Goal: Task Accomplishment & Management: Complete application form

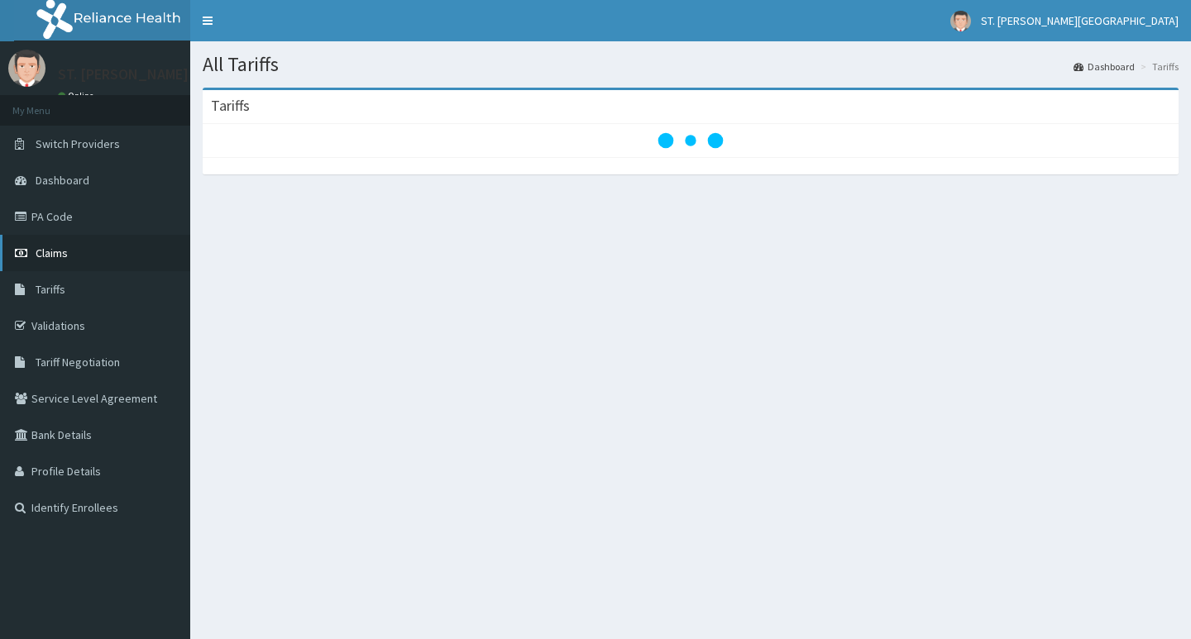
click at [59, 261] on link "Claims" at bounding box center [95, 253] width 190 height 36
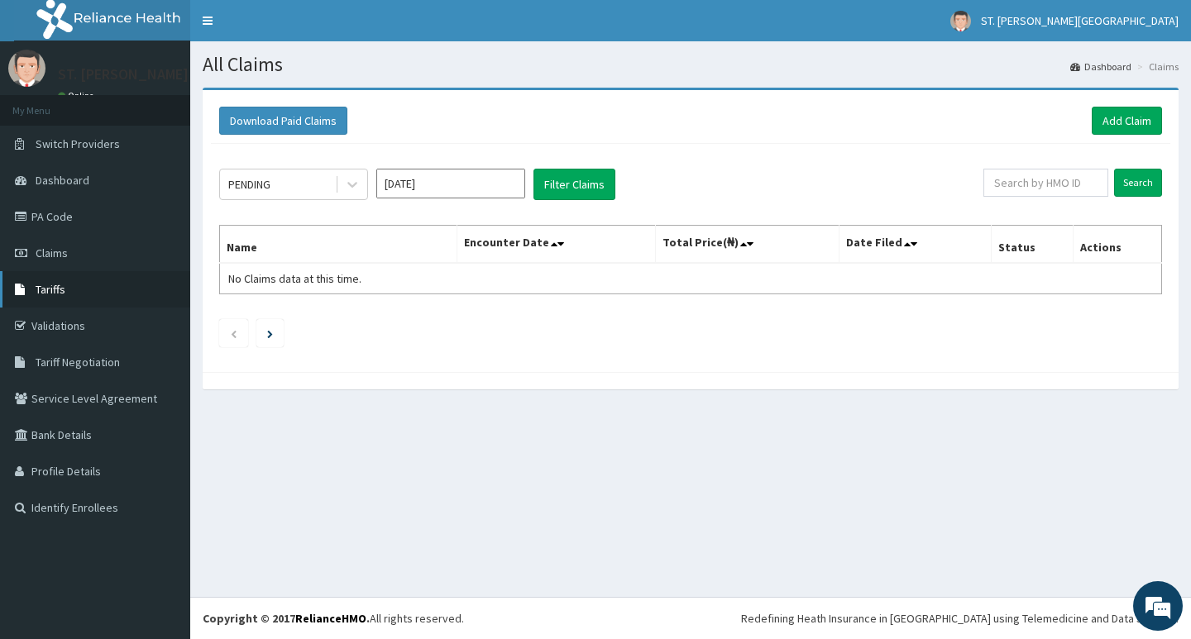
click at [81, 294] on link "Tariffs" at bounding box center [95, 289] width 190 height 36
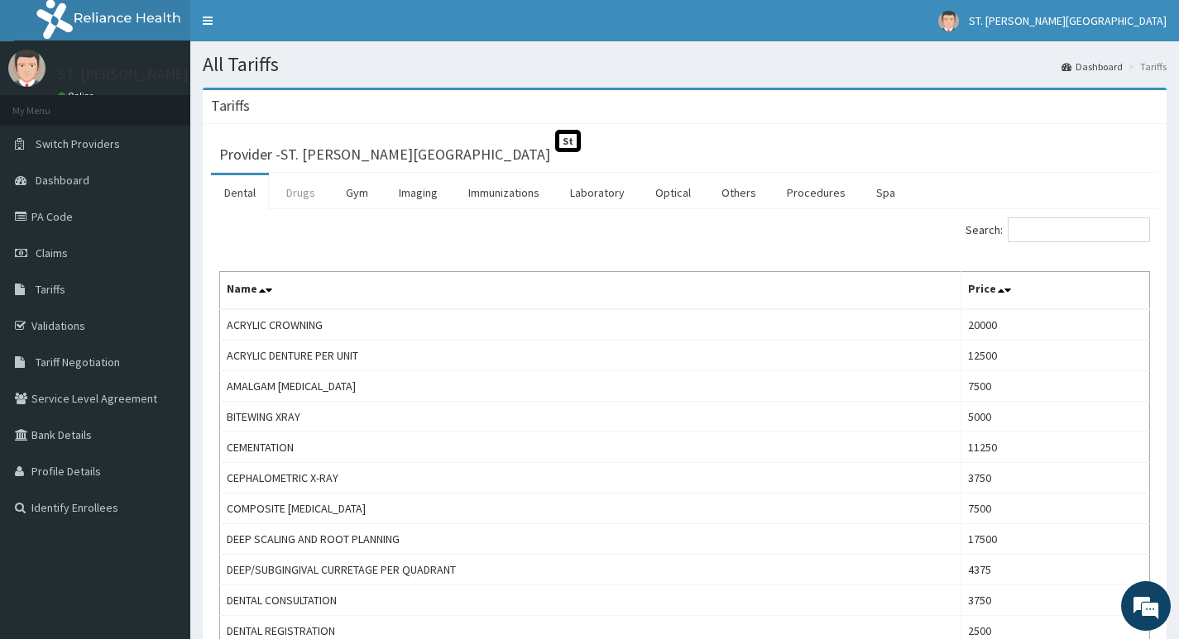
click at [282, 194] on link "Drugs" at bounding box center [300, 192] width 55 height 35
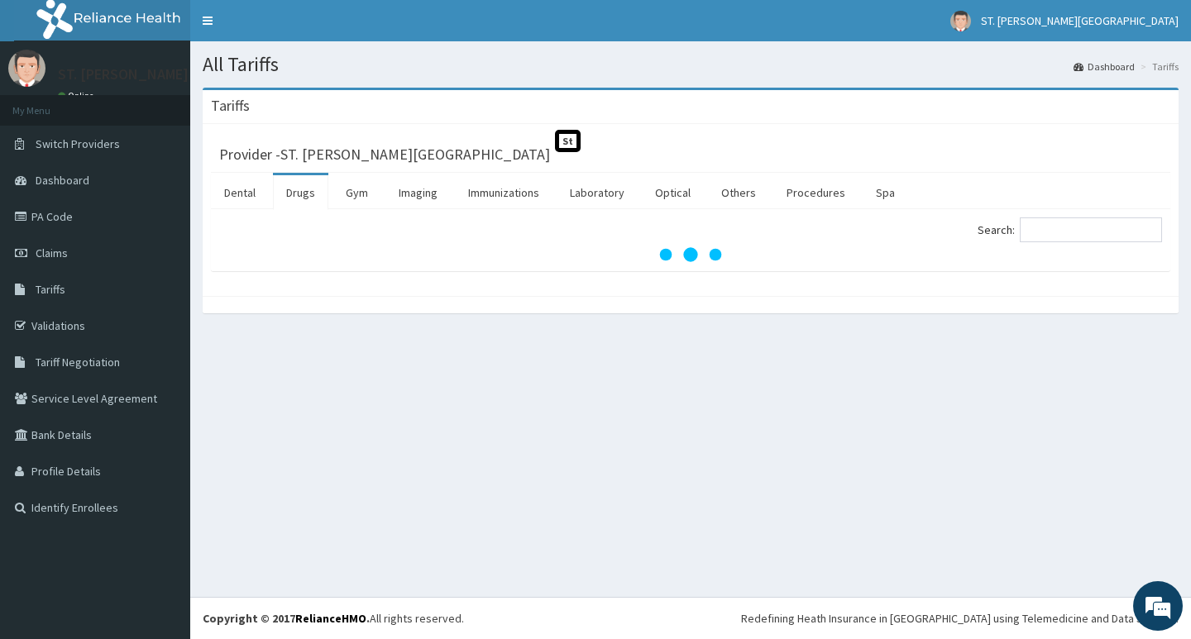
click at [1050, 215] on div "Search:" at bounding box center [690, 240] width 959 height 62
click at [1050, 216] on div "Search:" at bounding box center [690, 240] width 959 height 62
click at [1051, 216] on div "Search:" at bounding box center [690, 240] width 959 height 62
click at [1053, 222] on input "Search:" at bounding box center [1091, 230] width 142 height 25
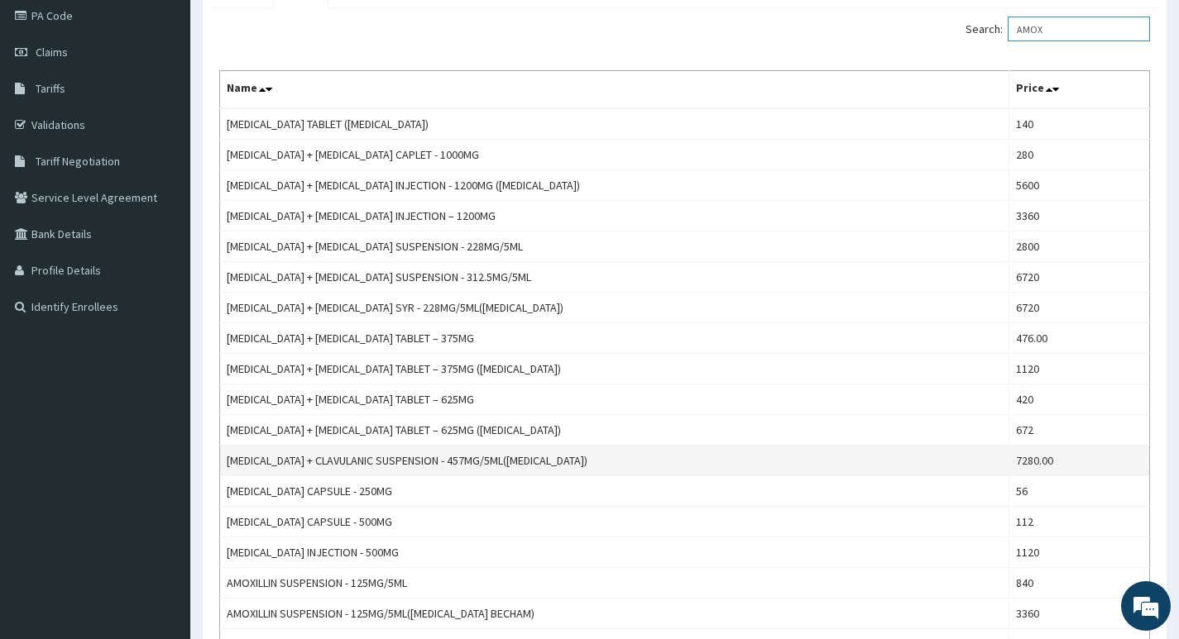
scroll to position [248, 0]
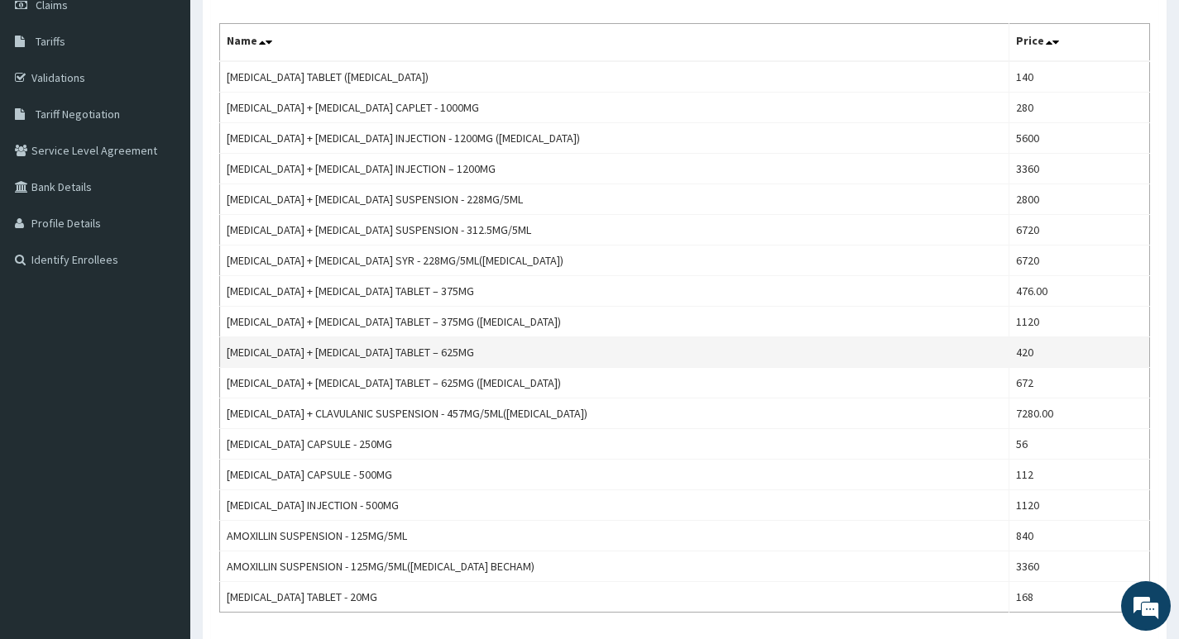
click at [472, 354] on td "[MEDICAL_DATA] + [MEDICAL_DATA] TABLET – 625MG" at bounding box center [614, 352] width 789 height 31
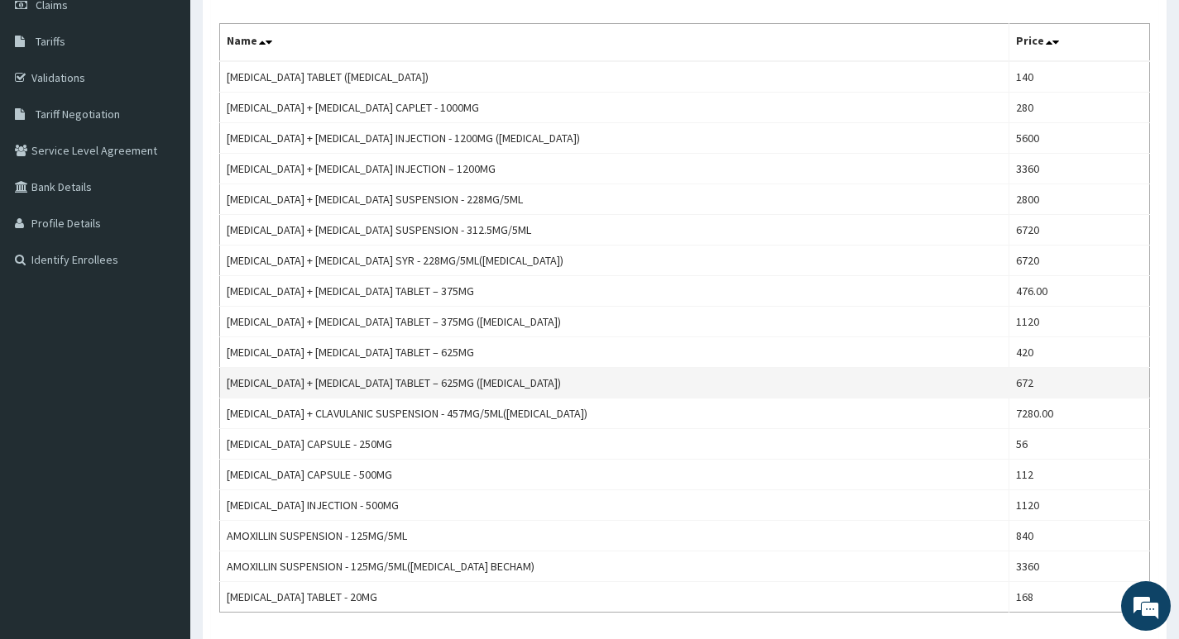
click at [482, 384] on td "AMOXICILLIN + CLAVULANIC ACID TABLET – 625MG (AUGMENTIN)" at bounding box center [614, 383] width 789 height 31
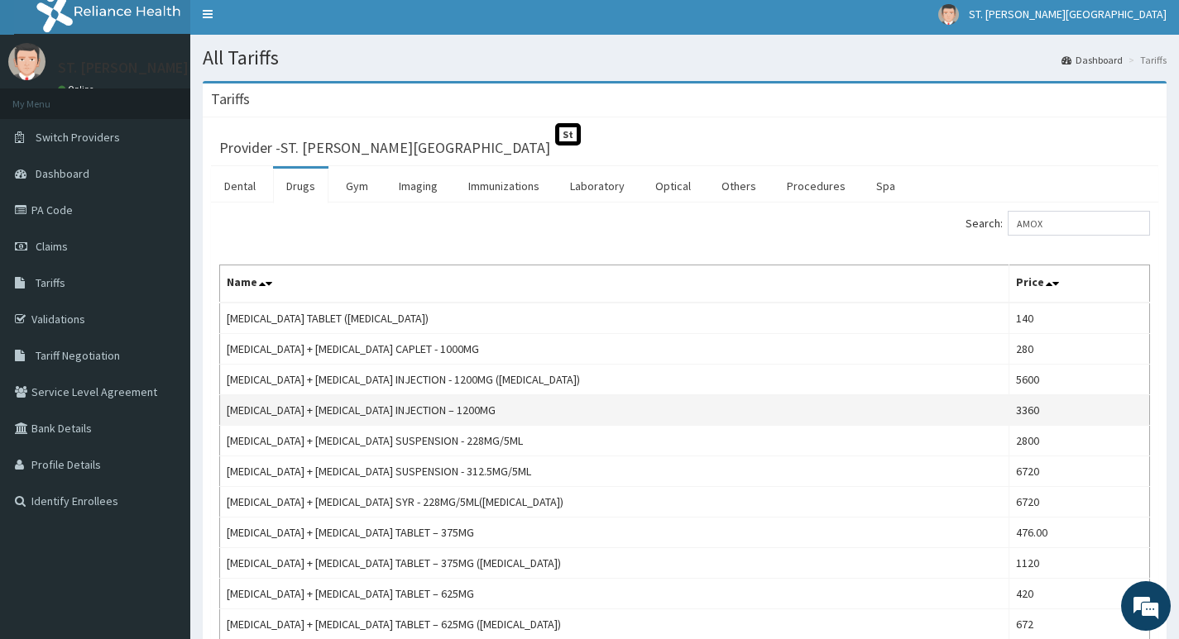
scroll to position [0, 0]
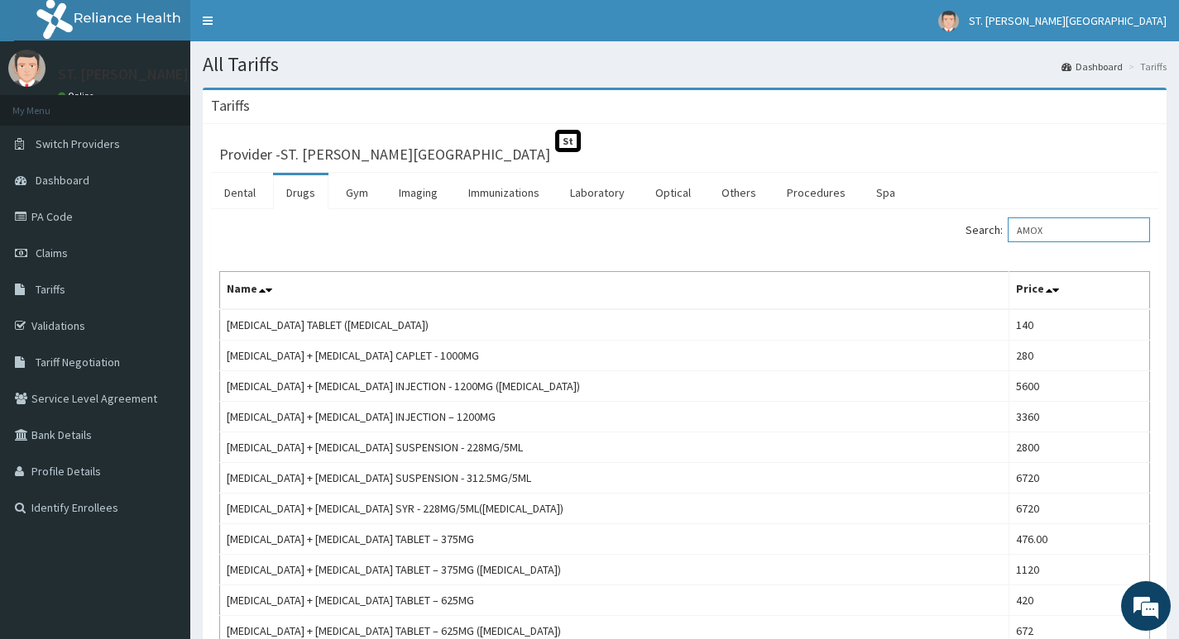
drag, startPoint x: 1080, startPoint y: 227, endPoint x: 918, endPoint y: 218, distance: 162.4
click at [918, 218] on div "Search: AMOX" at bounding box center [923, 232] width 453 height 29
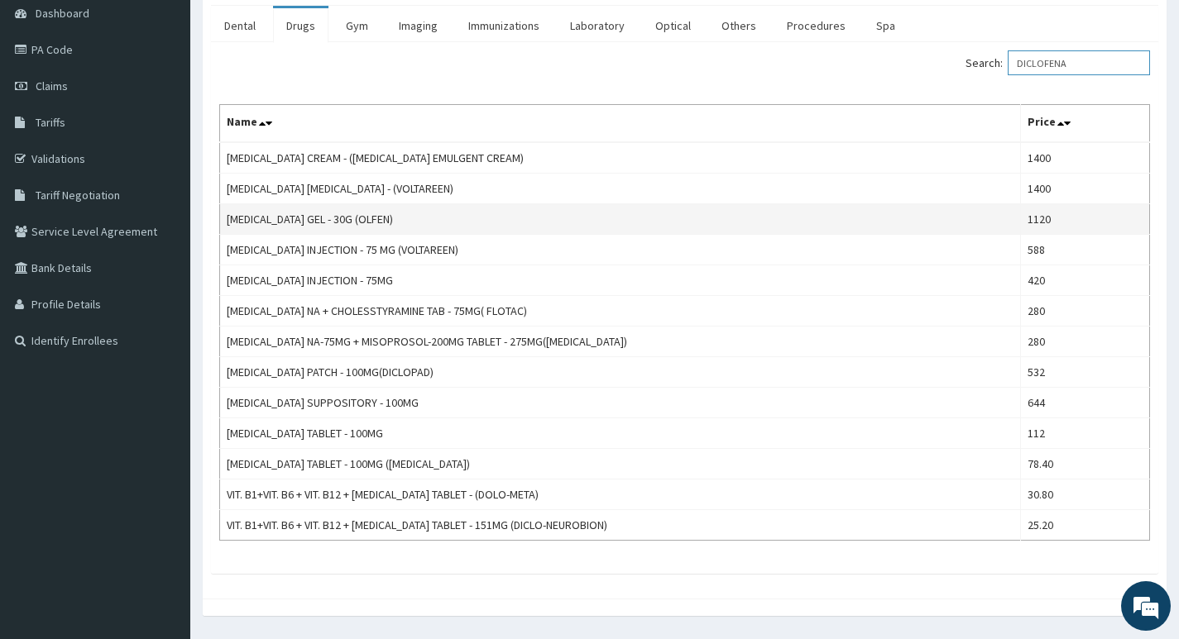
scroll to position [215, 0]
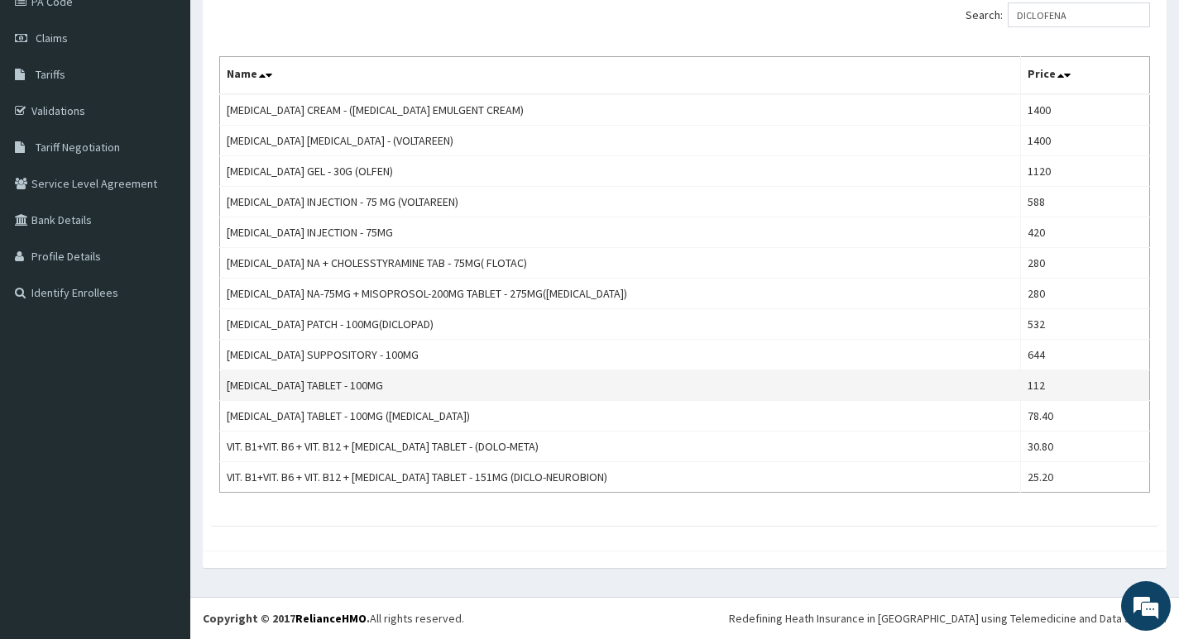
click at [387, 388] on td "[MEDICAL_DATA] TABLET - 100MG" at bounding box center [620, 386] width 801 height 31
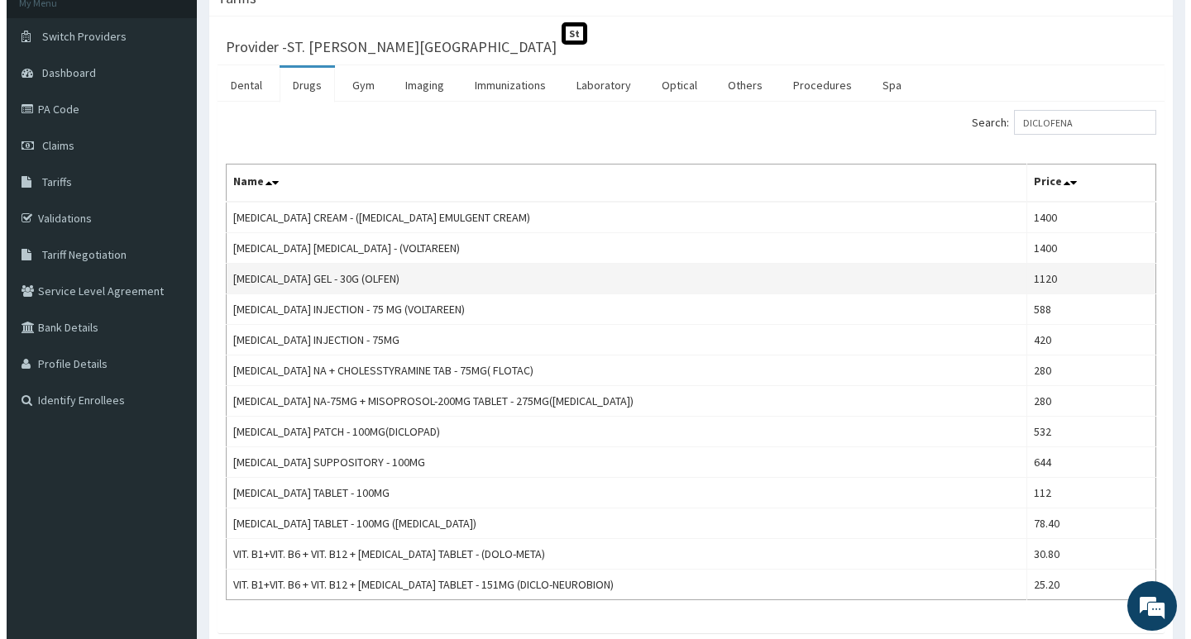
scroll to position [0, 0]
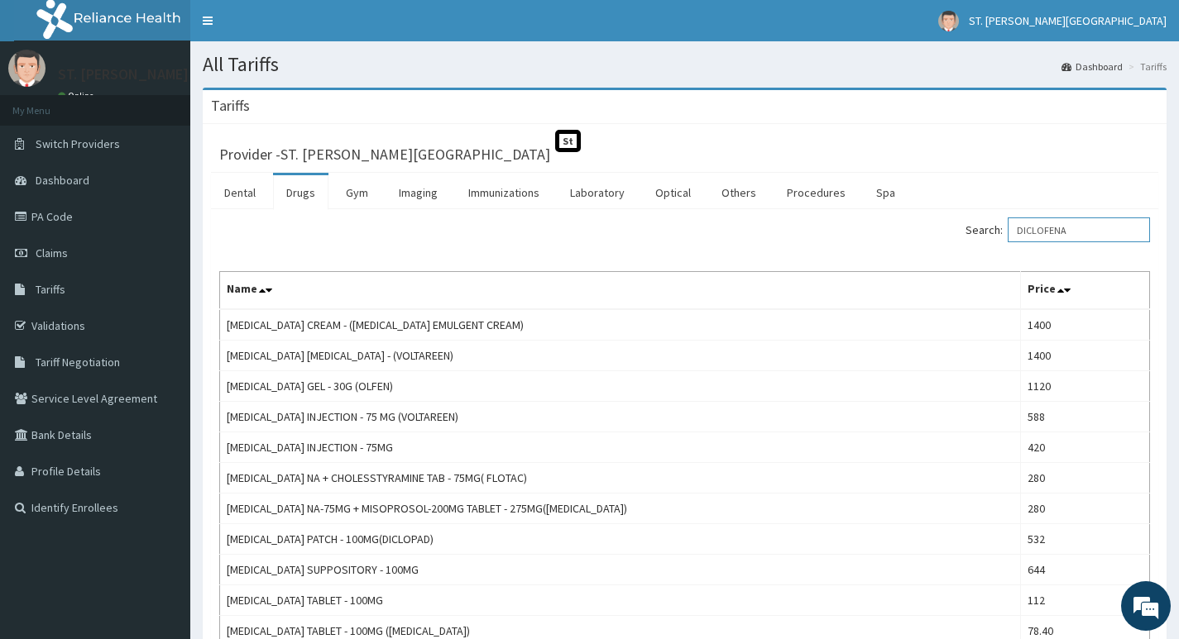
drag, startPoint x: 1088, startPoint y: 227, endPoint x: 895, endPoint y: 227, distance: 192.7
click at [895, 227] on div "Search: DICLOFENA" at bounding box center [923, 232] width 453 height 29
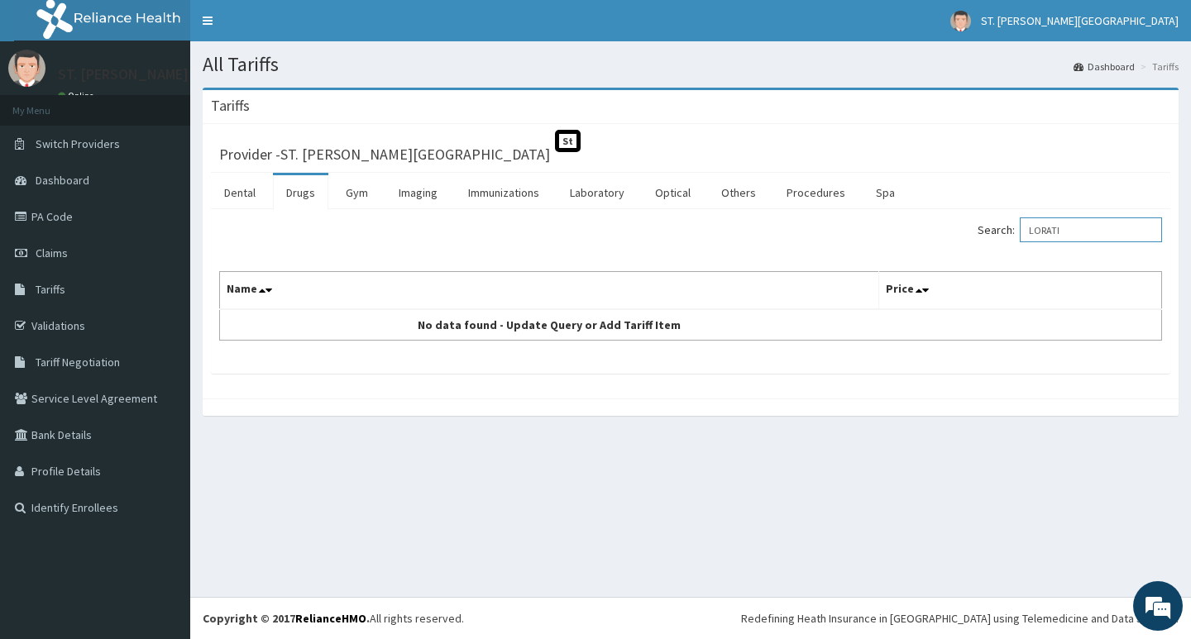
type input "LORATI"
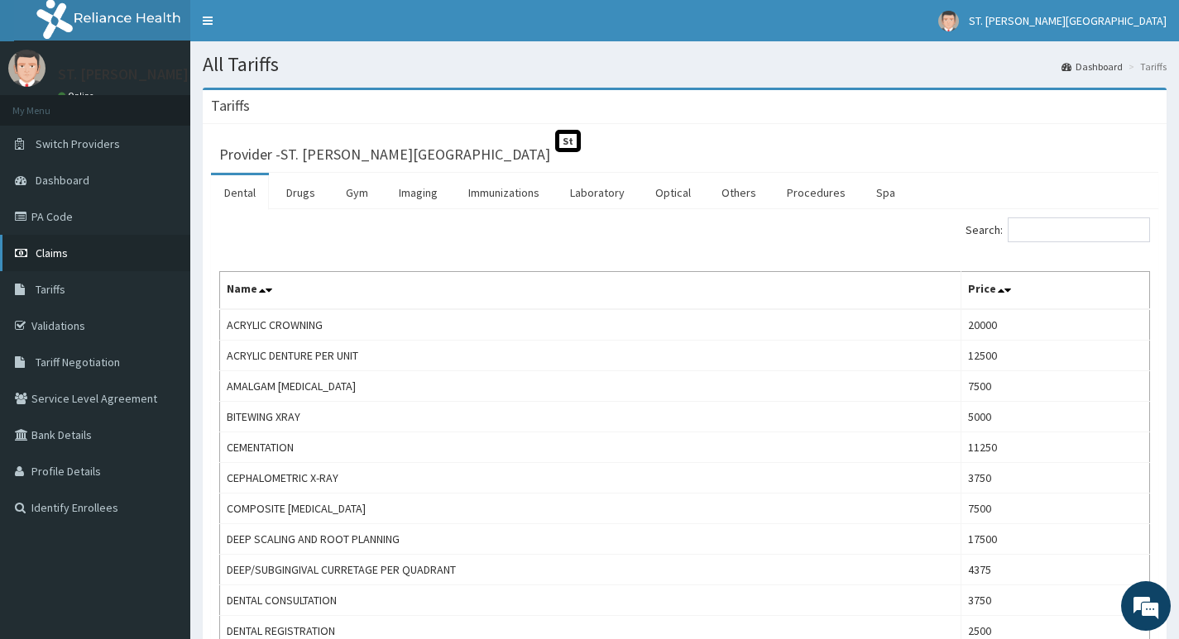
click at [68, 259] on link "Claims" at bounding box center [95, 253] width 190 height 36
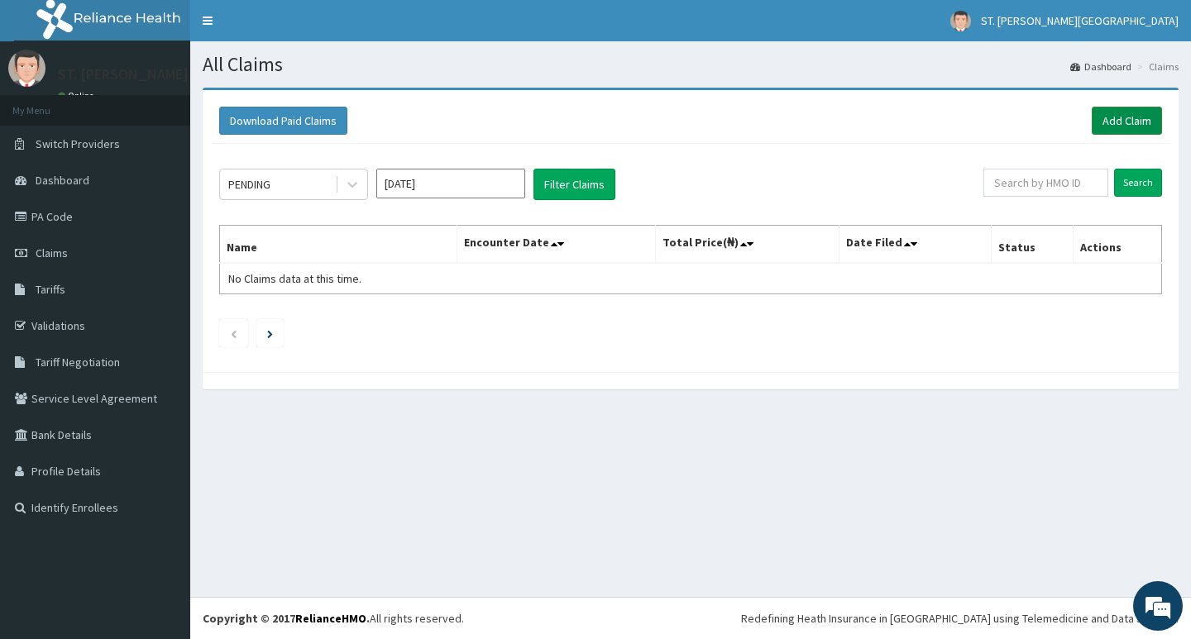
click at [1109, 114] on link "Add Claim" at bounding box center [1127, 121] width 70 height 28
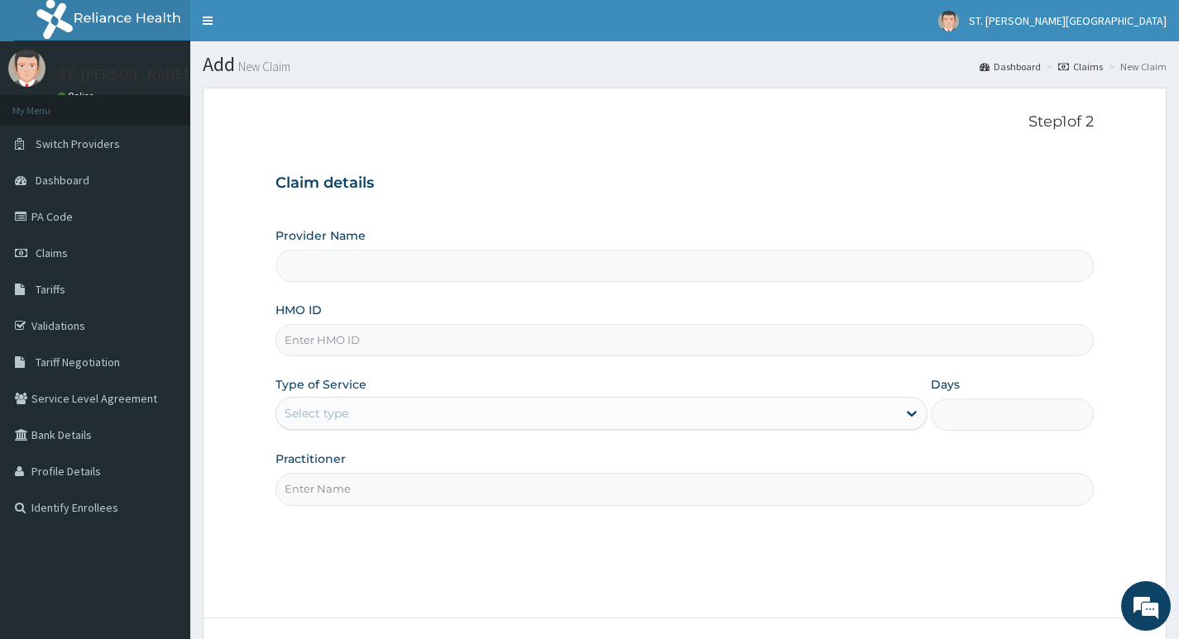
click at [308, 335] on input "HMO ID" at bounding box center [684, 340] width 818 height 32
type input "ST. [PERSON_NAME][GEOGRAPHIC_DATA]"
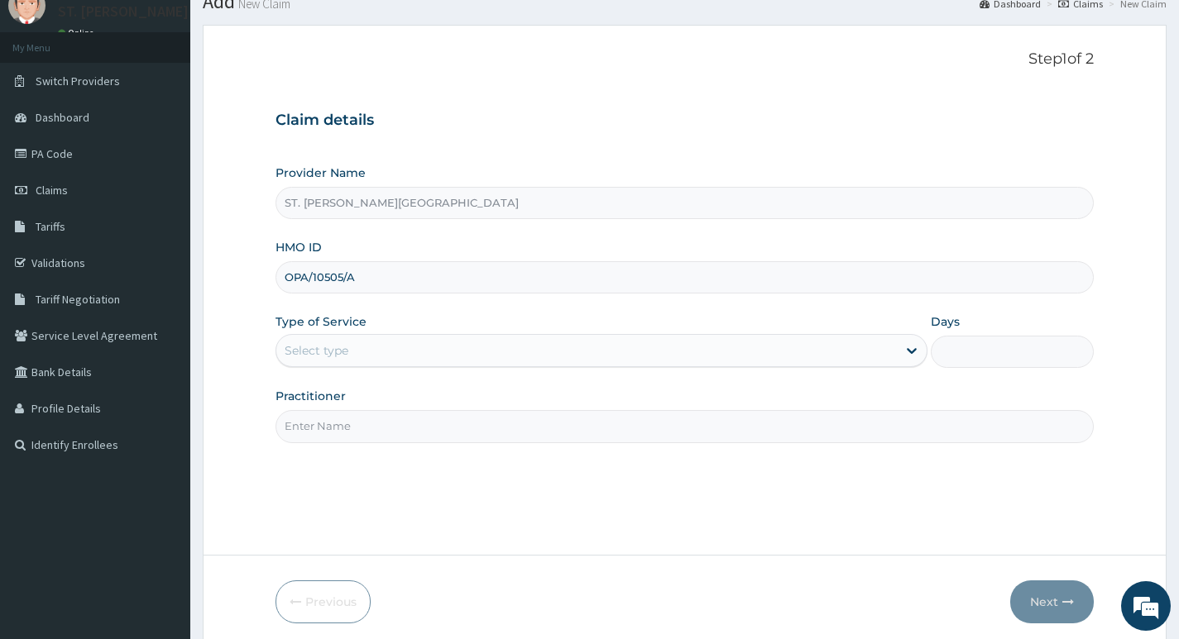
scroll to position [127, 0]
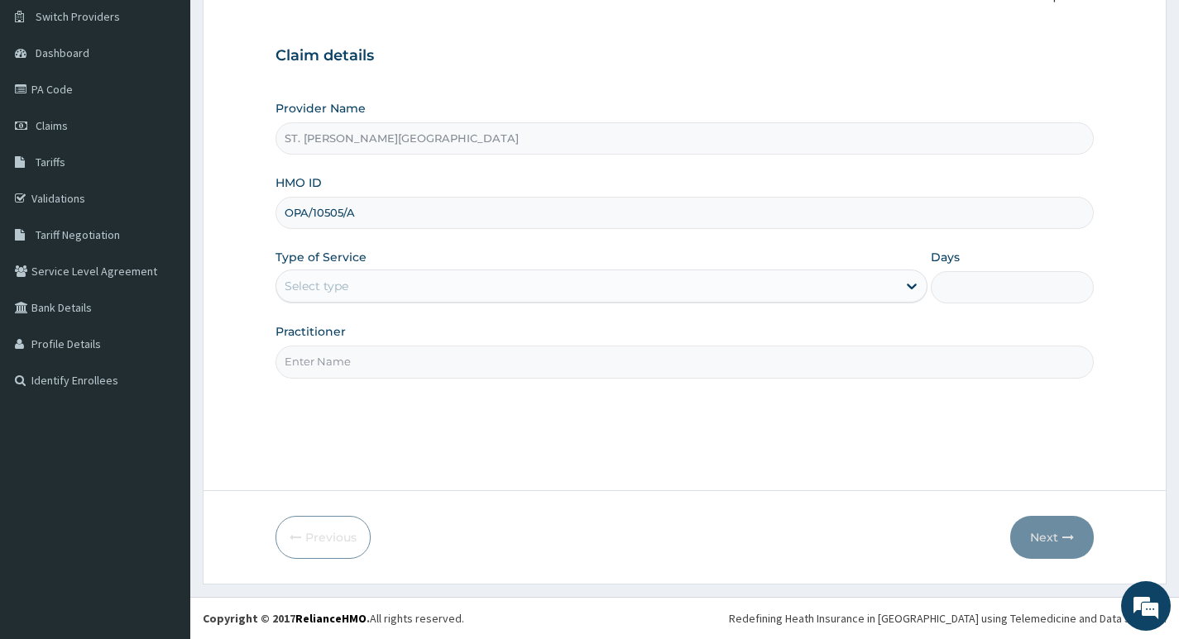
type input "OPA/10505/A"
click at [351, 285] on div "Select type" at bounding box center [586, 286] width 620 height 26
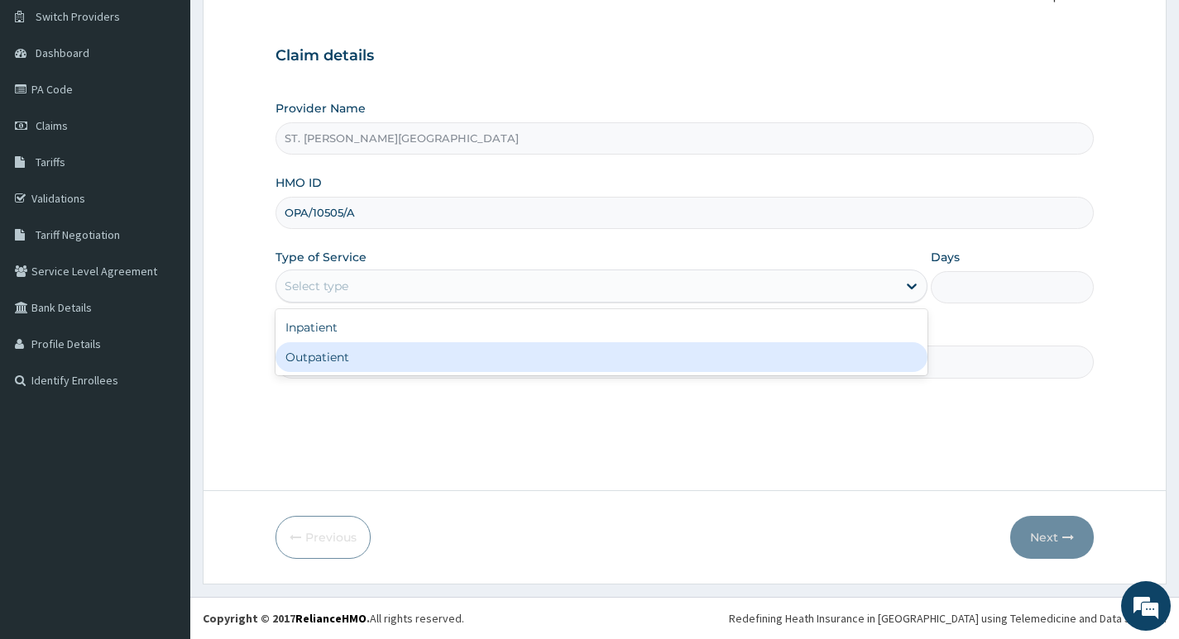
click at [333, 356] on div "Outpatient" at bounding box center [601, 357] width 652 height 30
type input "1"
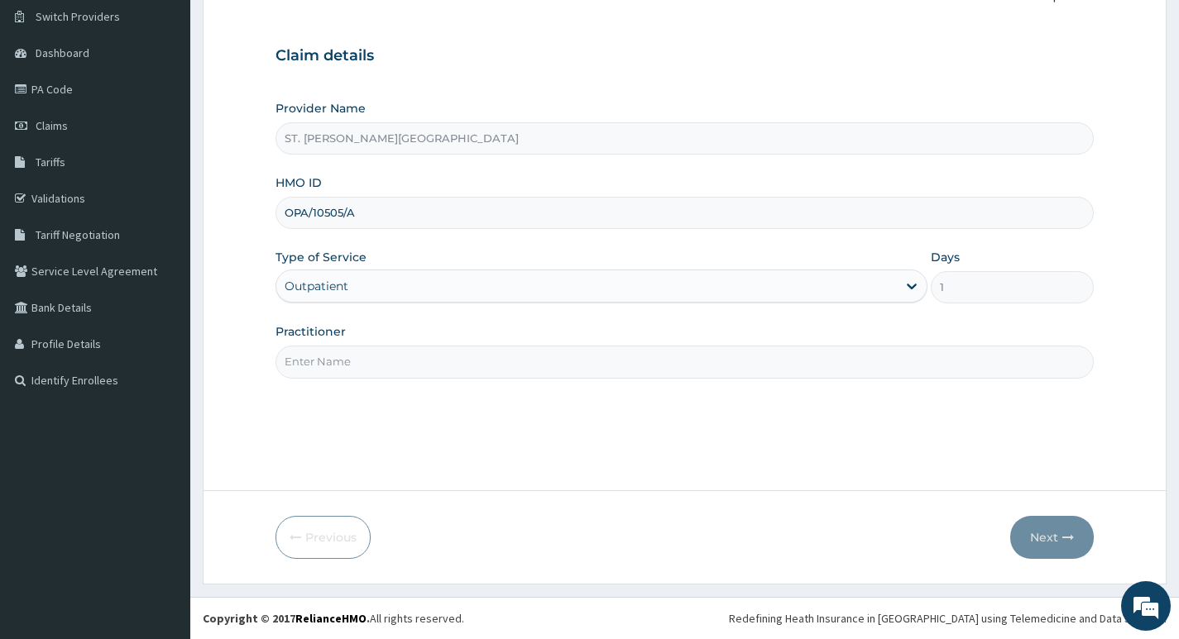
click at [329, 371] on input "Practitioner" at bounding box center [684, 362] width 818 height 32
click at [349, 368] on input "Practitioner" at bounding box center [684, 362] width 818 height 32
click at [374, 362] on input "Practitioner" at bounding box center [684, 362] width 818 height 32
type input "DR. UMEH"
click at [1048, 538] on button "Next" at bounding box center [1052, 537] width 84 height 43
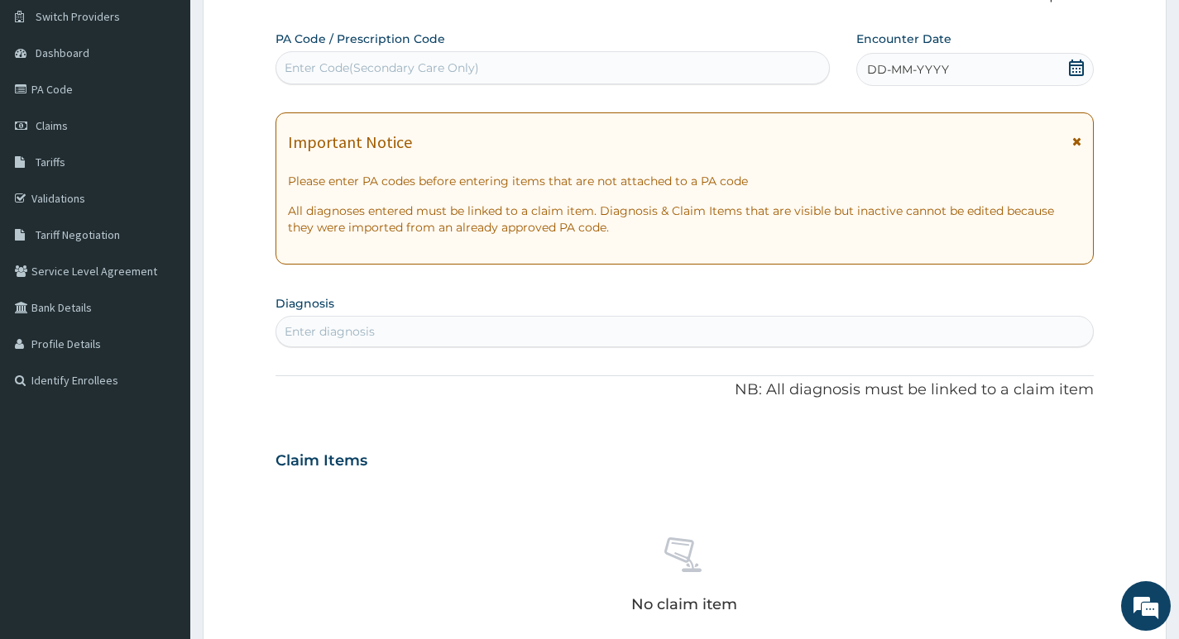
click at [1075, 141] on icon at bounding box center [1076, 142] width 9 height 12
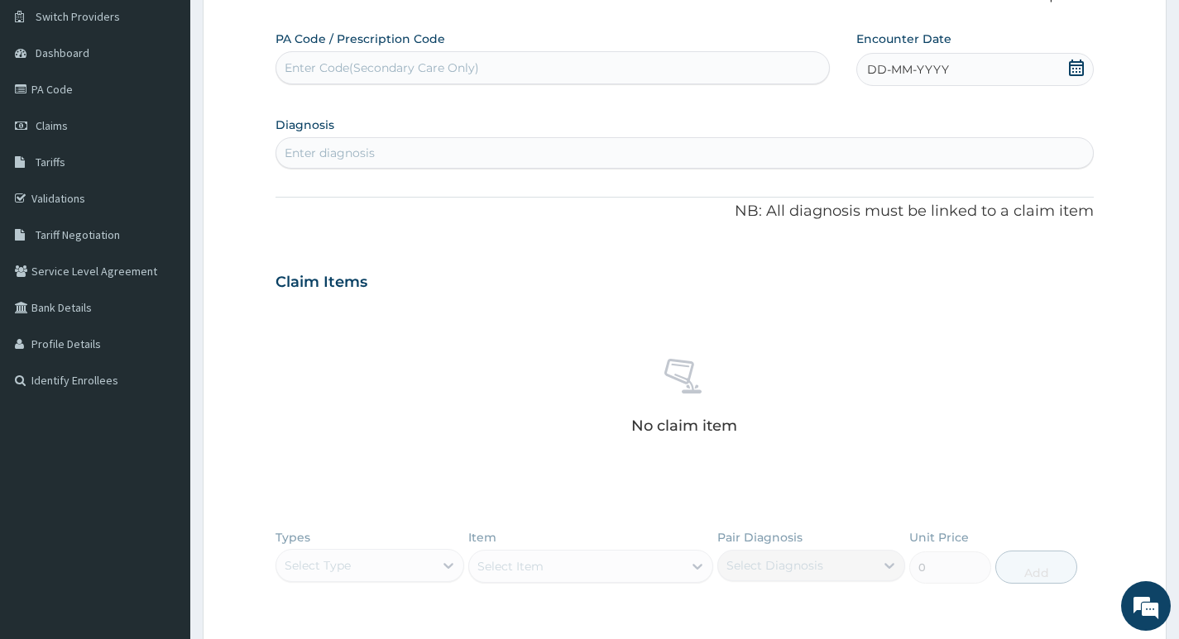
click at [1072, 67] on icon at bounding box center [1076, 68] width 17 height 17
click at [894, 199] on div "7" at bounding box center [894, 200] width 25 height 25
click at [334, 145] on div "Enter diagnosis" at bounding box center [330, 153] width 90 height 17
click at [375, 60] on div "Enter Code(Secondary Care Only)" at bounding box center [382, 68] width 194 height 17
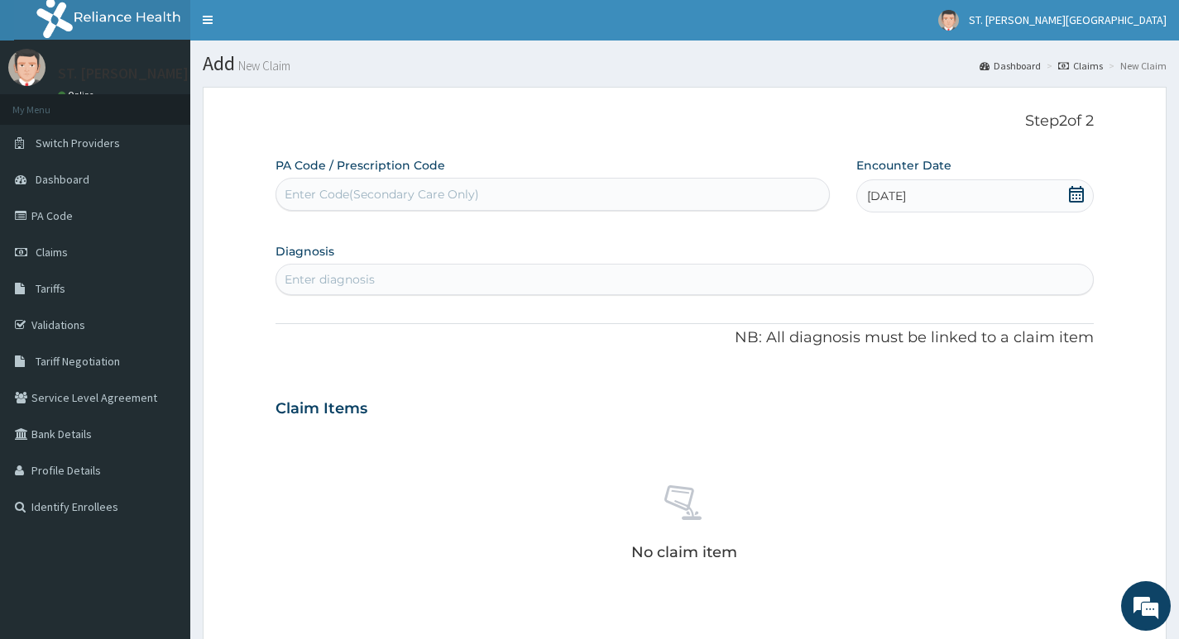
scroll to position [0, 0]
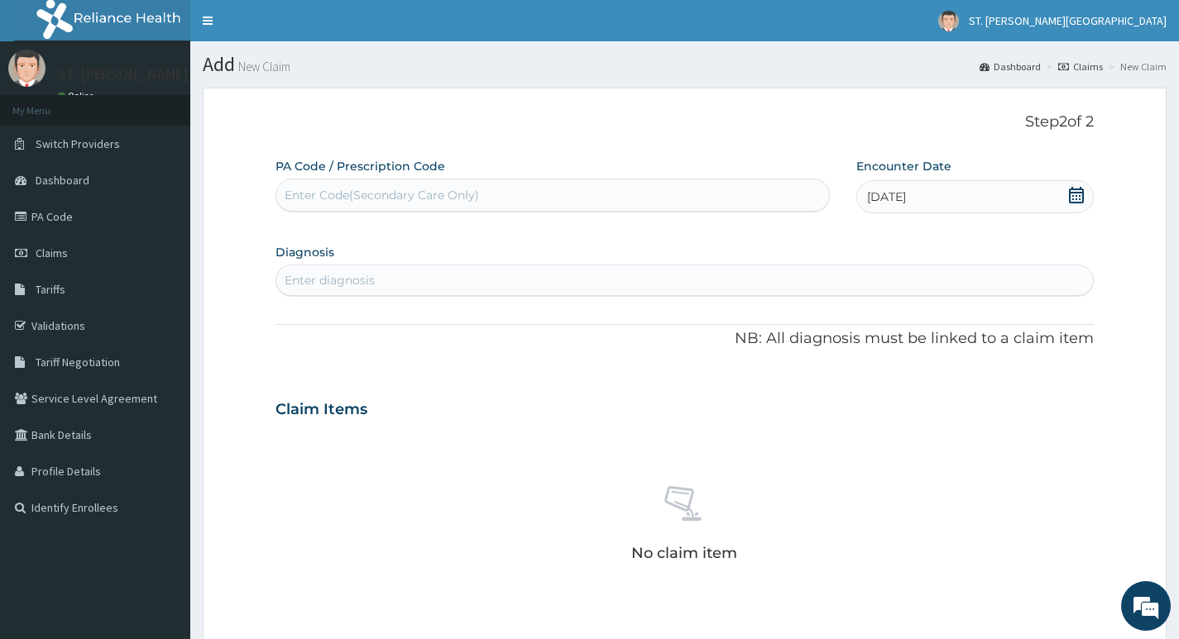
click at [322, 285] on div "Enter diagnosis" at bounding box center [330, 280] width 90 height 17
type input "MALARIA"
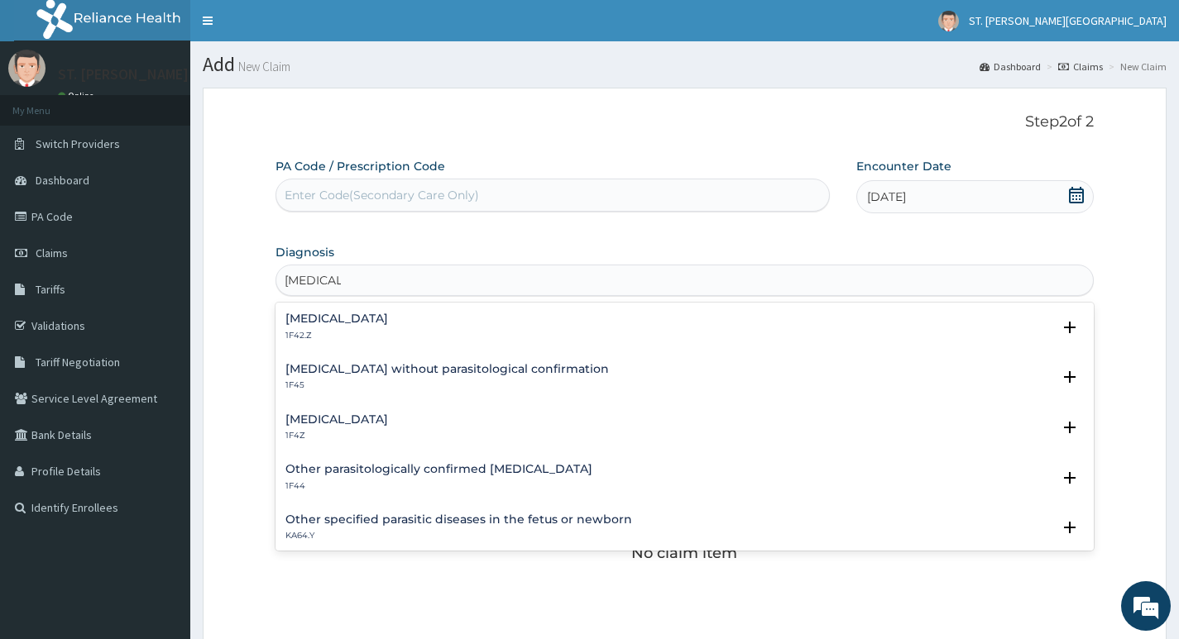
click at [324, 417] on h4 "Malaria, unspecified" at bounding box center [336, 420] width 103 height 12
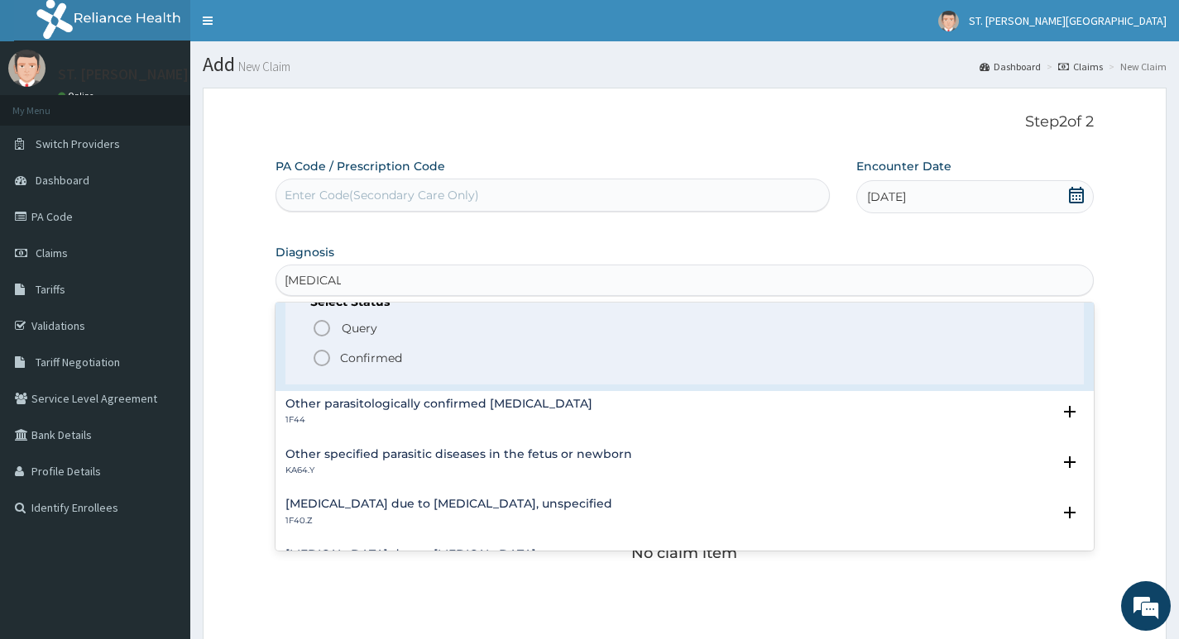
scroll to position [165, 0]
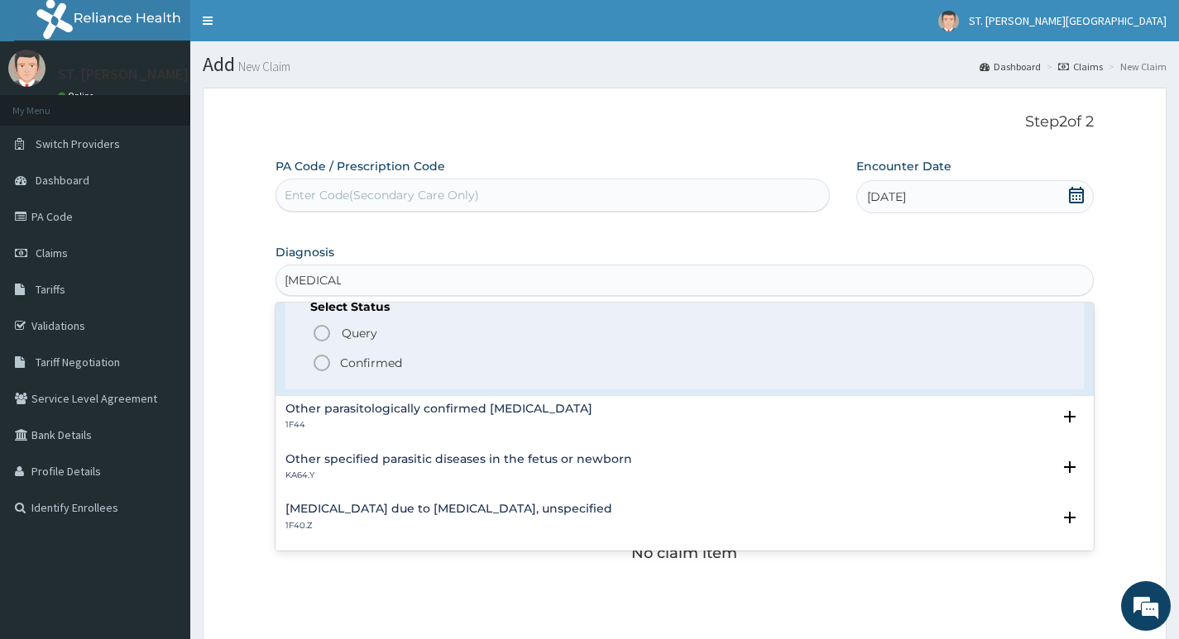
click at [370, 361] on p "Confirmed" at bounding box center [371, 363] width 62 height 17
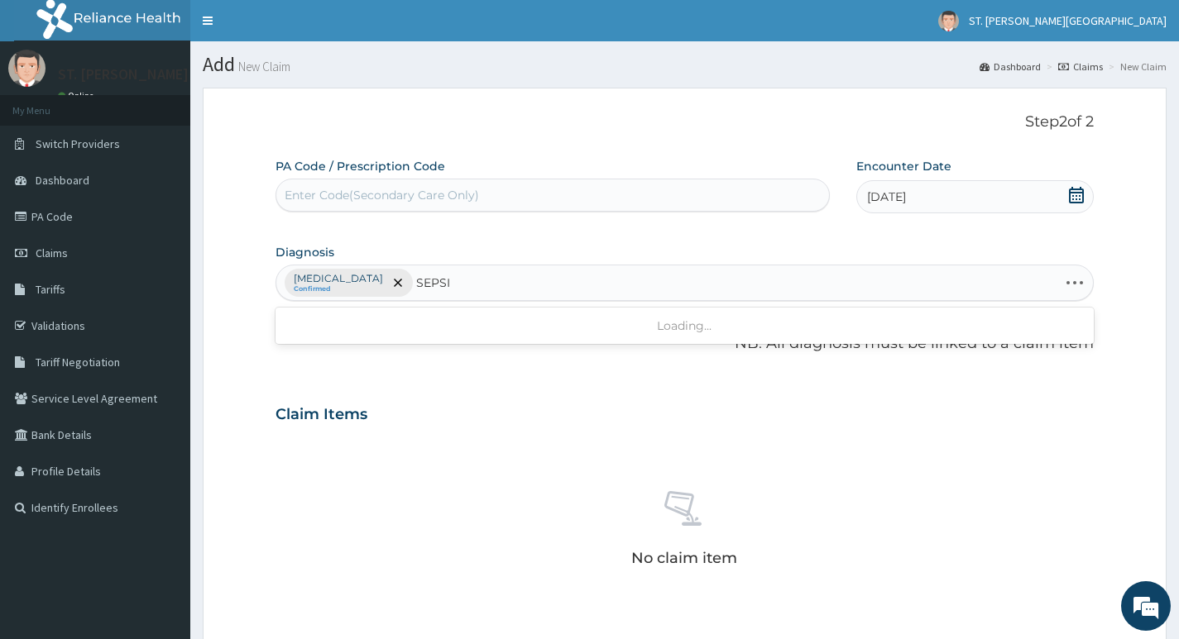
type input "SEPSIS"
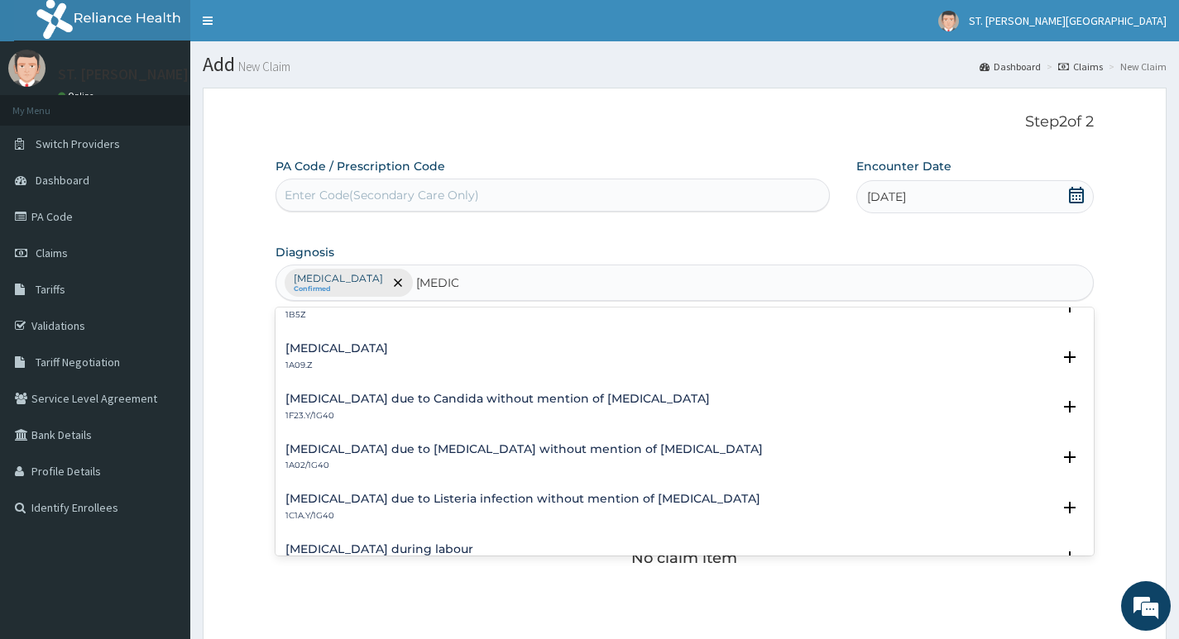
scroll to position [248, 0]
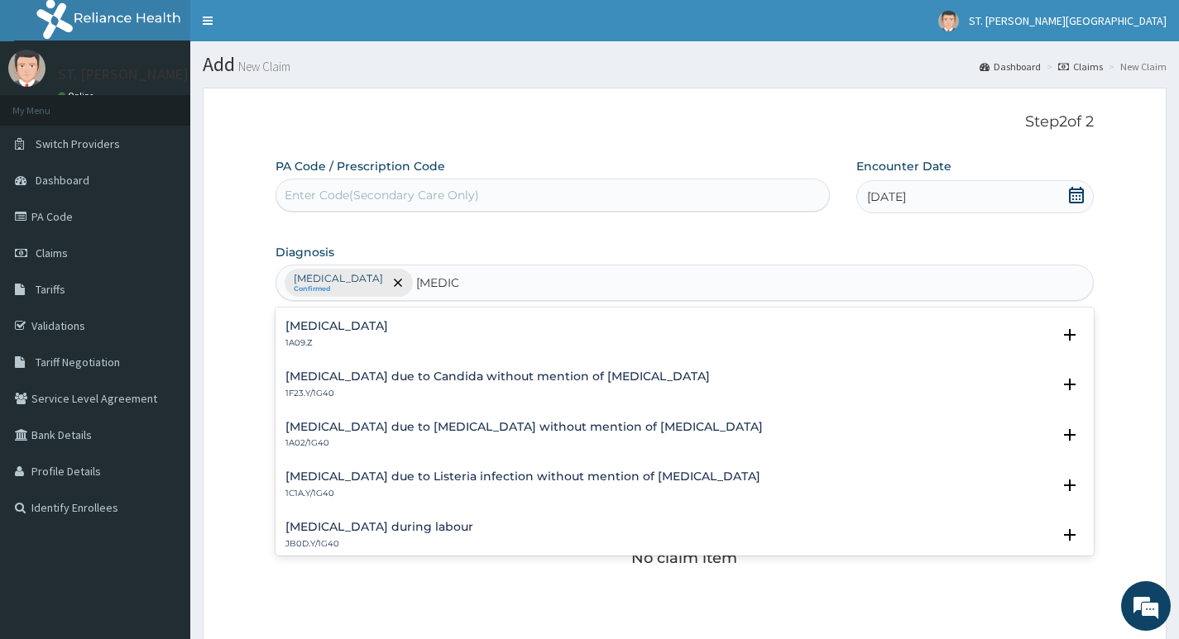
click at [388, 329] on h4 "Salmonella infection, unspecified" at bounding box center [336, 326] width 103 height 12
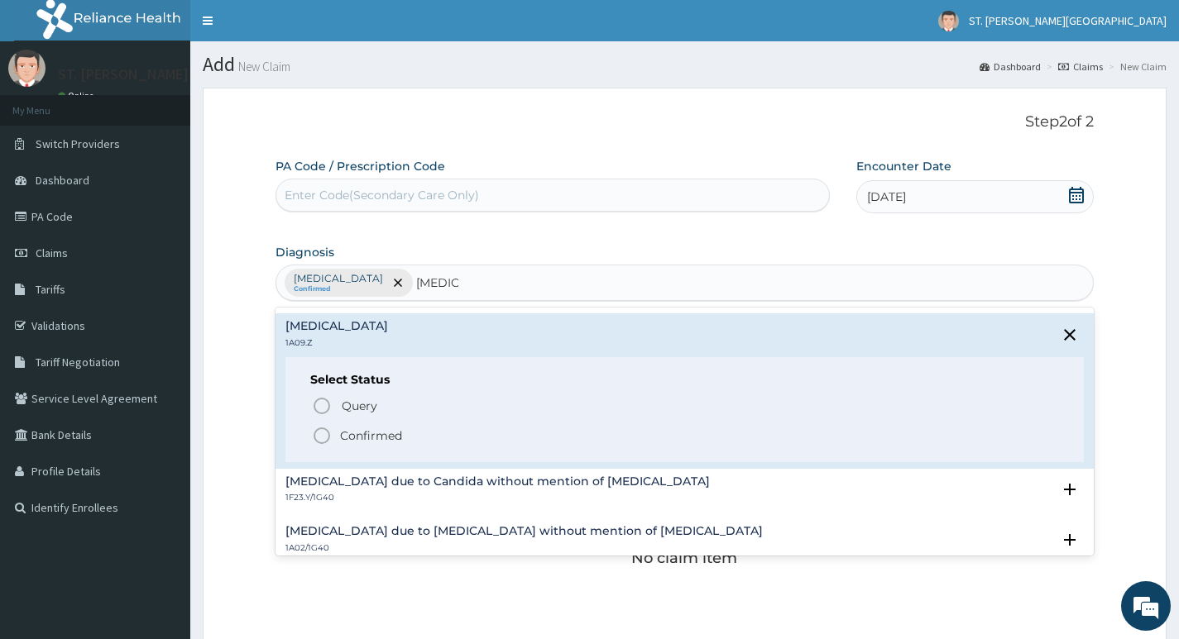
click at [383, 439] on p "Confirmed" at bounding box center [371, 436] width 62 height 17
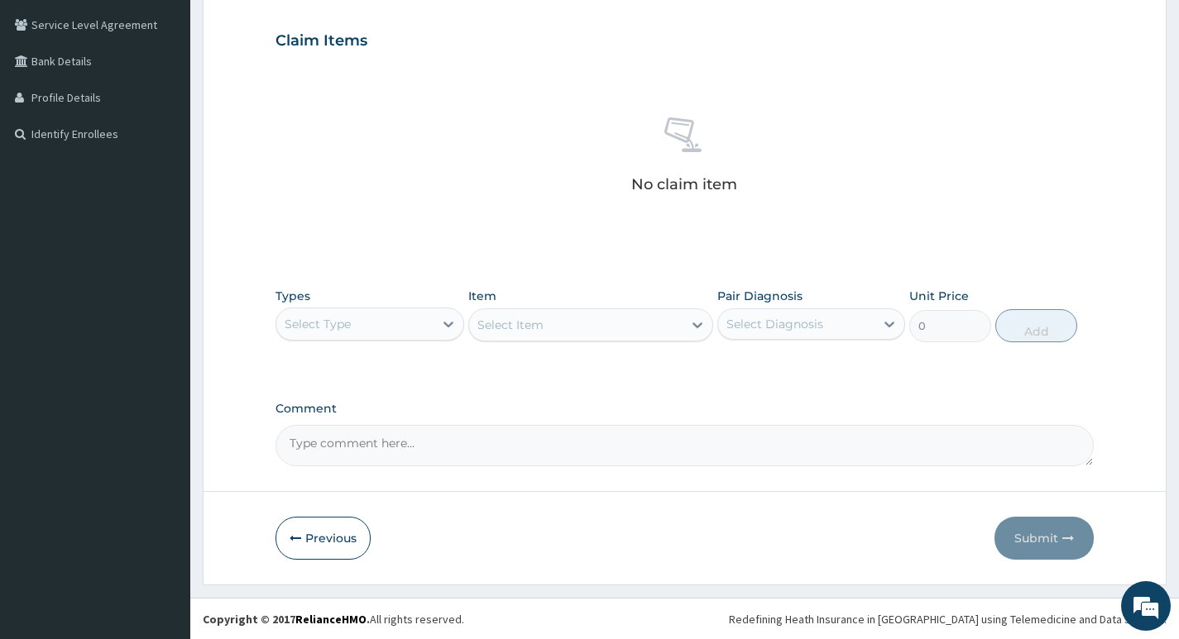
scroll to position [375, 0]
click at [447, 320] on icon at bounding box center [448, 323] width 17 height 17
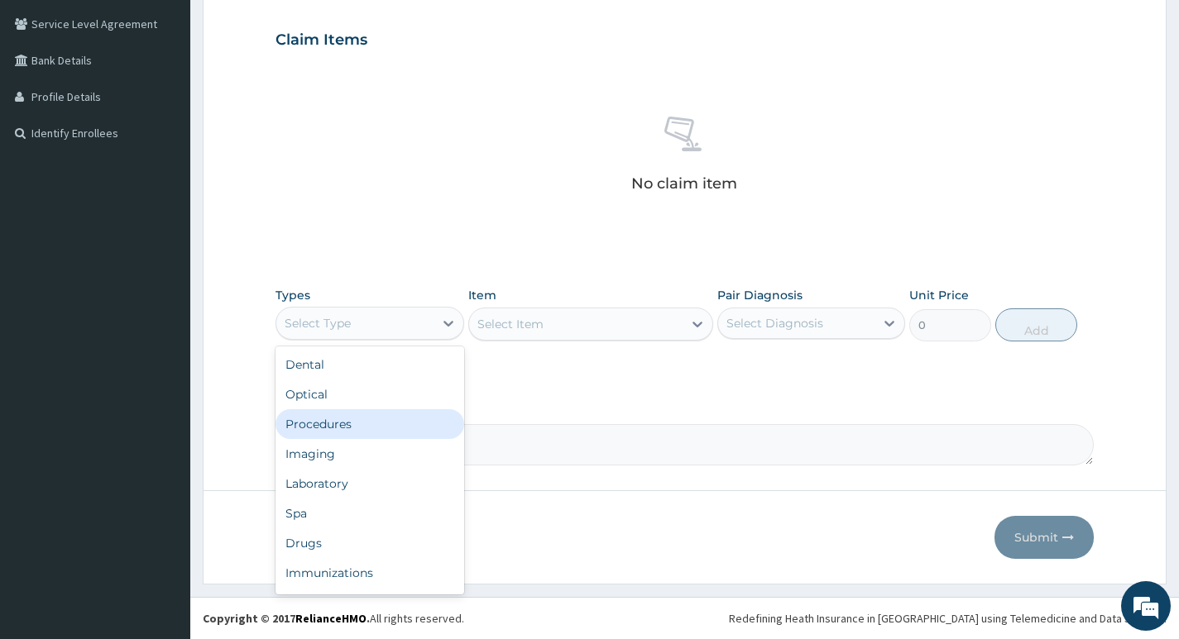
click at [376, 419] on div "Procedures" at bounding box center [369, 424] width 188 height 30
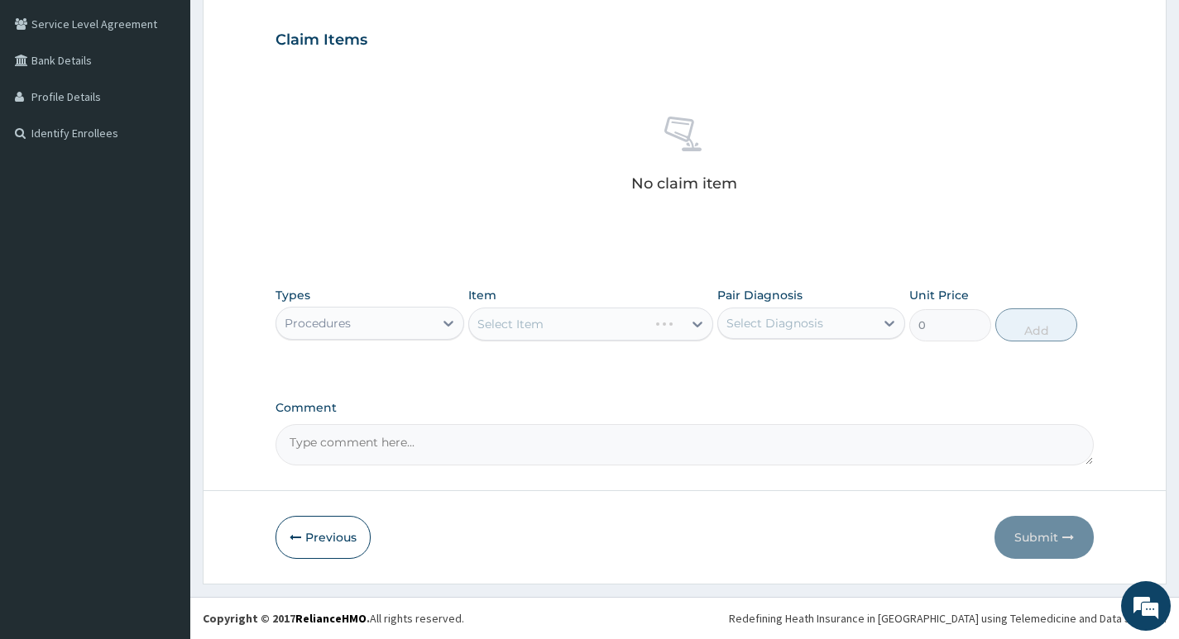
click at [585, 318] on div "Select Item" at bounding box center [591, 324] width 246 height 33
click at [688, 323] on div "Select Item" at bounding box center [591, 324] width 246 height 33
click at [686, 324] on div at bounding box center [697, 324] width 30 height 30
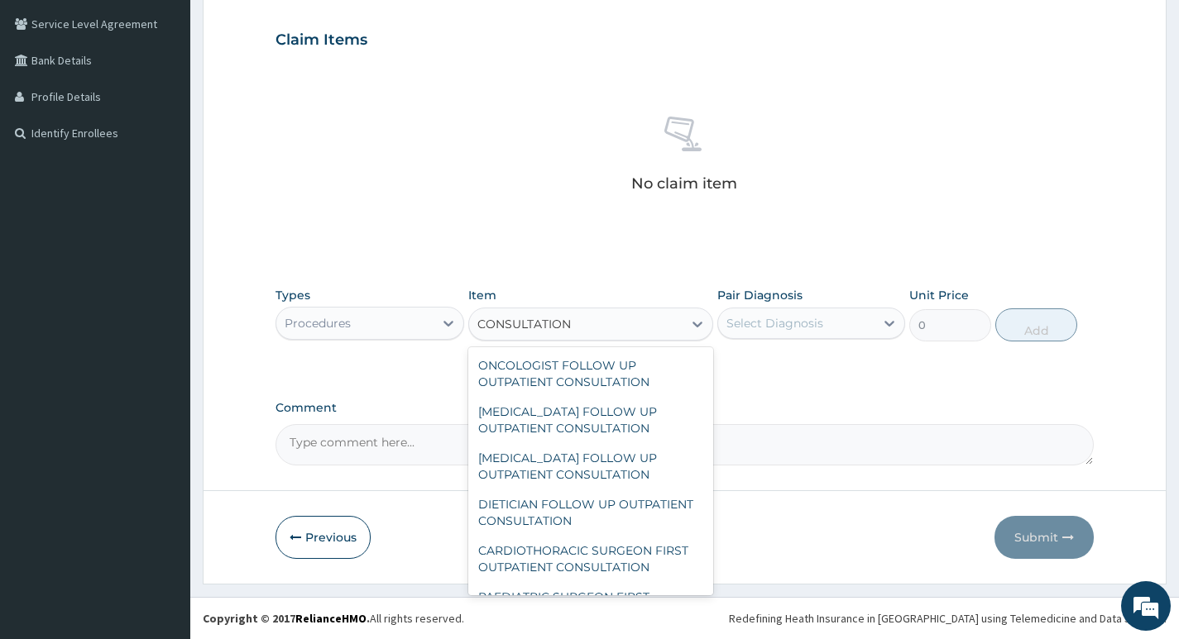
scroll to position [0, 0]
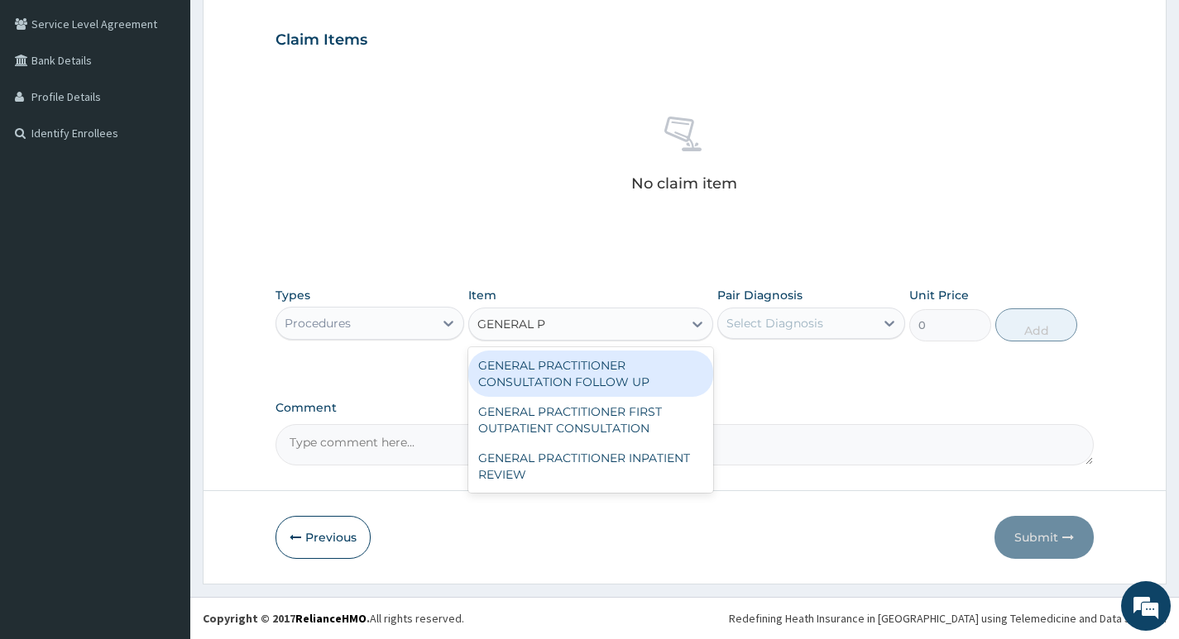
type input "GENERAL PR"
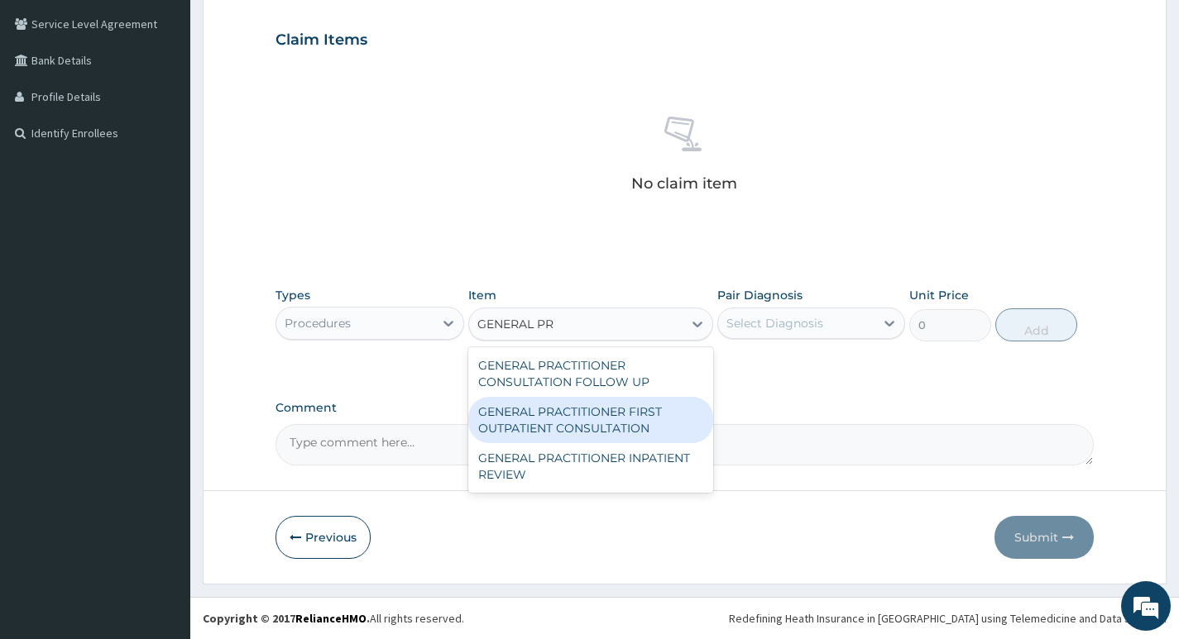
click at [595, 416] on div "GENERAL PRACTITIONER FIRST OUTPATIENT CONSULTATION" at bounding box center [591, 420] width 246 height 46
type input "3750"
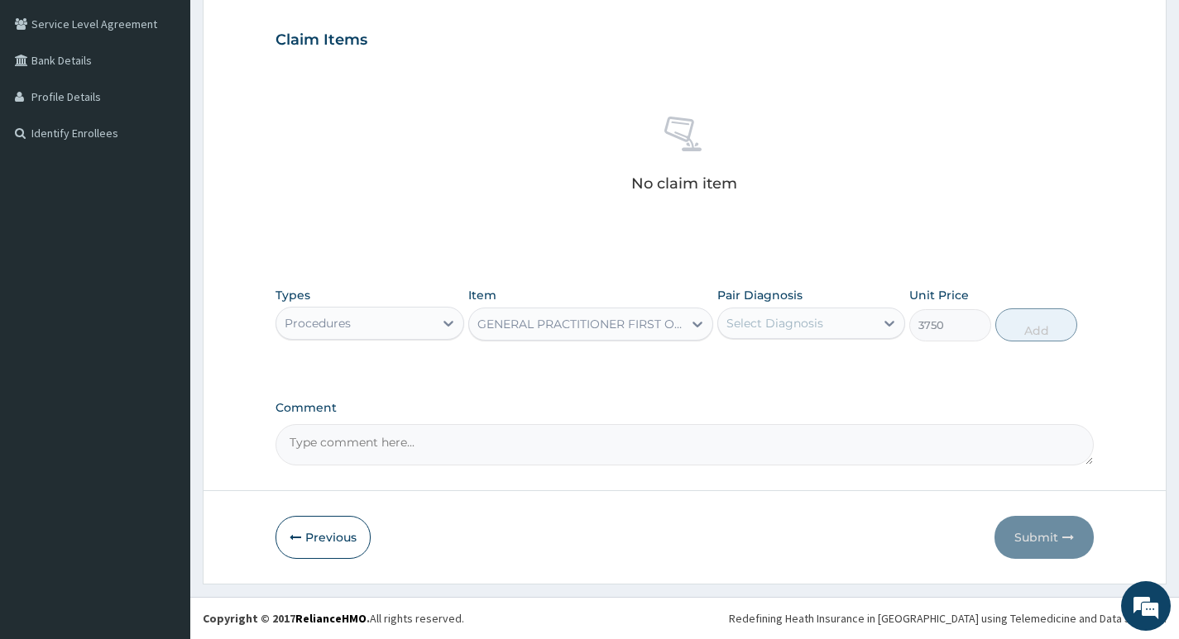
click at [752, 319] on div "Select Diagnosis" at bounding box center [774, 323] width 97 height 17
click at [746, 366] on label "Malaria, unspecified" at bounding box center [795, 364] width 103 height 17
checkbox input "true"
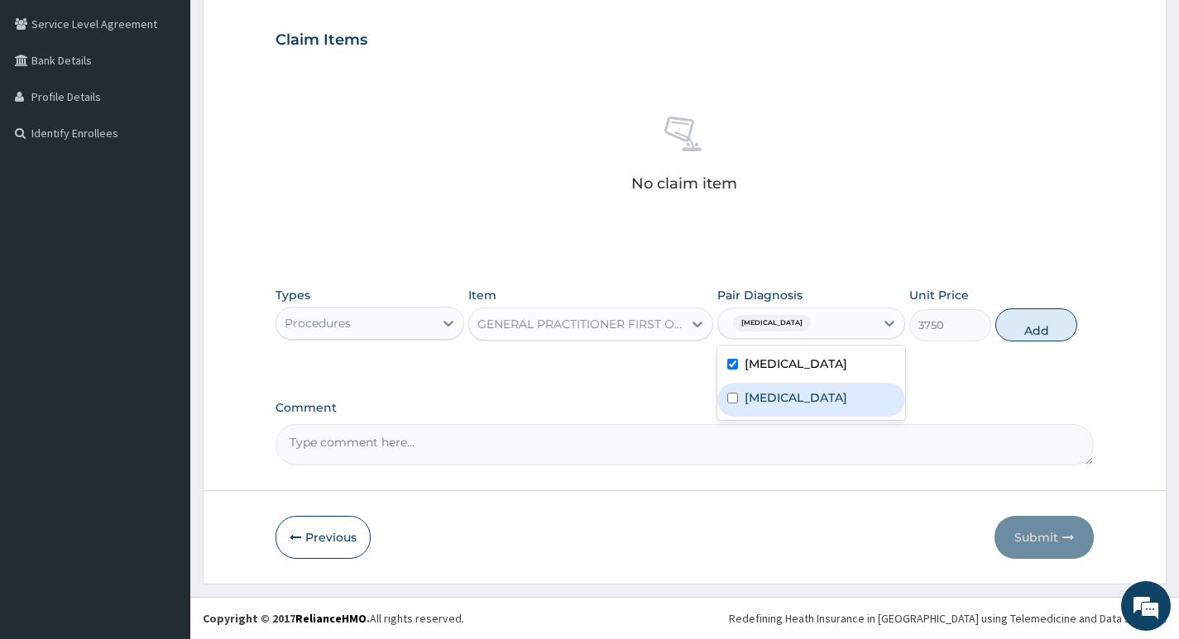
click at [749, 405] on label "Salmonella infection, unspecified" at bounding box center [795, 398] width 103 height 17
checkbox input "true"
click at [1036, 330] on button "Add" at bounding box center [1036, 325] width 82 height 33
type input "0"
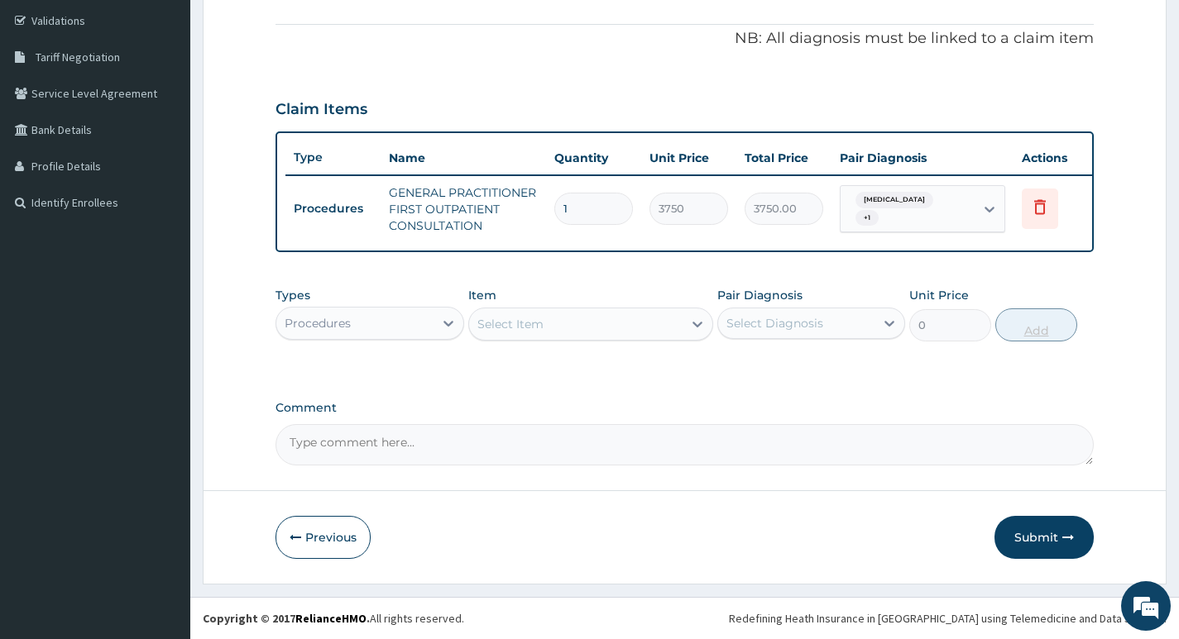
scroll to position [318, 0]
click at [440, 323] on icon at bounding box center [448, 323] width 17 height 17
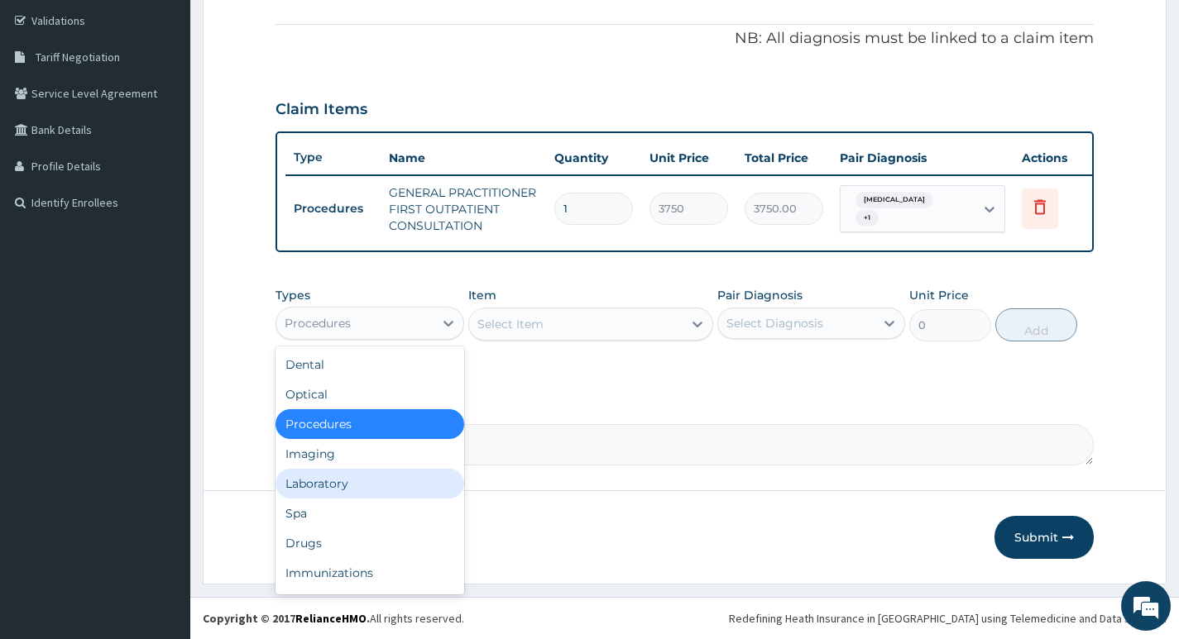
click at [397, 491] on div "Laboratory" at bounding box center [369, 484] width 188 height 30
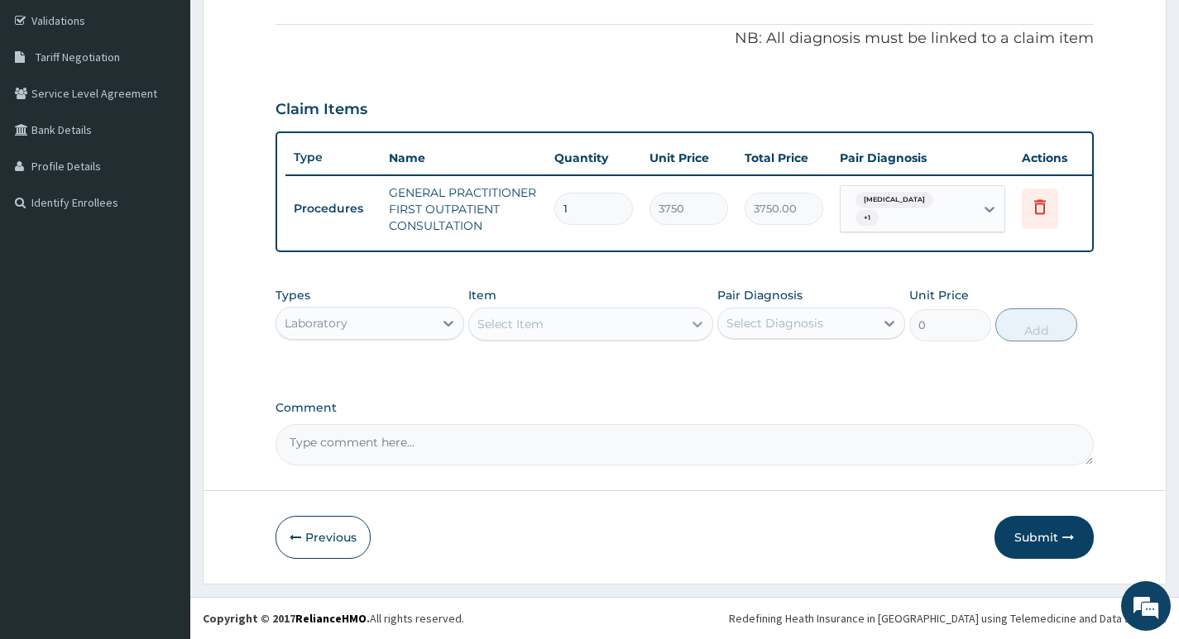
click at [698, 328] on icon at bounding box center [697, 324] width 17 height 17
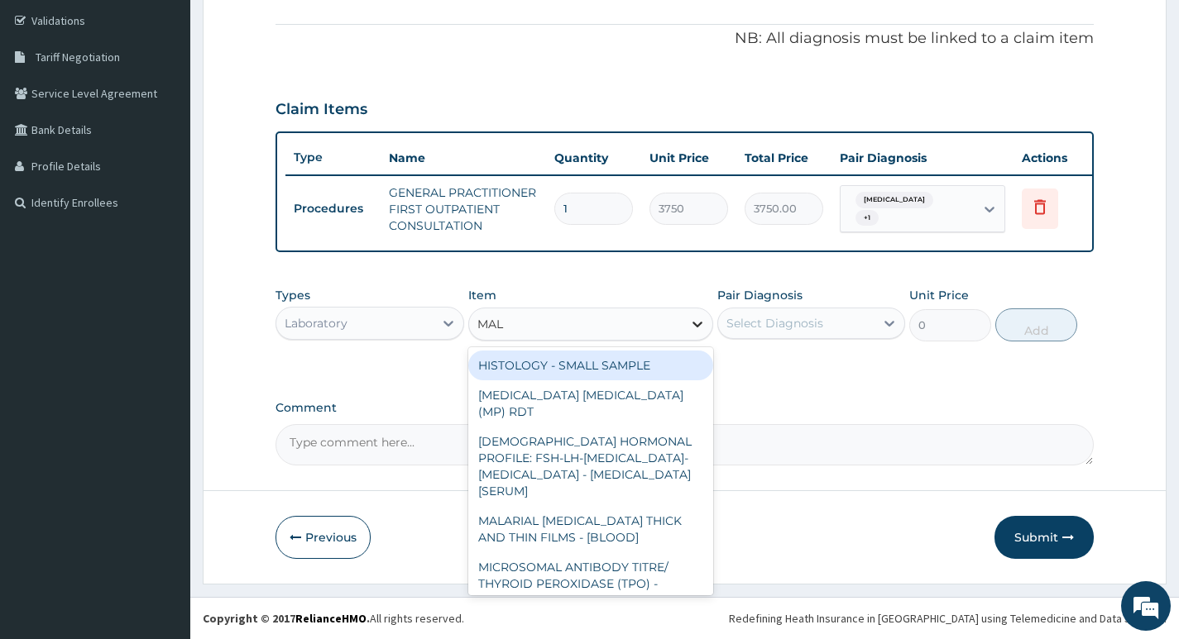
type input "MALA"
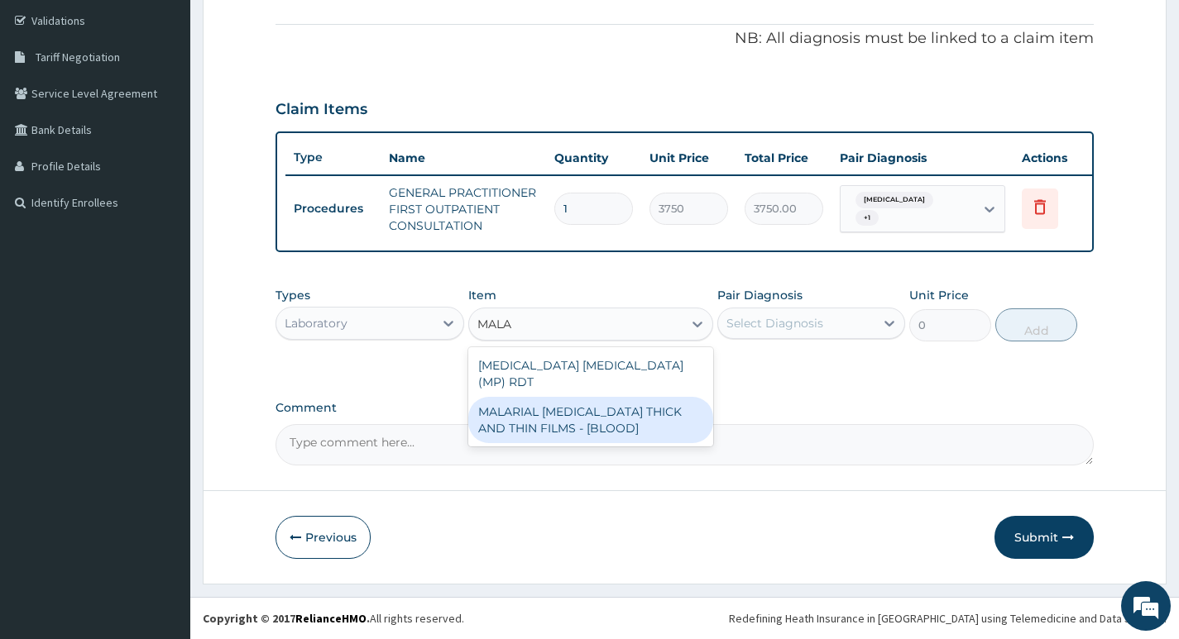
click at [648, 397] on div "MALARIAL PARASITE THICK AND THIN FILMS - [BLOOD]" at bounding box center [591, 420] width 246 height 46
type input "2187.5"
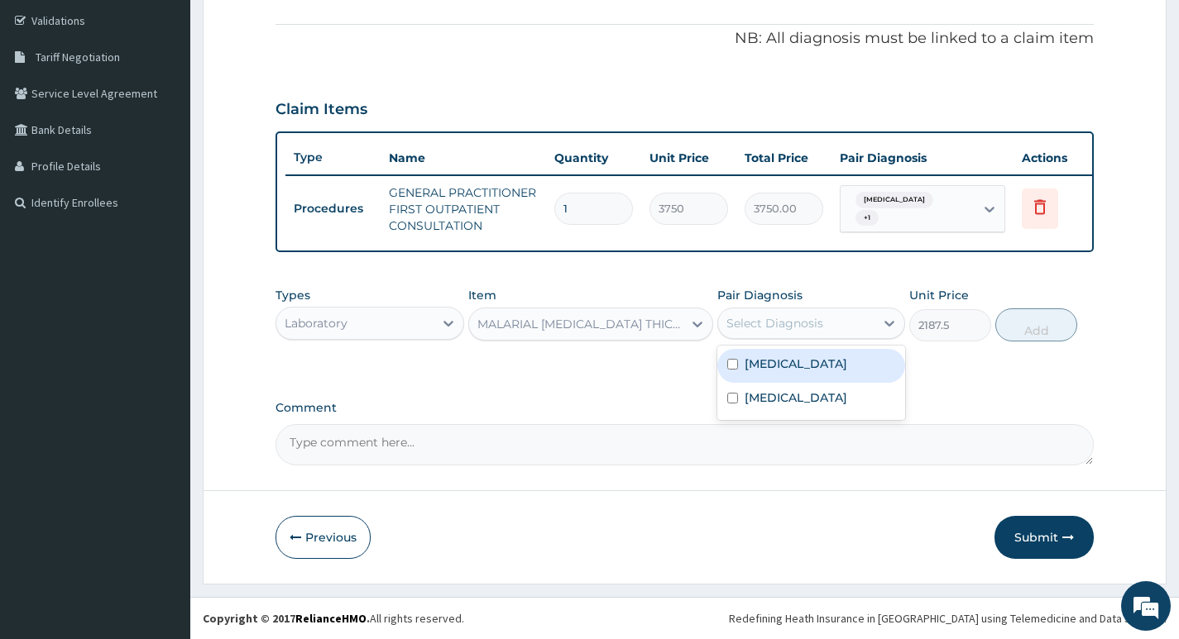
click at [757, 323] on div "Select Diagnosis" at bounding box center [774, 323] width 97 height 17
click at [754, 375] on div "Malaria, unspecified" at bounding box center [811, 366] width 188 height 34
checkbox input "true"
click at [1047, 333] on button "Add" at bounding box center [1036, 325] width 82 height 33
type input "0"
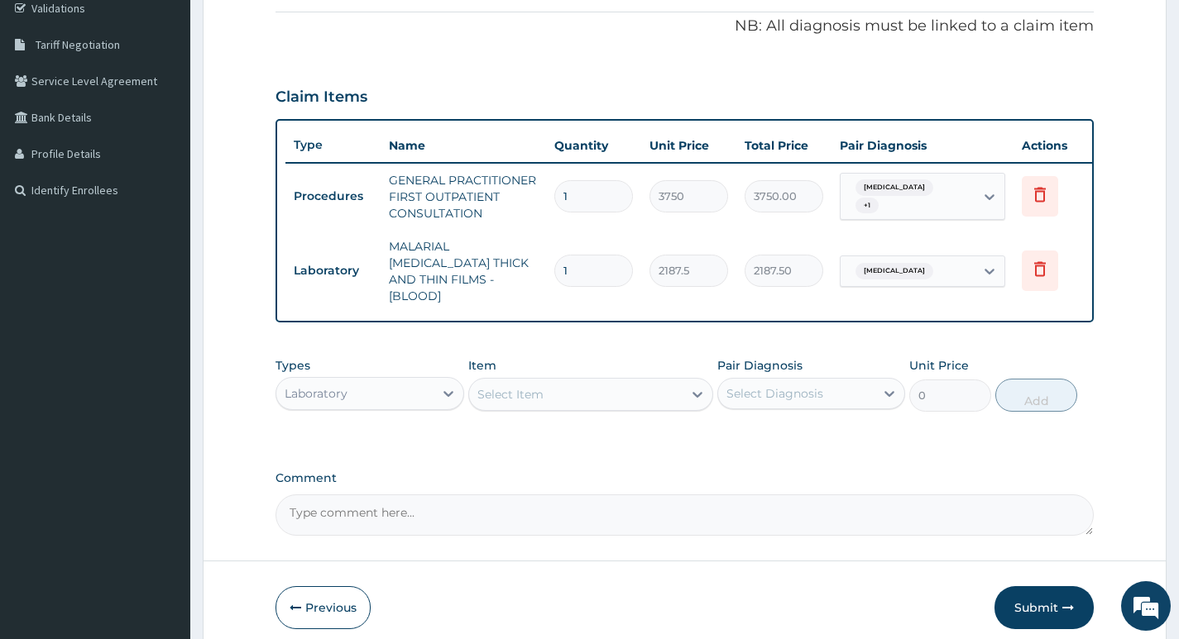
click at [627, 389] on div "Select Item" at bounding box center [576, 394] width 214 height 26
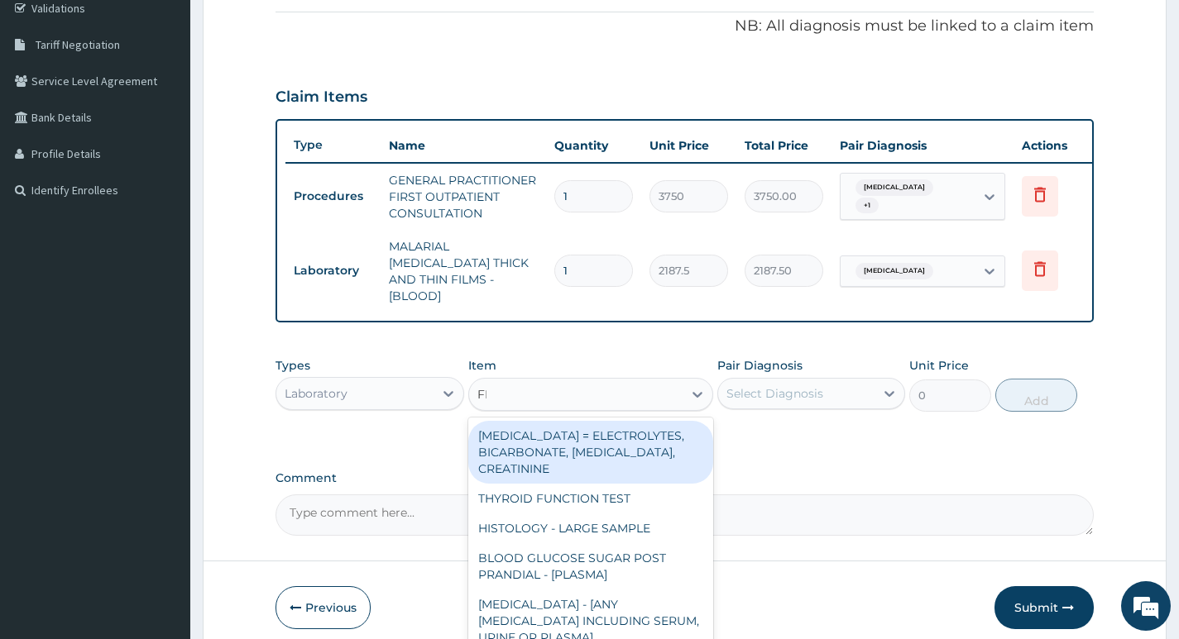
type input "FBC"
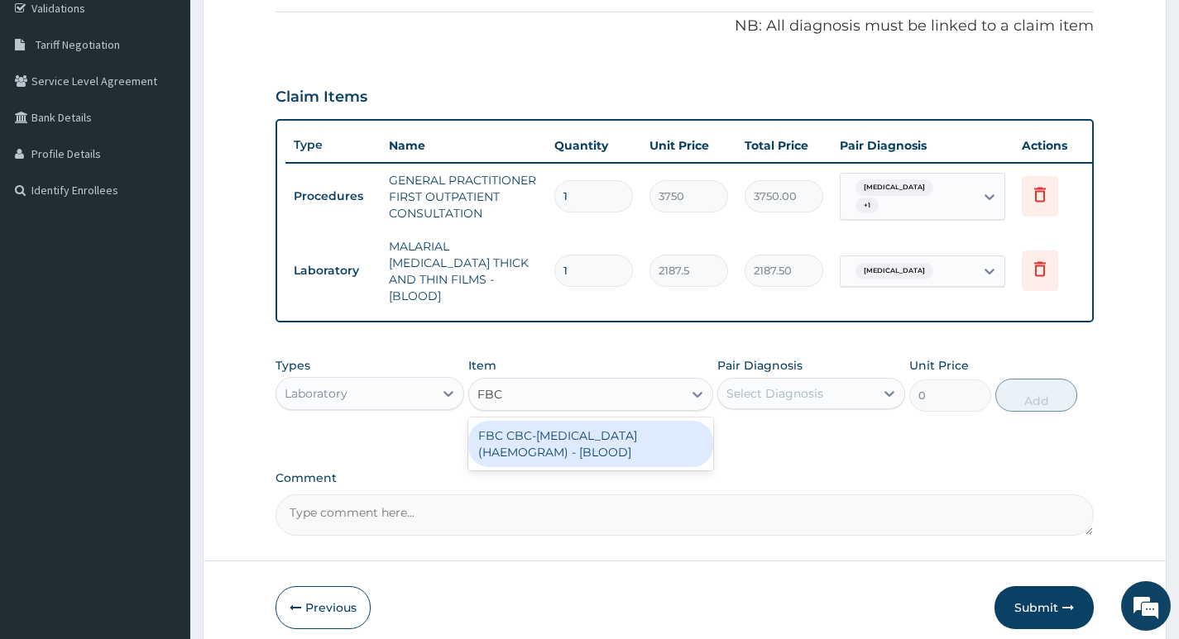
click at [625, 437] on div "FBC CBC-COMPLETE BLOOD COUNT (HAEMOGRAM) - [BLOOD]" at bounding box center [591, 444] width 246 height 46
type input "5000"
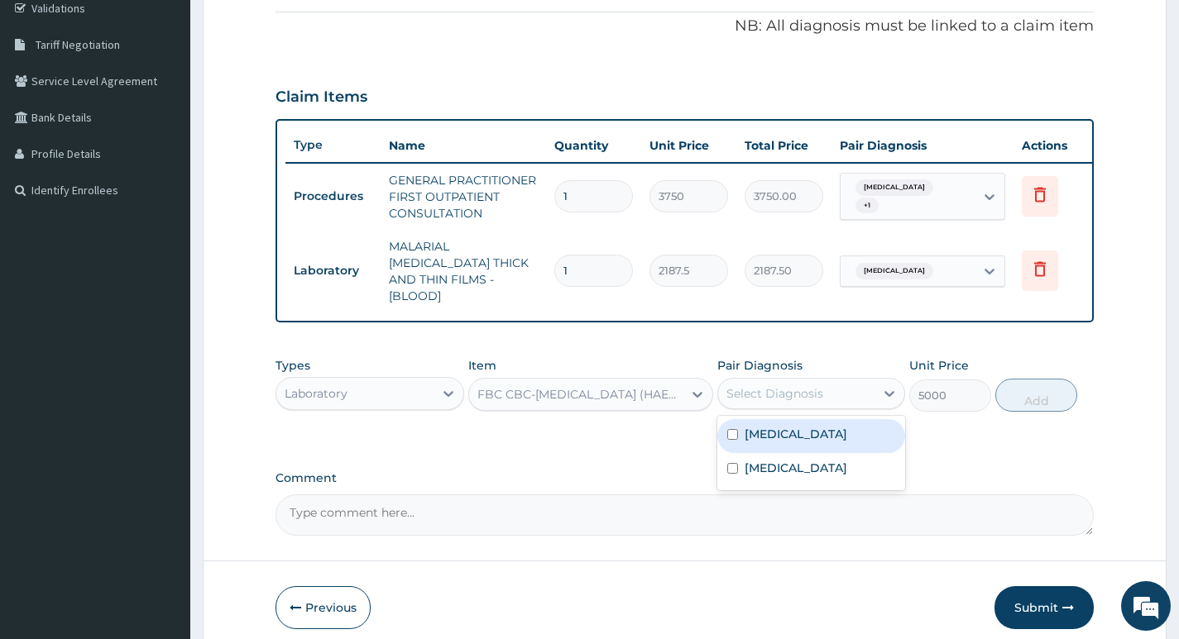
click at [734, 392] on div "Select Diagnosis" at bounding box center [774, 393] width 97 height 17
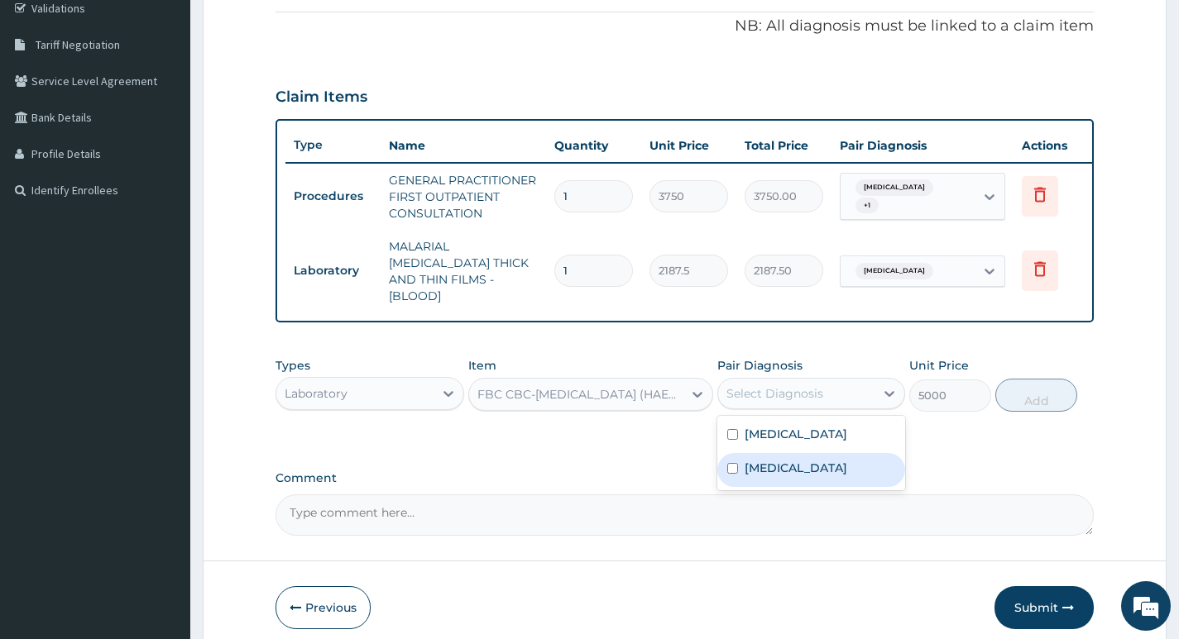
click at [746, 471] on label "Salmonella infection, unspecified" at bounding box center [795, 468] width 103 height 17
checkbox input "true"
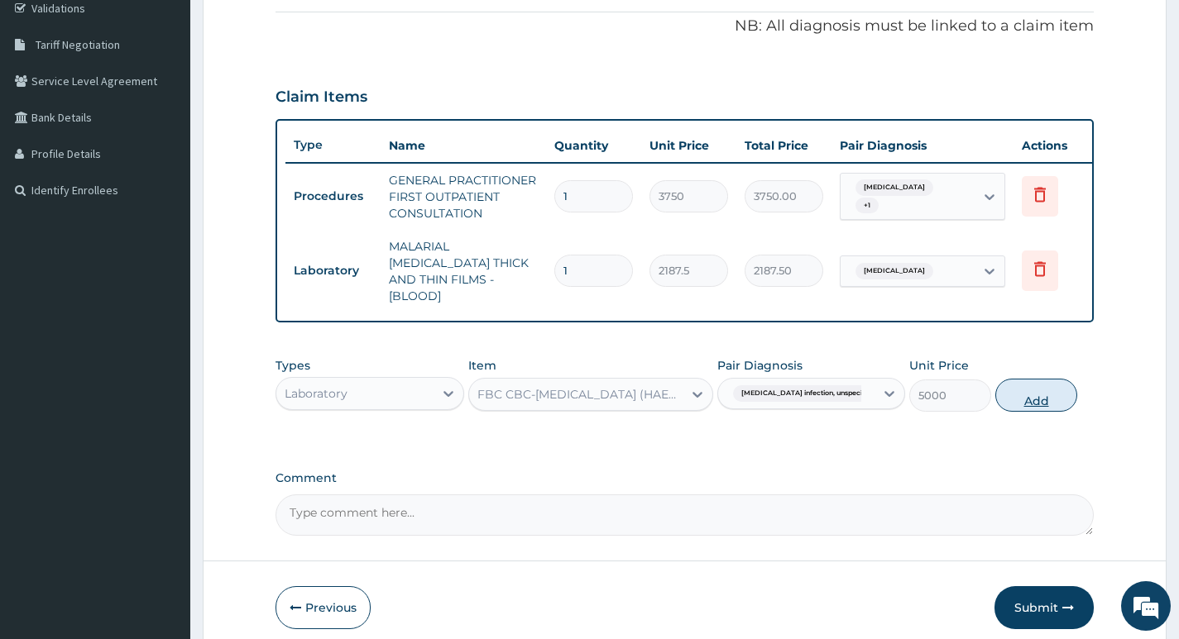
click at [1041, 399] on button "Add" at bounding box center [1036, 395] width 82 height 33
type input "0"
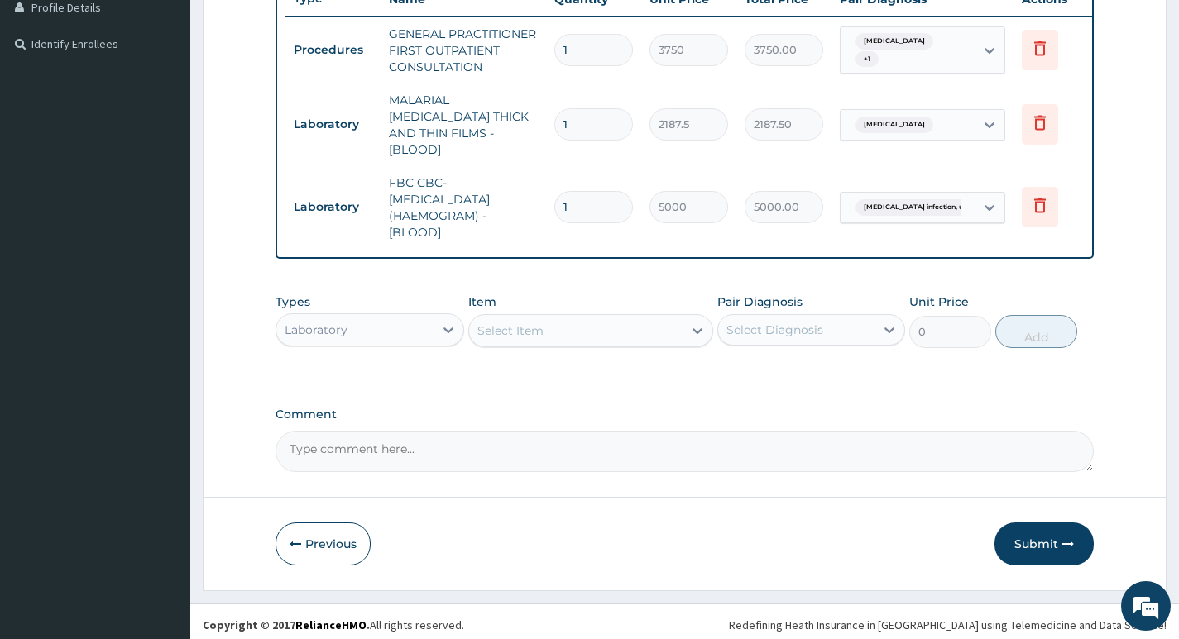
scroll to position [466, 0]
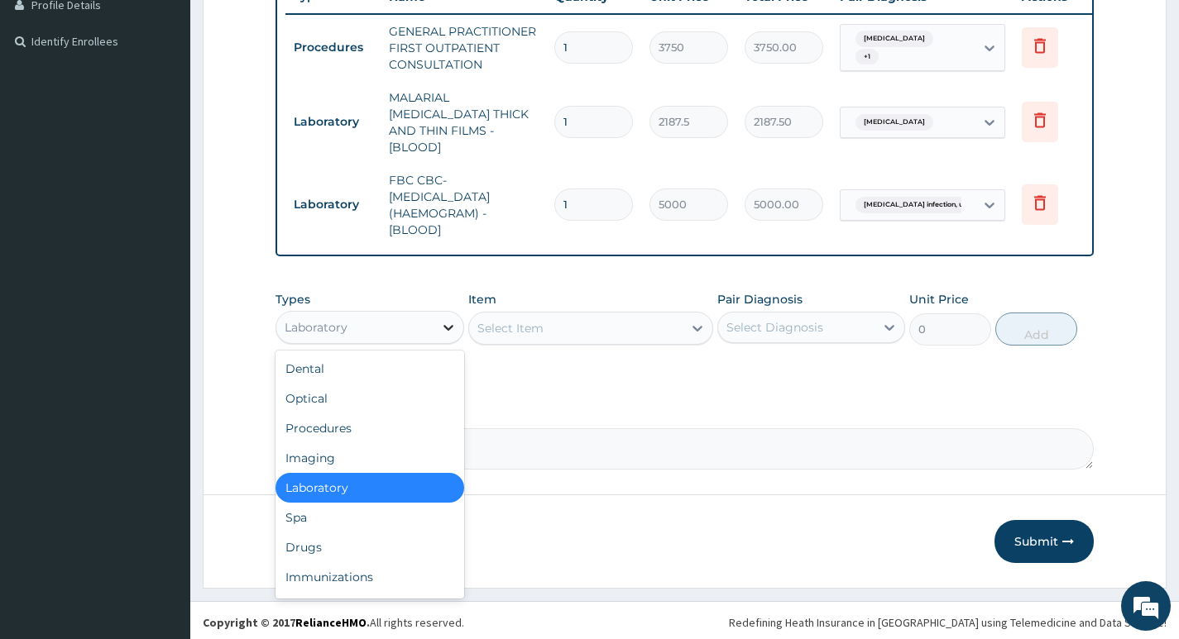
click at [441, 326] on icon at bounding box center [448, 327] width 17 height 17
click at [318, 538] on div "Drugs" at bounding box center [369, 548] width 188 height 30
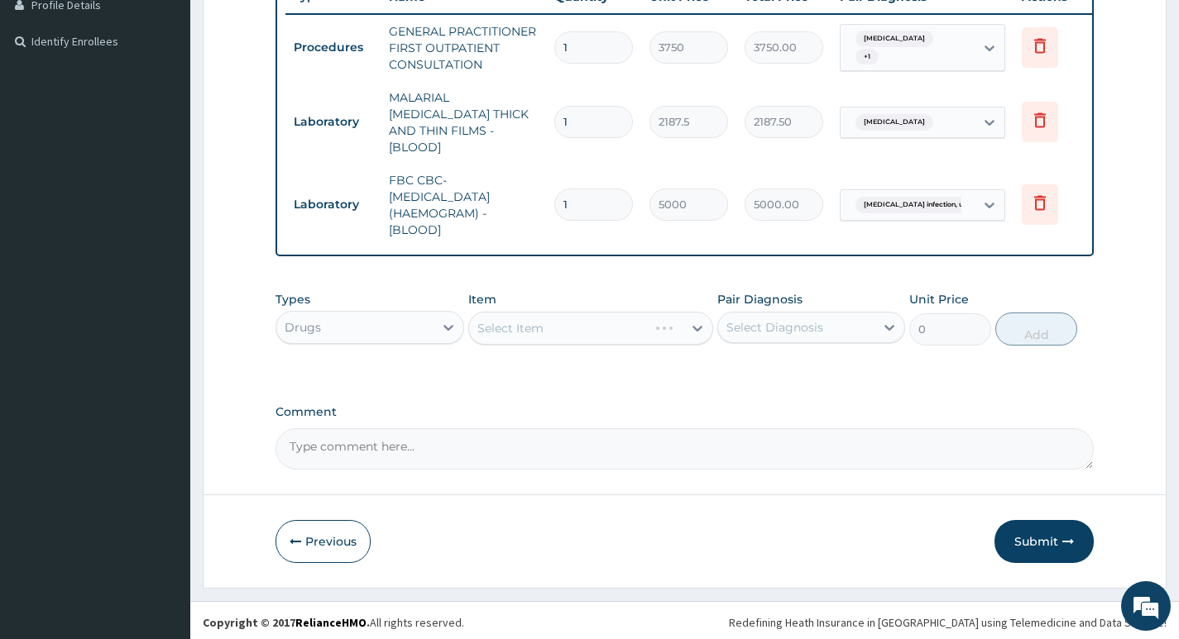
click at [519, 329] on div "Select Item" at bounding box center [591, 328] width 246 height 33
click at [522, 328] on div "Select Item" at bounding box center [510, 328] width 66 height 17
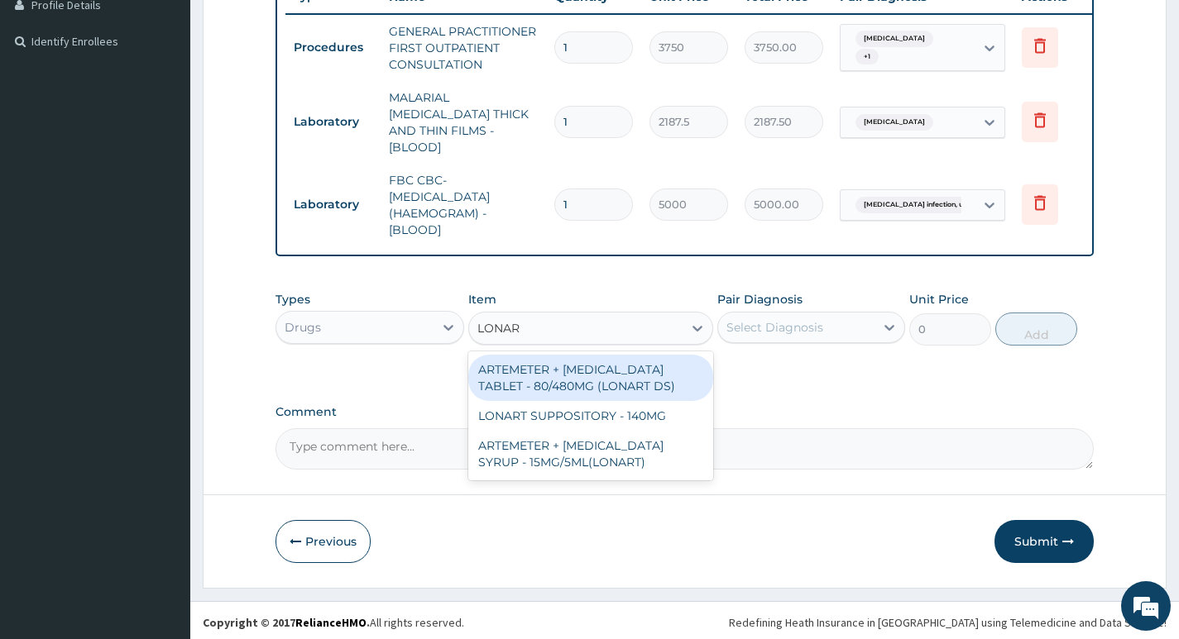
type input "LONART"
click at [557, 370] on div "ARTEMETER + LUMEFANTRINE TABLET - 80/480MG (LONART DS)" at bounding box center [591, 378] width 246 height 46
type input "588"
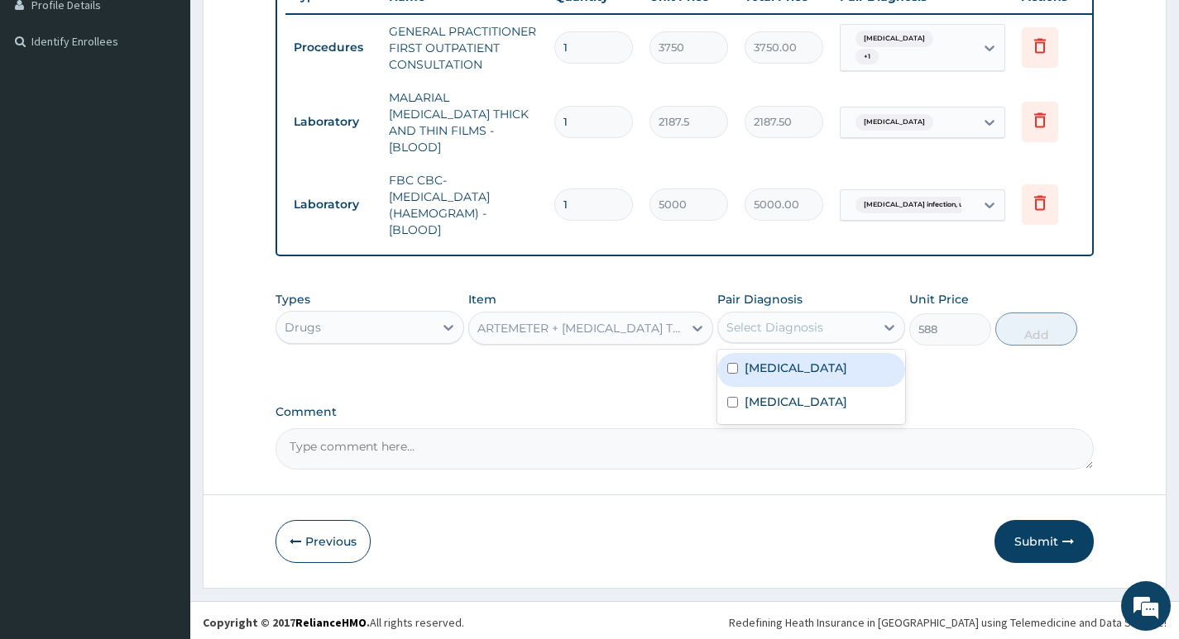
click at [779, 328] on div "Select Diagnosis" at bounding box center [774, 327] width 97 height 17
click at [790, 376] on div "Malaria, unspecified" at bounding box center [811, 370] width 188 height 34
checkbox input "true"
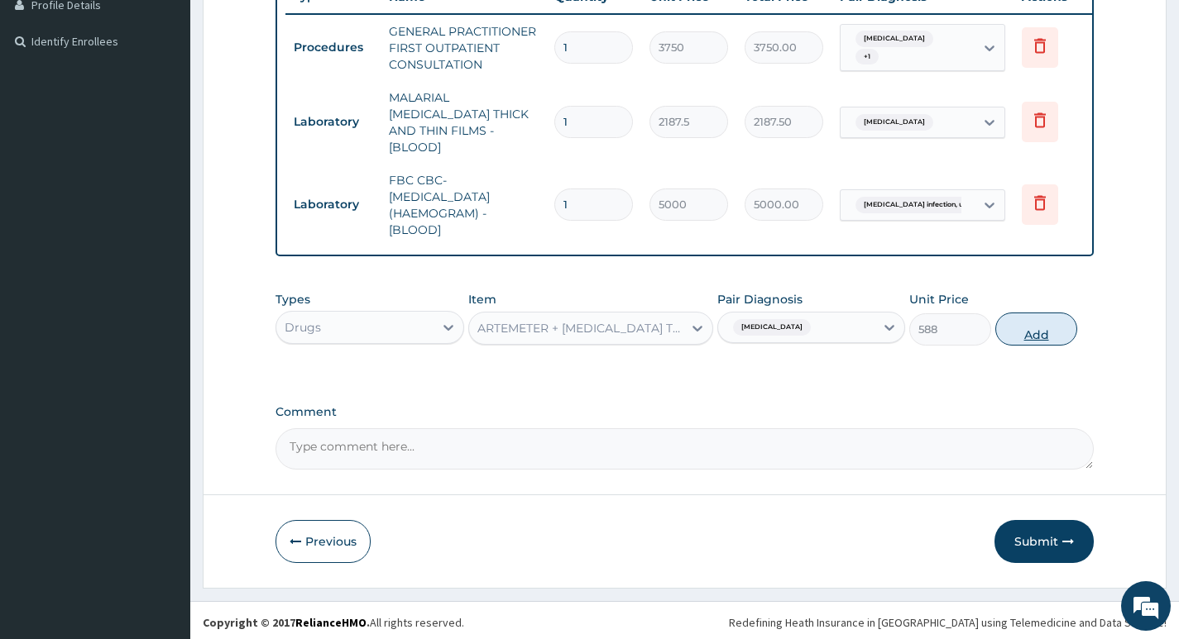
click at [1036, 334] on button "Add" at bounding box center [1036, 329] width 82 height 33
type input "0"
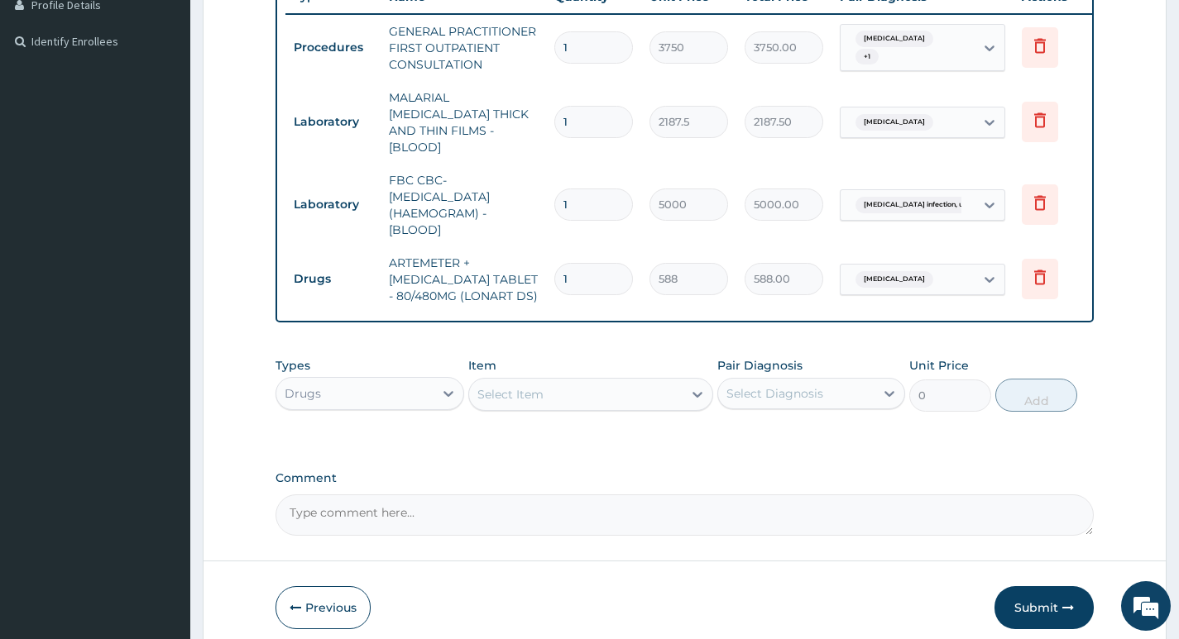
type input "0.00"
type input "6"
type input "3528.00"
type input "6"
click at [548, 404] on div "Select Item" at bounding box center [591, 394] width 246 height 33
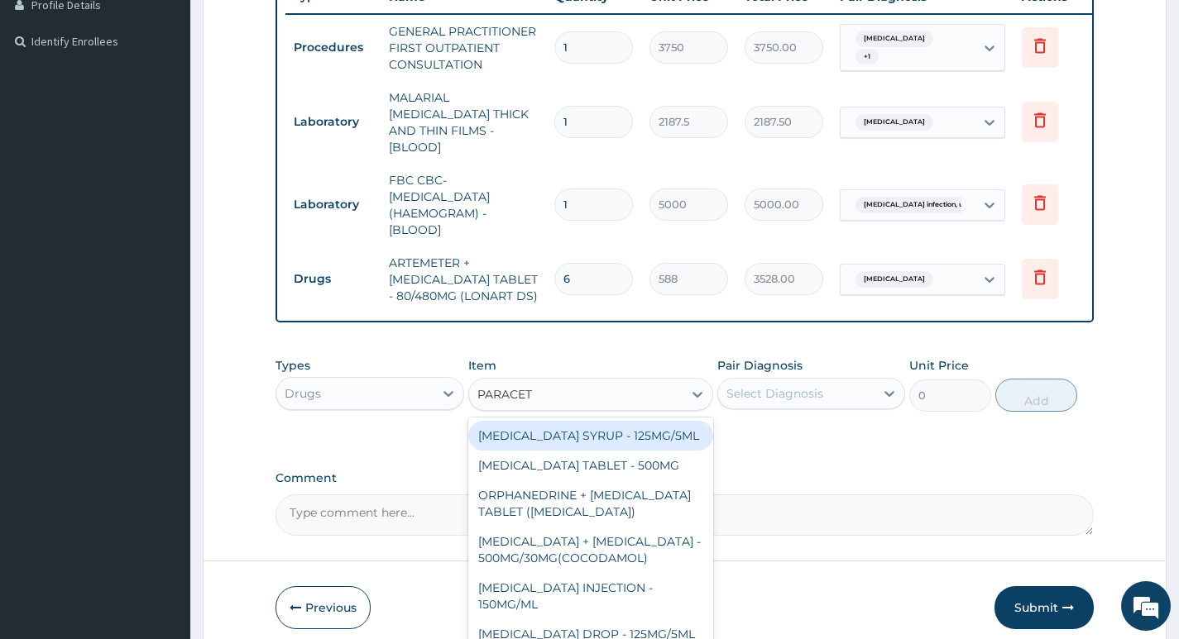
type input "PARACETA"
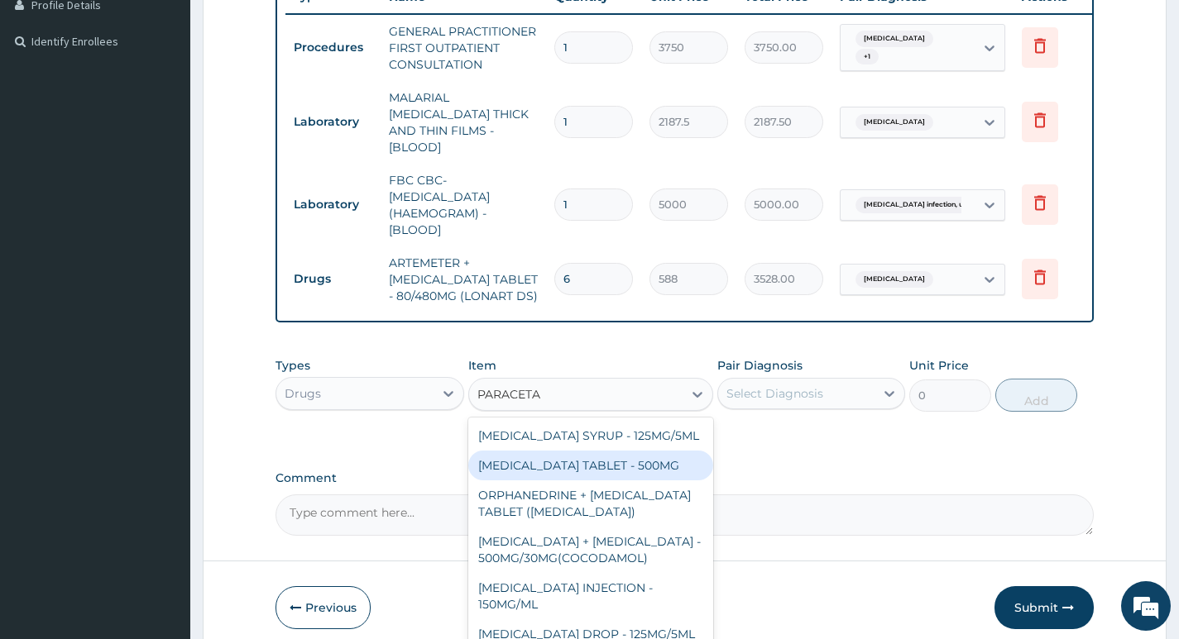
click at [596, 460] on div "PARACETAMOL TABLET - 500MG" at bounding box center [591, 466] width 246 height 30
type input "33.59999999999999"
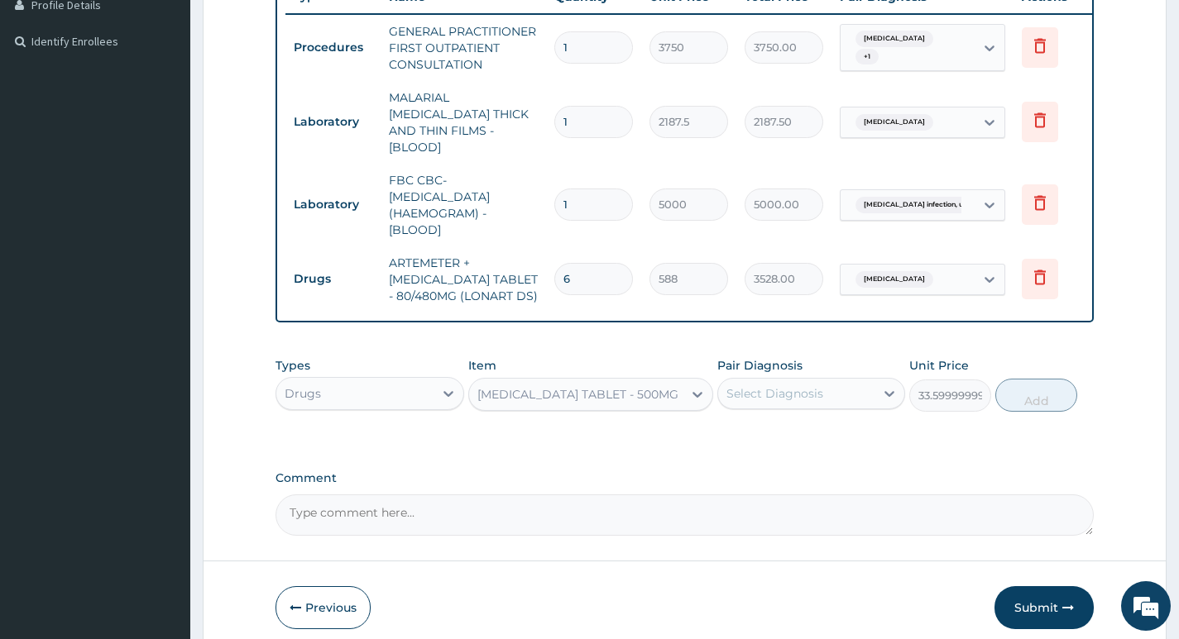
click at [758, 386] on div "Select Diagnosis" at bounding box center [774, 393] width 97 height 17
click at [782, 431] on label "Malaria, unspecified" at bounding box center [795, 434] width 103 height 17
checkbox input "true"
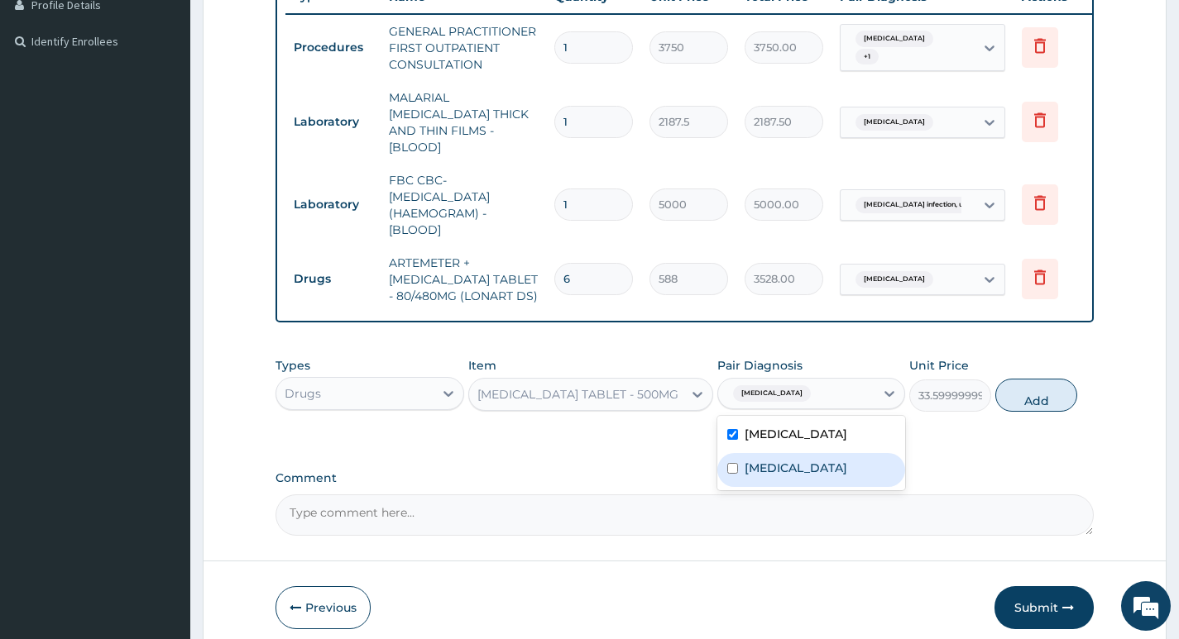
click at [784, 471] on label "Salmonella infection, unspecified" at bounding box center [795, 468] width 103 height 17
checkbox input "true"
click at [1143, 375] on form "Step 2 of 2 PA Code / Prescription Code Enter Code(Secondary Care Only) Encount…" at bounding box center [685, 137] width 964 height 1033
click at [1031, 399] on button "Add" at bounding box center [1036, 395] width 82 height 33
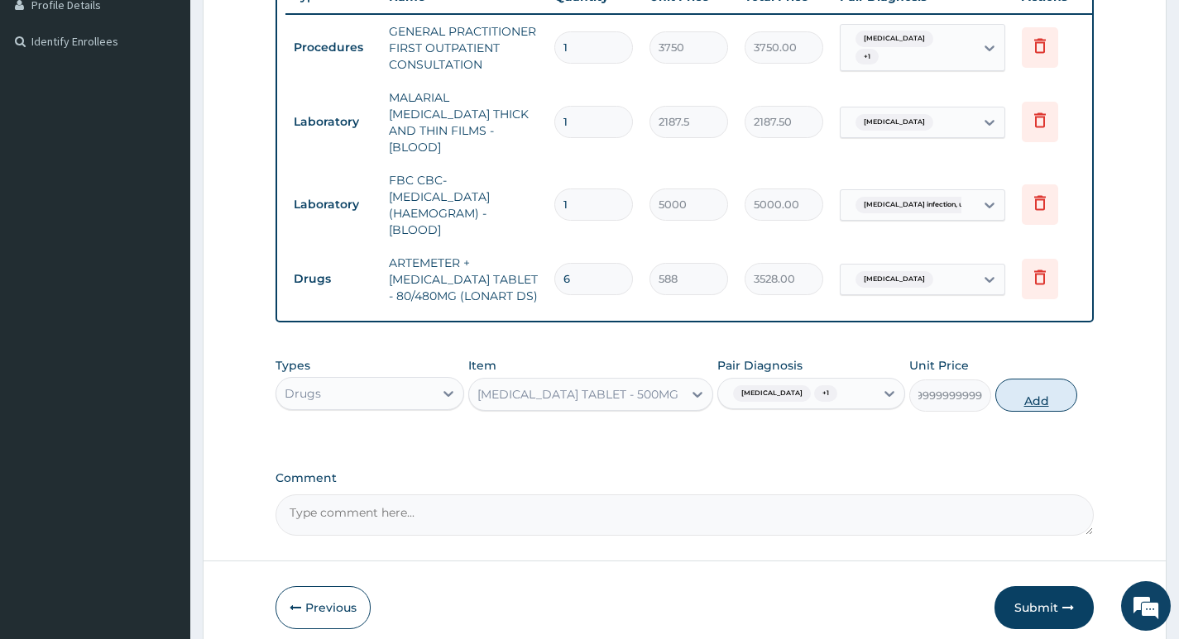
type input "0"
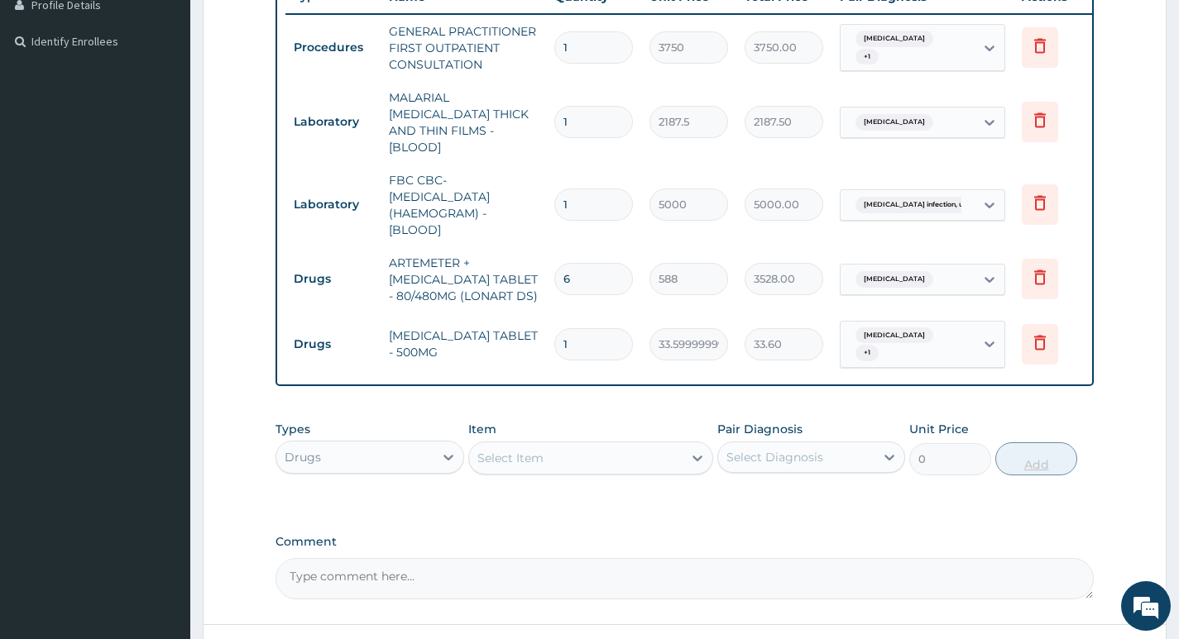
scroll to position [0, 0]
type input "18"
type input "604.80"
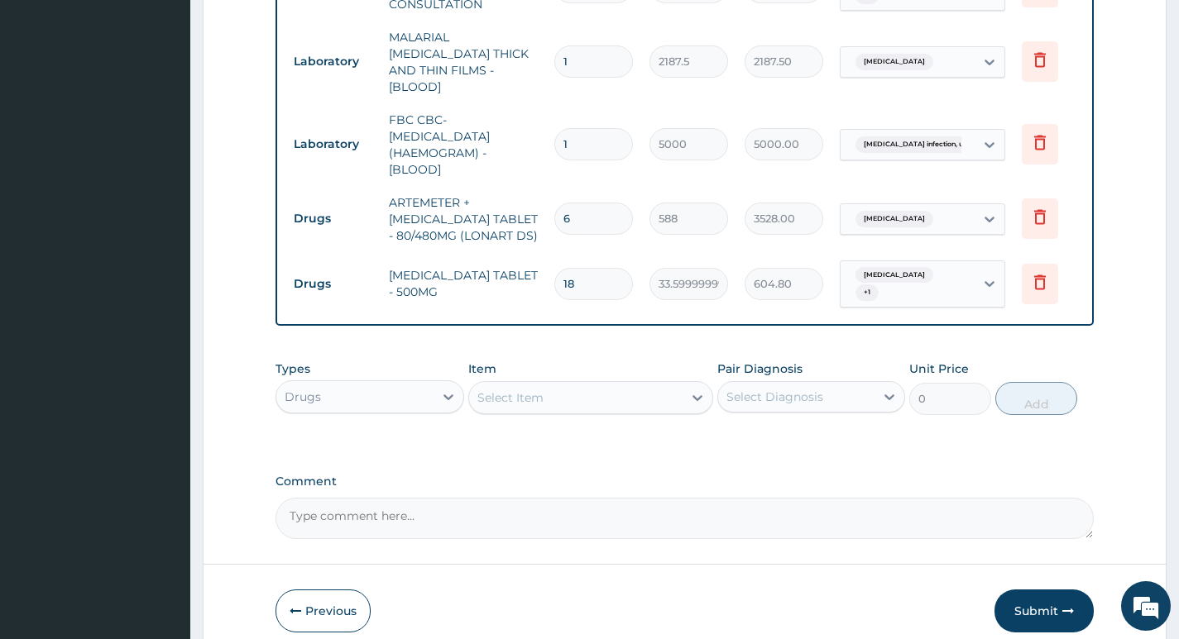
scroll to position [596, 0]
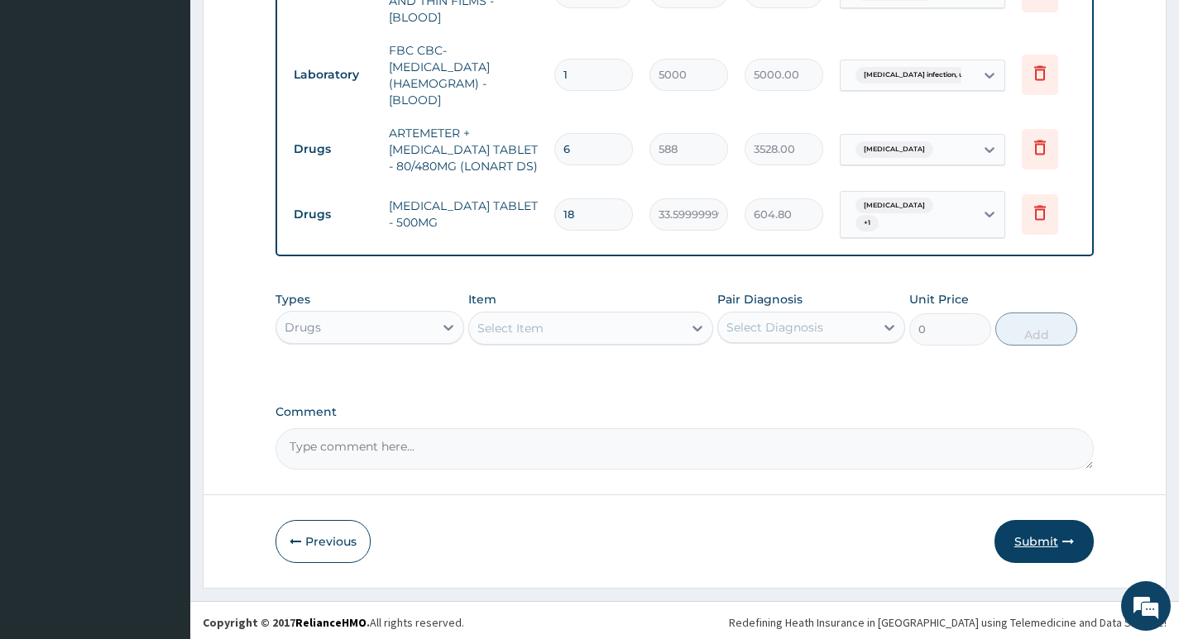
type input "18"
click at [1019, 537] on button "Submit" at bounding box center [1043, 541] width 99 height 43
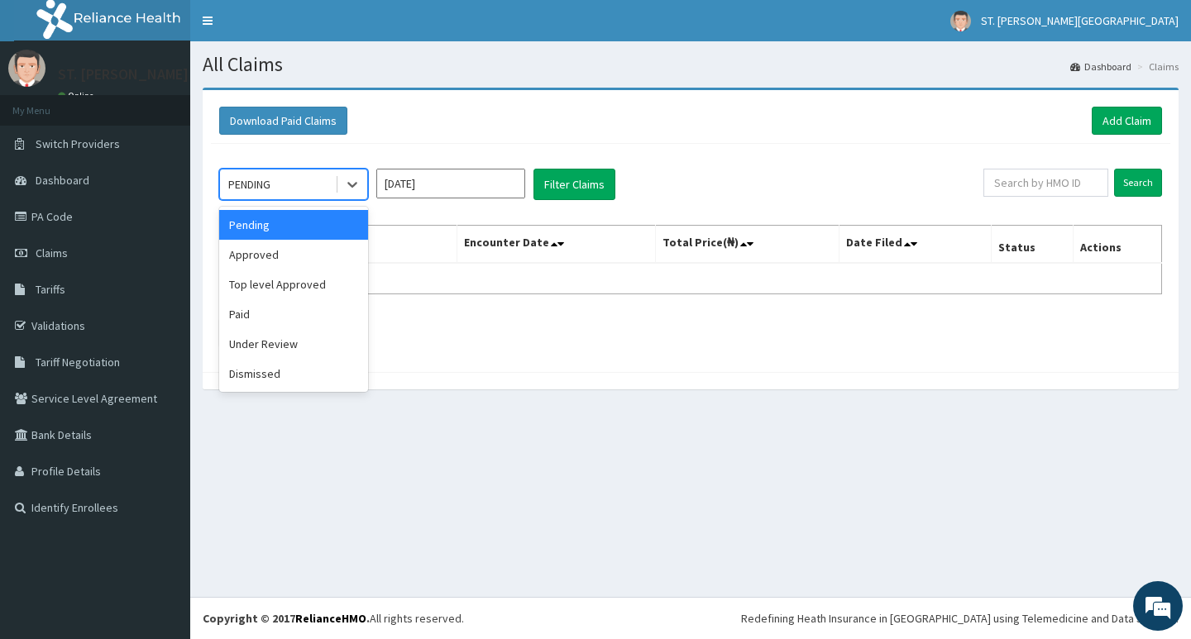
click at [329, 193] on div "PENDING" at bounding box center [277, 184] width 115 height 26
click at [298, 253] on div "Approved" at bounding box center [293, 255] width 149 height 30
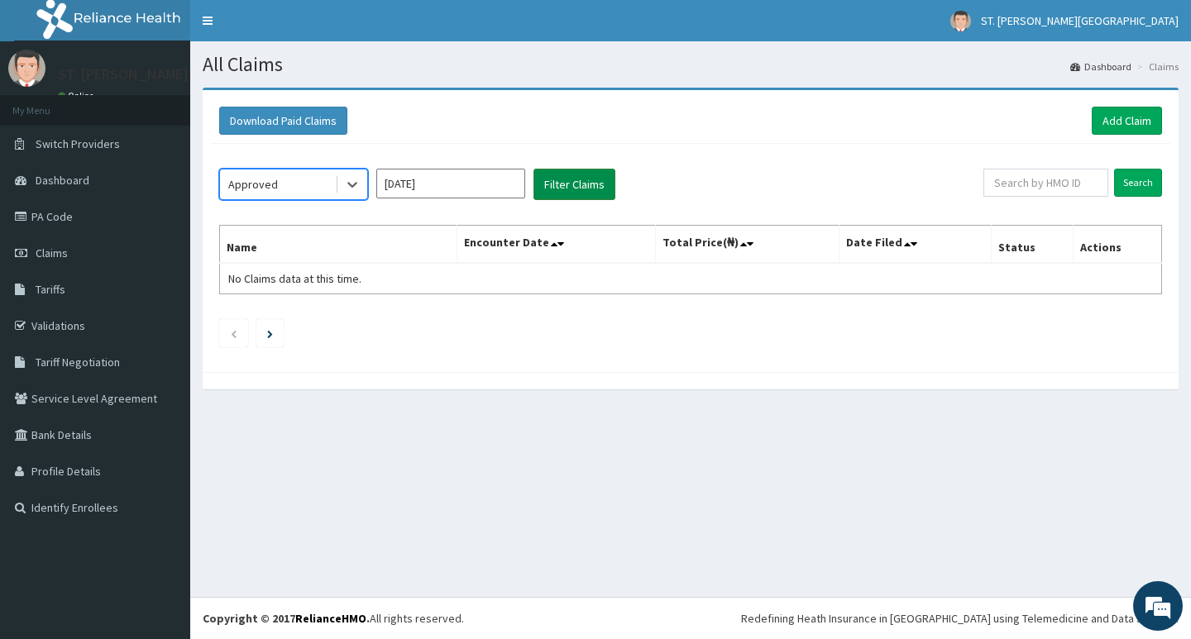
click at [571, 175] on button "Filter Claims" at bounding box center [574, 184] width 82 height 31
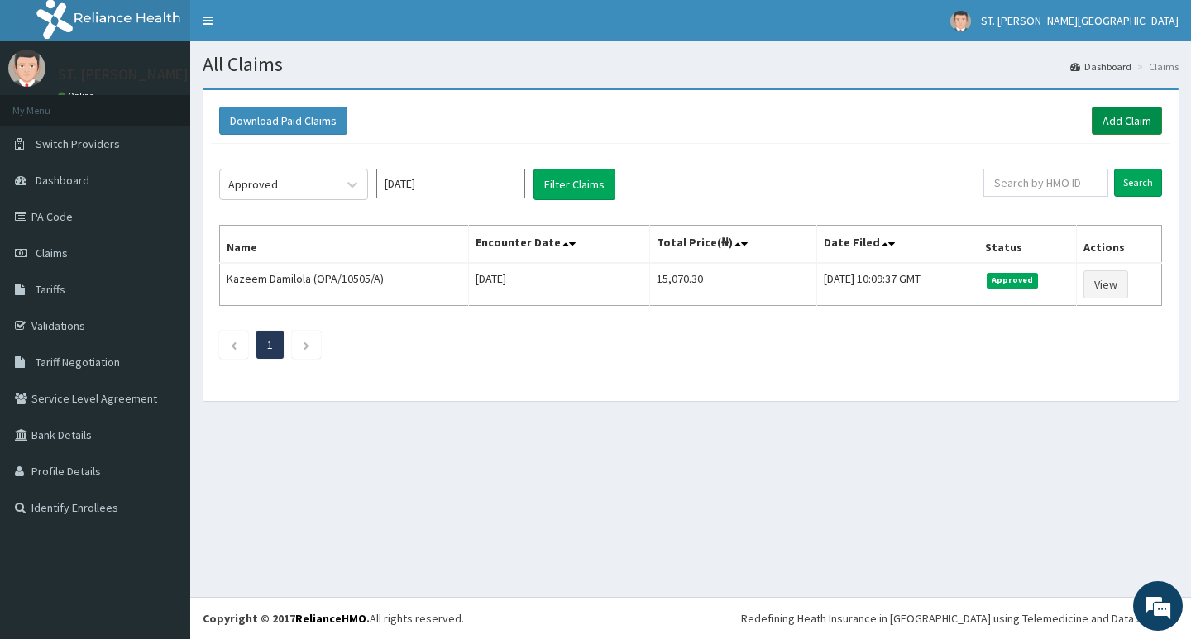
click at [1103, 129] on link "Add Claim" at bounding box center [1127, 121] width 70 height 28
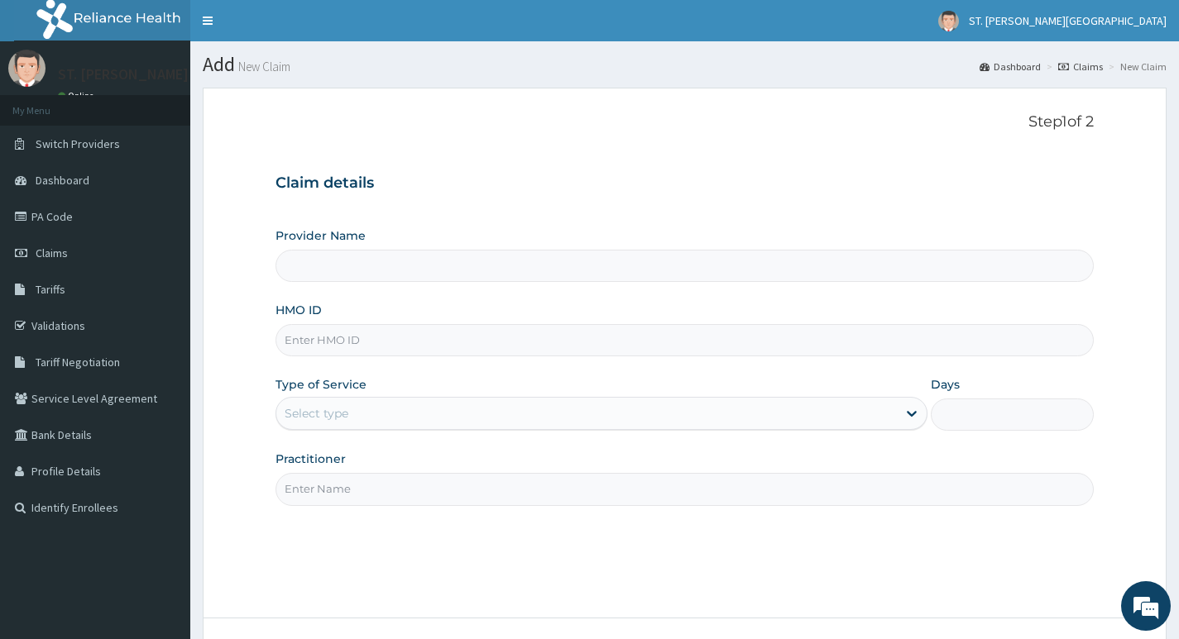
click at [415, 264] on input "Provider Name" at bounding box center [684, 266] width 818 height 32
type input "ST. [PERSON_NAME][GEOGRAPHIC_DATA]"
click at [373, 343] on input "HMO ID" at bounding box center [684, 340] width 818 height 32
type input "KAN/10012/C"
click at [353, 416] on div "Select type" at bounding box center [586, 413] width 620 height 26
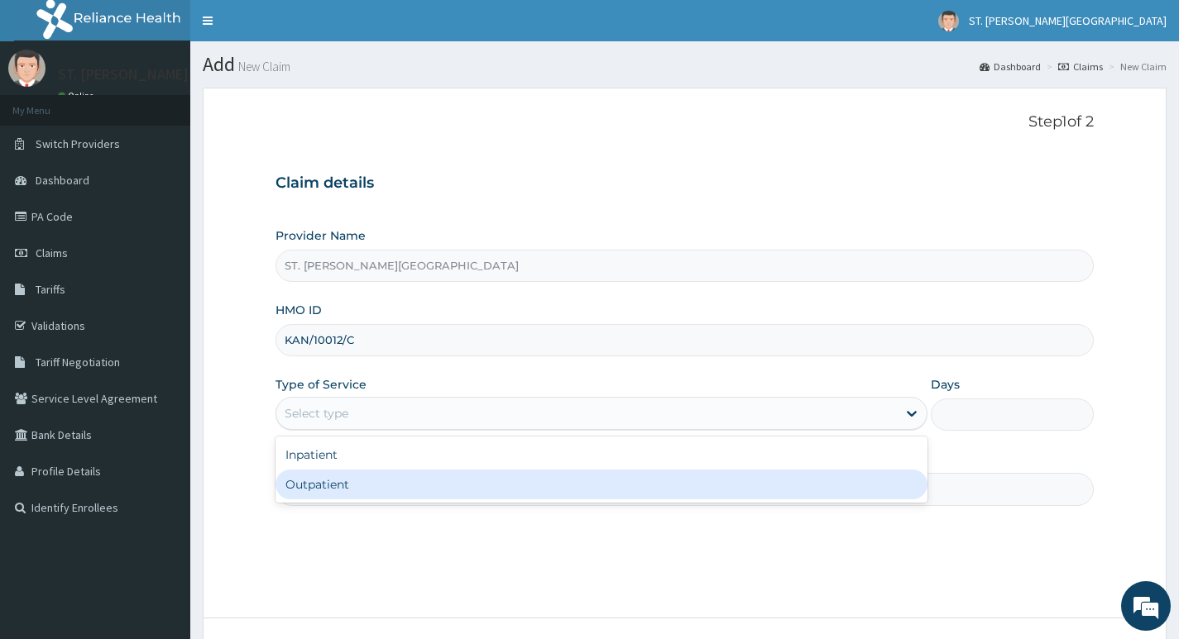
click at [339, 475] on div "Outpatient" at bounding box center [601, 485] width 652 height 30
type input "1"
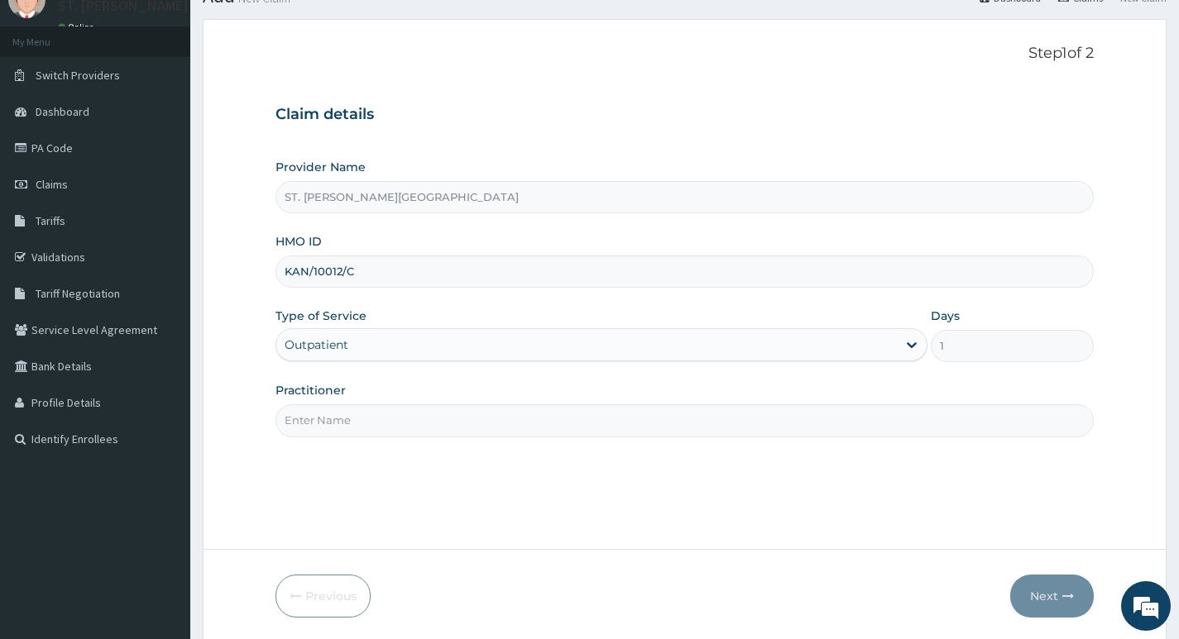
scroll to position [127, 0]
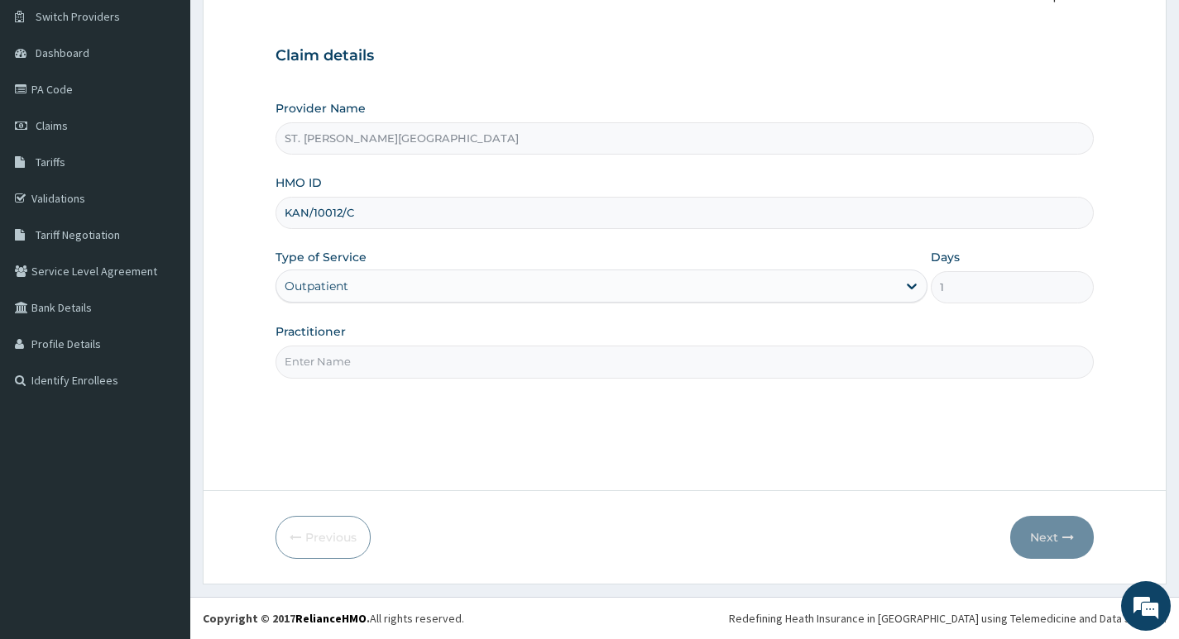
click at [369, 377] on input "Practitioner" at bounding box center [684, 362] width 818 height 32
type input "[PERSON_NAME]"
click at [1046, 538] on button "Next" at bounding box center [1052, 537] width 84 height 43
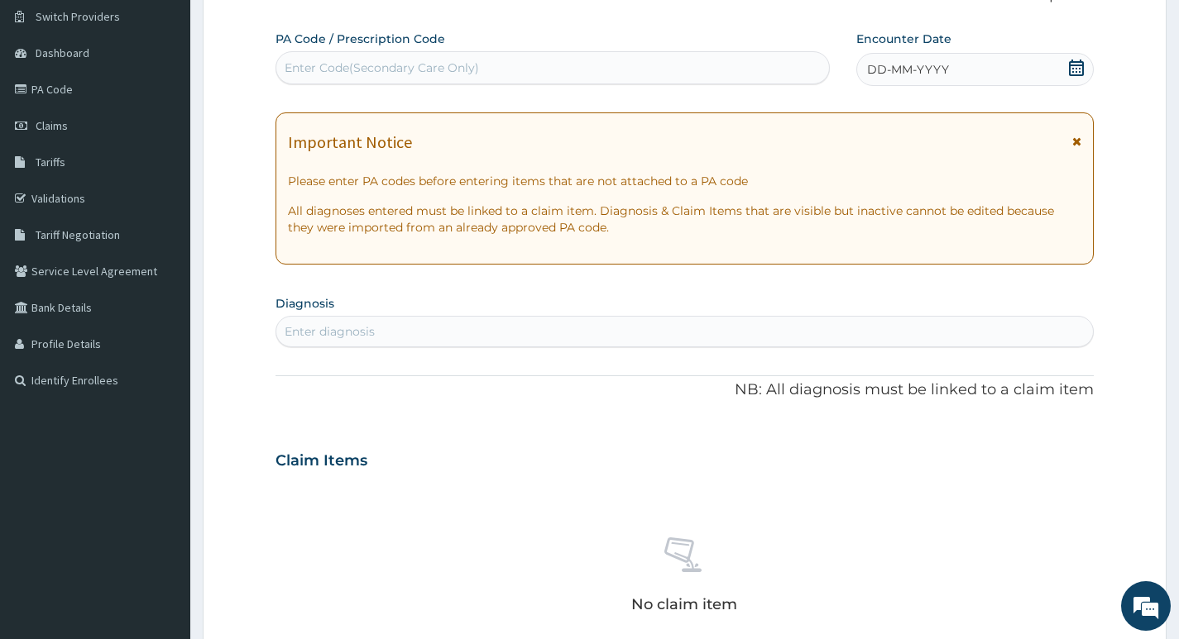
click at [1075, 138] on icon at bounding box center [1076, 142] width 9 height 12
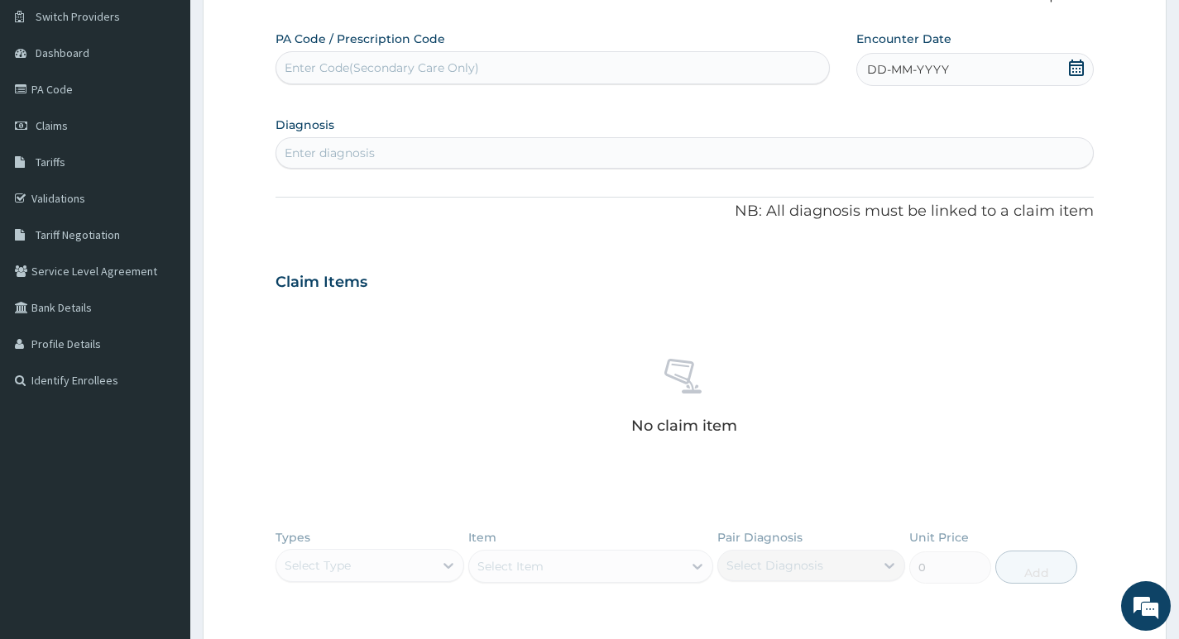
click at [1078, 65] on icon at bounding box center [1076, 68] width 15 height 17
click at [864, 200] on div "6" at bounding box center [866, 200] width 25 height 25
click at [300, 156] on div "Enter diagnosis" at bounding box center [330, 153] width 90 height 17
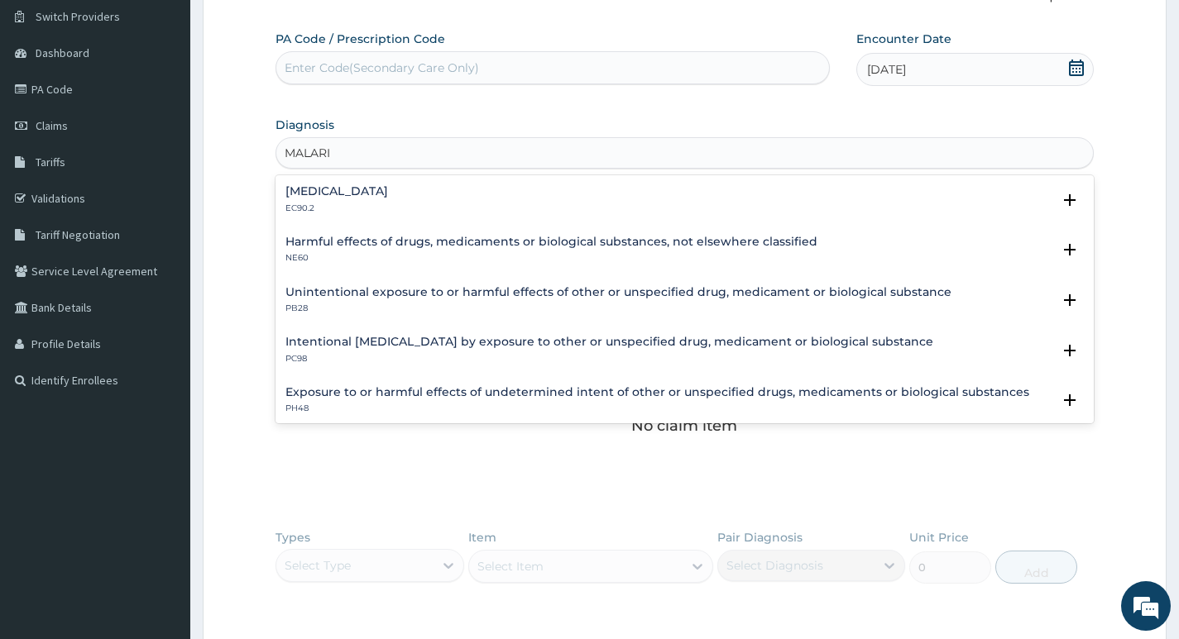
type input "MALARIA"
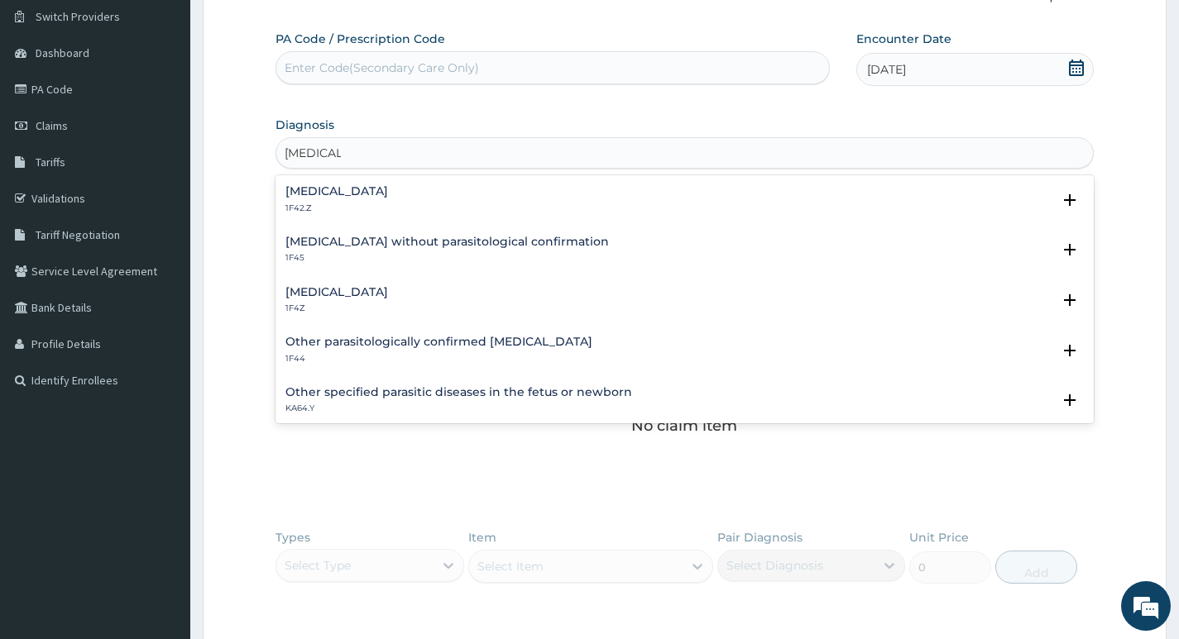
click at [341, 286] on h4 "Malaria, unspecified" at bounding box center [336, 292] width 103 height 12
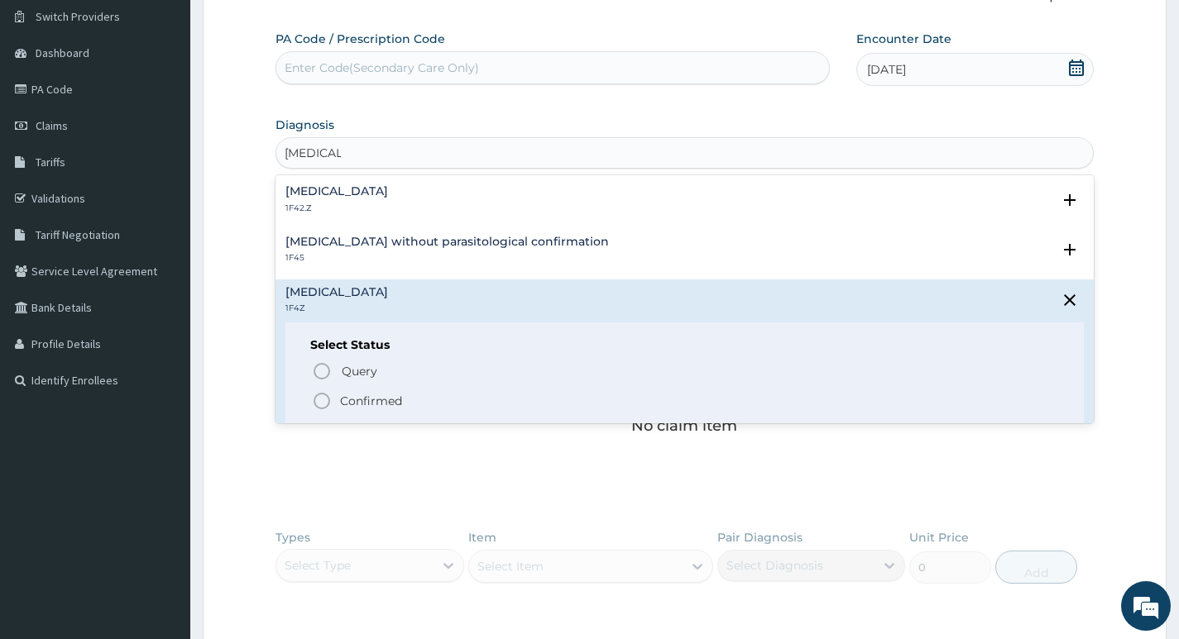
click at [377, 405] on p "Confirmed" at bounding box center [371, 401] width 62 height 17
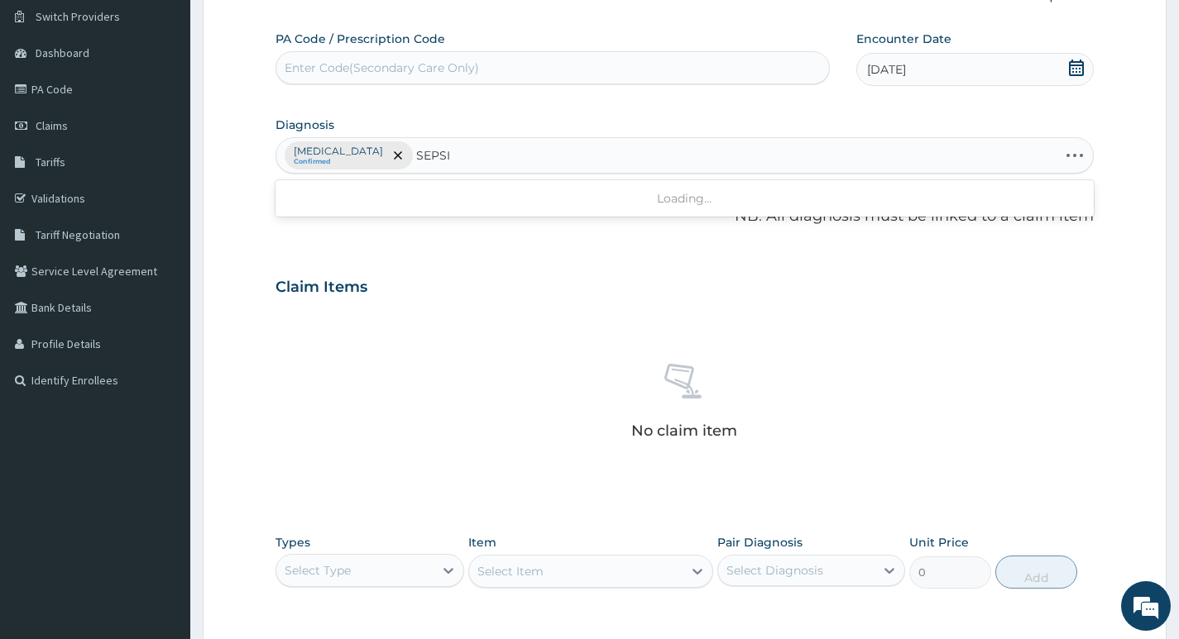
type input "SEPSIS"
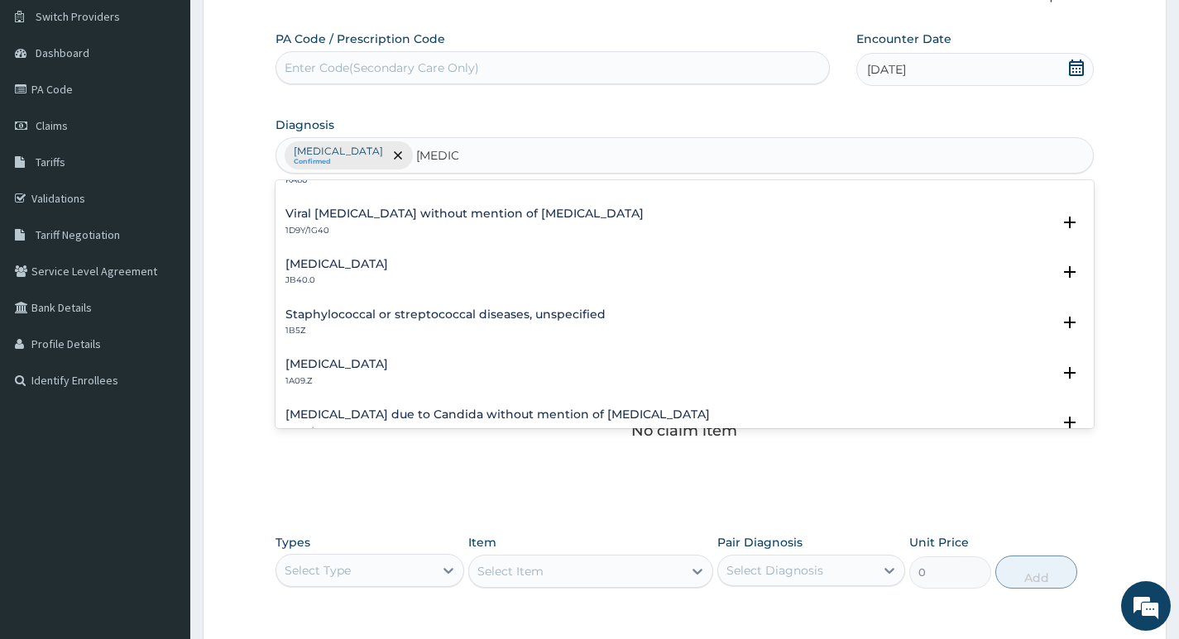
scroll to position [165, 0]
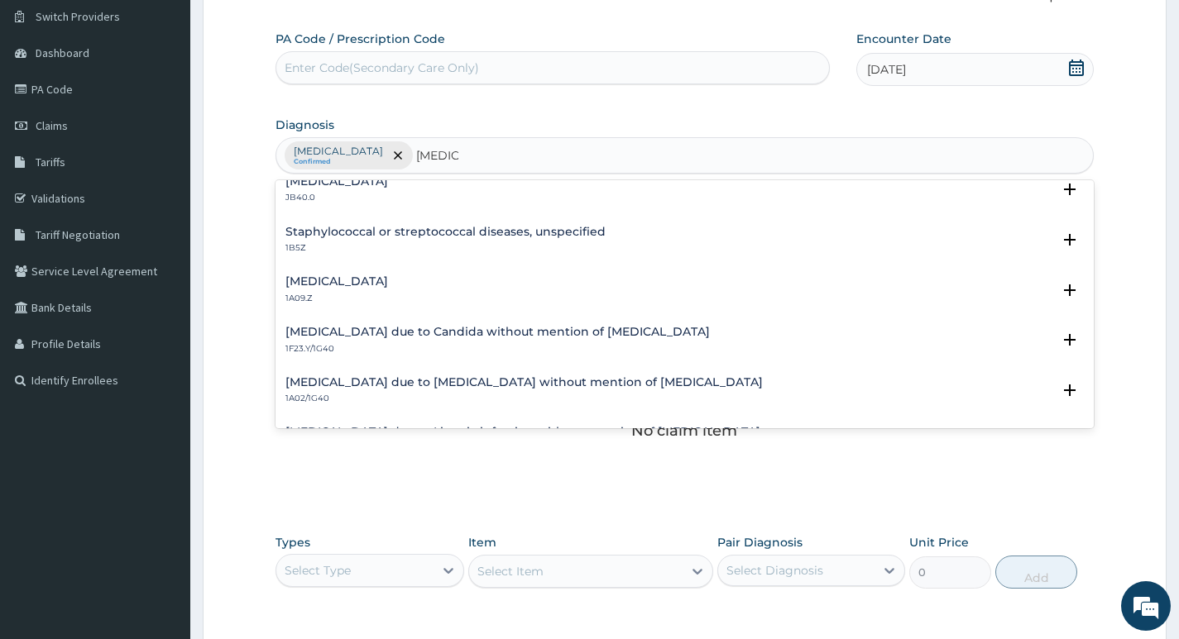
click at [388, 282] on h4 "Salmonella infection, unspecified" at bounding box center [336, 281] width 103 height 12
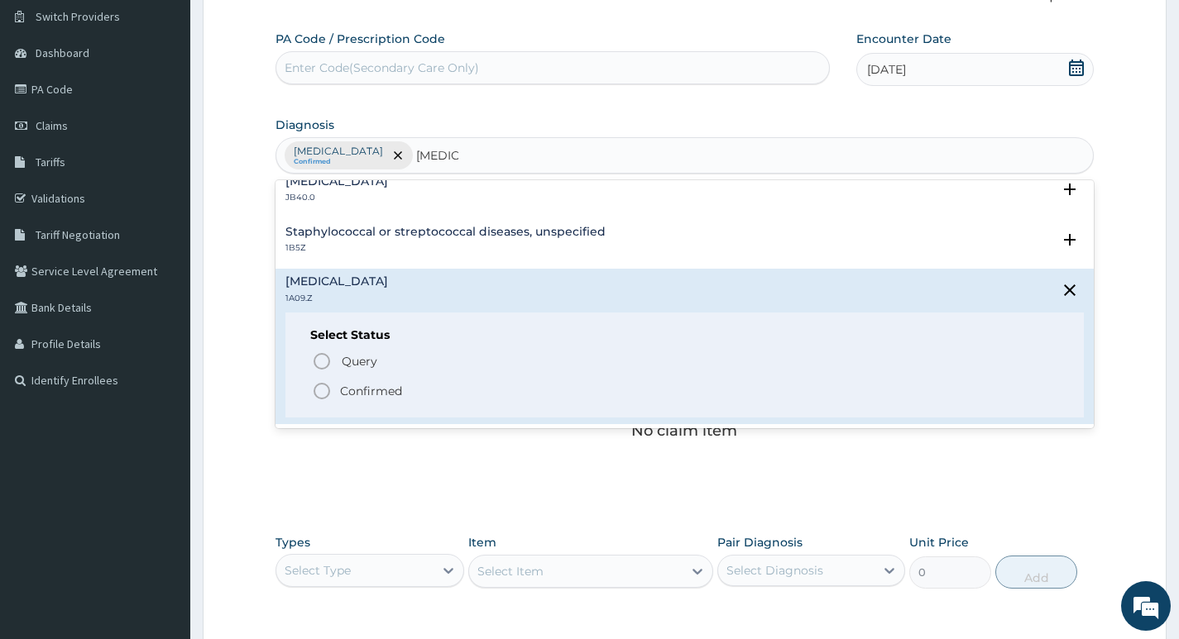
click at [355, 390] on p "Confirmed" at bounding box center [371, 391] width 62 height 17
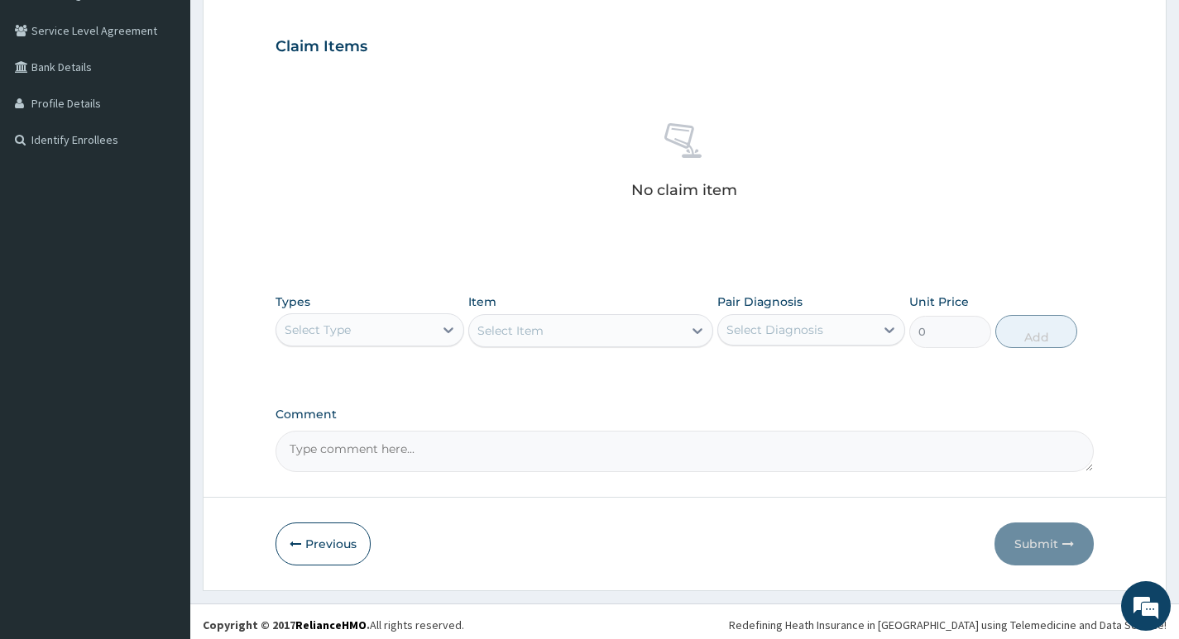
scroll to position [375, 0]
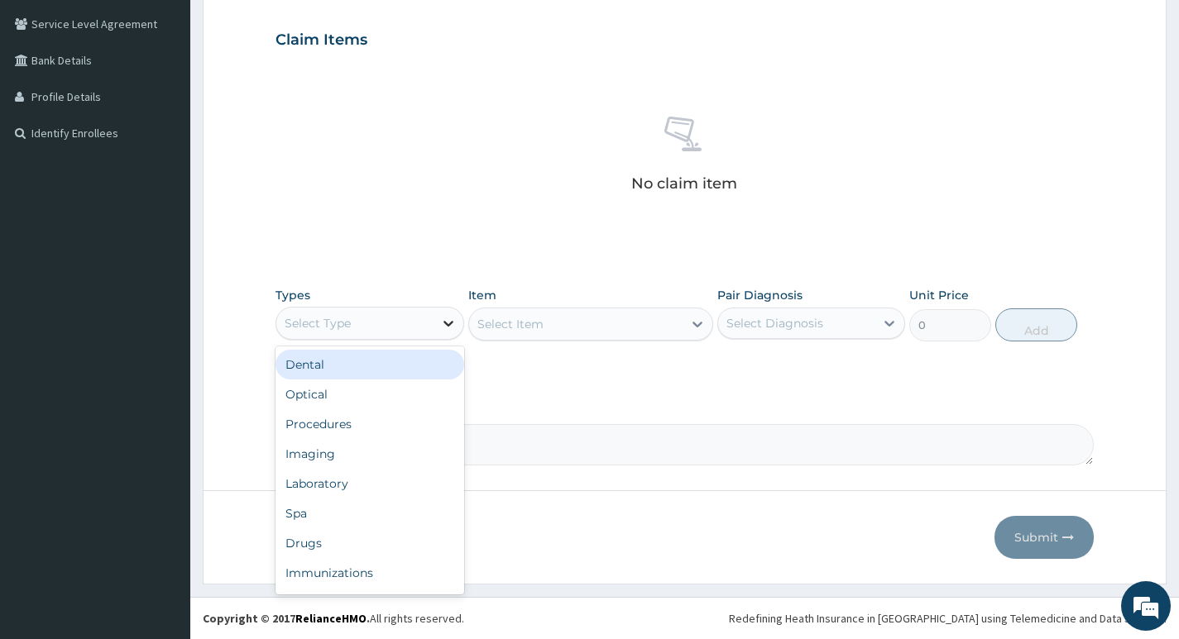
click at [452, 328] on icon at bounding box center [448, 323] width 17 height 17
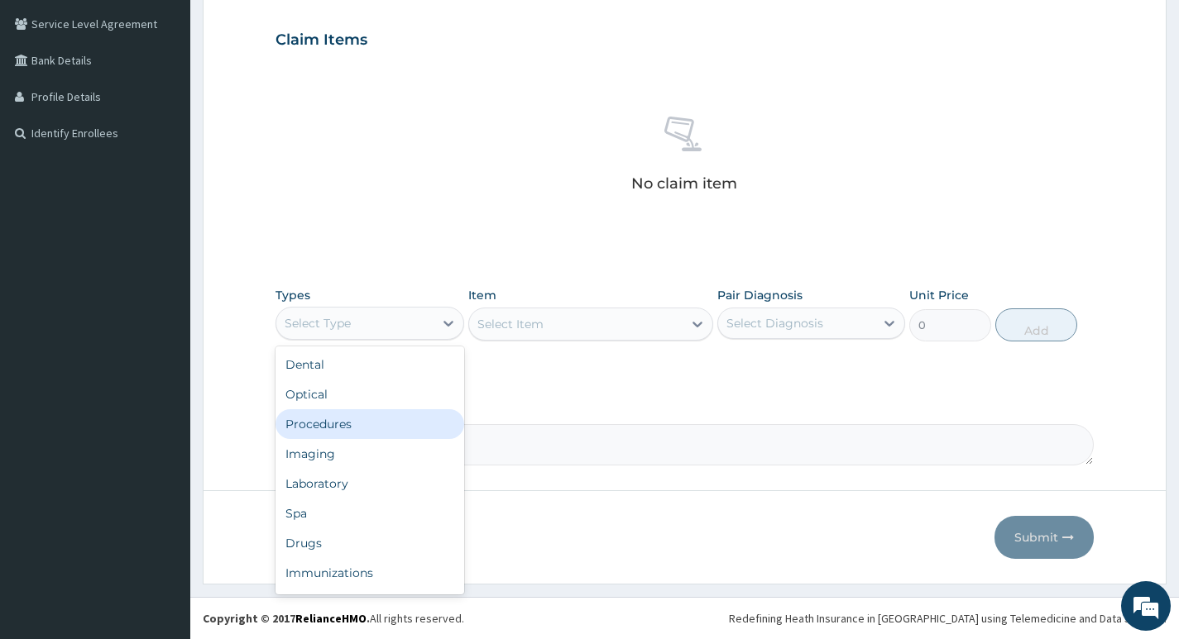
click at [356, 426] on div "Procedures" at bounding box center [369, 424] width 188 height 30
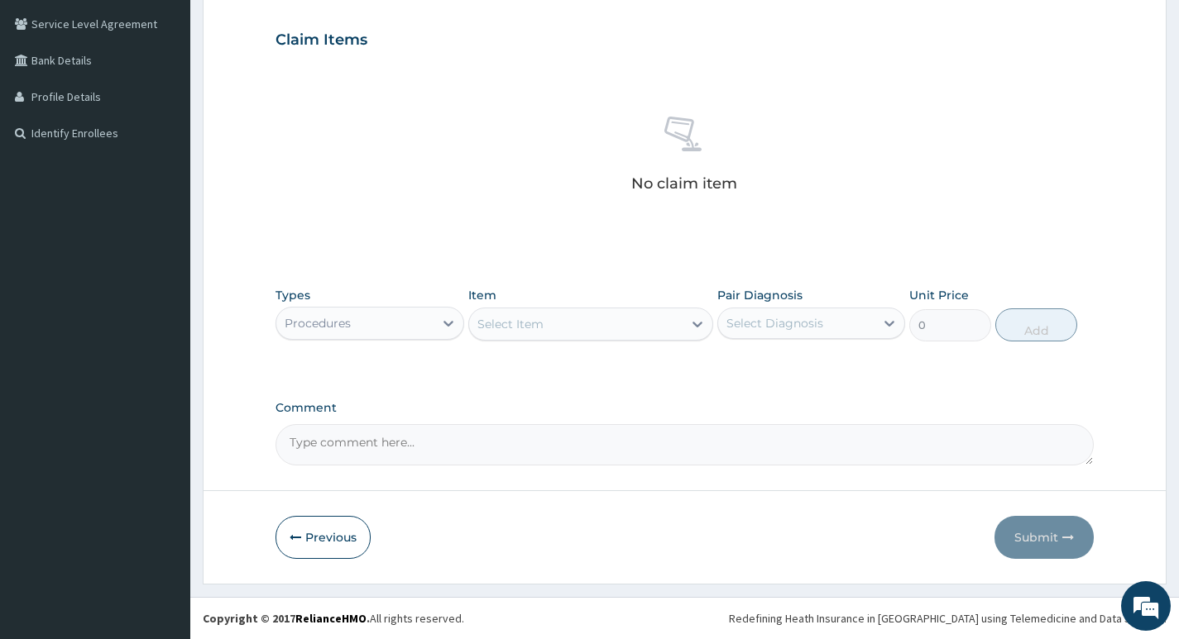
click at [671, 324] on div "Select Item" at bounding box center [576, 324] width 214 height 26
type input "GENERAL PRACTI"
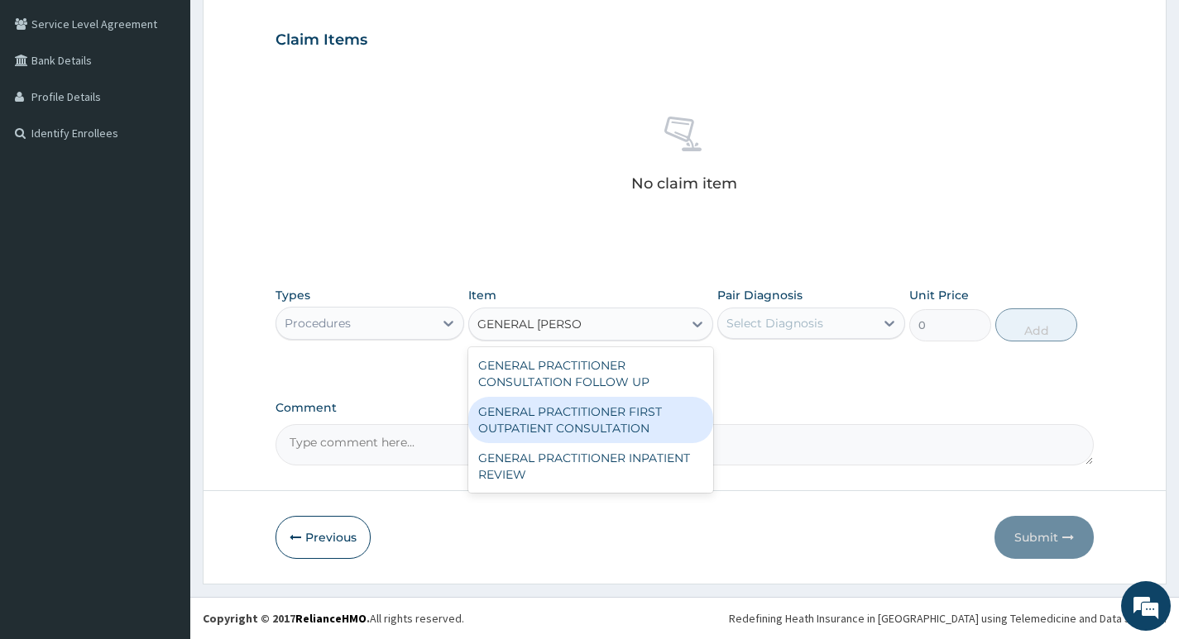
click at [582, 425] on div "GENERAL PRACTITIONER FIRST OUTPATIENT CONSULTATION" at bounding box center [591, 420] width 246 height 46
type input "3750"
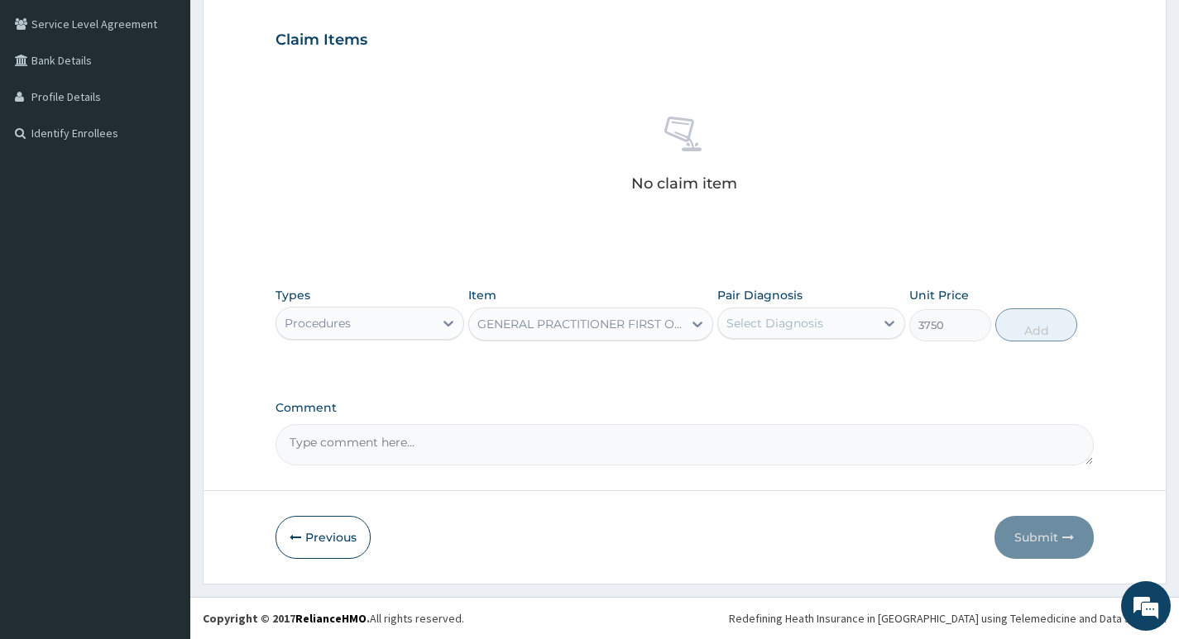
click at [790, 320] on div "Select Diagnosis" at bounding box center [774, 323] width 97 height 17
click at [770, 380] on div "Malaria, unspecified" at bounding box center [811, 366] width 188 height 34
checkbox input "true"
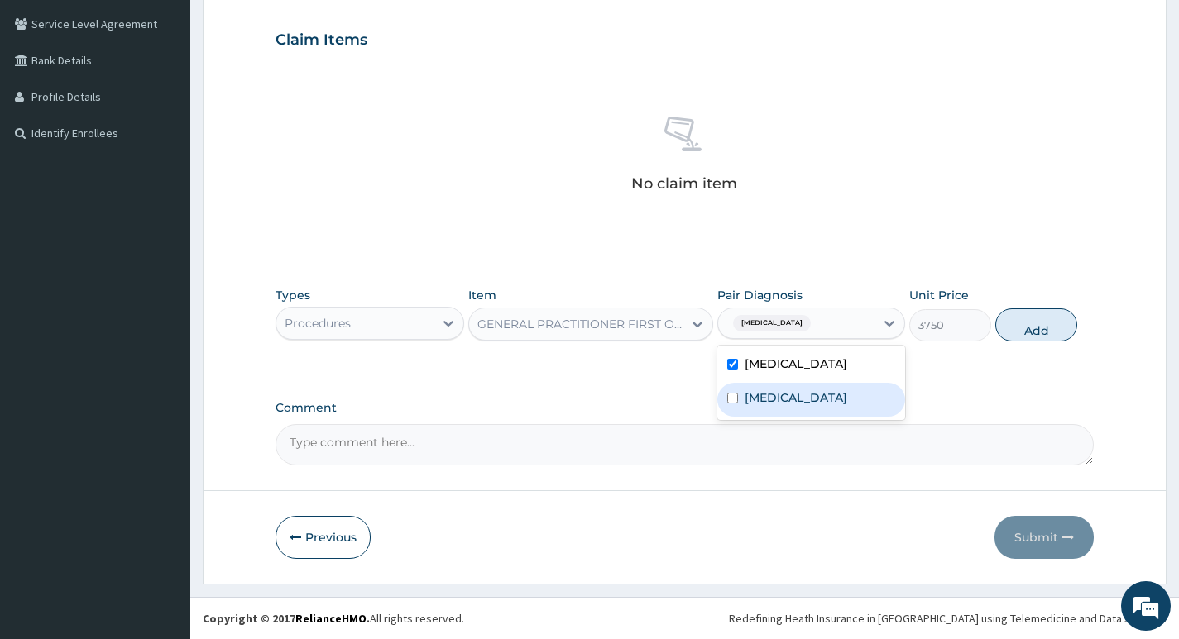
click at [771, 405] on label "Salmonella infection, unspecified" at bounding box center [795, 398] width 103 height 17
checkbox input "true"
click at [1026, 335] on button "Add" at bounding box center [1036, 325] width 82 height 33
type input "0"
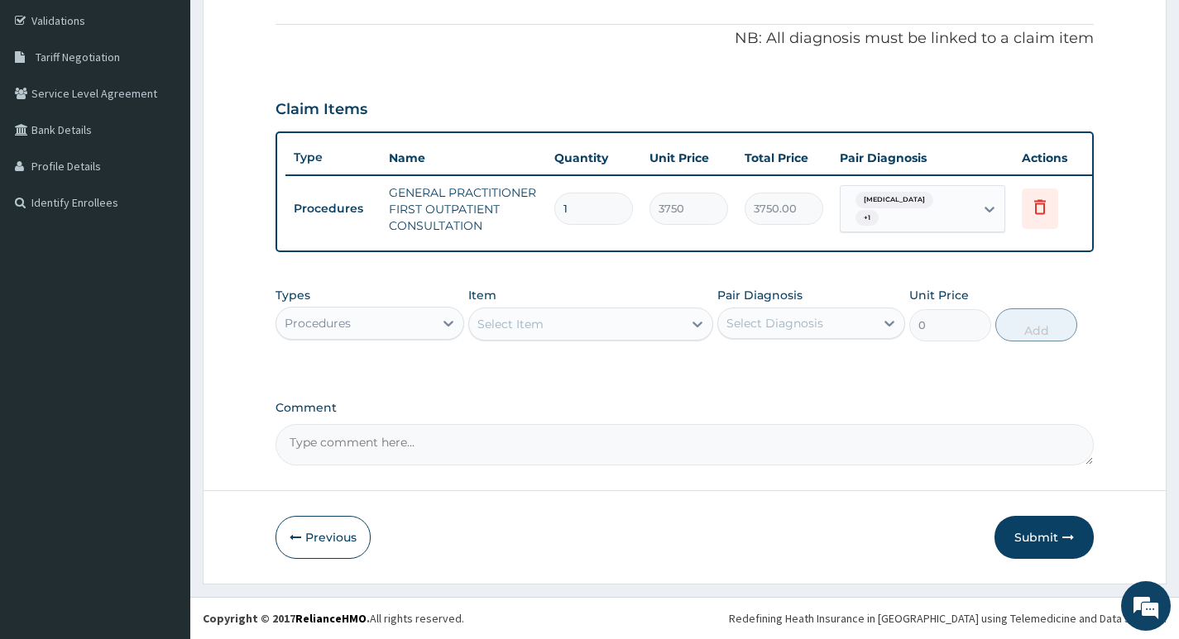
scroll to position [318, 0]
click at [575, 328] on div "Select Item" at bounding box center [576, 324] width 214 height 26
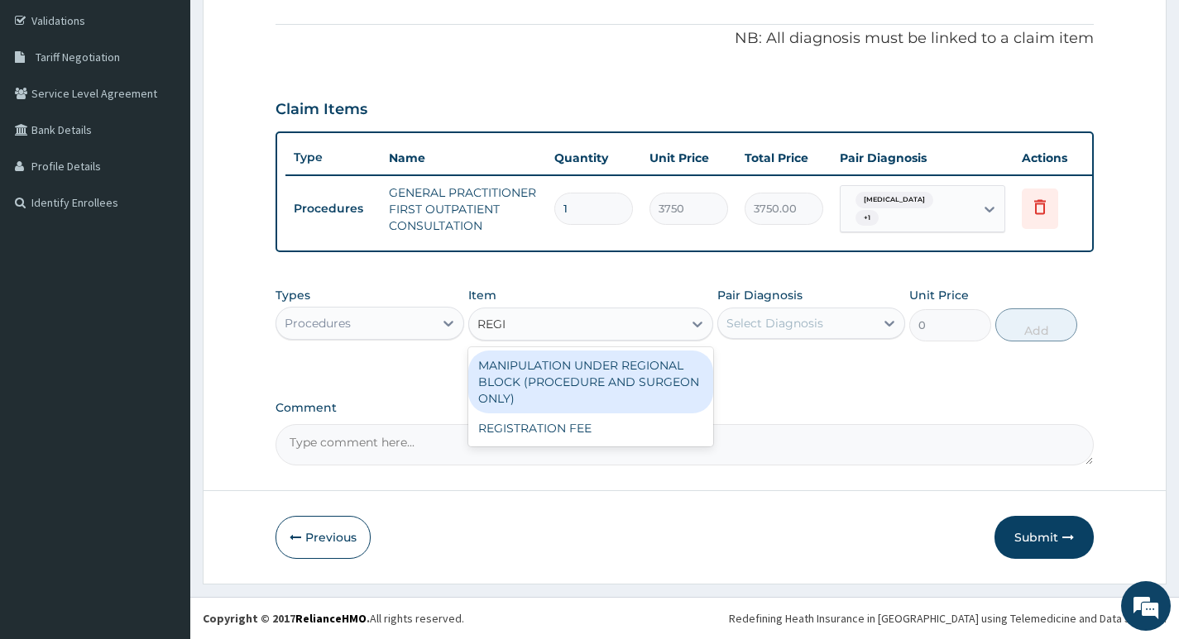
type input "REGIS"
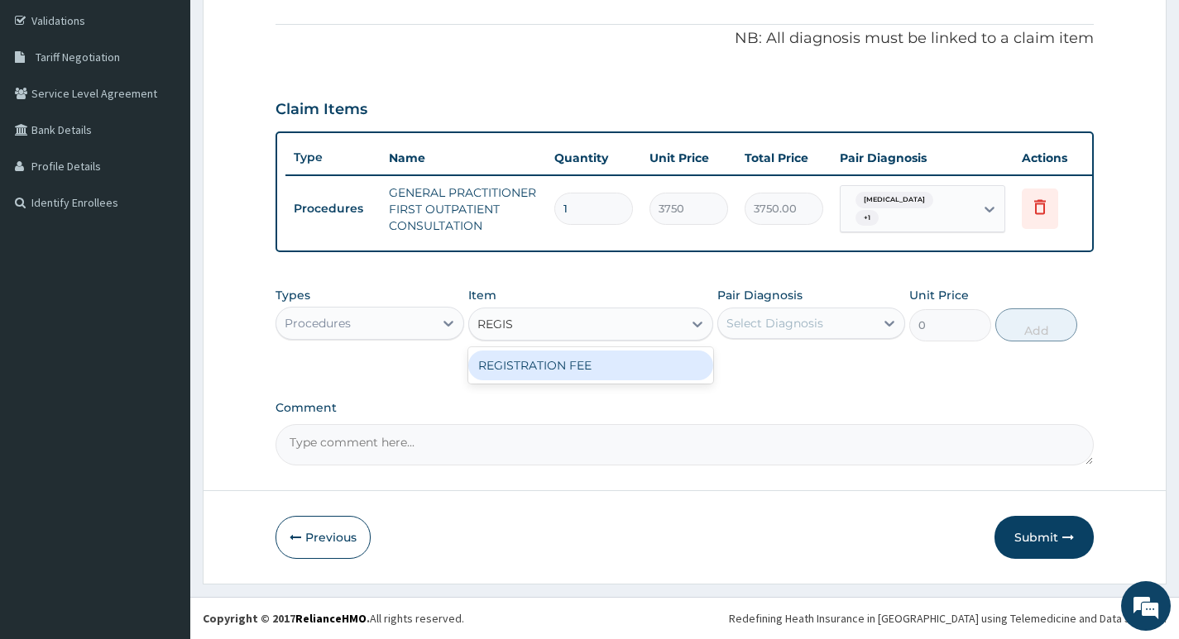
click at [584, 367] on div "REGISTRATION FEE" at bounding box center [591, 366] width 246 height 30
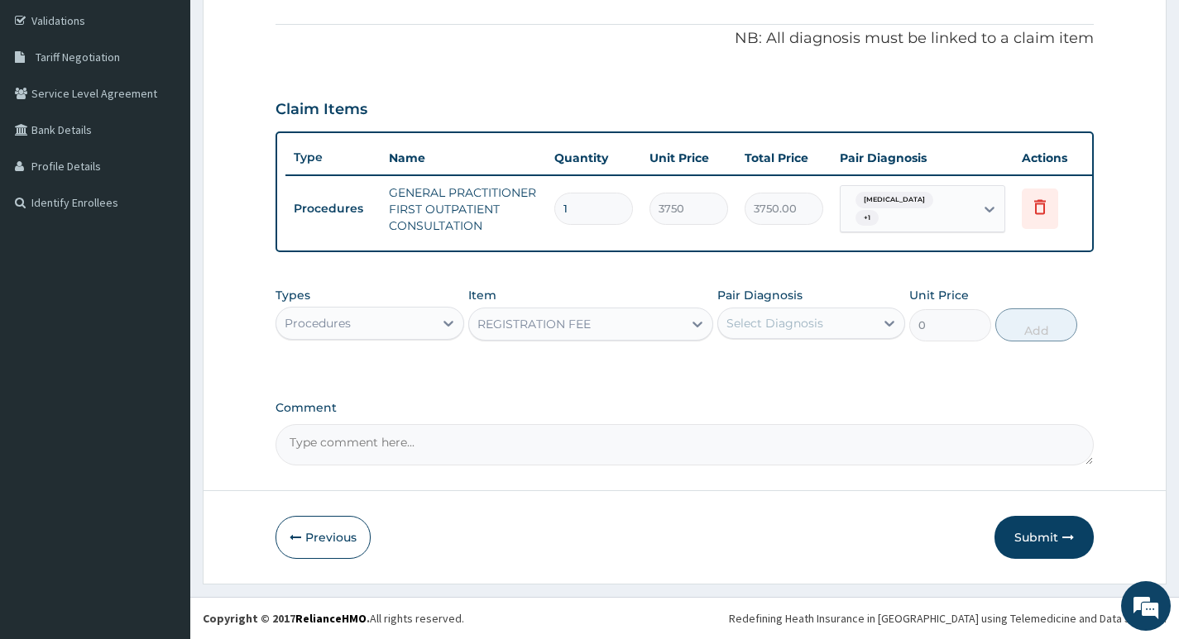
type input "2500"
click at [775, 330] on div "Select Diagnosis" at bounding box center [774, 323] width 97 height 17
drag, startPoint x: 775, startPoint y: 366, endPoint x: 771, endPoint y: 386, distance: 21.1
click at [775, 366] on label "Malaria, unspecified" at bounding box center [795, 364] width 103 height 17
checkbox input "true"
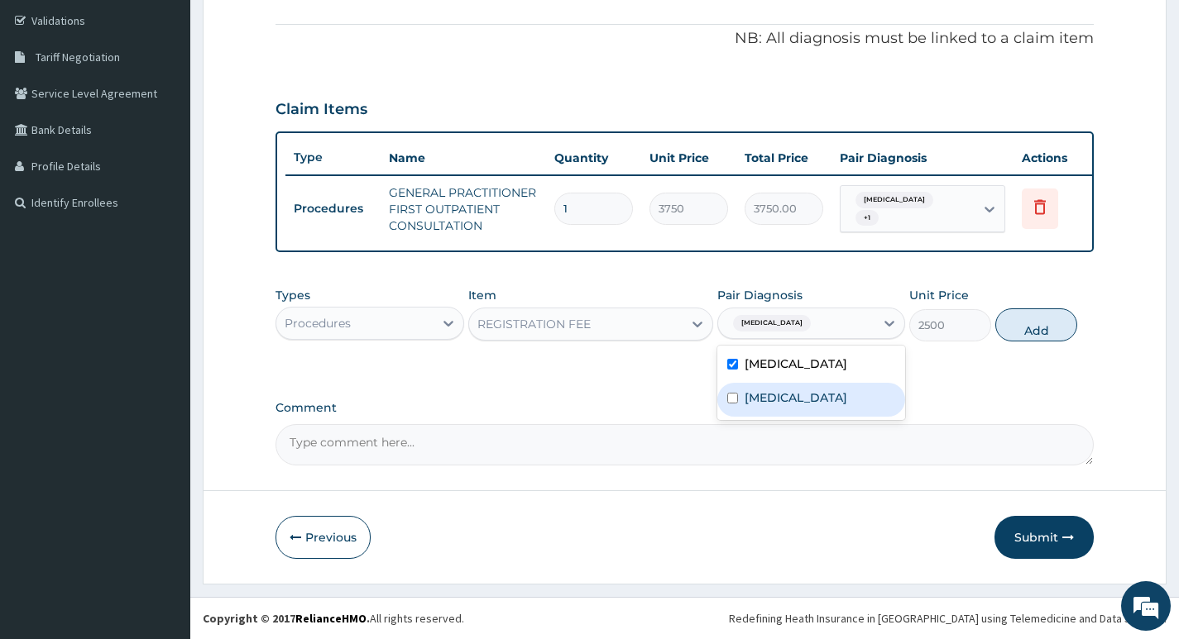
click at [768, 397] on label "Salmonella infection, unspecified" at bounding box center [795, 398] width 103 height 17
checkbox input "true"
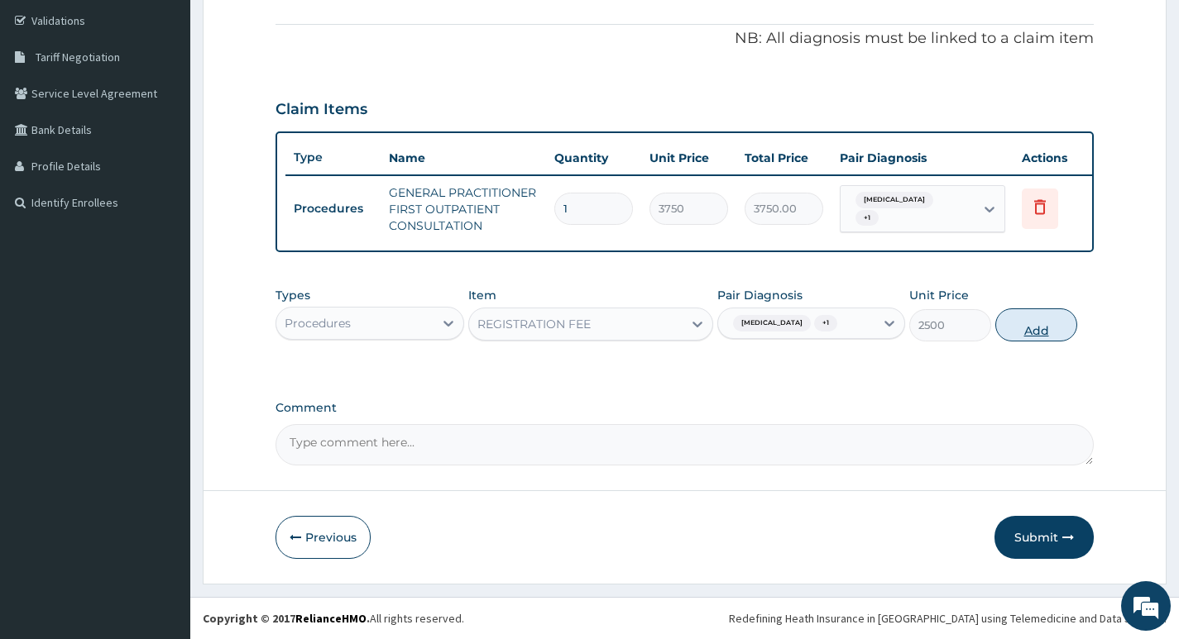
click at [1029, 330] on button "Add" at bounding box center [1036, 325] width 82 height 33
type input "0"
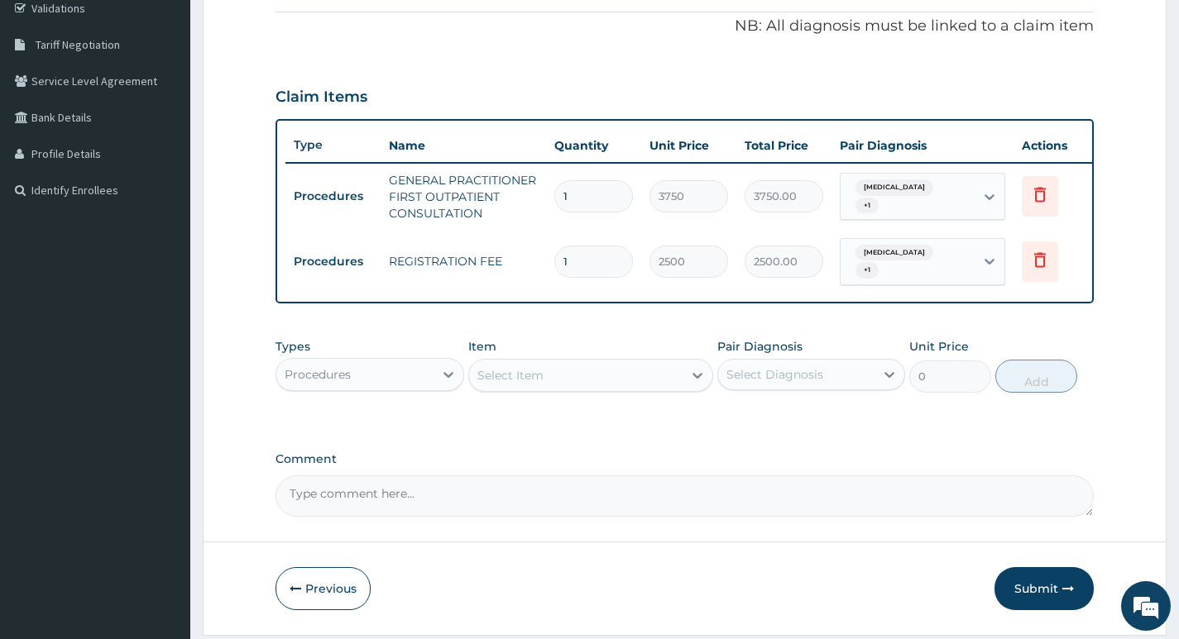
click at [416, 388] on div "Procedures" at bounding box center [354, 374] width 156 height 26
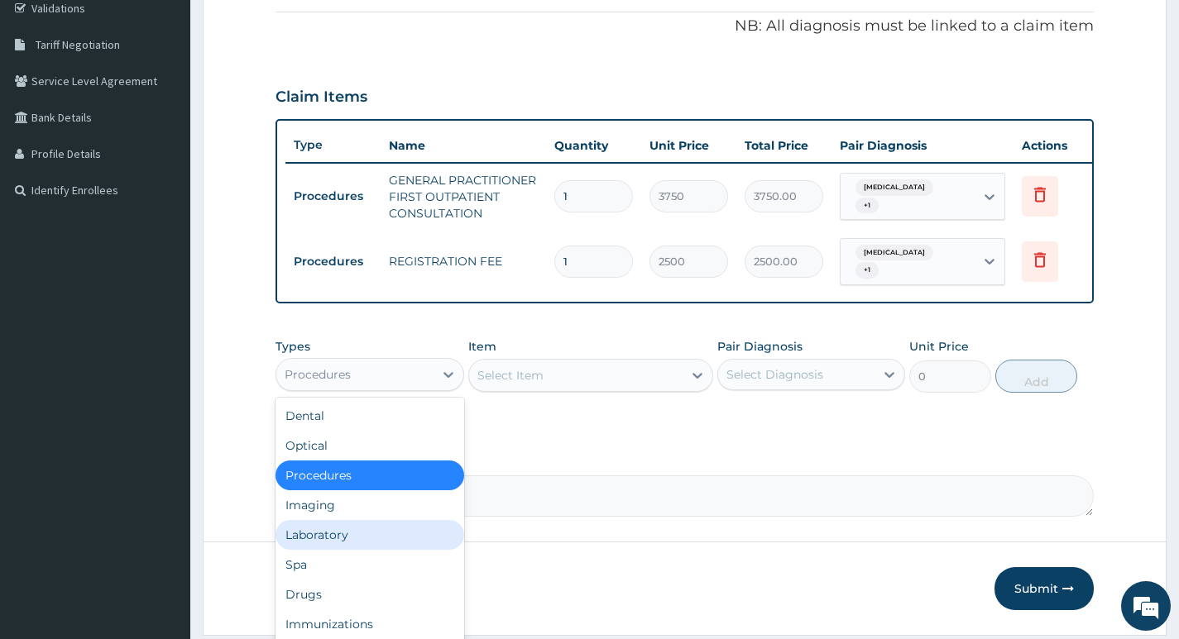
click at [361, 538] on div "Laboratory" at bounding box center [369, 535] width 188 height 30
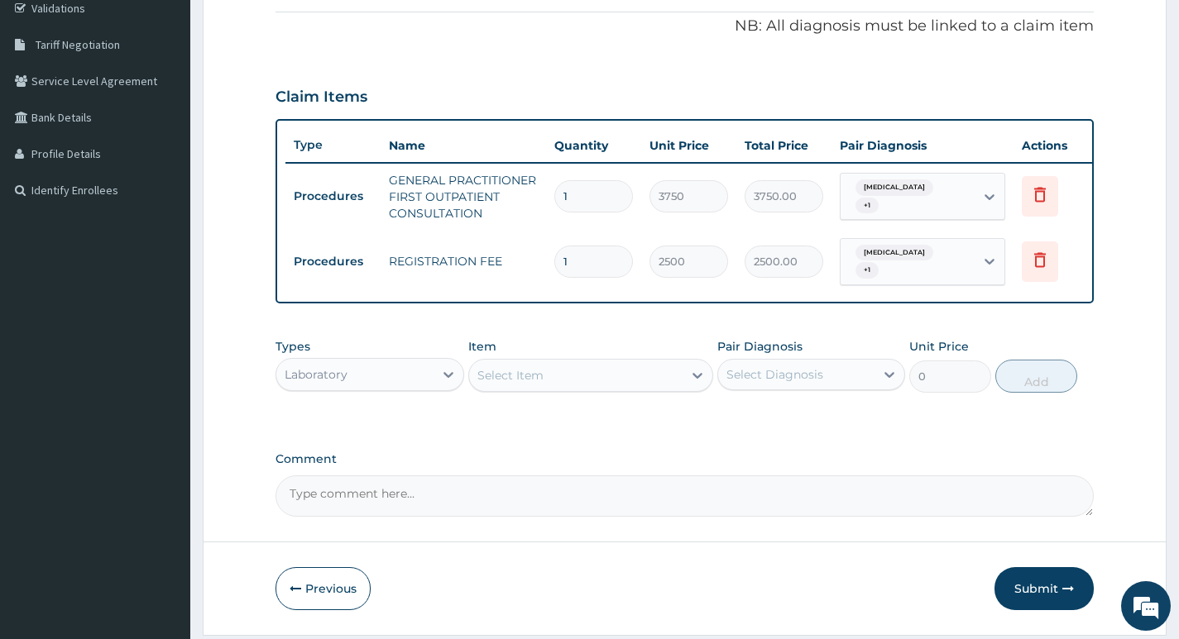
click at [518, 384] on div "Select Item" at bounding box center [510, 375] width 66 height 17
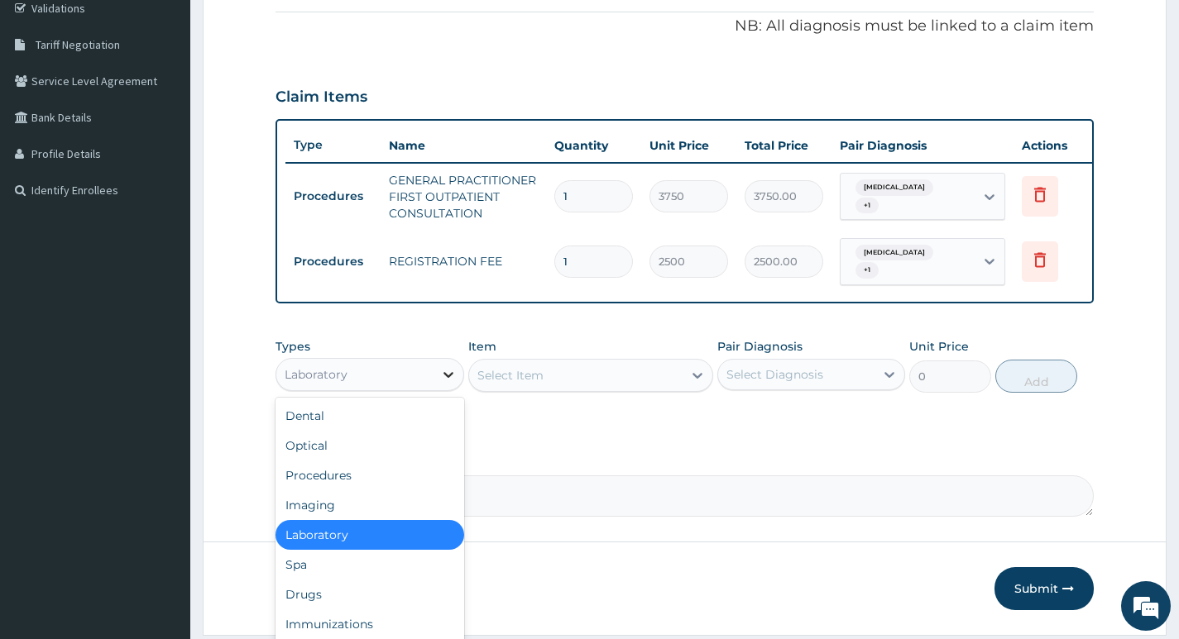
click at [434, 390] on div at bounding box center [448, 375] width 30 height 30
click at [324, 610] on div "Drugs" at bounding box center [369, 595] width 188 height 30
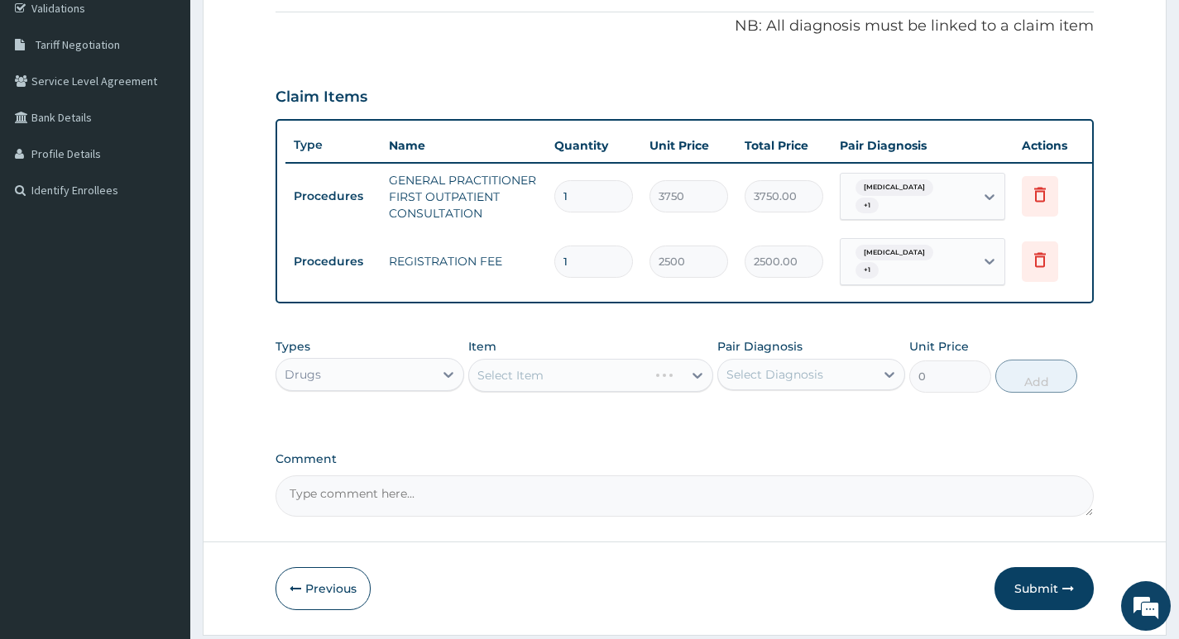
click at [599, 384] on div "Select Item" at bounding box center [591, 375] width 246 height 33
click at [599, 389] on div "Select Item" at bounding box center [576, 375] width 214 height 26
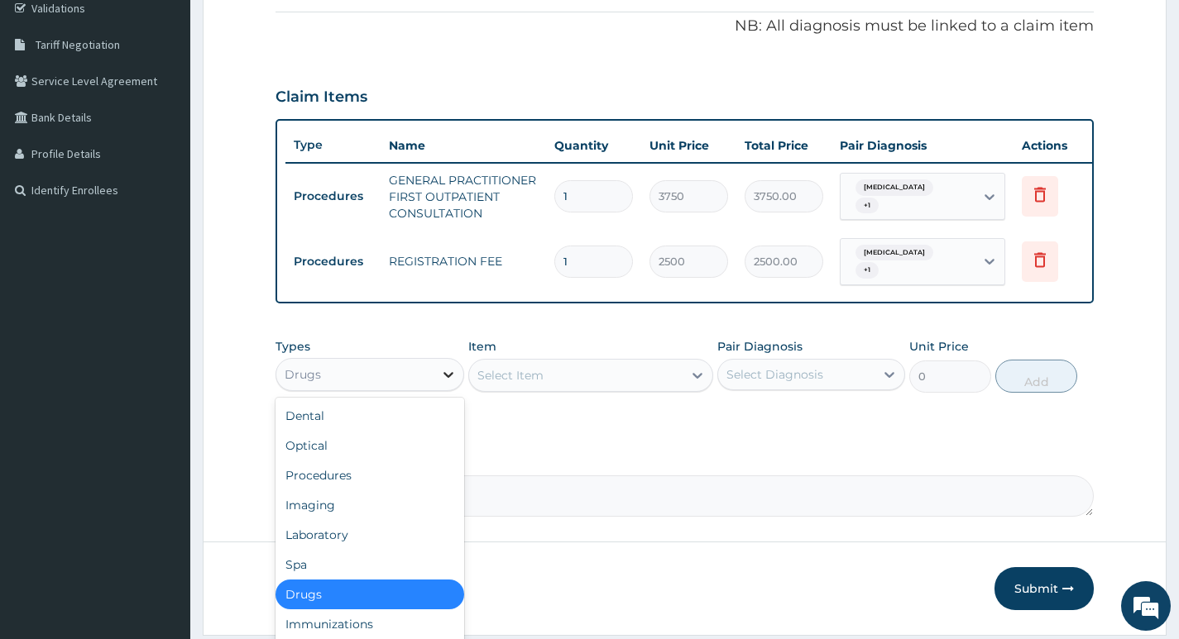
click at [434, 390] on div at bounding box center [448, 375] width 30 height 30
click at [357, 543] on div "Laboratory" at bounding box center [369, 535] width 188 height 30
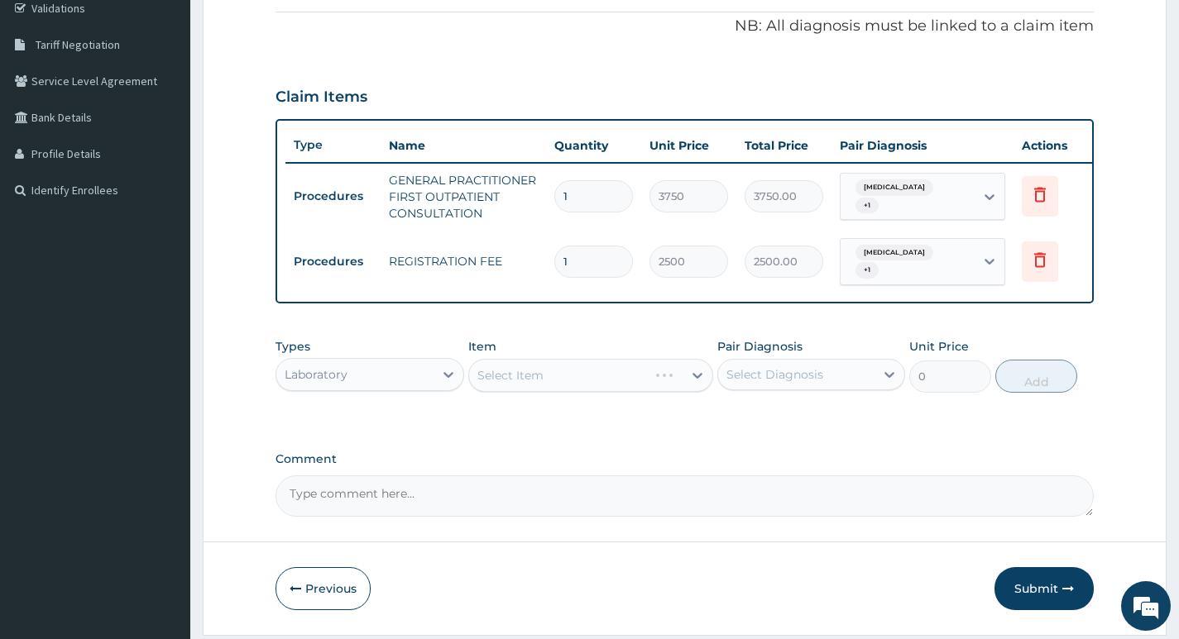
click at [631, 374] on div "Select Item" at bounding box center [591, 375] width 246 height 33
click at [636, 385] on div "Select Item" at bounding box center [591, 375] width 246 height 33
click at [646, 385] on div "Select Item" at bounding box center [576, 375] width 214 height 26
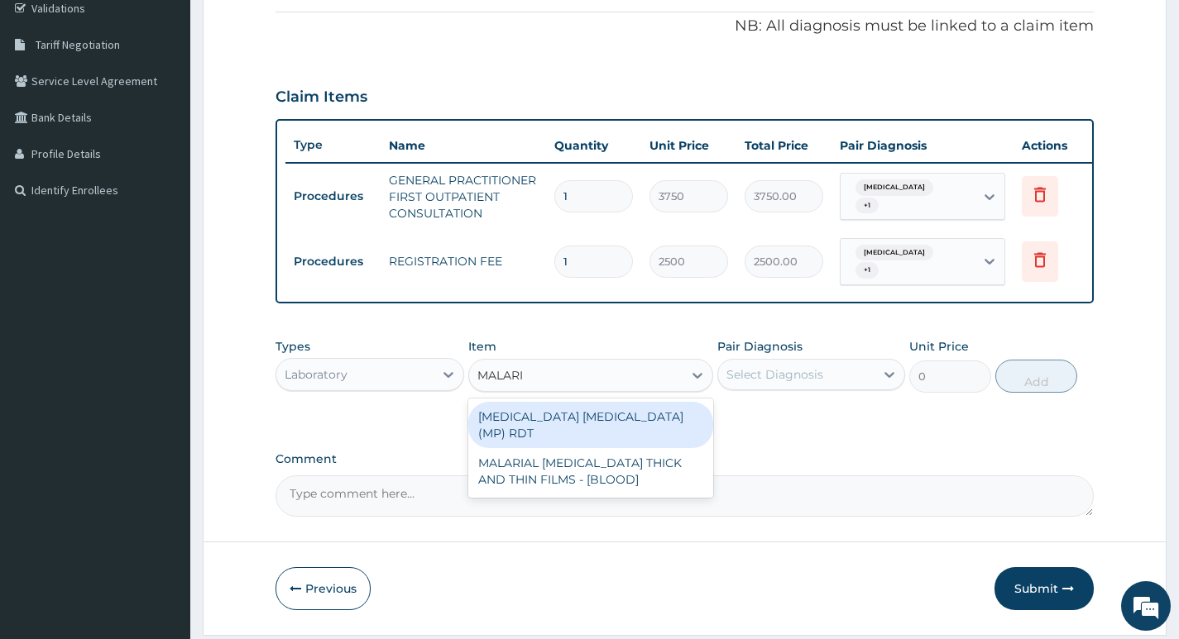
type input "MALARIA"
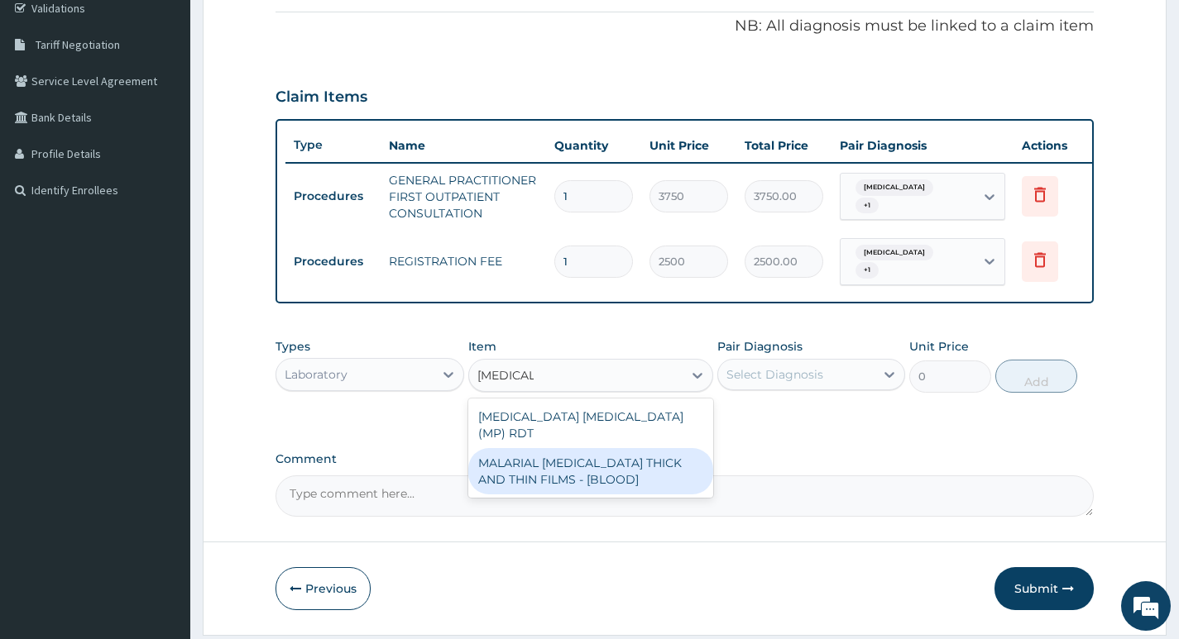
click at [545, 466] on div "MALARIAL PARASITE THICK AND THIN FILMS - [BLOOD]" at bounding box center [591, 471] width 246 height 46
type input "2187.5"
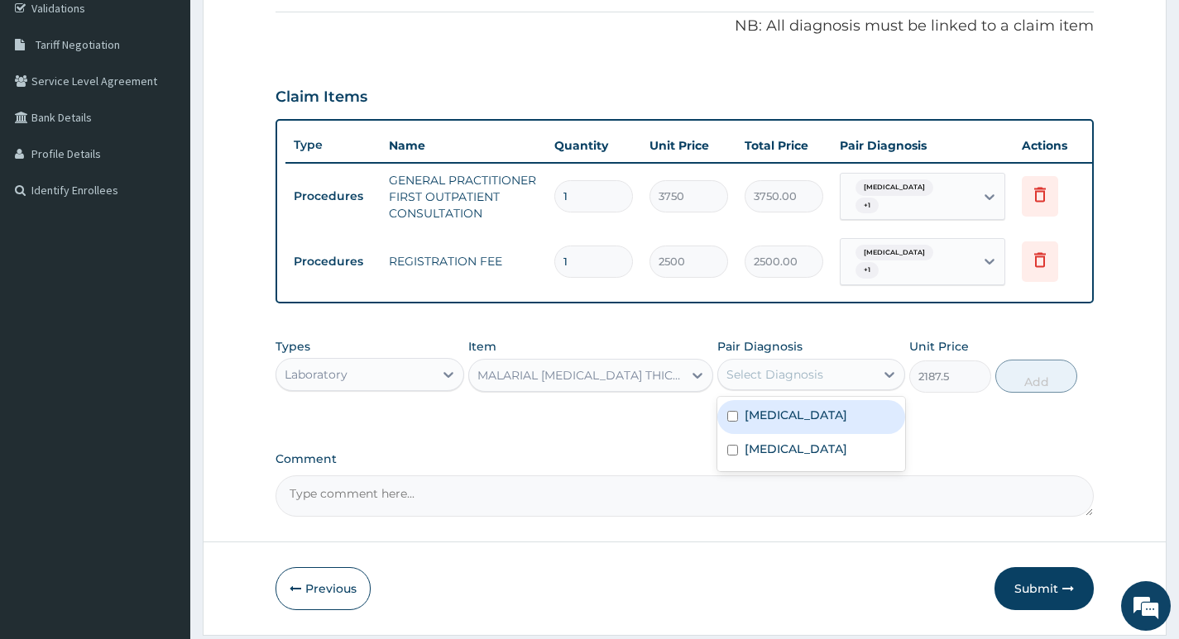
click at [796, 383] on div "Select Diagnosis" at bounding box center [774, 374] width 97 height 17
click at [790, 423] on label "Malaria, unspecified" at bounding box center [795, 415] width 103 height 17
checkbox input "true"
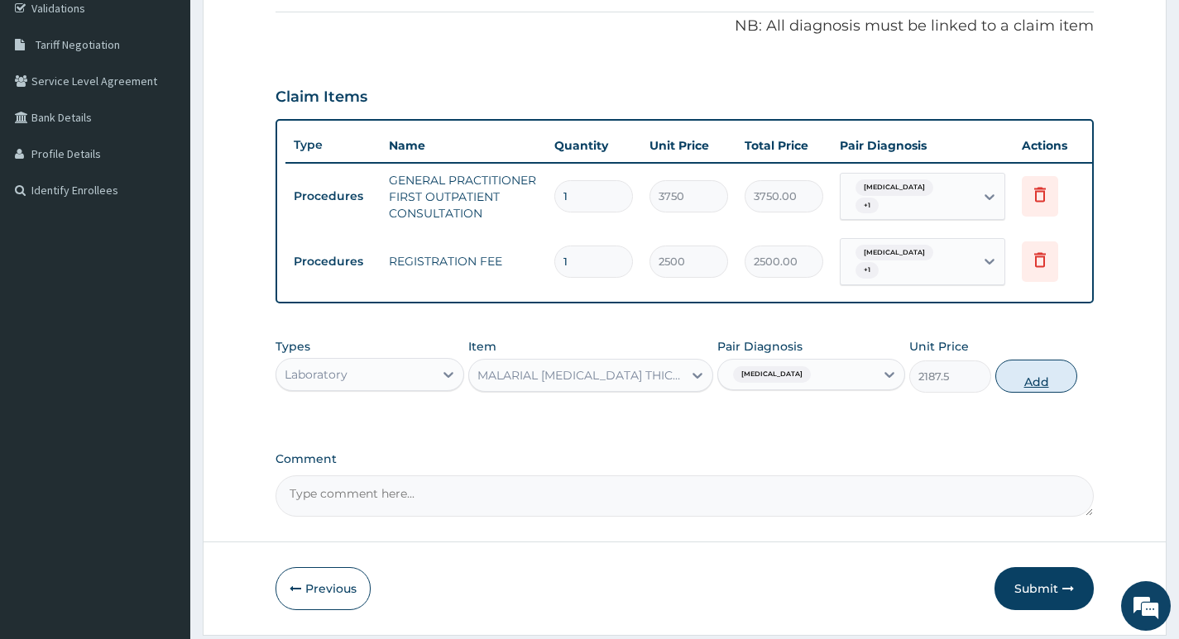
click at [1026, 393] on button "Add" at bounding box center [1036, 376] width 82 height 33
type input "0"
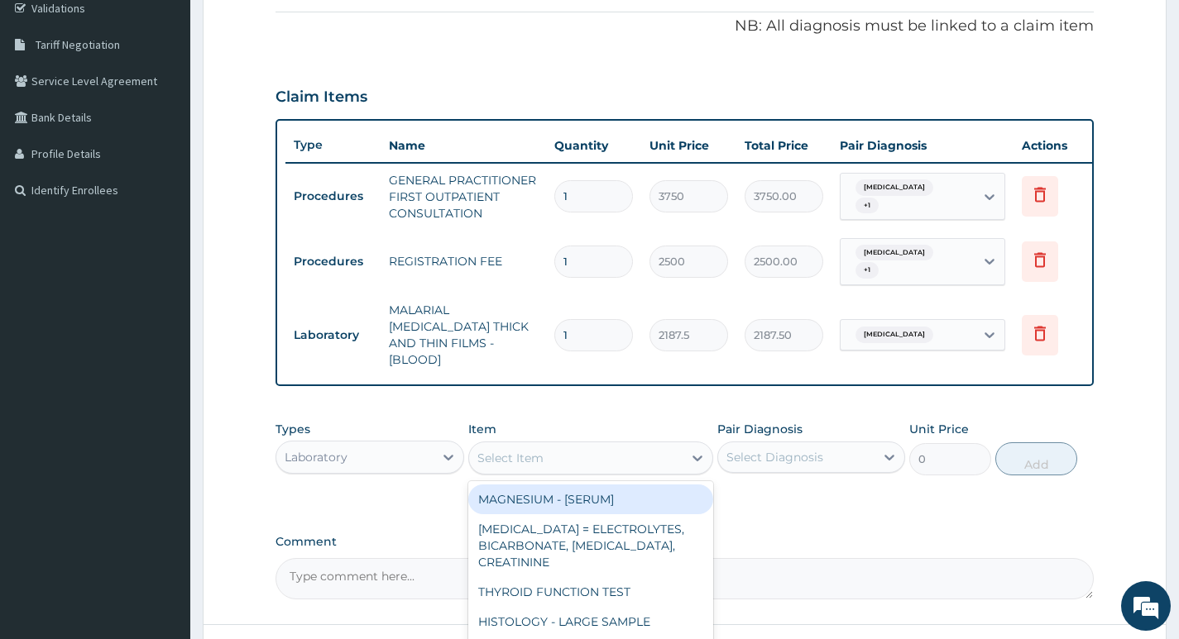
click at [496, 450] on div "Select Item" at bounding box center [510, 458] width 66 height 17
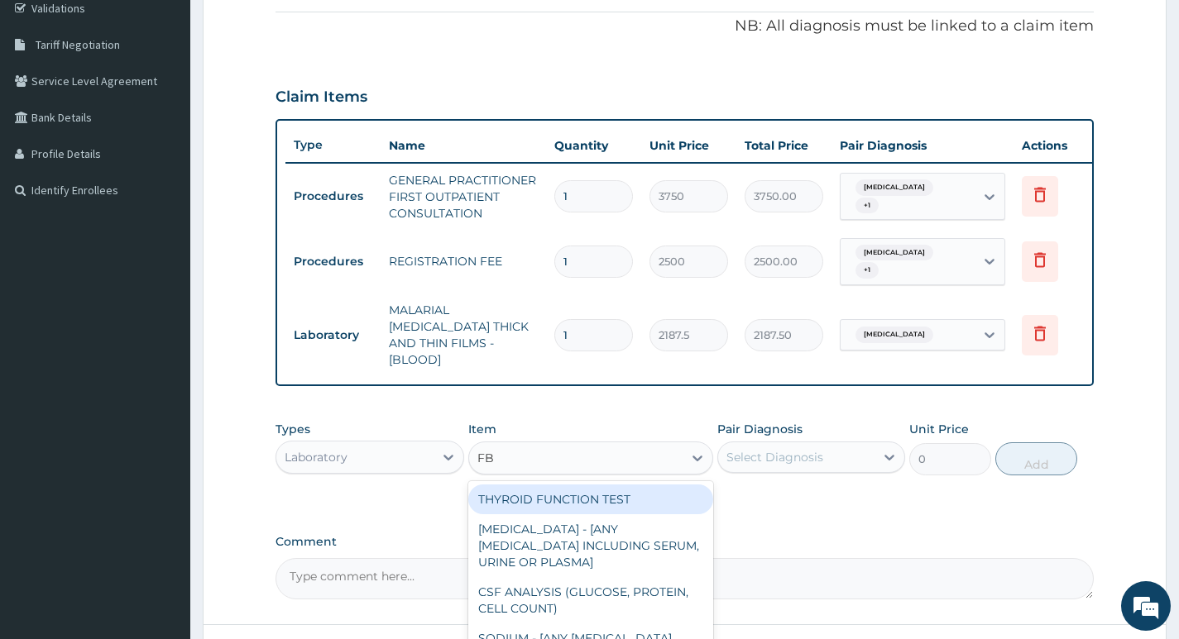
type input "FBC"
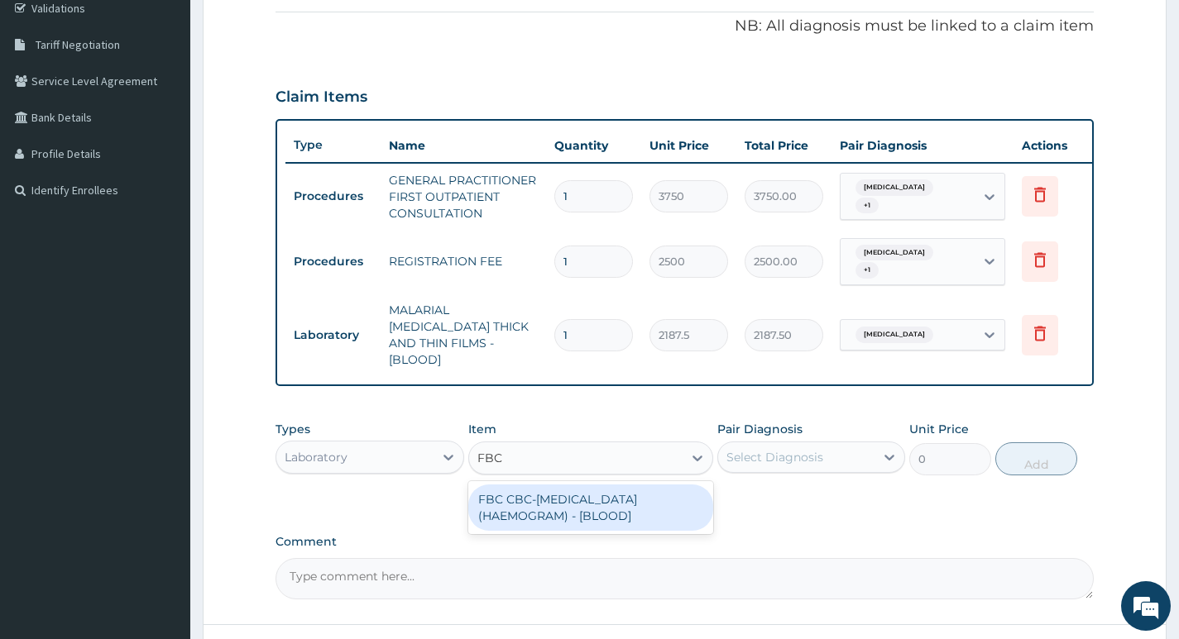
click at [512, 495] on div "FBC CBC-COMPLETE BLOOD COUNT (HAEMOGRAM) - [BLOOD]" at bounding box center [591, 508] width 246 height 46
type input "5000"
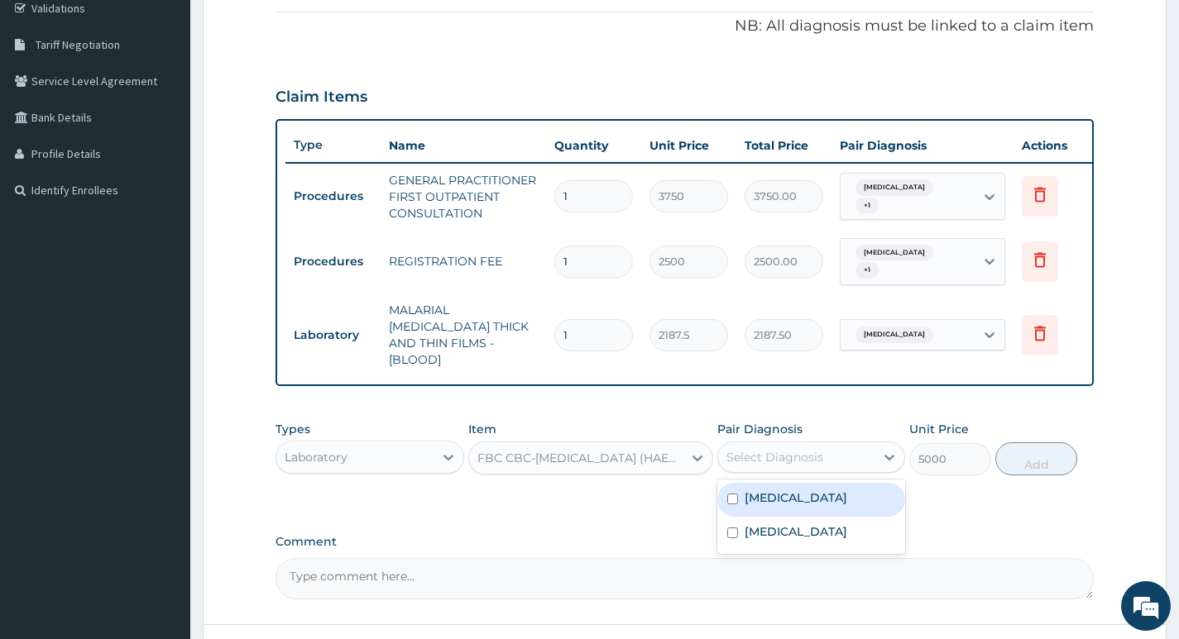
click at [829, 444] on div "Select Diagnosis" at bounding box center [796, 457] width 156 height 26
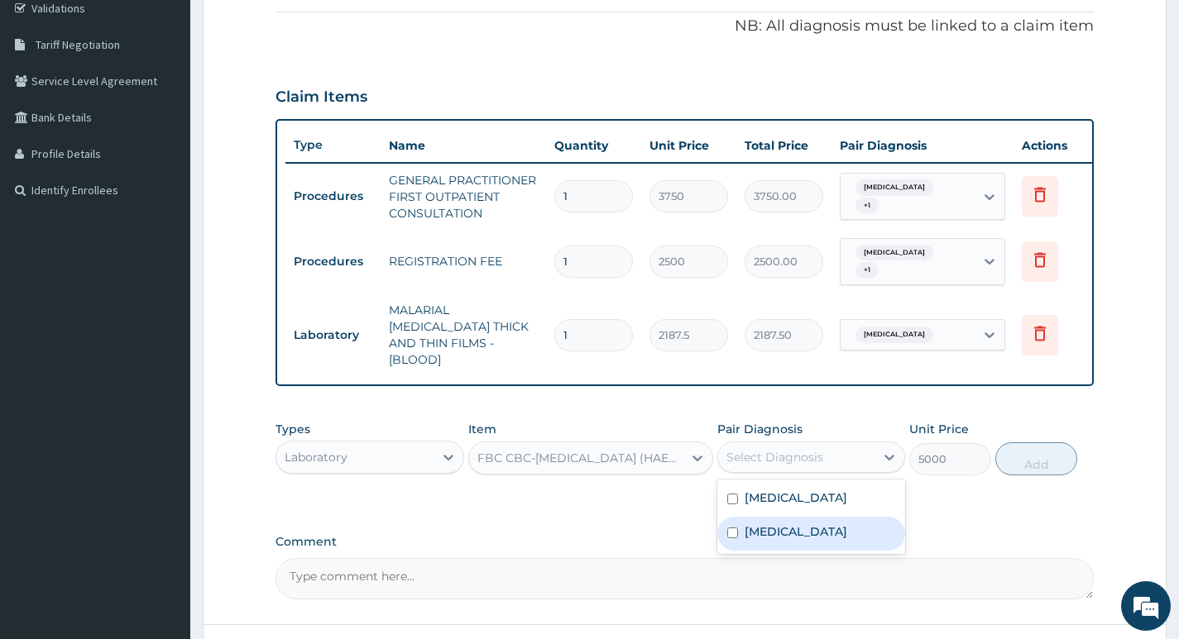
click at [800, 540] on label "Salmonella infection, unspecified" at bounding box center [795, 532] width 103 height 17
checkbox input "true"
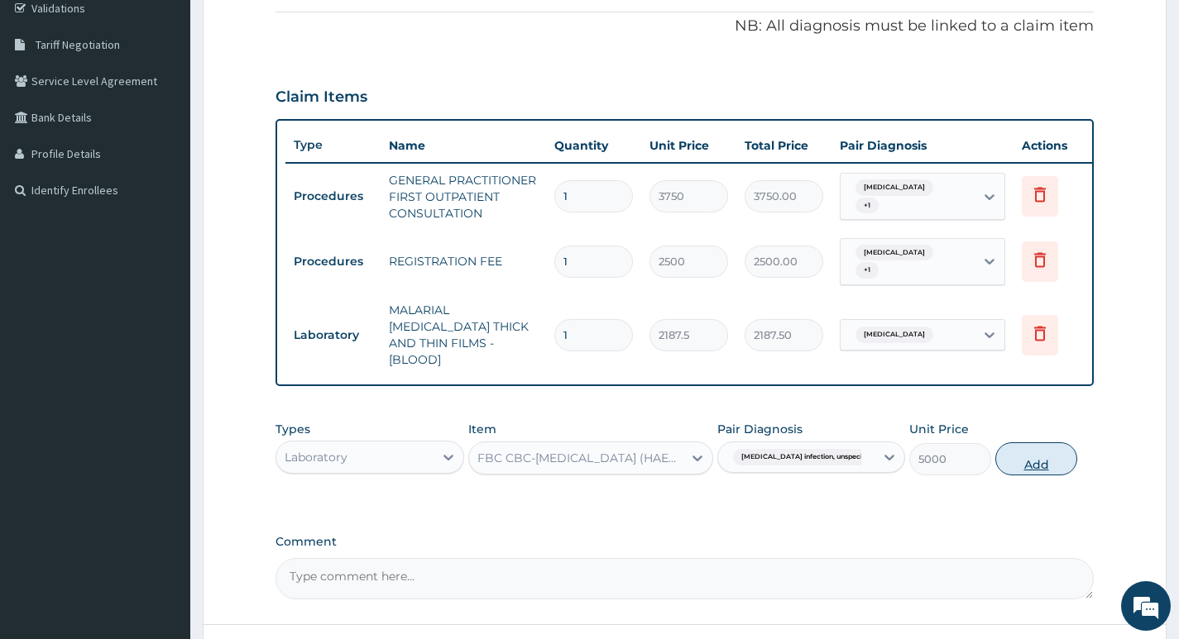
click at [1019, 462] on button "Add" at bounding box center [1036, 459] width 82 height 33
type input "0"
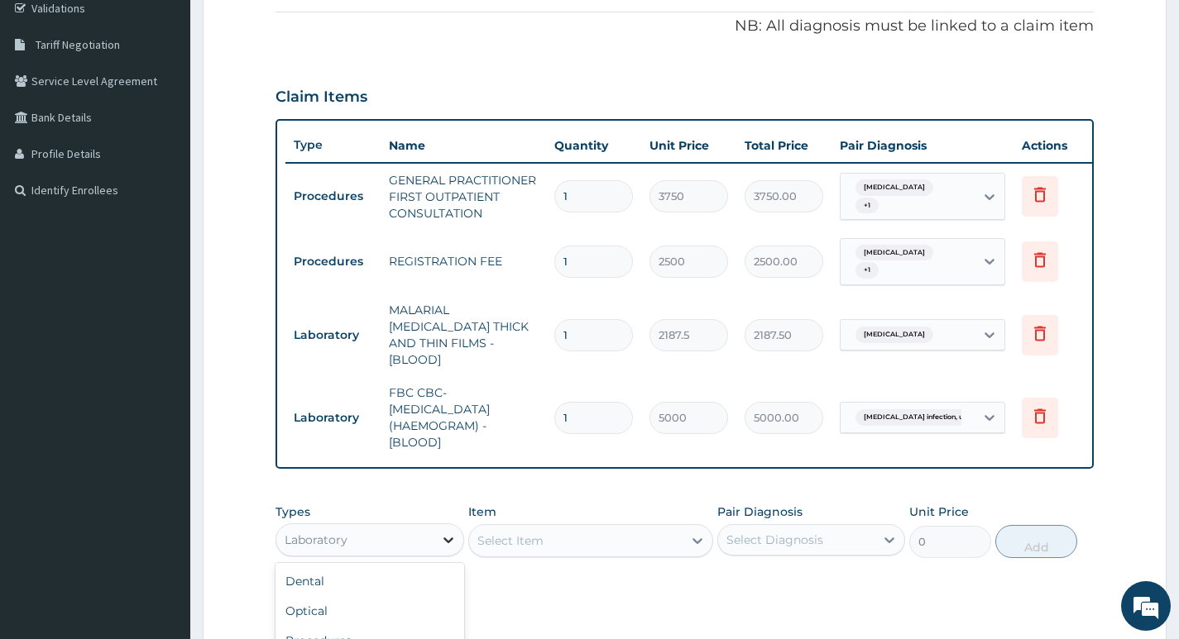
click at [443, 537] on icon at bounding box center [448, 540] width 17 height 17
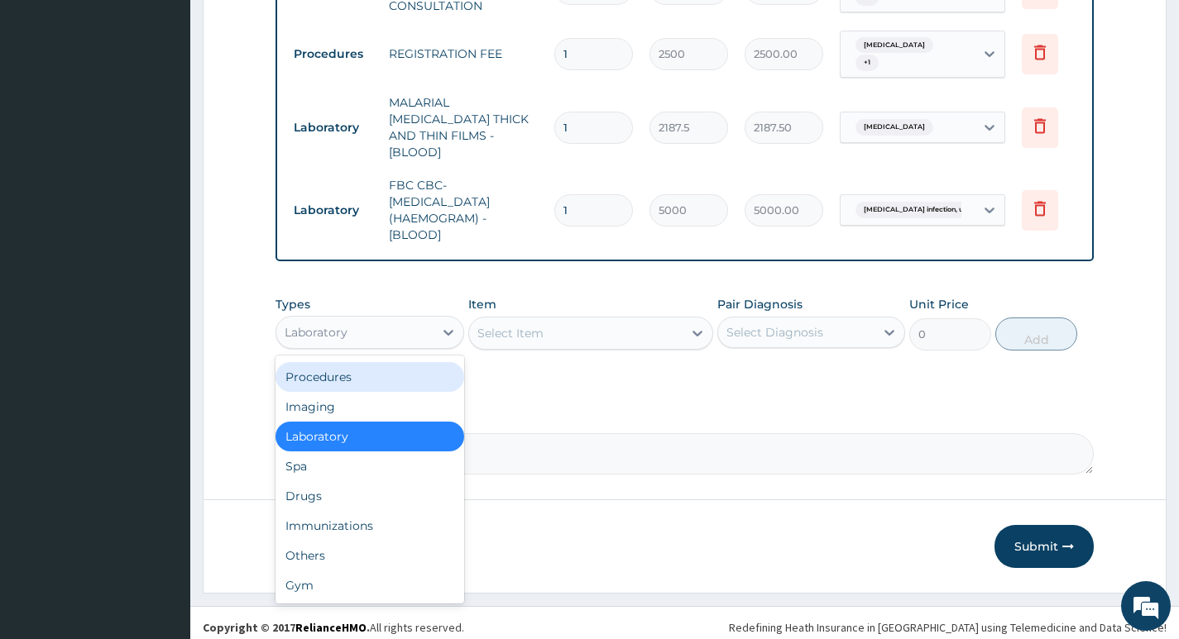
scroll to position [530, 0]
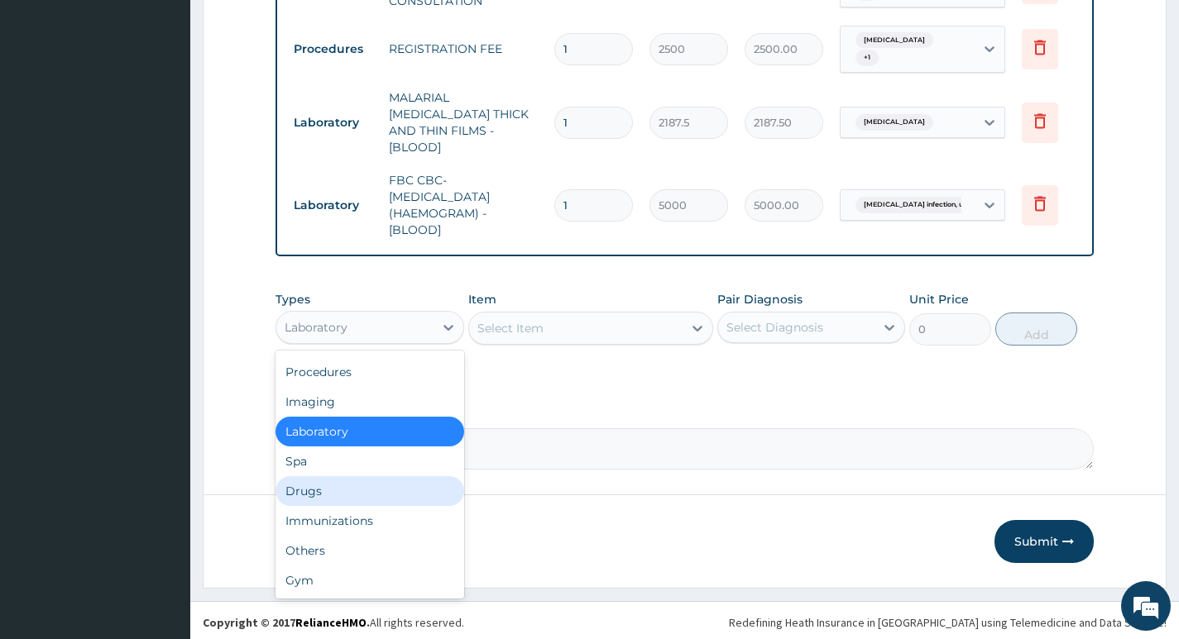
click at [347, 484] on div "Drugs" at bounding box center [369, 491] width 188 height 30
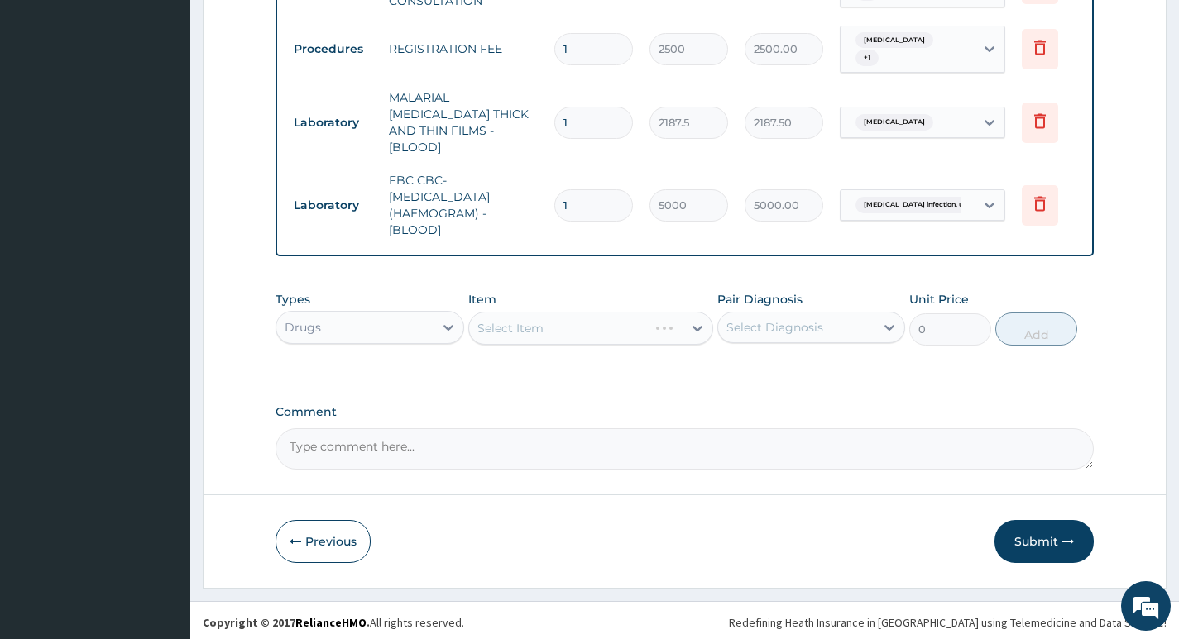
click at [675, 324] on div "Select Item" at bounding box center [591, 328] width 246 height 33
click at [691, 325] on icon at bounding box center [697, 328] width 17 height 17
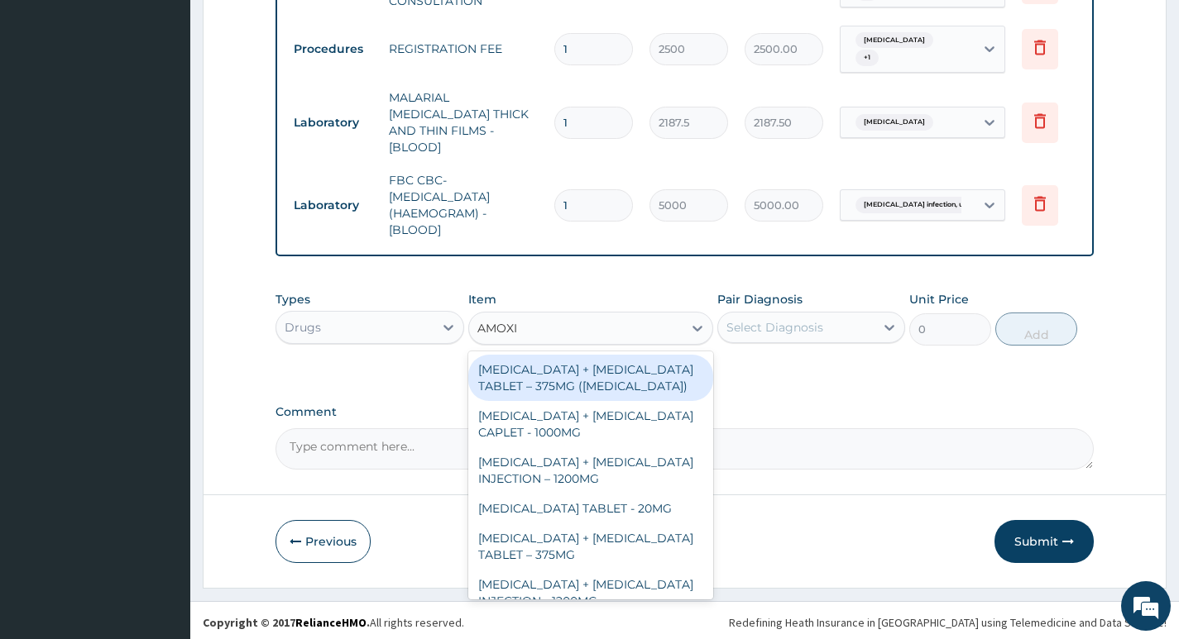
type input "AMOX"
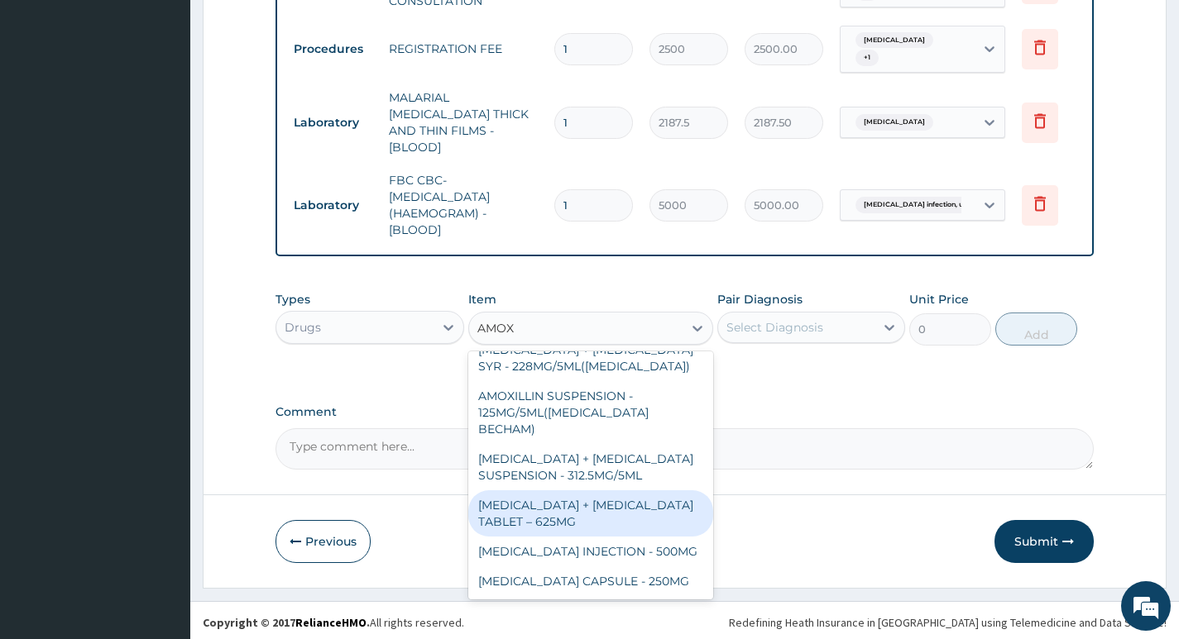
scroll to position [526, 0]
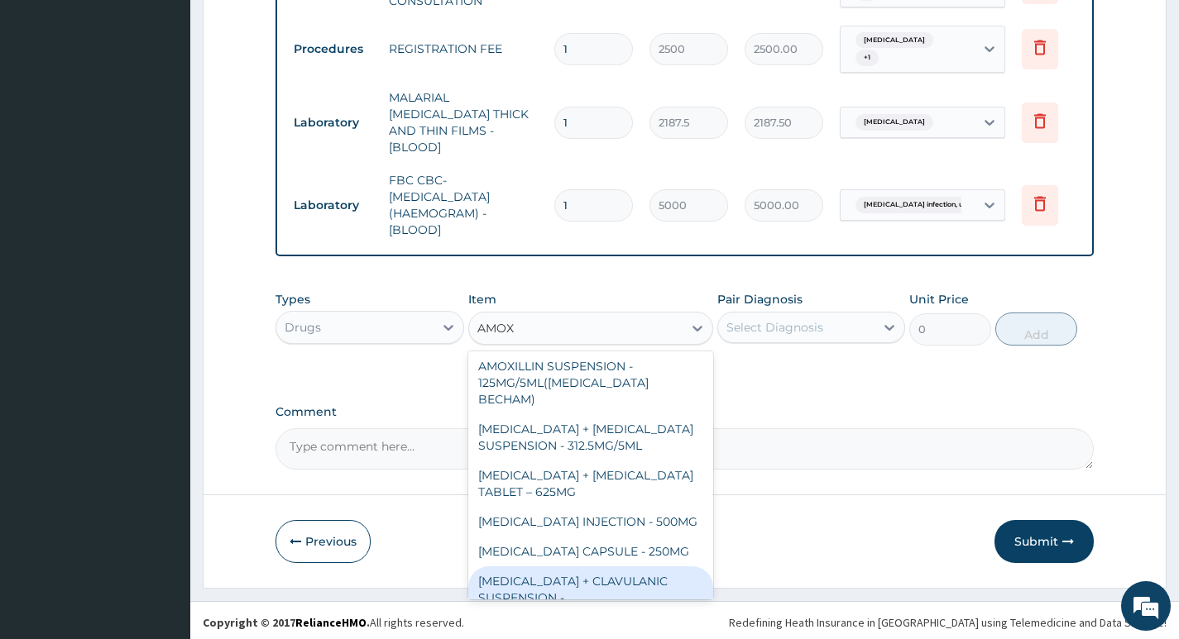
click at [574, 572] on div "AMOXICILLIN + CLAVULANIC SUSPENSION - 457MG/5ML(AUGMENTIN)" at bounding box center [591, 598] width 246 height 63
type input "7279.999999999999"
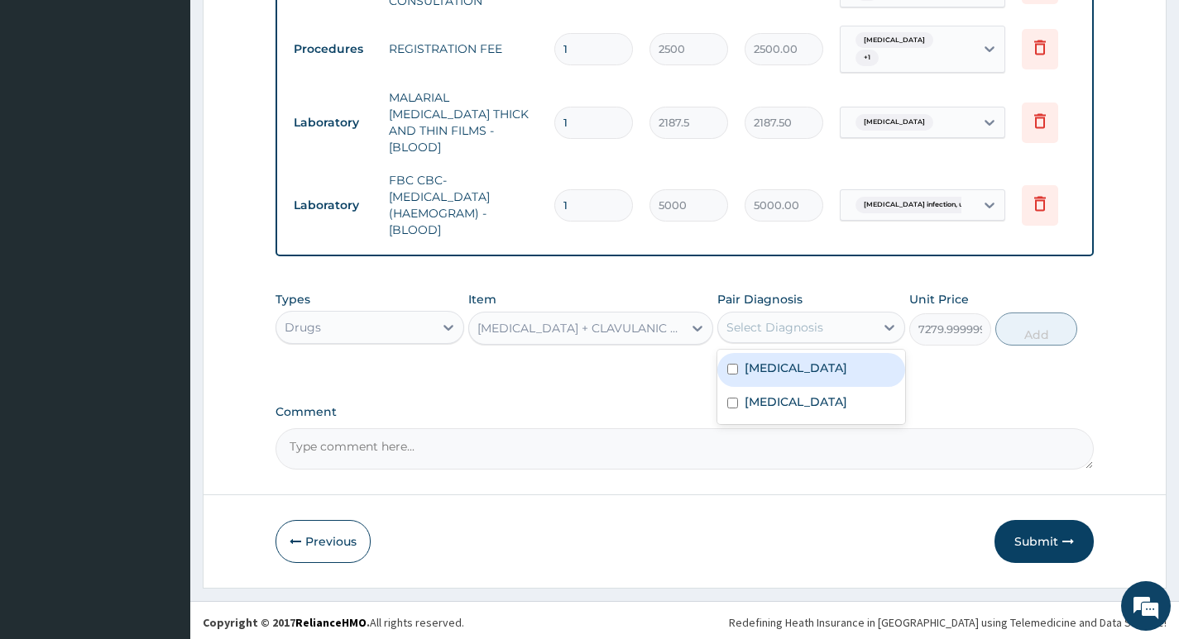
click at [762, 320] on div "Select Diagnosis" at bounding box center [774, 327] width 97 height 17
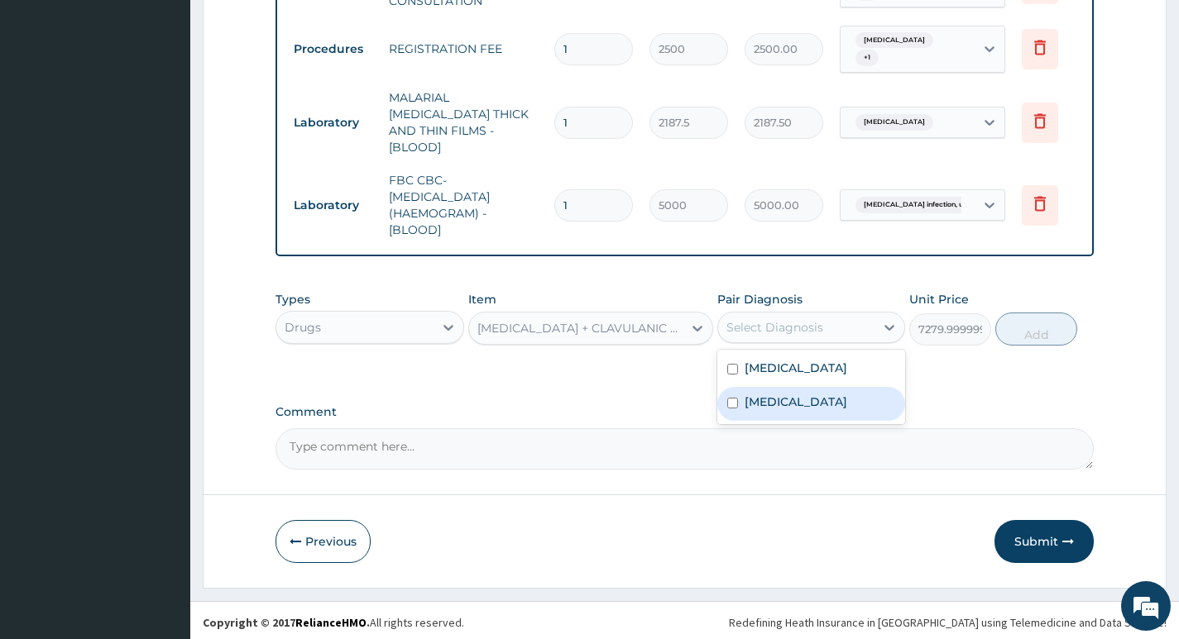
click at [760, 400] on label "Salmonella infection, unspecified" at bounding box center [795, 402] width 103 height 17
checkbox input "true"
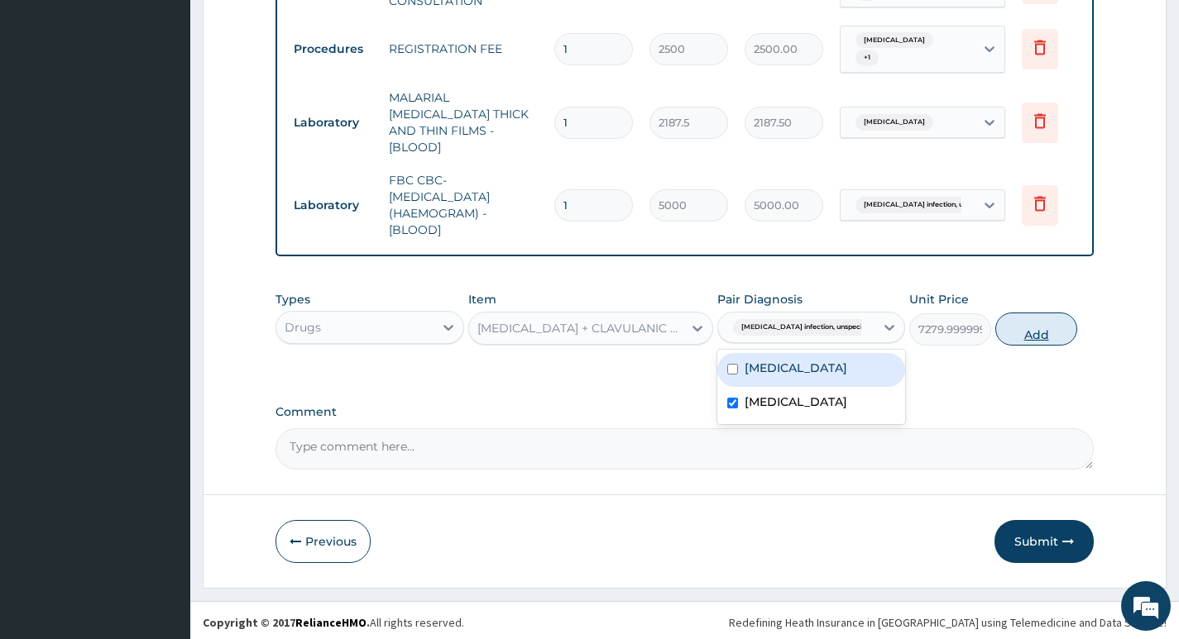
click at [1022, 331] on button "Add" at bounding box center [1036, 329] width 82 height 33
type input "0"
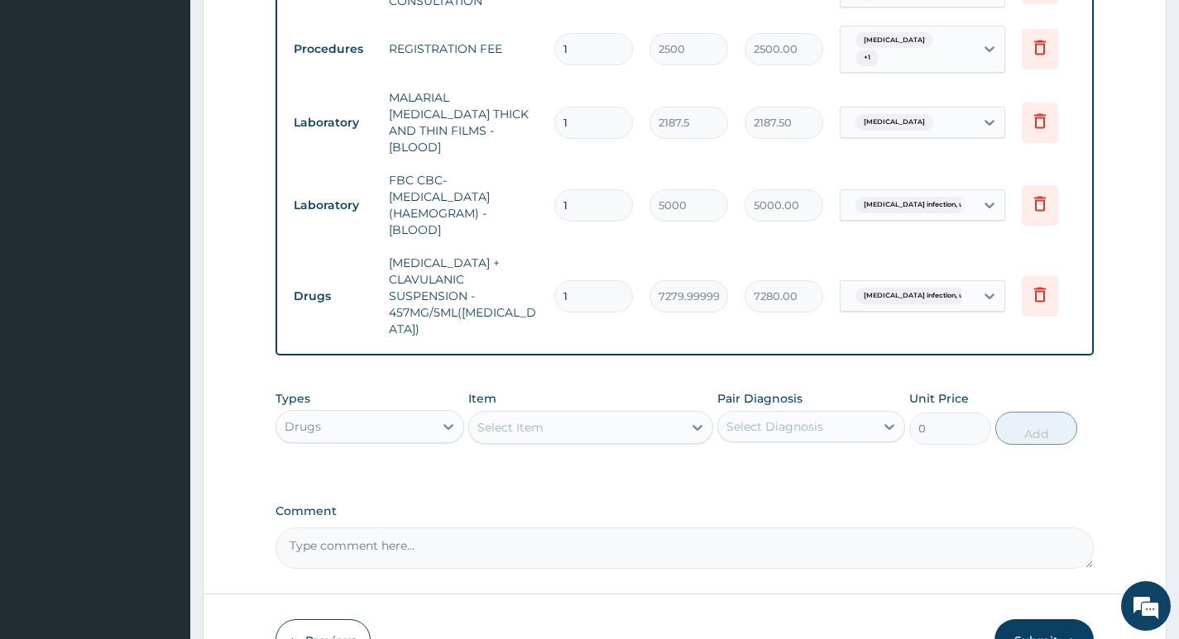
click at [529, 419] on div "Select Item" at bounding box center [510, 427] width 66 height 17
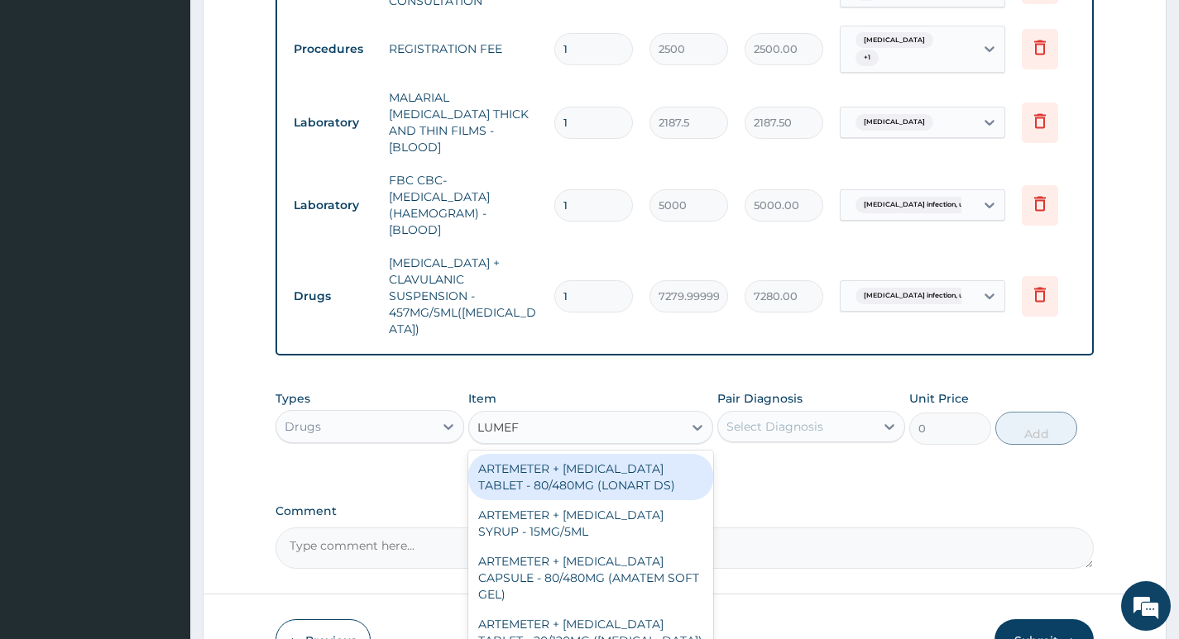
type input "LUMEFA"
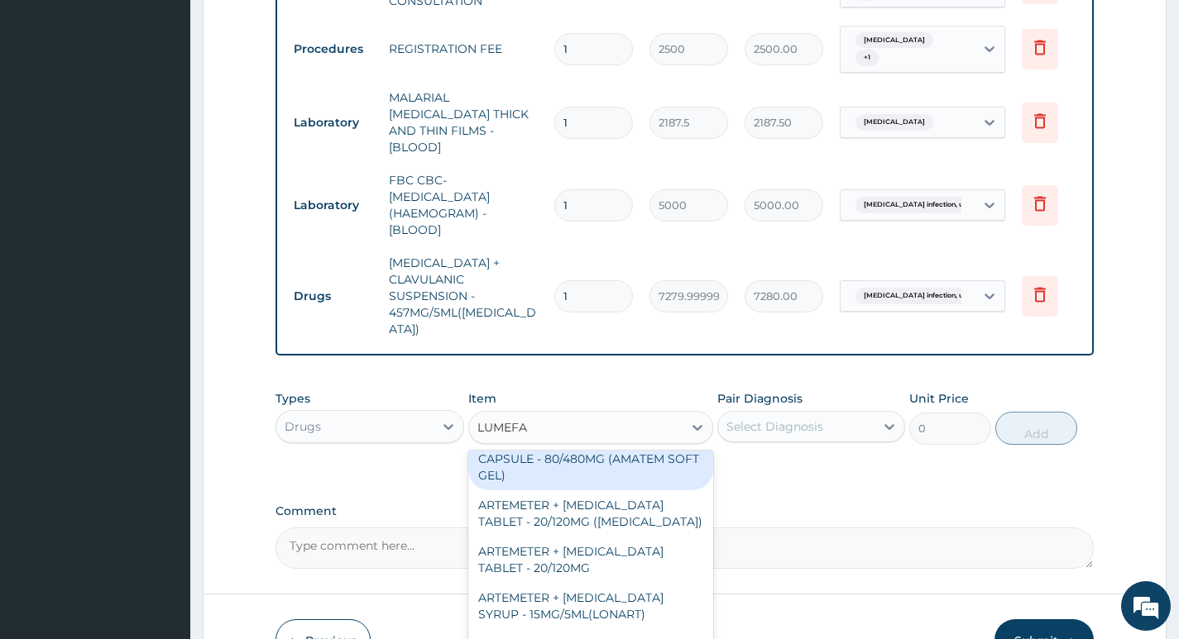
scroll to position [146, 0]
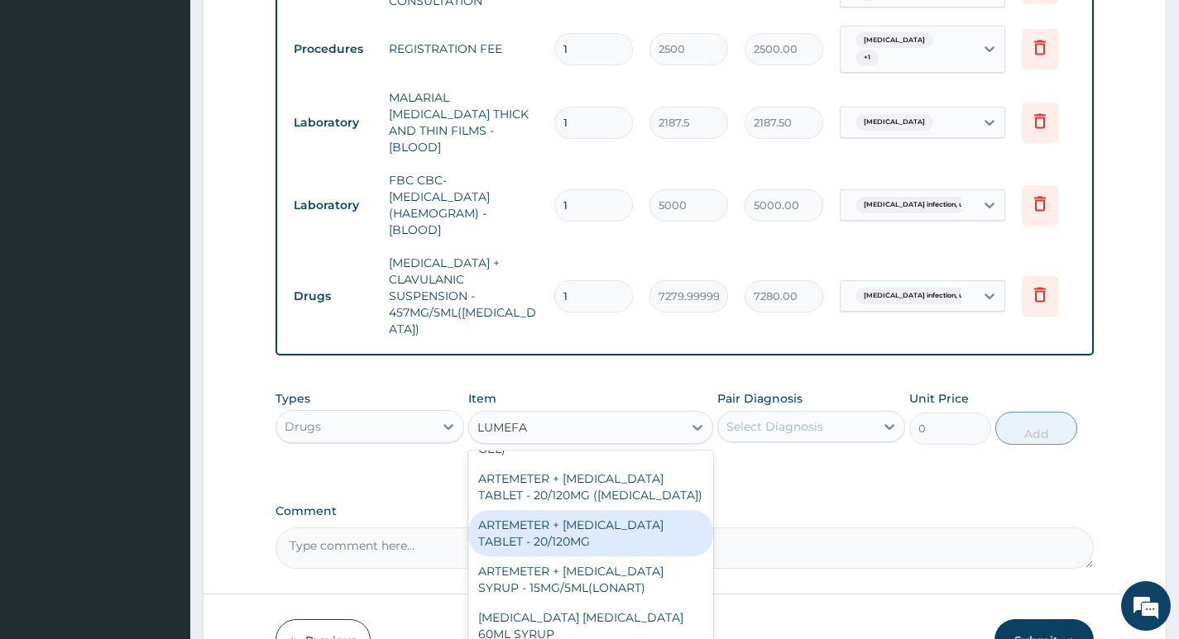
click at [600, 516] on div "ARTEMETER + LUMEFANTRINE TABLET - 20/120MG" at bounding box center [591, 533] width 246 height 46
type input "196"
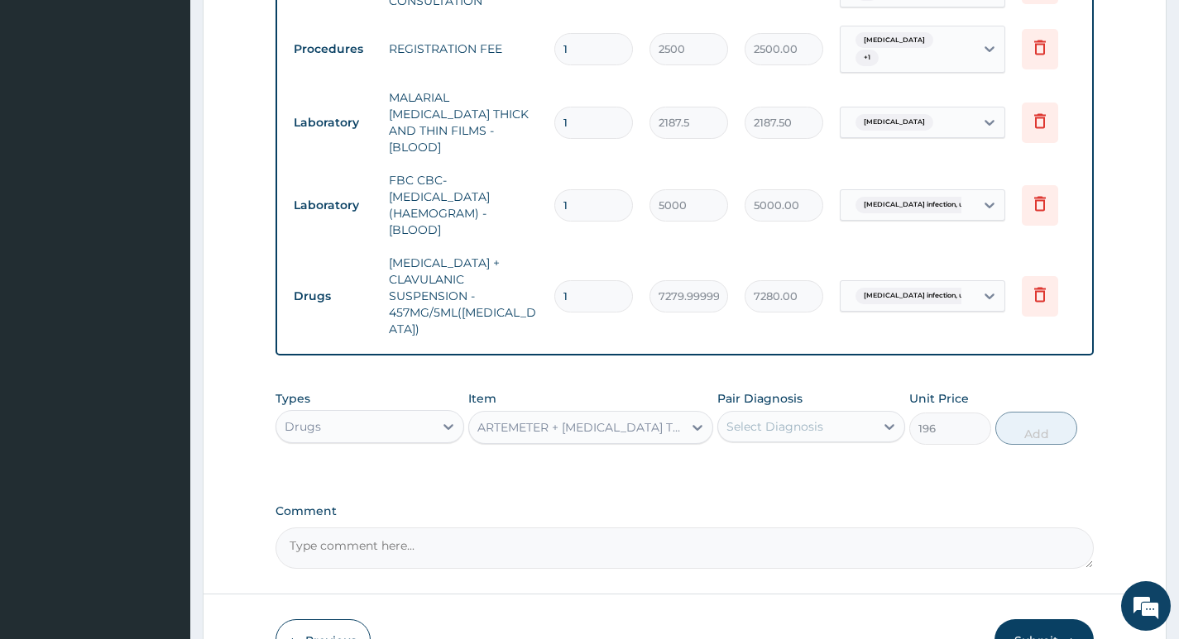
click at [583, 422] on div "ARTEMETER + LUMEFANTRINE TABLET - 20/120MG" at bounding box center [581, 427] width 208 height 17
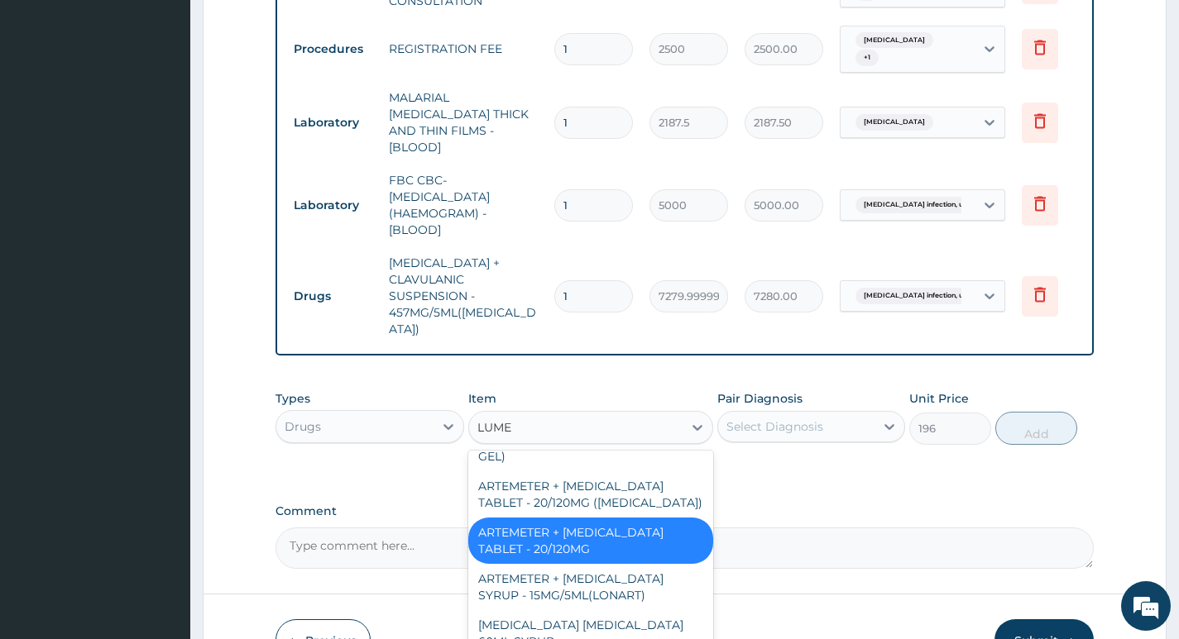
scroll to position [79, 0]
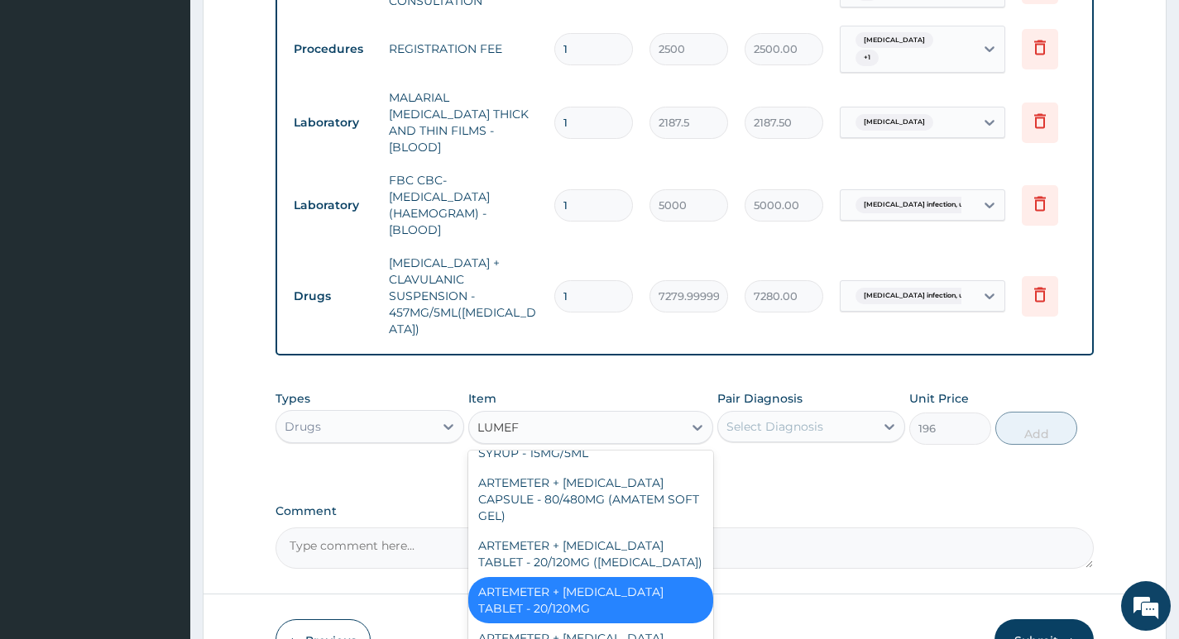
type input "LUMEFA"
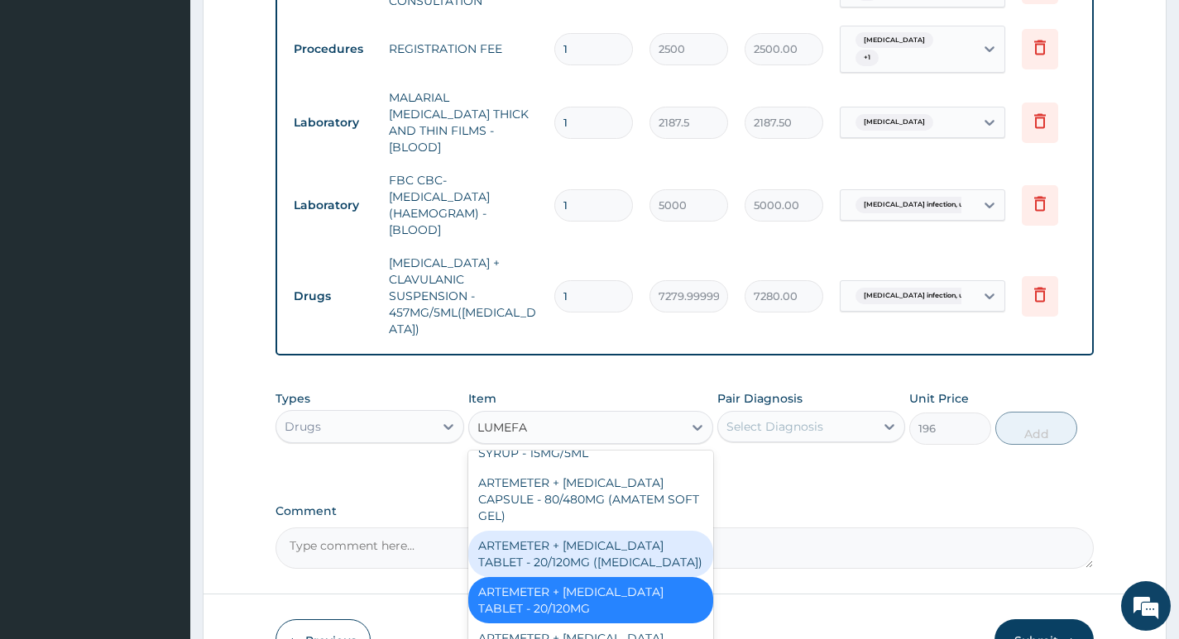
click at [594, 555] on div "ARTEMETER + LUMEFANTRINE TABLET - 20/120MG (COARTEM)" at bounding box center [591, 554] width 246 height 46
type input "210"
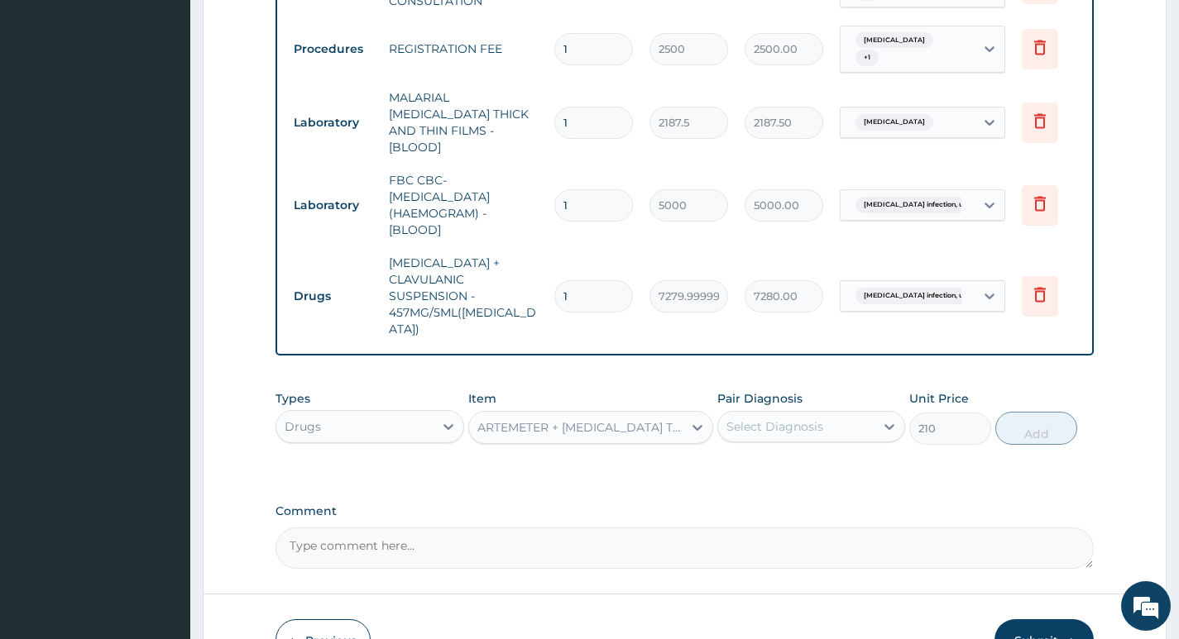
click at [760, 414] on div "Select Diagnosis" at bounding box center [796, 427] width 156 height 26
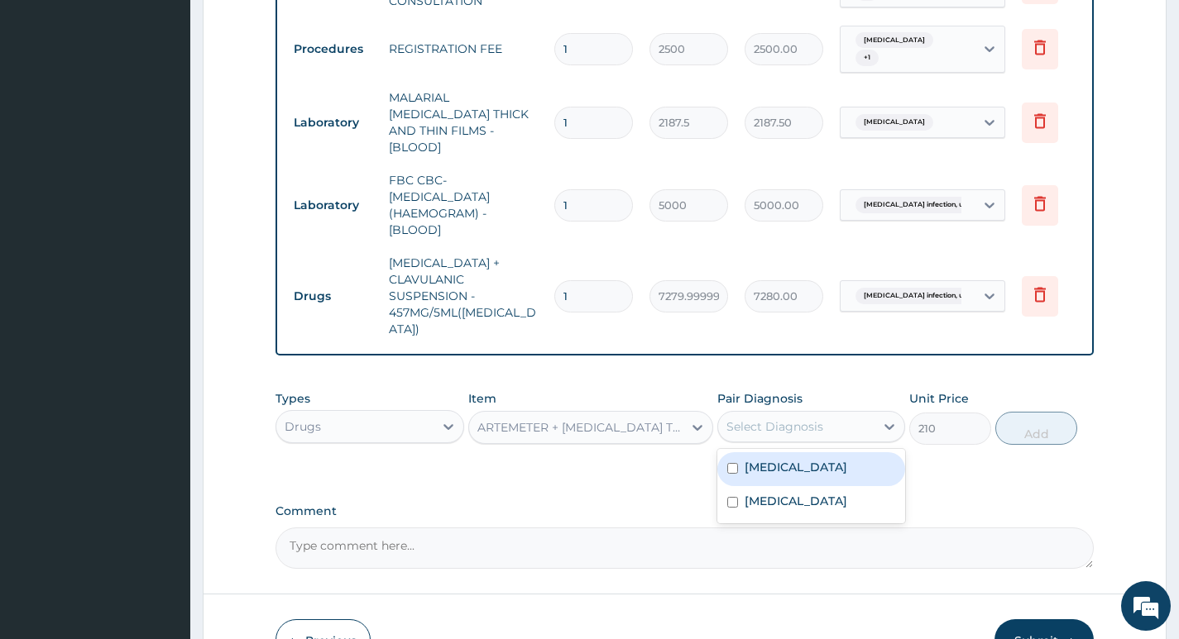
click at [775, 476] on div "Malaria, unspecified" at bounding box center [811, 469] width 188 height 34
checkbox input "true"
click at [1050, 434] on button "Add" at bounding box center [1036, 428] width 82 height 33
type input "0"
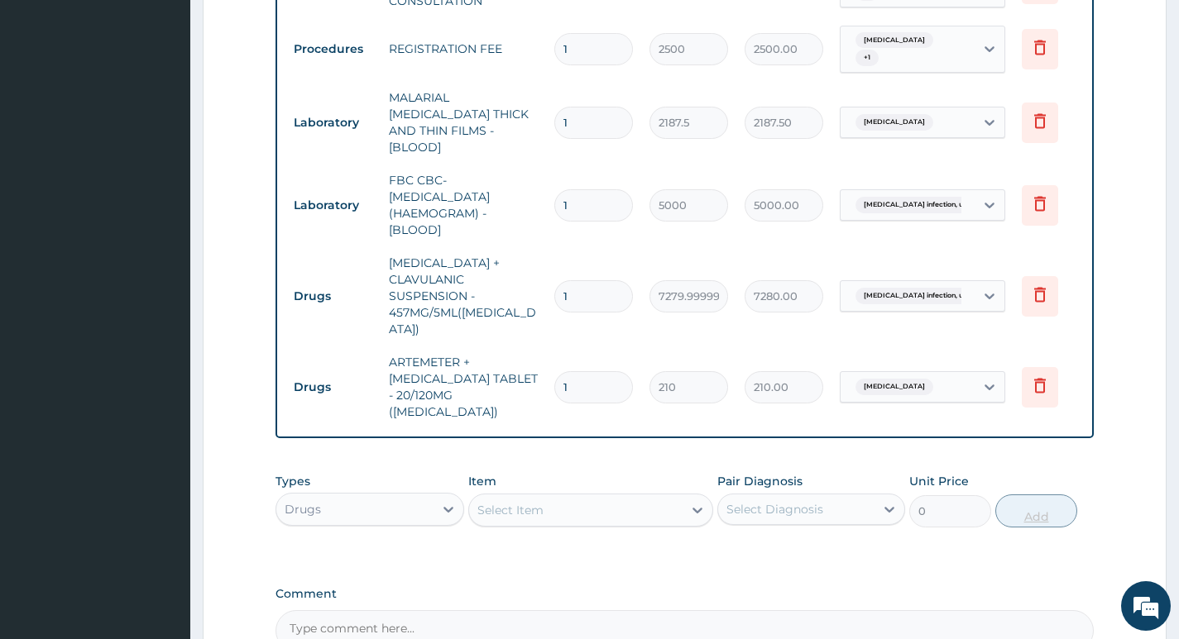
type input "12"
type input "2520.00"
type input "12"
click at [559, 497] on div "Select Item" at bounding box center [576, 510] width 214 height 26
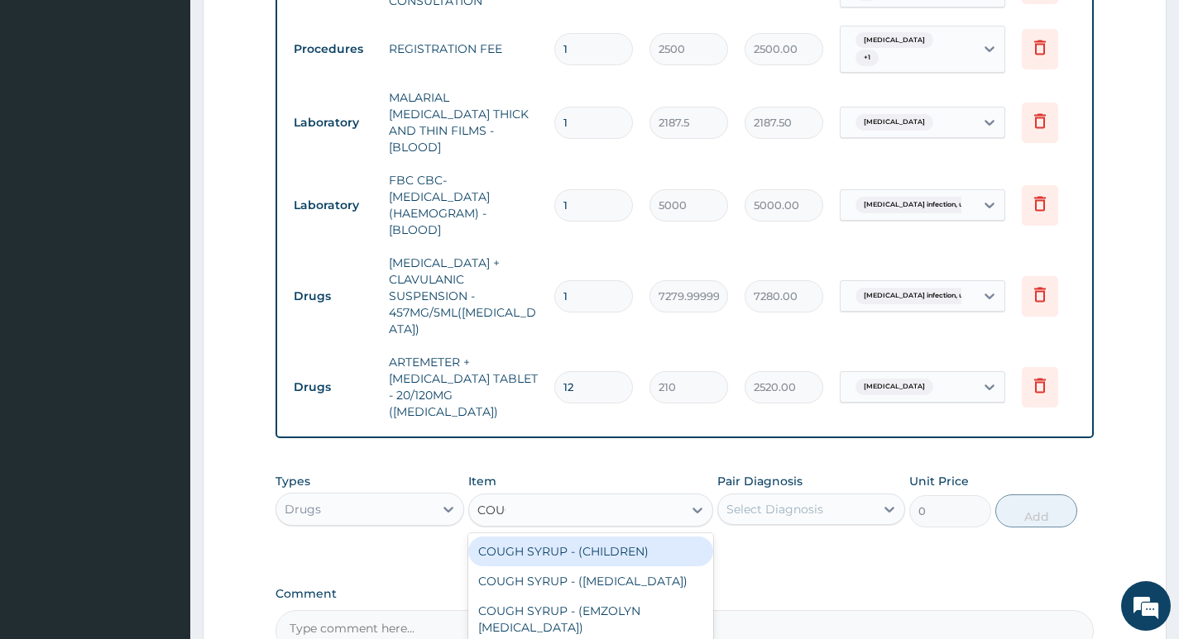
type input "COUGH"
click at [571, 537] on div "COUGH SYRUP - (CHILDREN)" at bounding box center [591, 552] width 246 height 30
type input "1120"
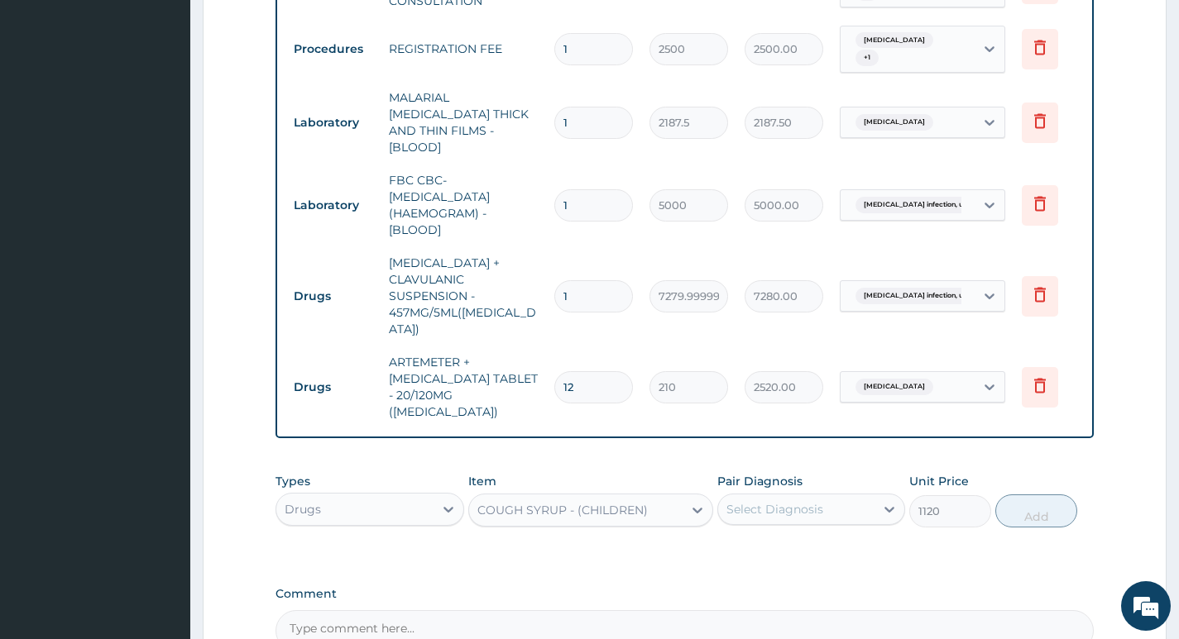
click at [765, 501] on div "Select Diagnosis" at bounding box center [774, 509] width 97 height 17
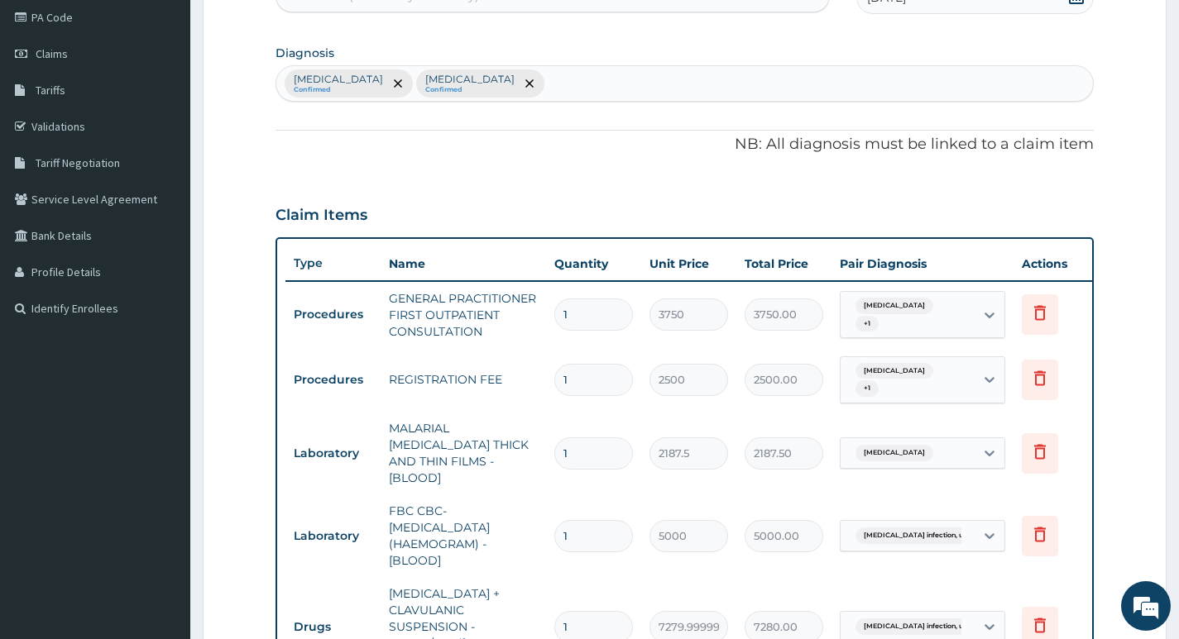
click at [677, 84] on div "Malaria, unspecified Confirmed Salmonella infection, unspecified Confirmed" at bounding box center [684, 83] width 816 height 35
type input "U"
type input "ACUTE RESPIRATORY"
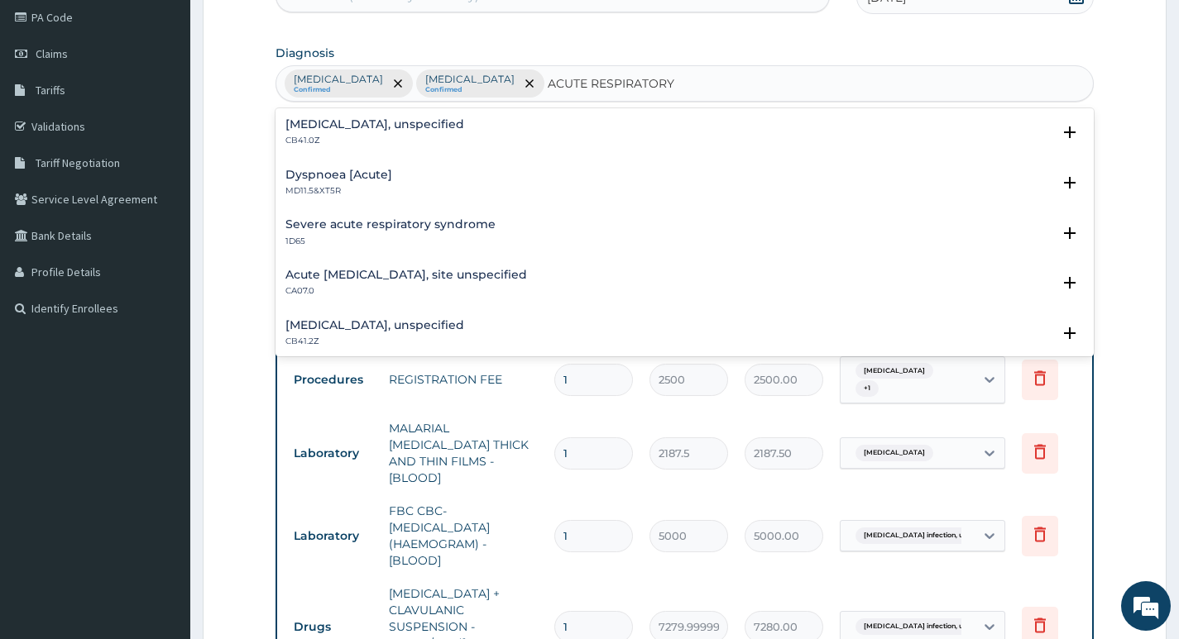
click at [395, 277] on h4 "Acute upper respiratory infection, site unspecified" at bounding box center [406, 275] width 242 height 12
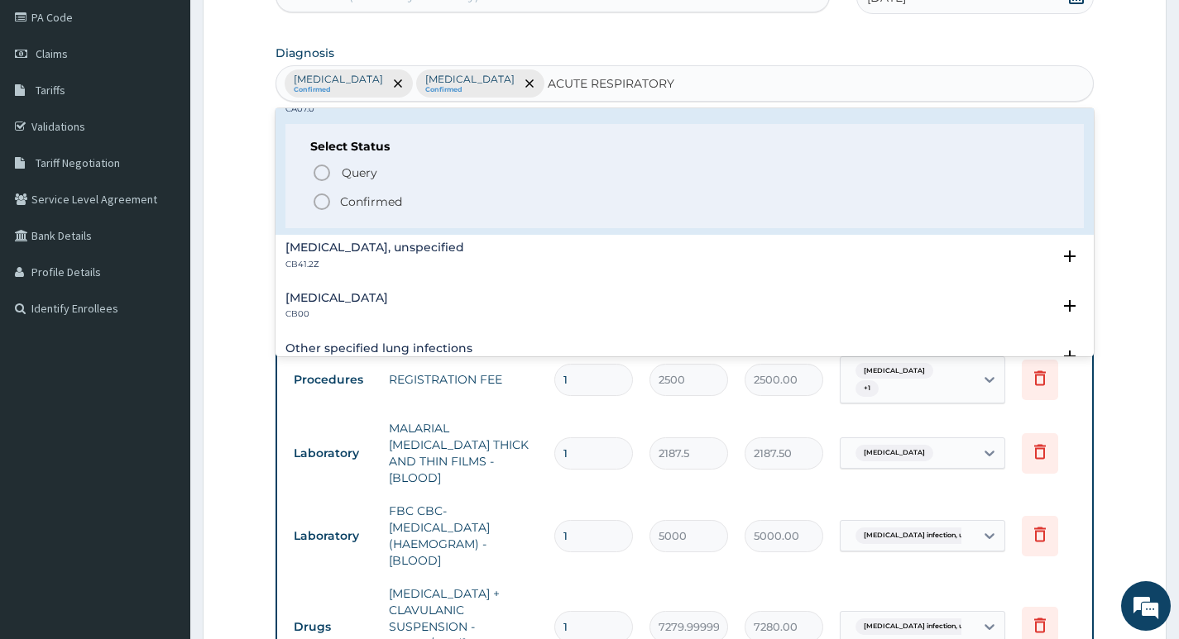
scroll to position [248, 0]
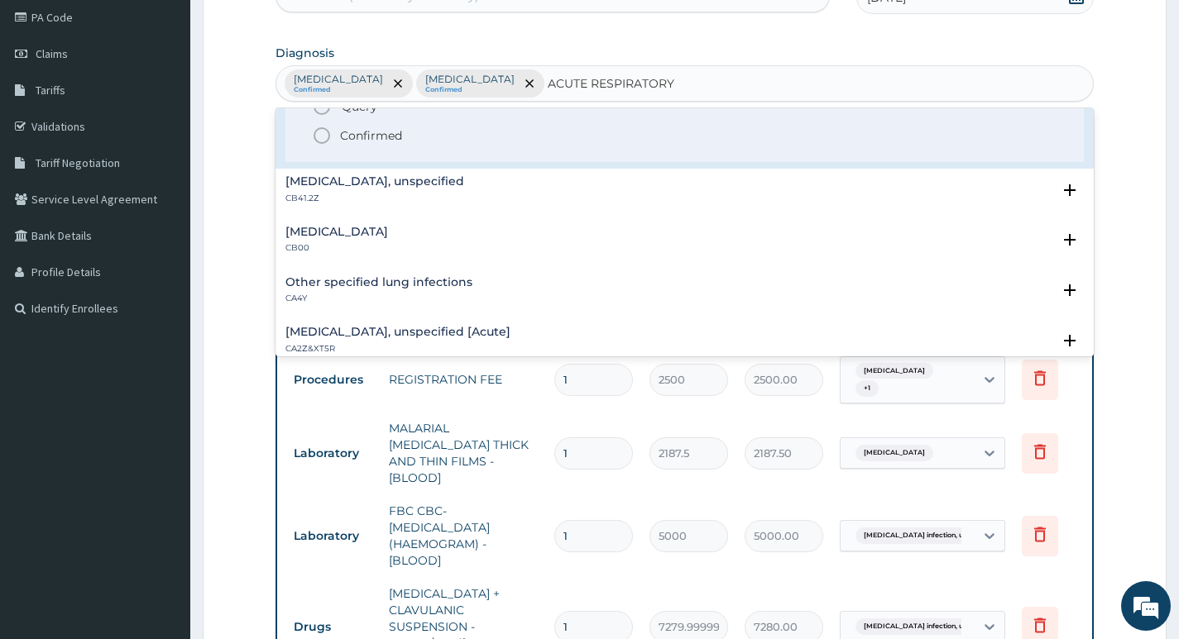
click at [385, 138] on p "Confirmed" at bounding box center [371, 135] width 62 height 17
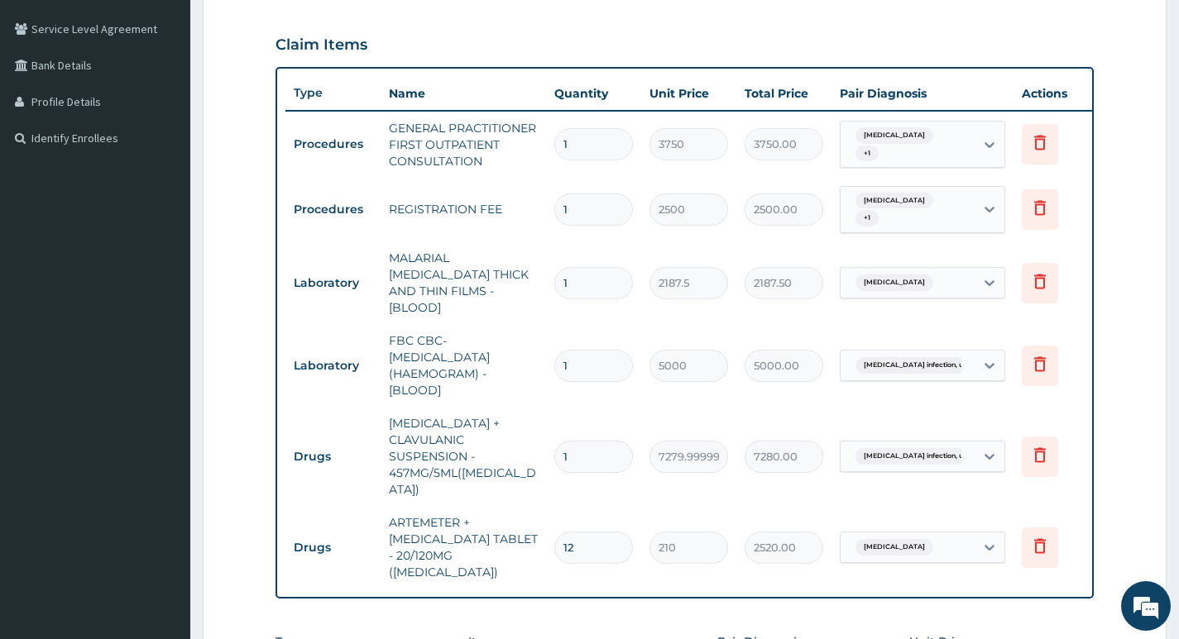
scroll to position [696, 0]
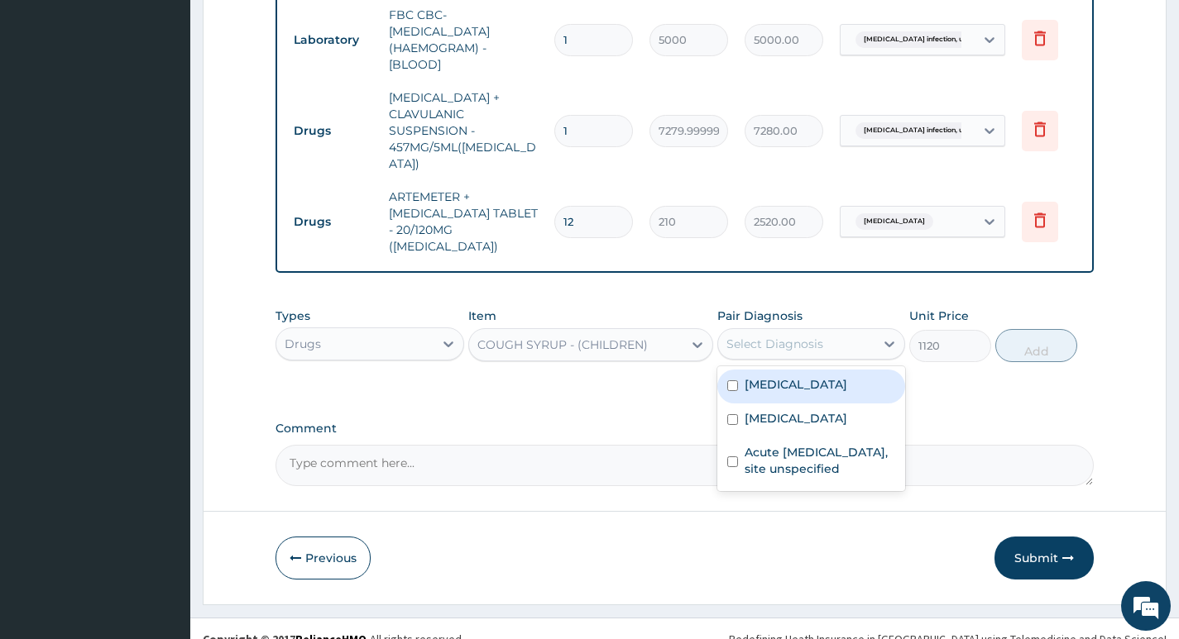
click at [777, 336] on div "Select Diagnosis" at bounding box center [774, 344] width 97 height 17
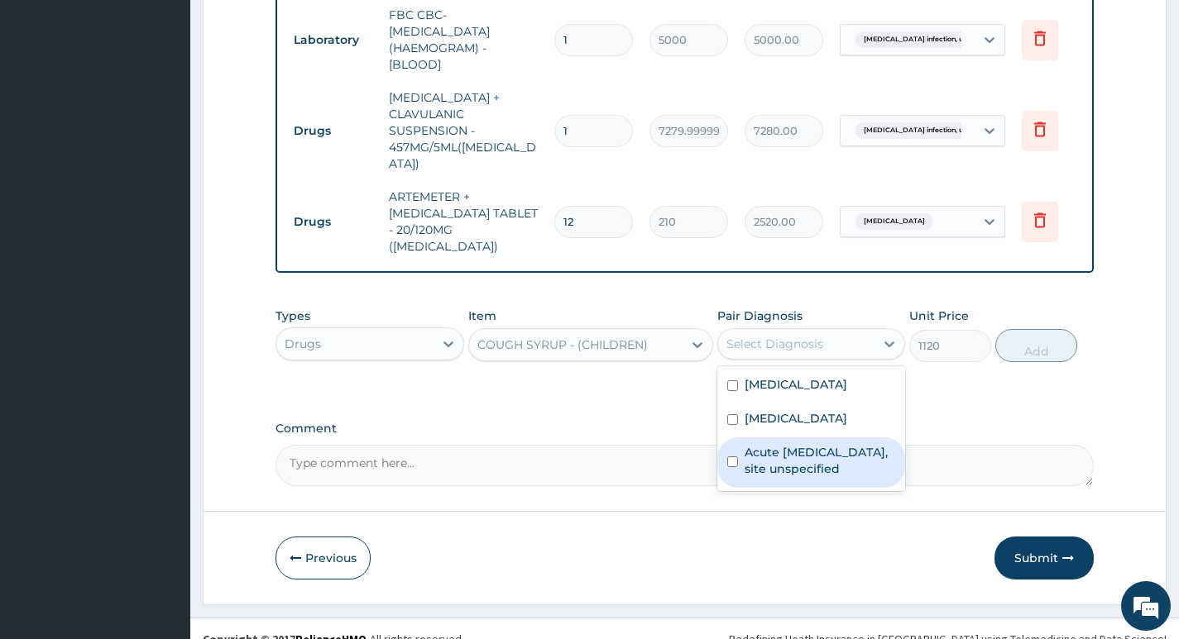
click at [768, 455] on label "Acute upper respiratory infection, site unspecified" at bounding box center [819, 460] width 151 height 33
checkbox input "true"
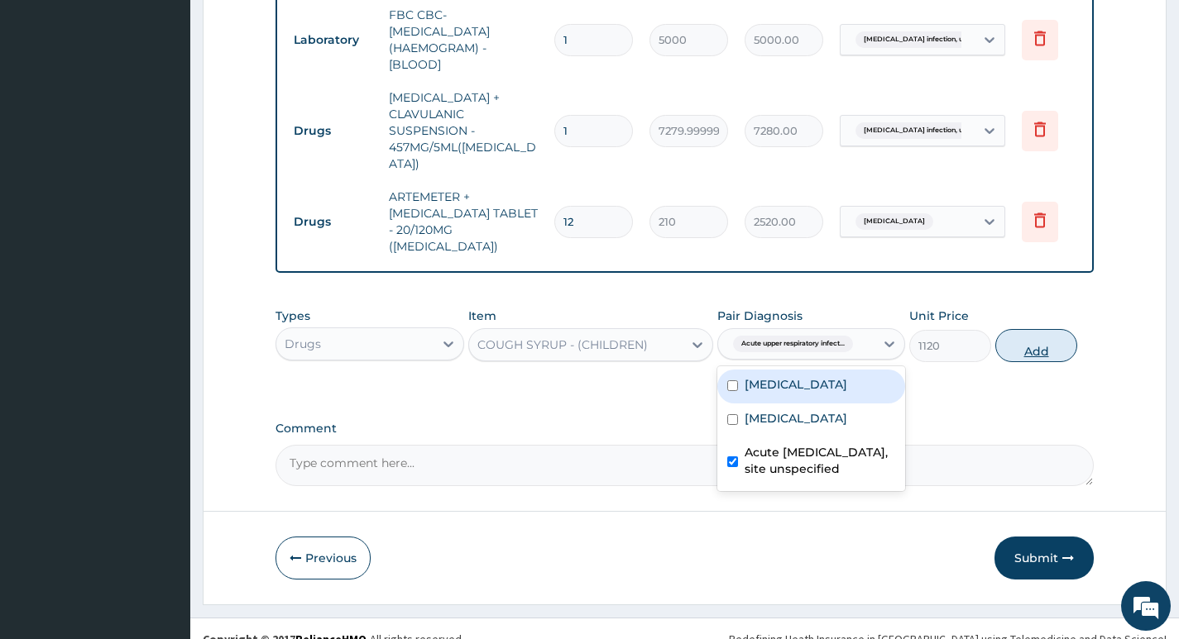
click at [1028, 333] on button "Add" at bounding box center [1036, 345] width 82 height 33
type input "0"
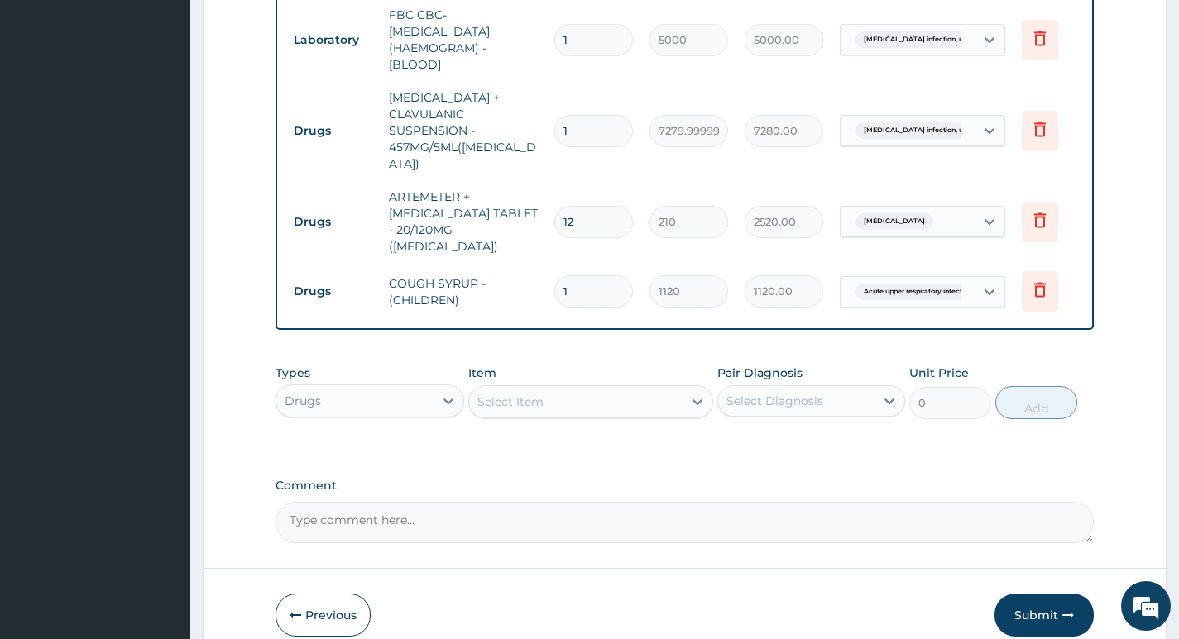
click at [525, 385] on div "Select Item" at bounding box center [591, 401] width 246 height 33
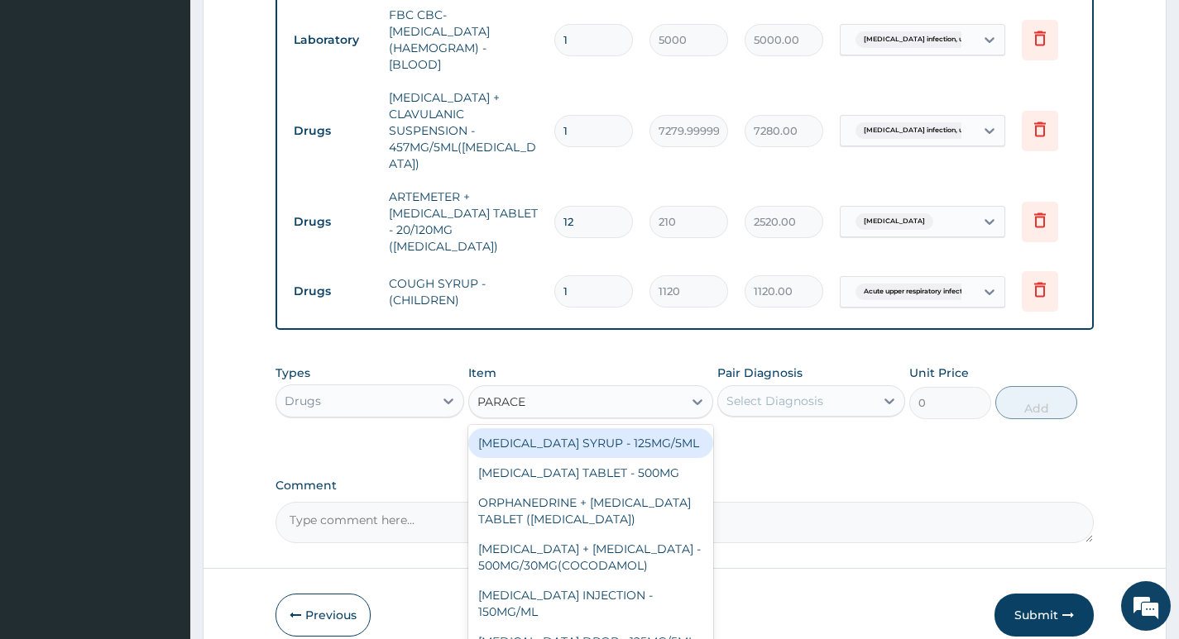
type input "PARACET"
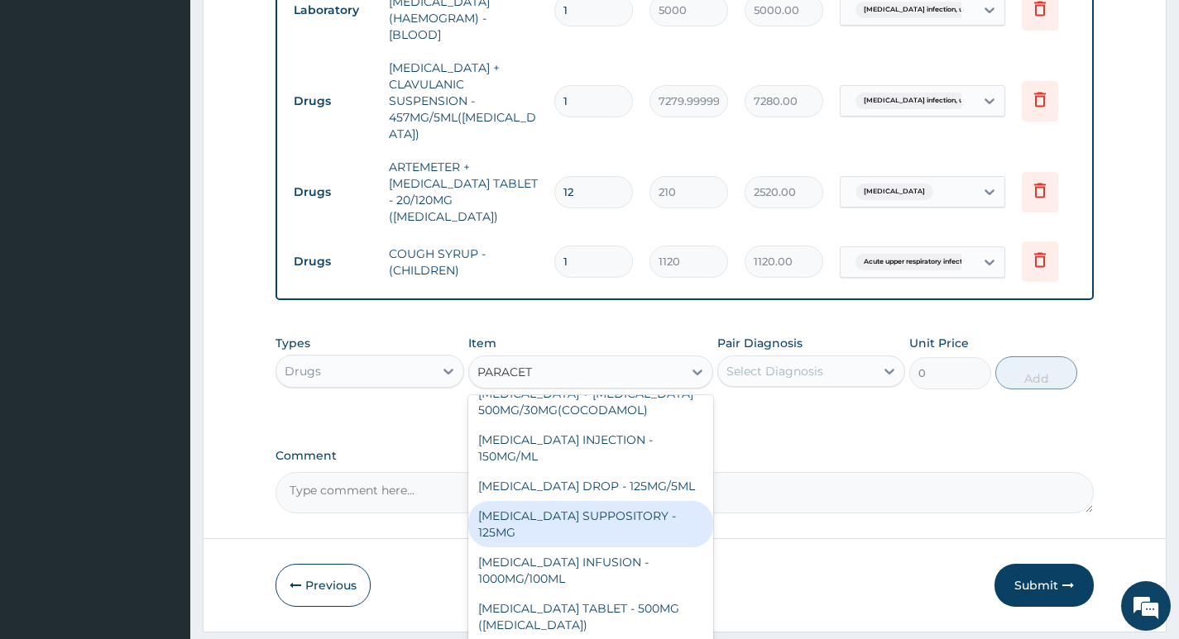
scroll to position [753, 0]
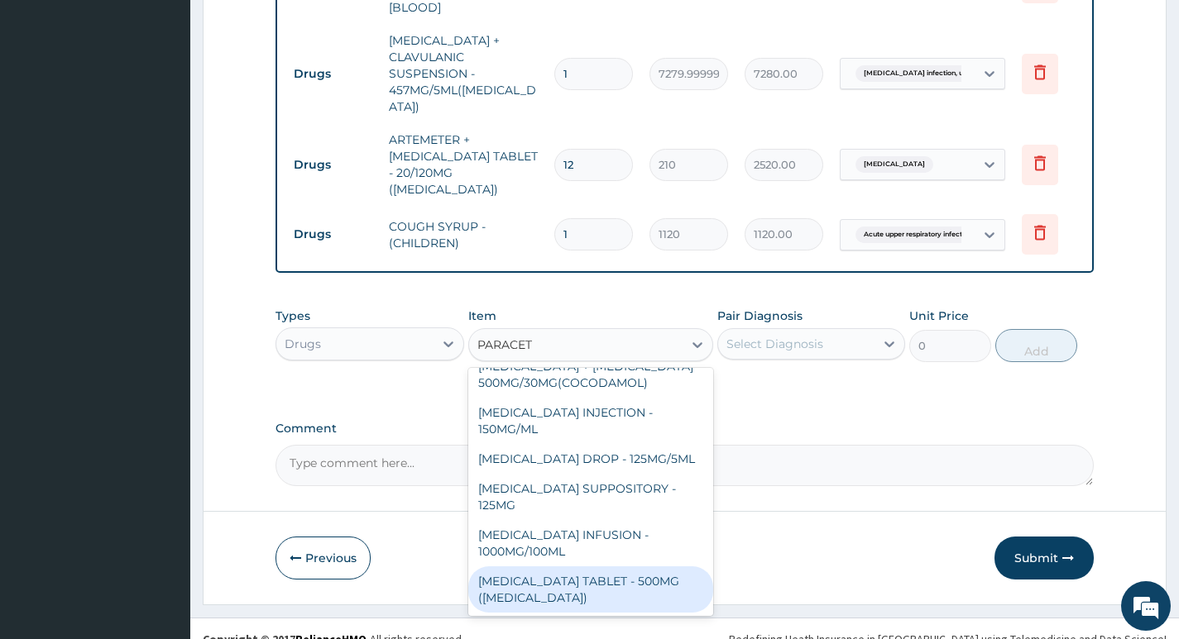
click at [620, 567] on div "PARACETAMOL TABLET - 500MG (PANADOL)" at bounding box center [591, 590] width 246 height 46
type input "42"
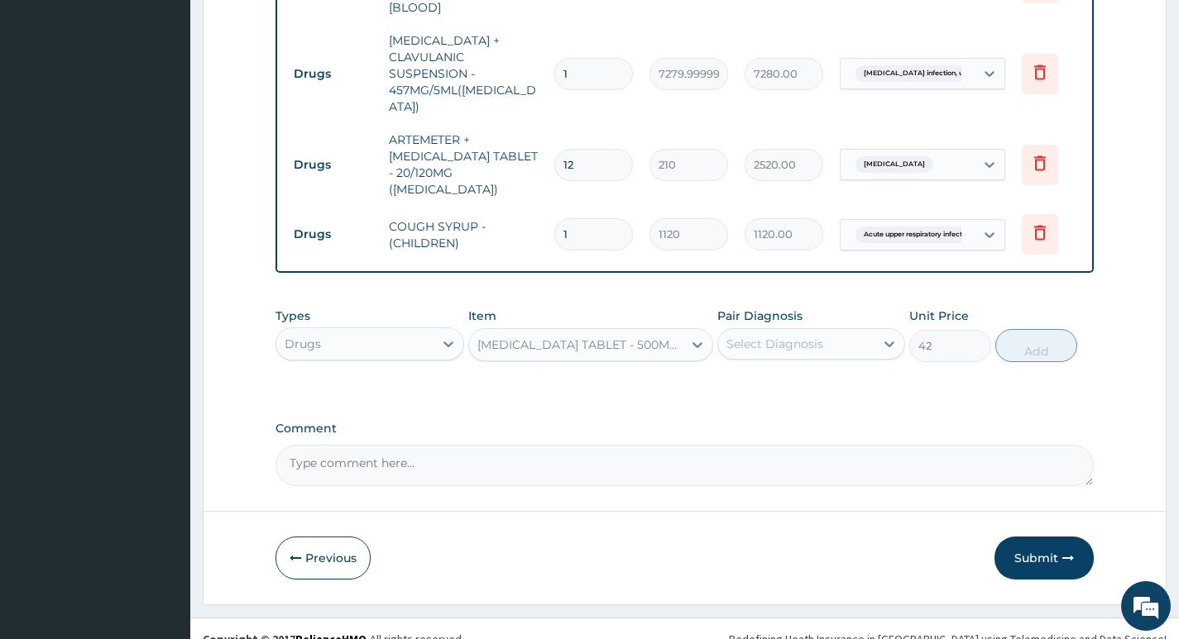
click at [629, 337] on div "PARACETAMOL TABLET - 500MG (PANADOL)" at bounding box center [581, 345] width 208 height 17
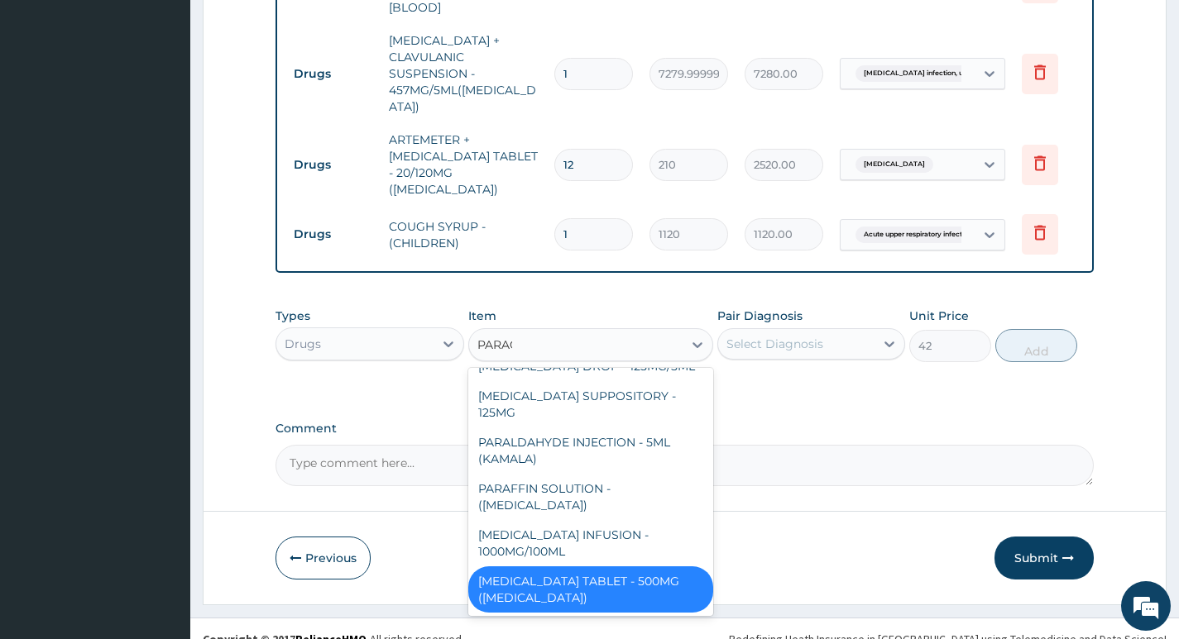
scroll to position [142, 0]
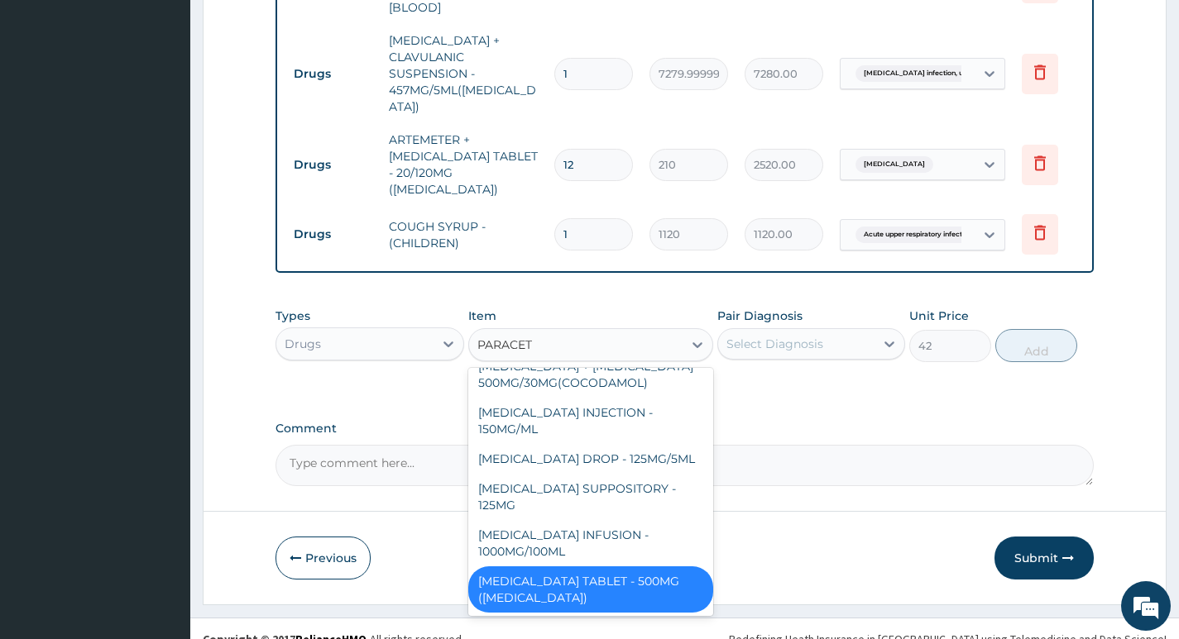
type input "PARACETA"
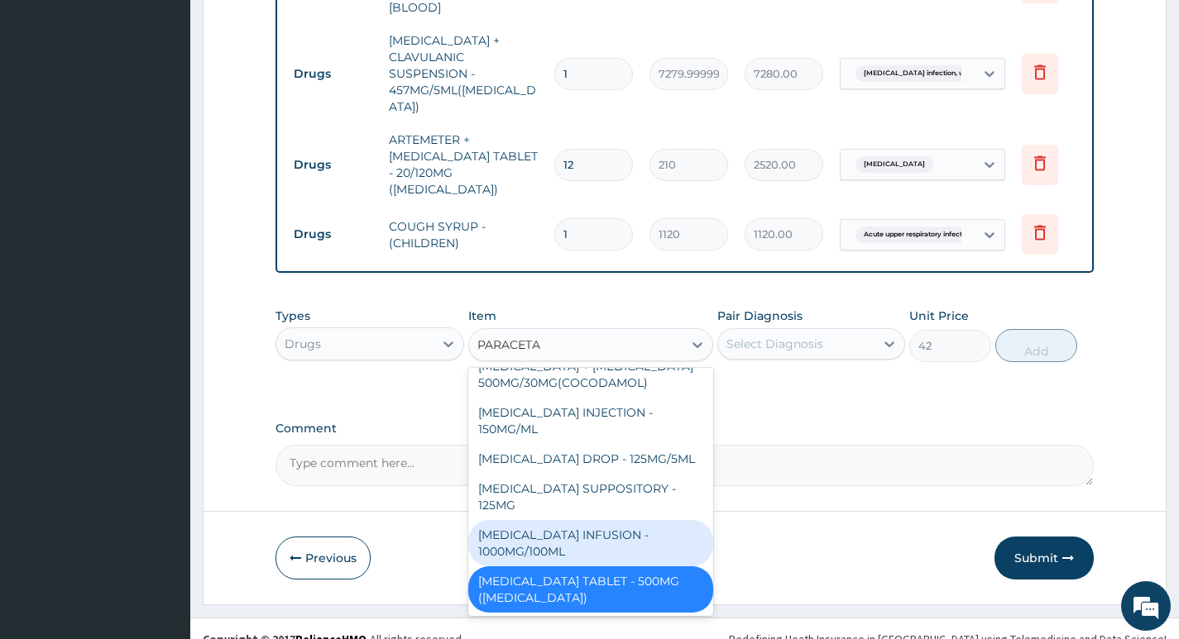
scroll to position [0, 0]
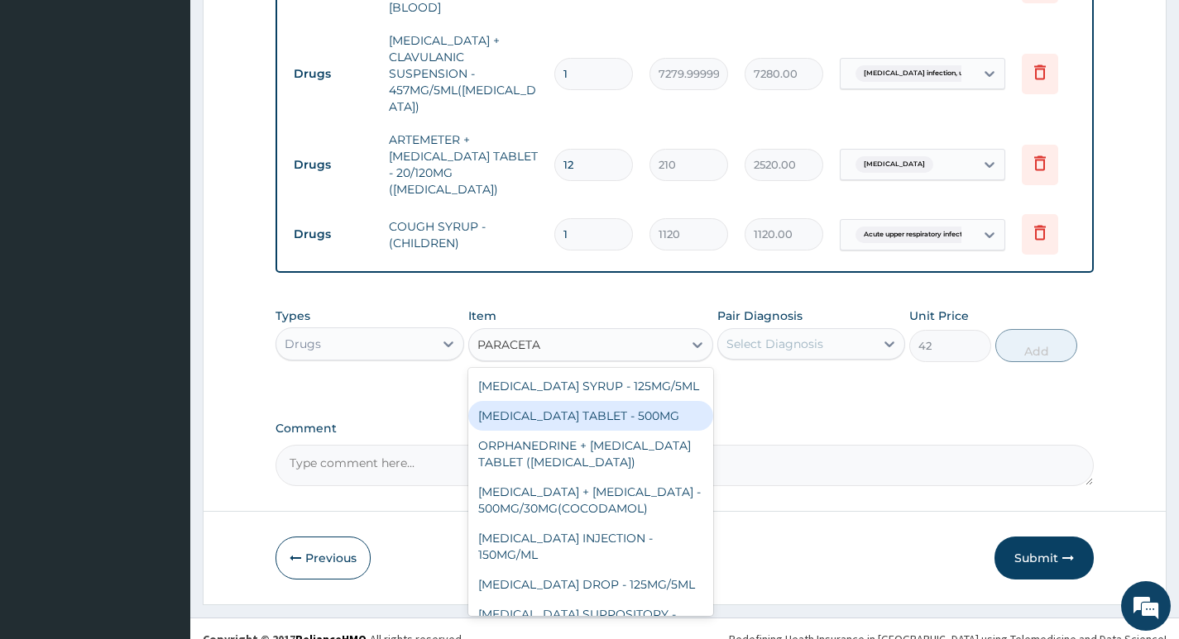
click at [639, 401] on div "PARACETAMOL TABLET - 500MG" at bounding box center [591, 416] width 246 height 30
type input "33.59999999999999"
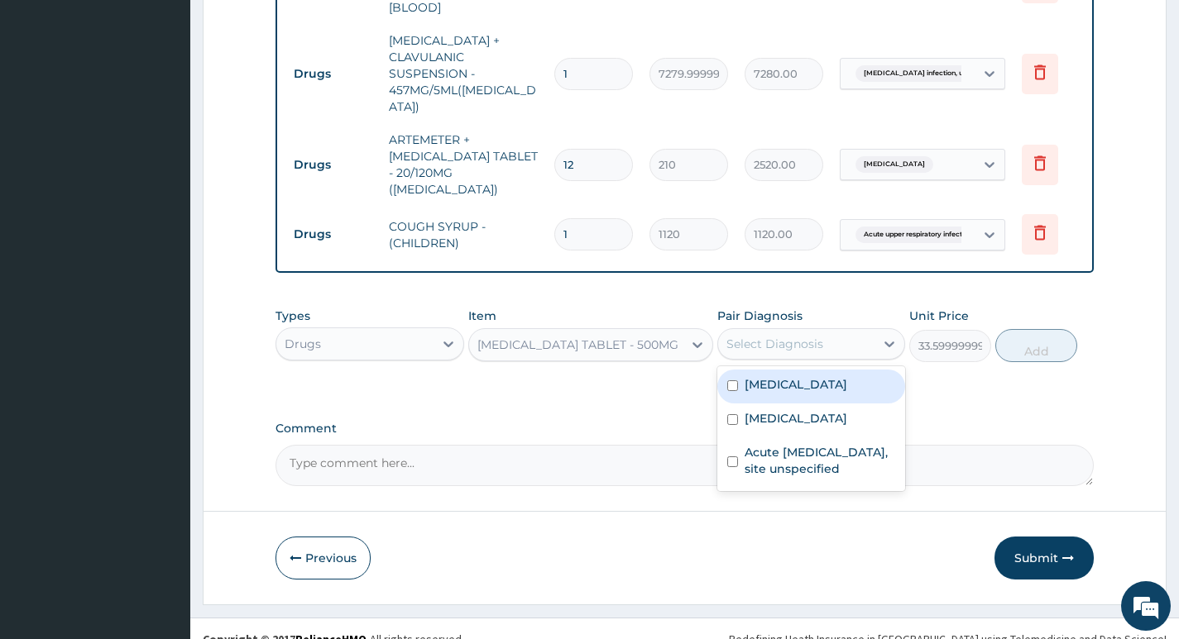
click at [805, 336] on div "Select Diagnosis" at bounding box center [774, 344] width 97 height 17
click at [786, 376] on label "Malaria, unspecified" at bounding box center [795, 384] width 103 height 17
checkbox input "true"
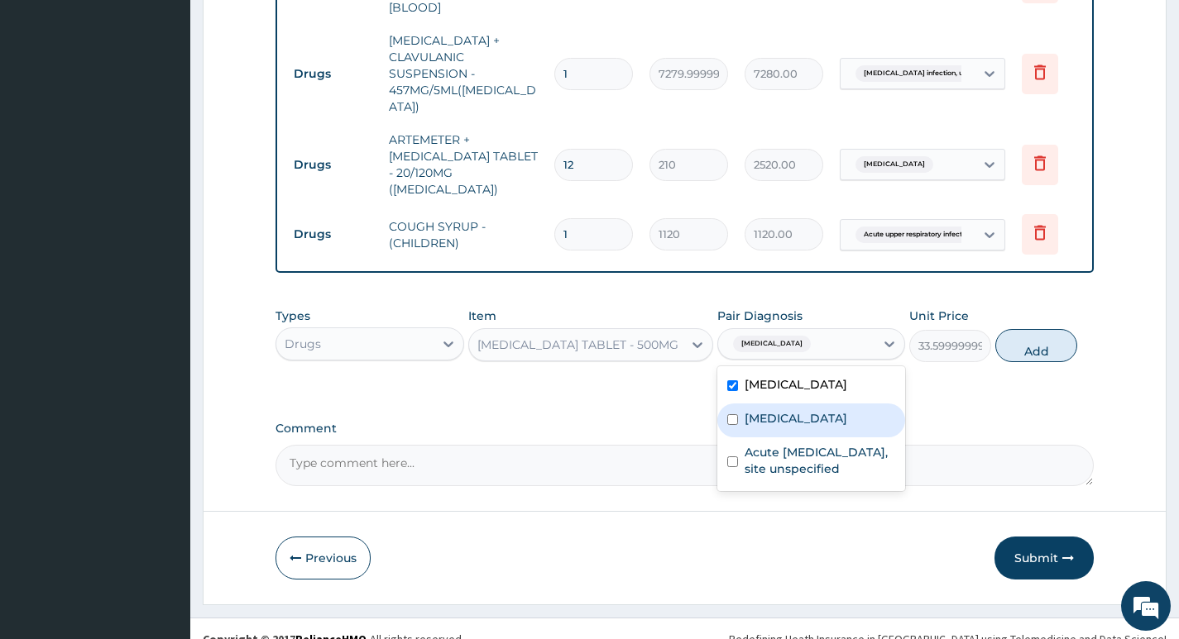
click at [809, 410] on label "Salmonella infection, unspecified" at bounding box center [795, 418] width 103 height 17
checkbox input "true"
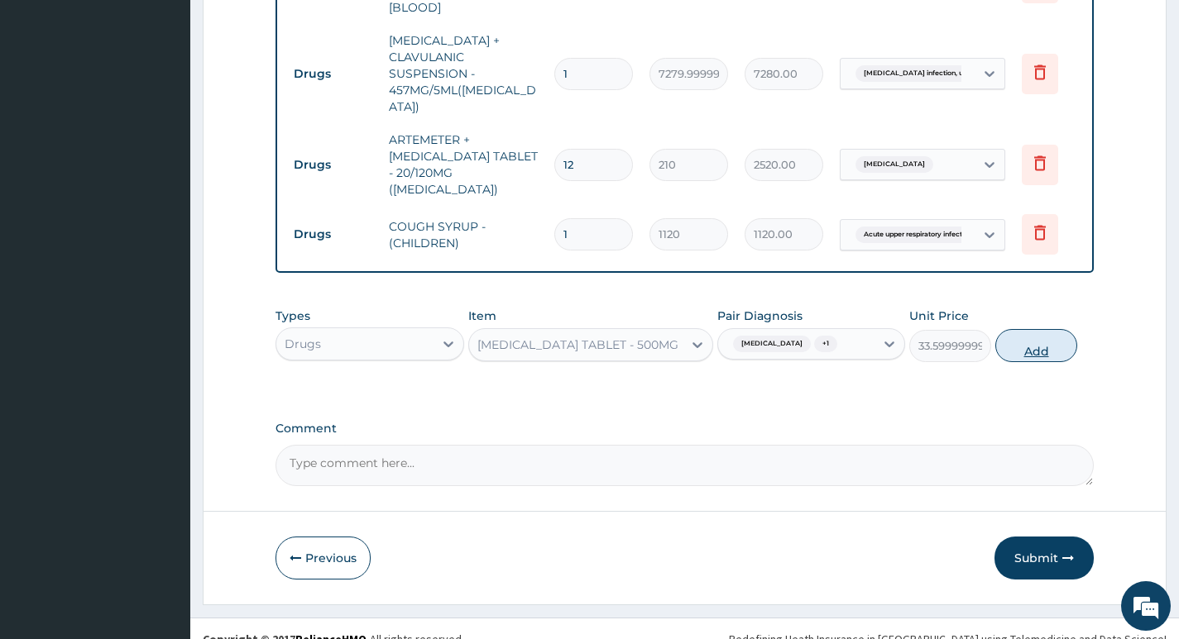
click at [1029, 332] on button "Add" at bounding box center [1036, 345] width 82 height 33
type input "0"
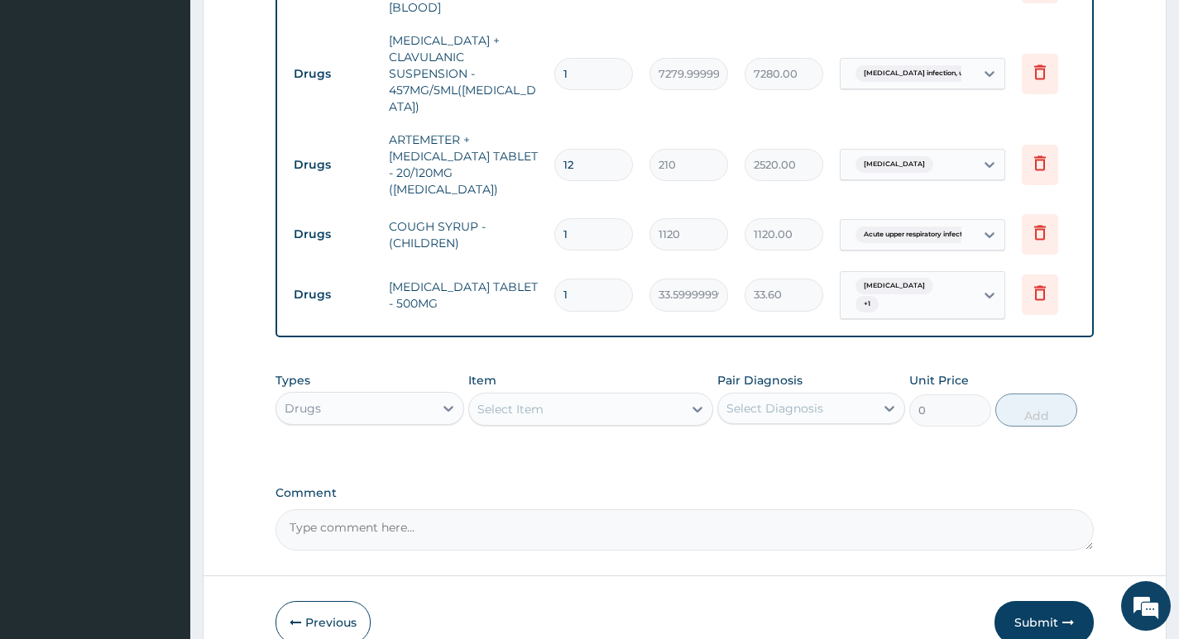
drag, startPoint x: 596, startPoint y: 266, endPoint x: 514, endPoint y: 263, distance: 81.9
click at [514, 263] on tr "Drugs PARACETAMOL TABLET - 500MG 1 33.59999999999999 33.60 Malaria, unspecified…" at bounding box center [690, 295] width 811 height 65
click at [1035, 283] on icon at bounding box center [1040, 293] width 20 height 20
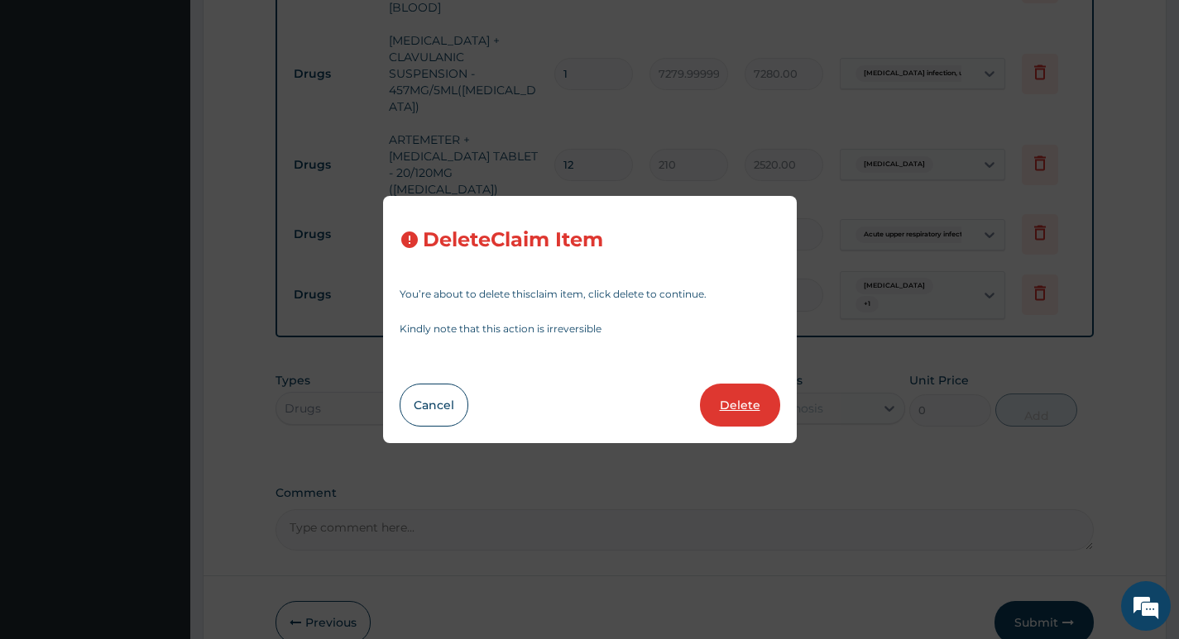
click at [747, 406] on button "Delete" at bounding box center [740, 405] width 80 height 43
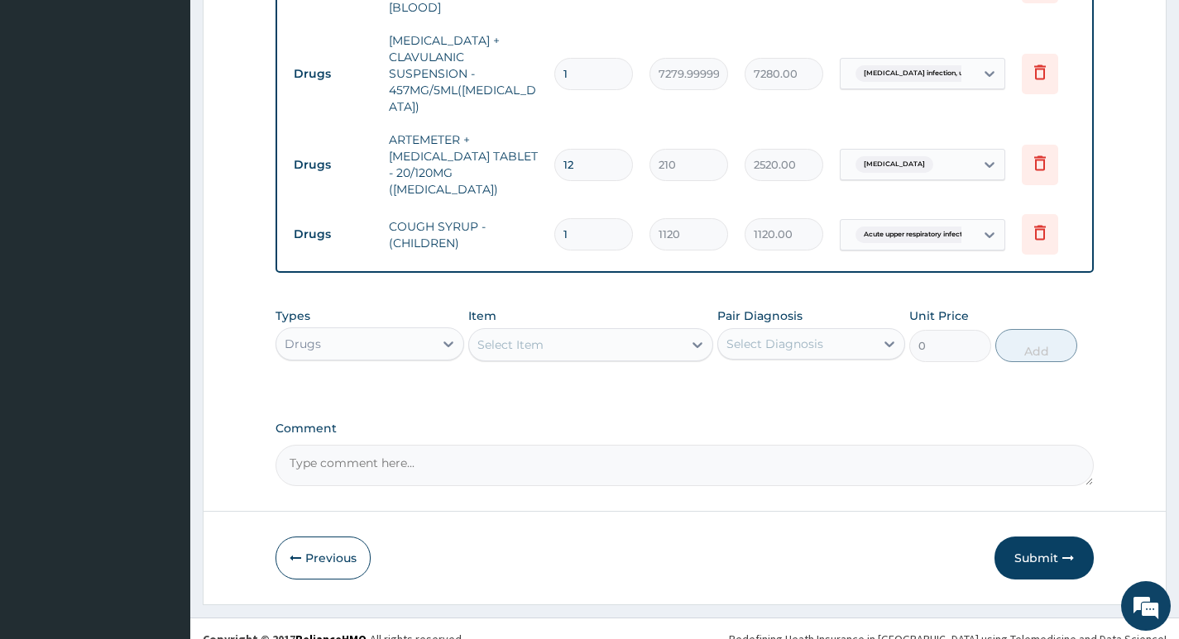
click at [558, 332] on div "Select Item" at bounding box center [576, 345] width 214 height 26
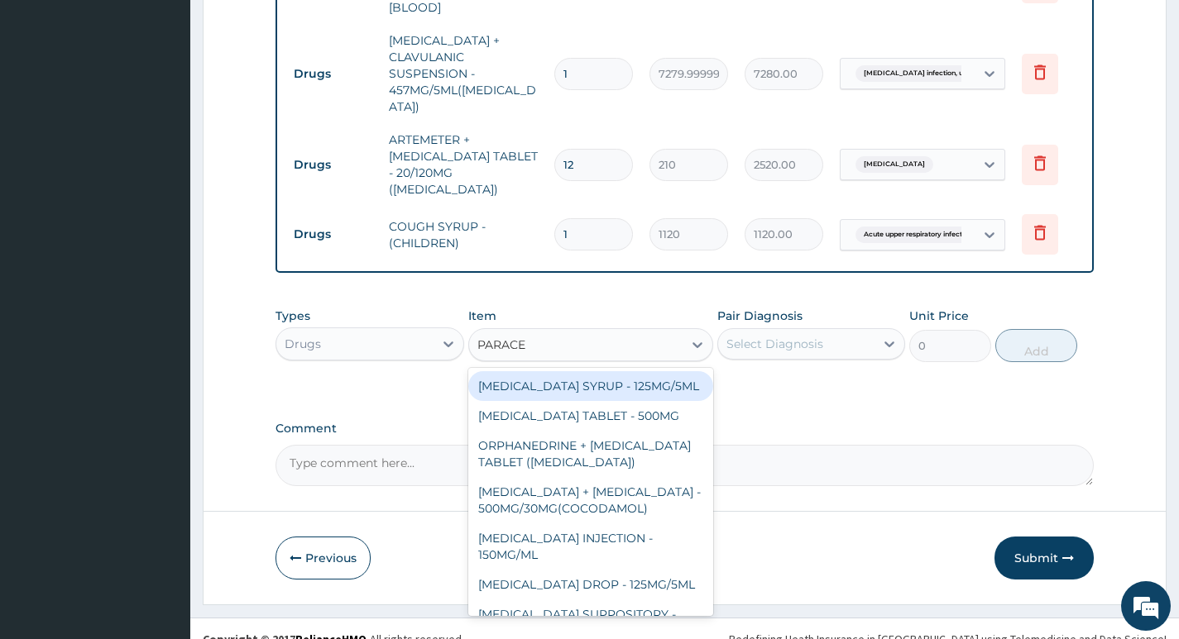
type input "PARACET"
click at [584, 371] on div "PARACETAMOL SYRUP - 125MG/5ML" at bounding box center [591, 386] width 246 height 30
type input "840"
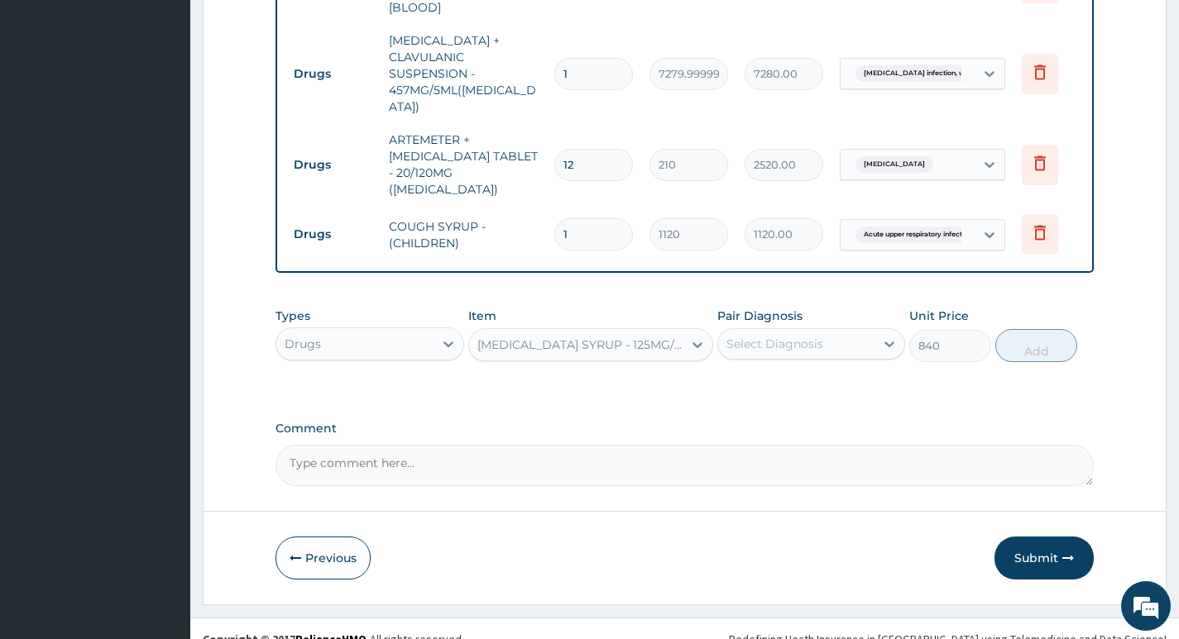
click at [768, 336] on div "Select Diagnosis" at bounding box center [774, 344] width 97 height 17
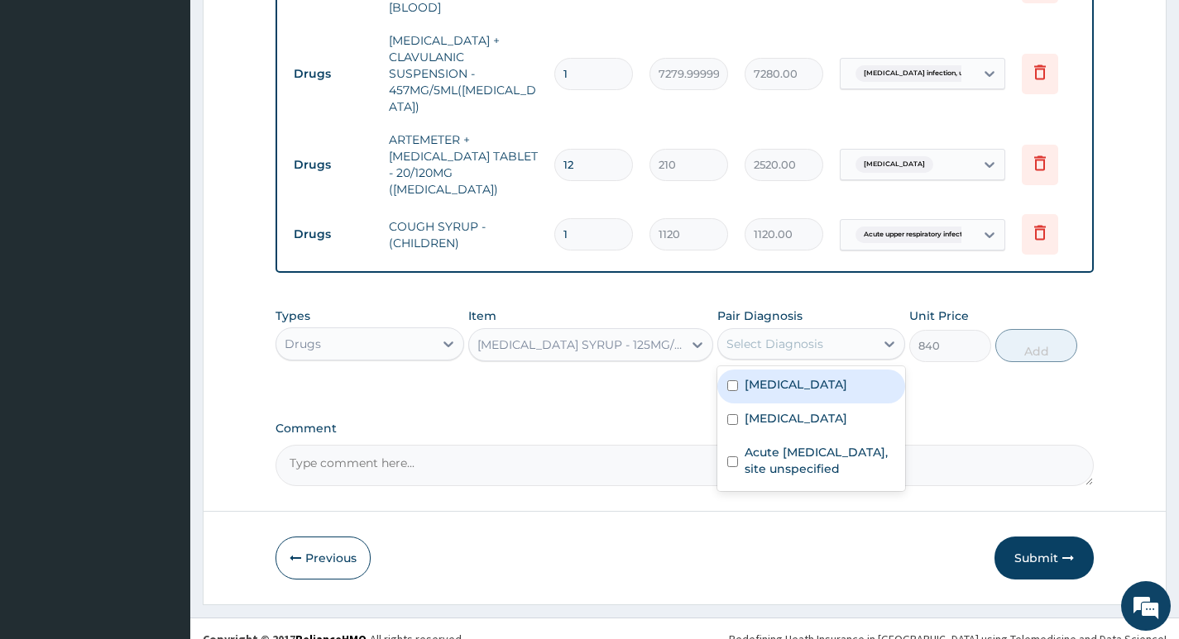
click at [766, 376] on label "Malaria, unspecified" at bounding box center [795, 384] width 103 height 17
checkbox input "true"
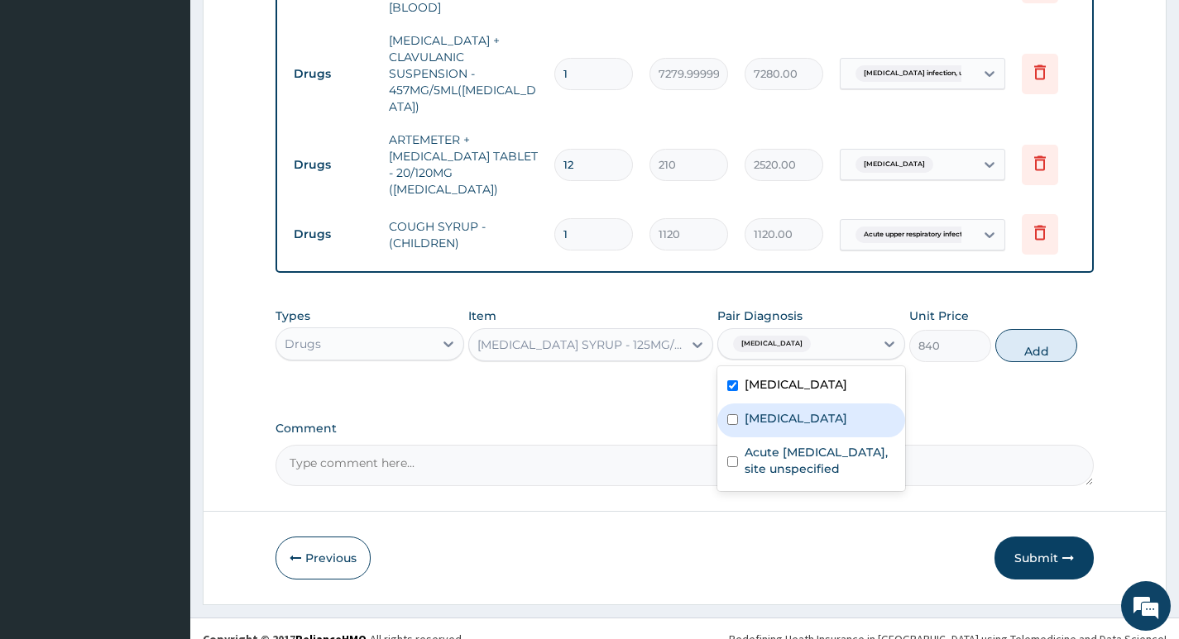
click at [773, 410] on label "Salmonella infection, unspecified" at bounding box center [795, 418] width 103 height 17
checkbox input "true"
click at [1032, 332] on button "Add" at bounding box center [1036, 345] width 82 height 33
type input "0"
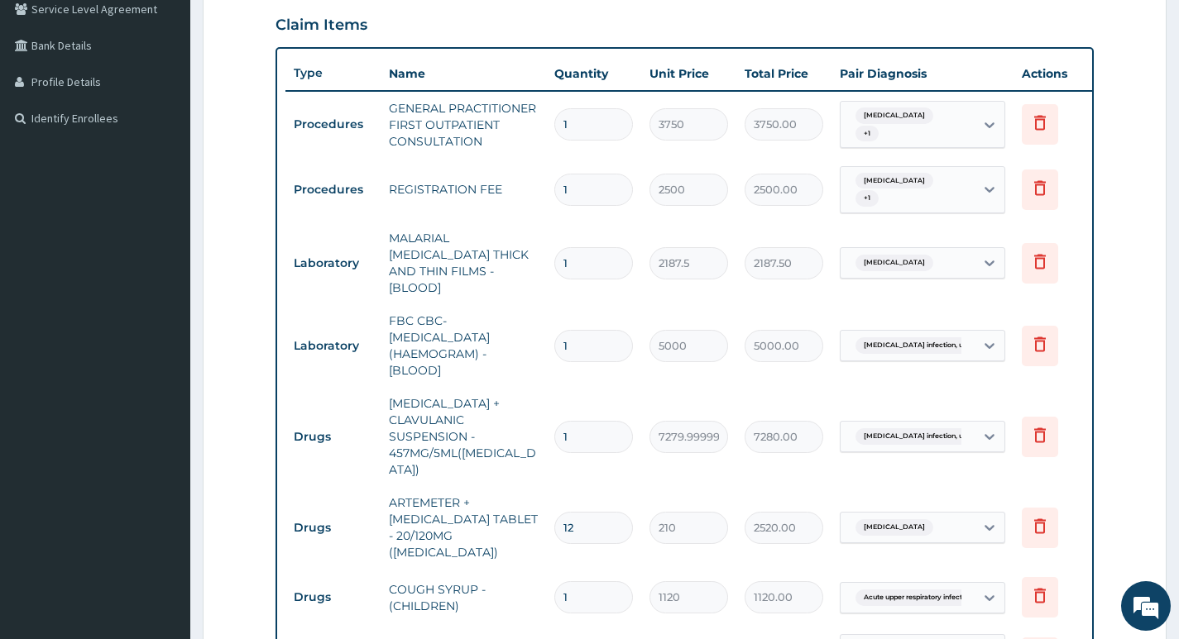
scroll to position [422, 0]
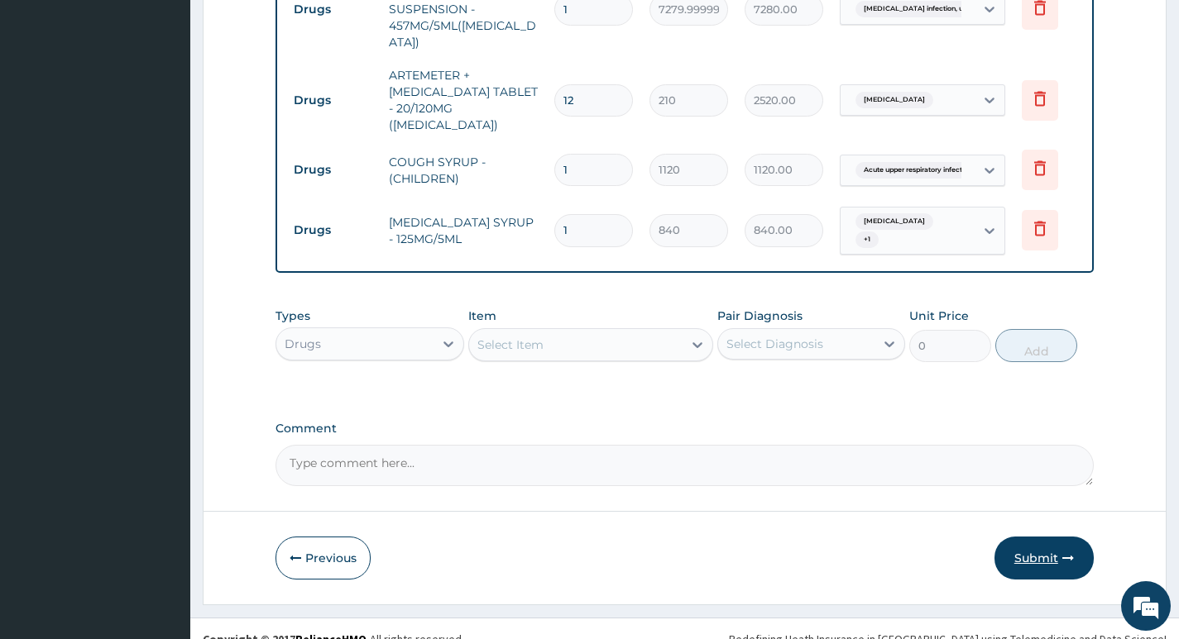
click at [1030, 548] on button "Submit" at bounding box center [1043, 558] width 99 height 43
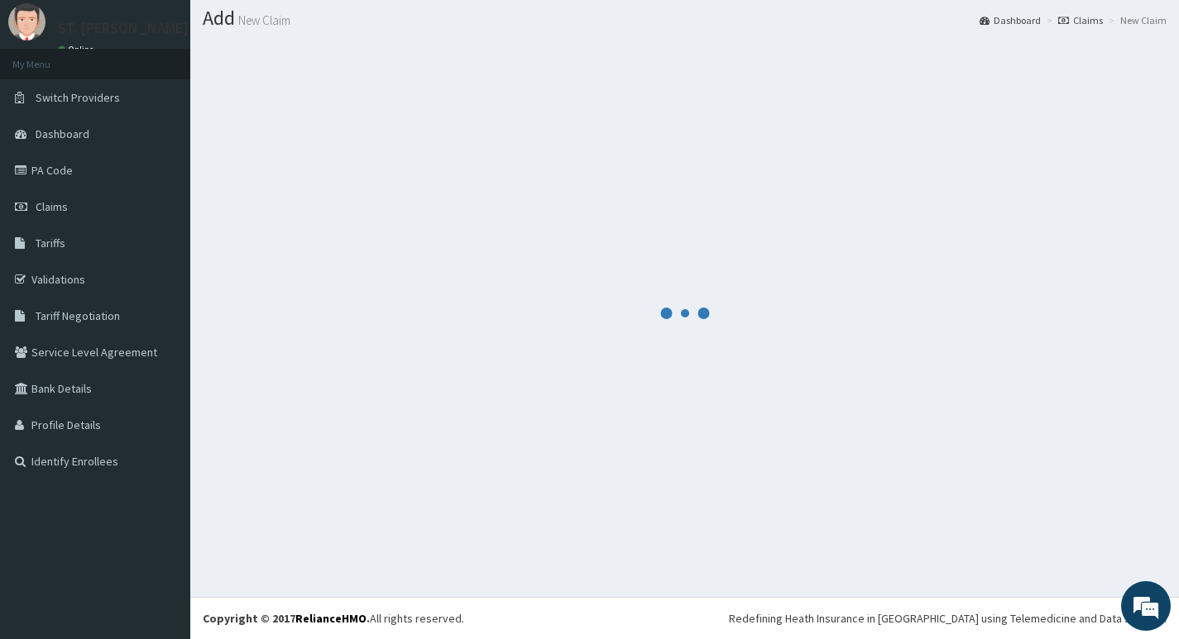
scroll to position [817, 0]
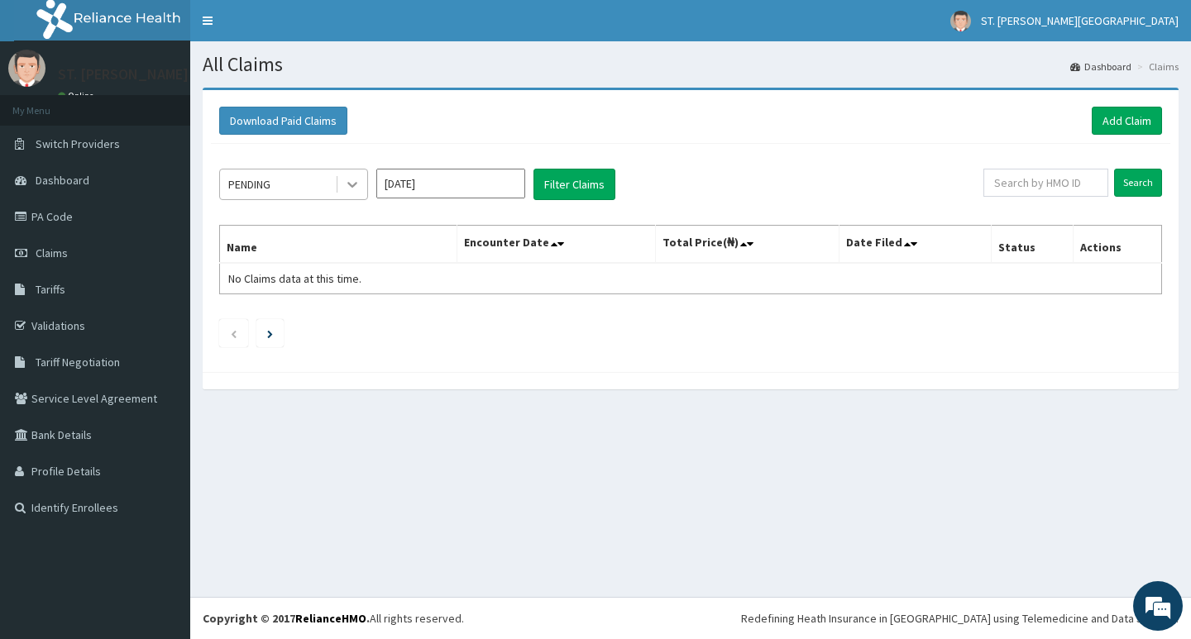
click at [347, 182] on icon at bounding box center [352, 184] width 17 height 17
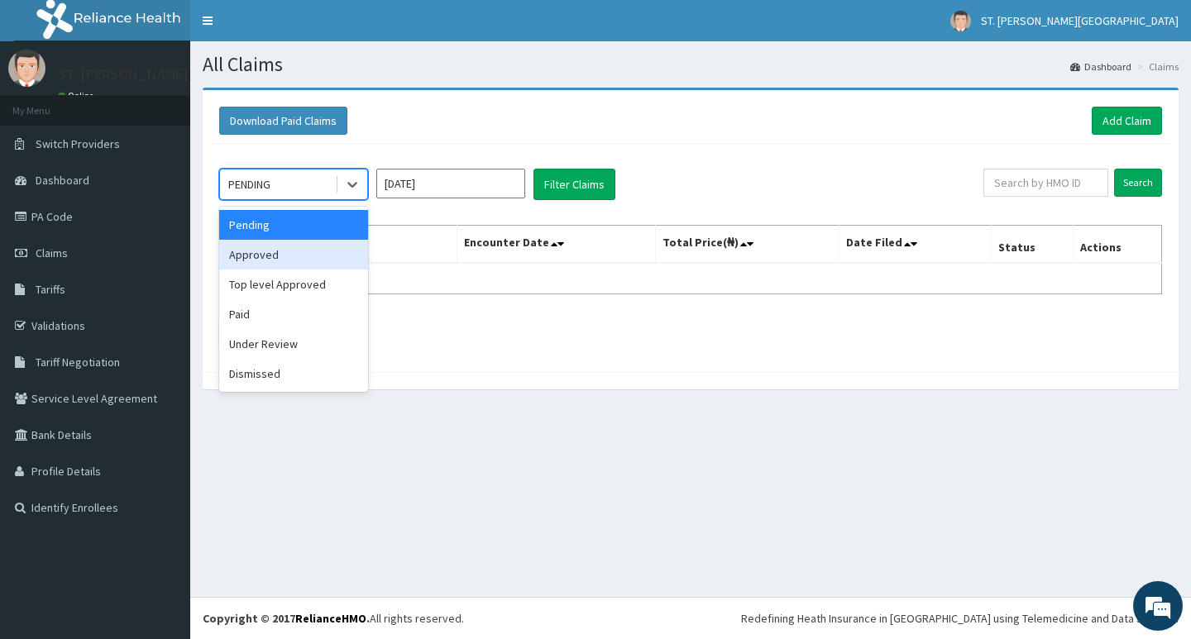
click at [295, 250] on div "Approved" at bounding box center [293, 255] width 149 height 30
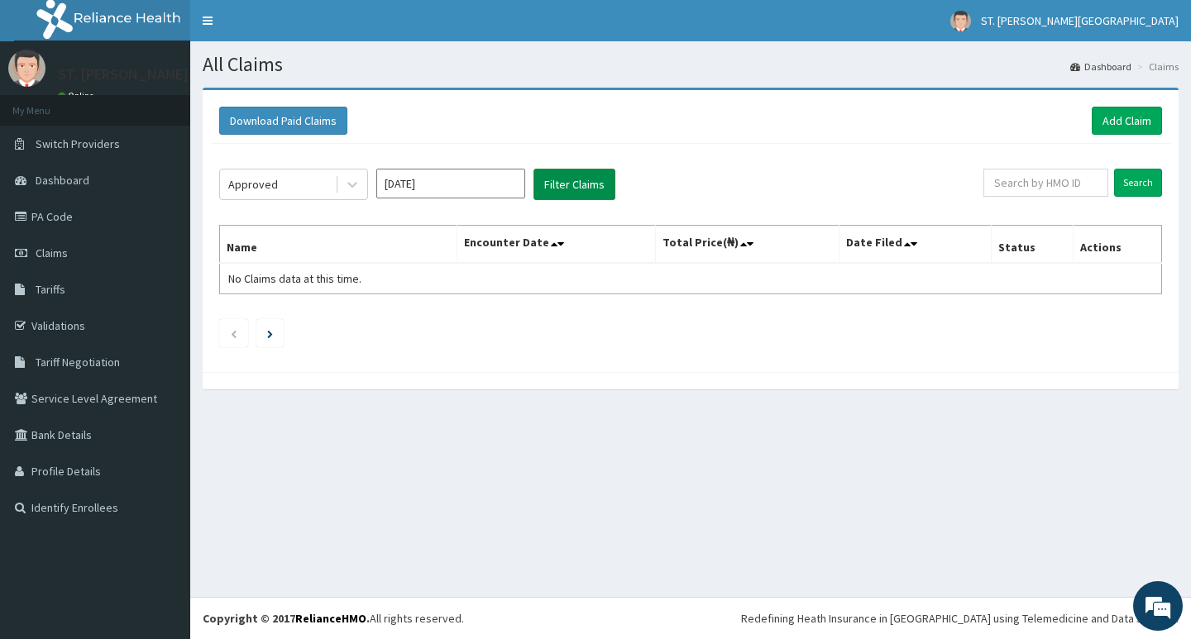
click at [566, 187] on button "Filter Claims" at bounding box center [574, 184] width 82 height 31
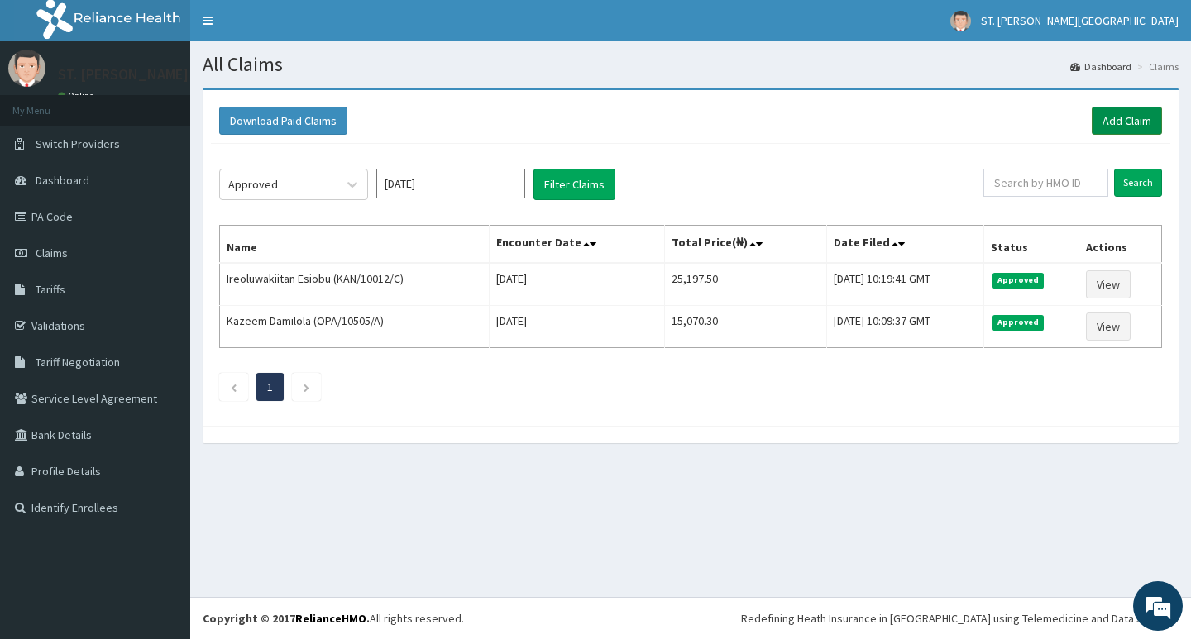
click at [1112, 118] on link "Add Claim" at bounding box center [1127, 121] width 70 height 28
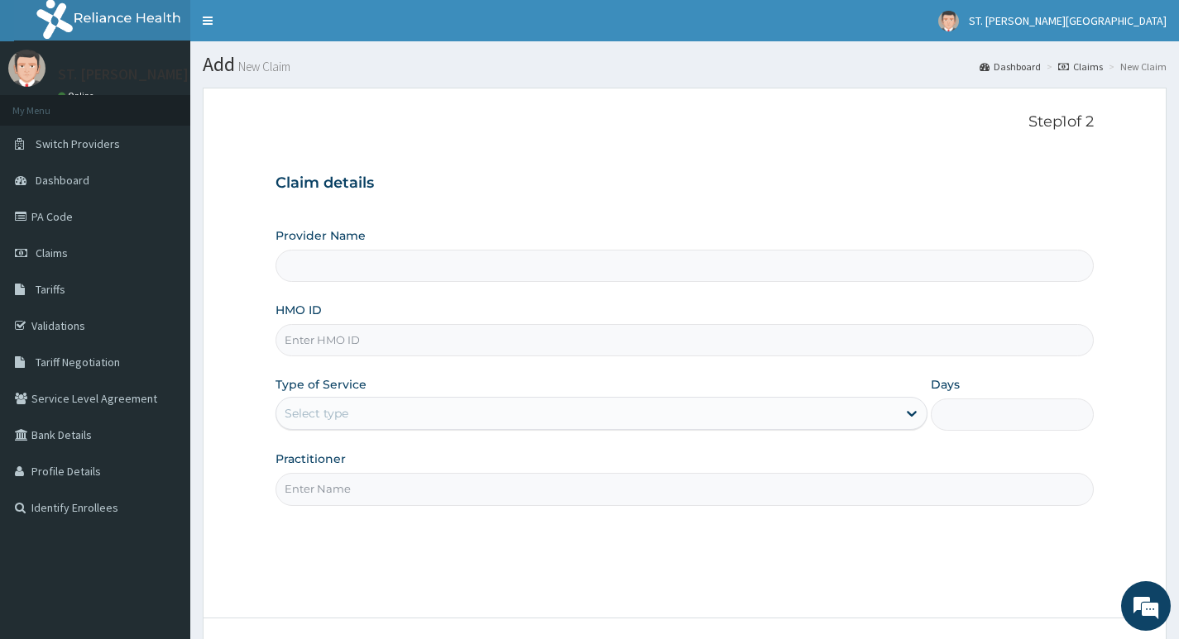
type input "ST. [PERSON_NAME][GEOGRAPHIC_DATA]"
click at [353, 334] on input "HMO ID" at bounding box center [684, 340] width 818 height 32
type input "OKB/11087/A"
click at [333, 414] on div "Select type" at bounding box center [317, 413] width 64 height 17
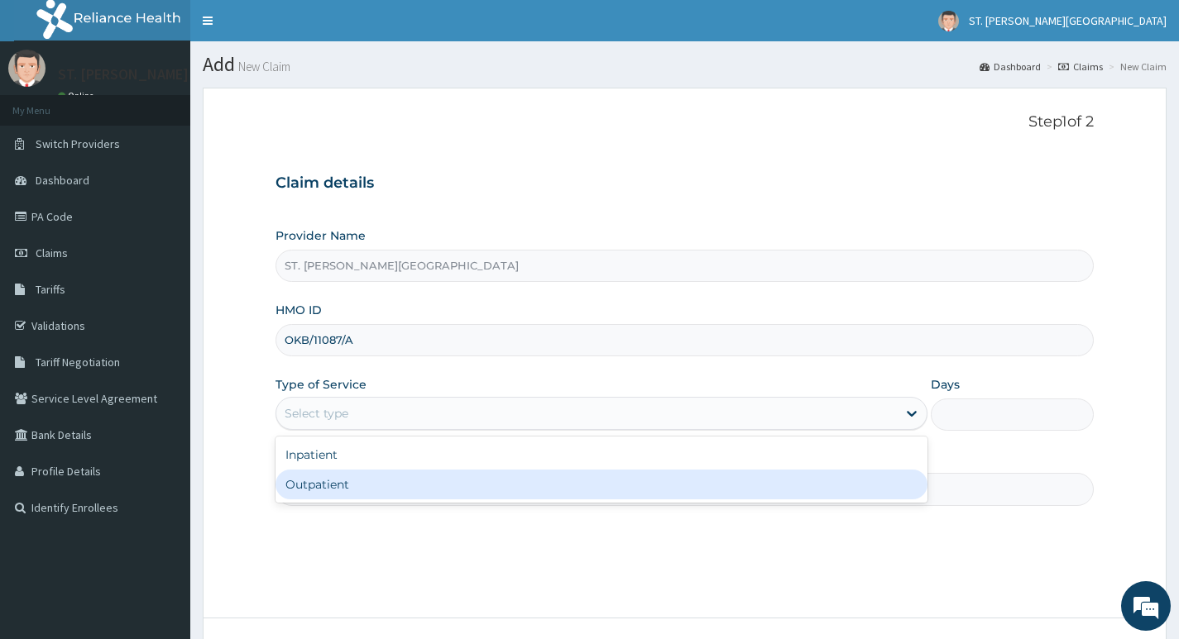
click at [326, 485] on div "Outpatient" at bounding box center [601, 485] width 652 height 30
type input "1"
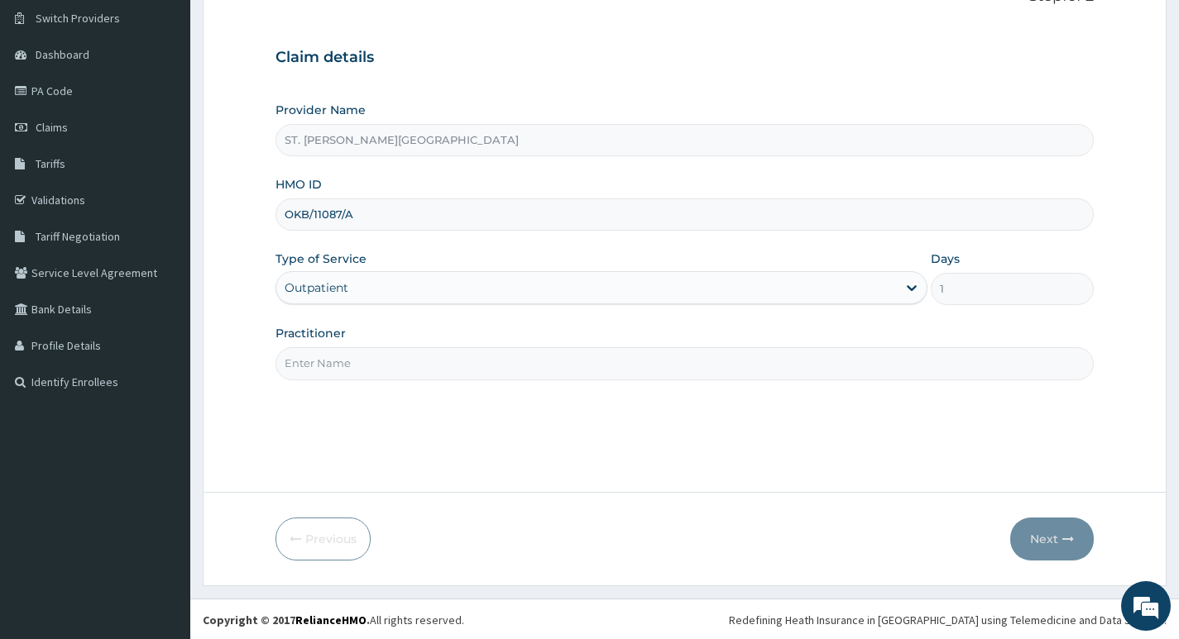
scroll to position [127, 0]
click at [321, 360] on input "Practitioner" at bounding box center [684, 362] width 818 height 32
type input "DR. UMEH"
click at [1036, 532] on button "Next" at bounding box center [1052, 537] width 84 height 43
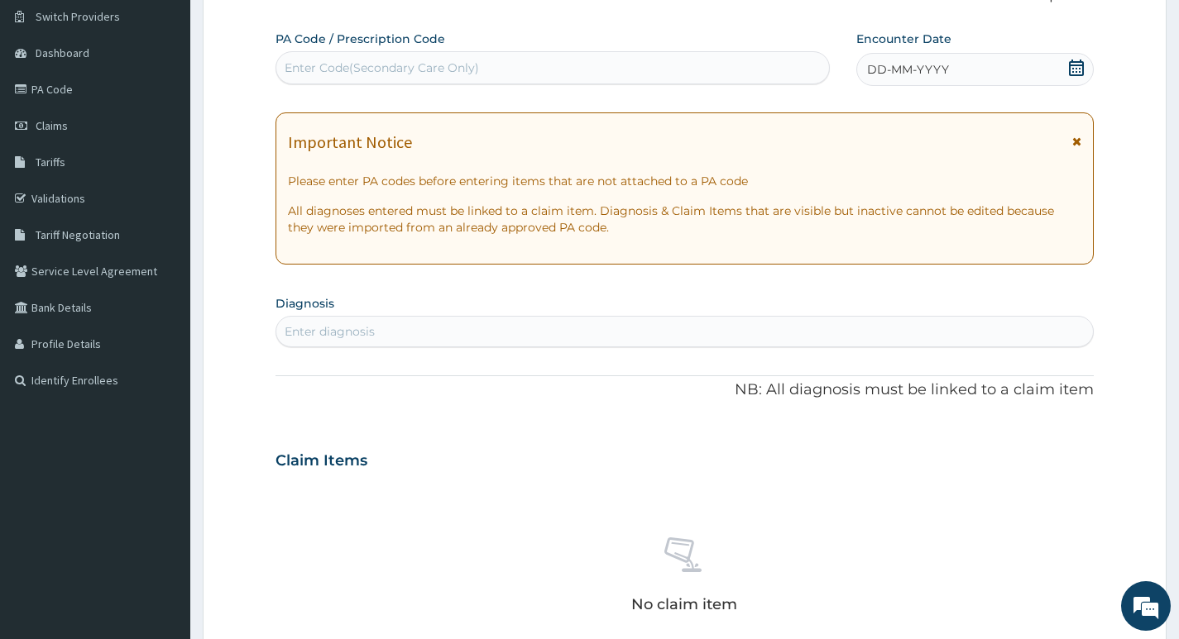
click at [1077, 141] on icon at bounding box center [1076, 142] width 9 height 12
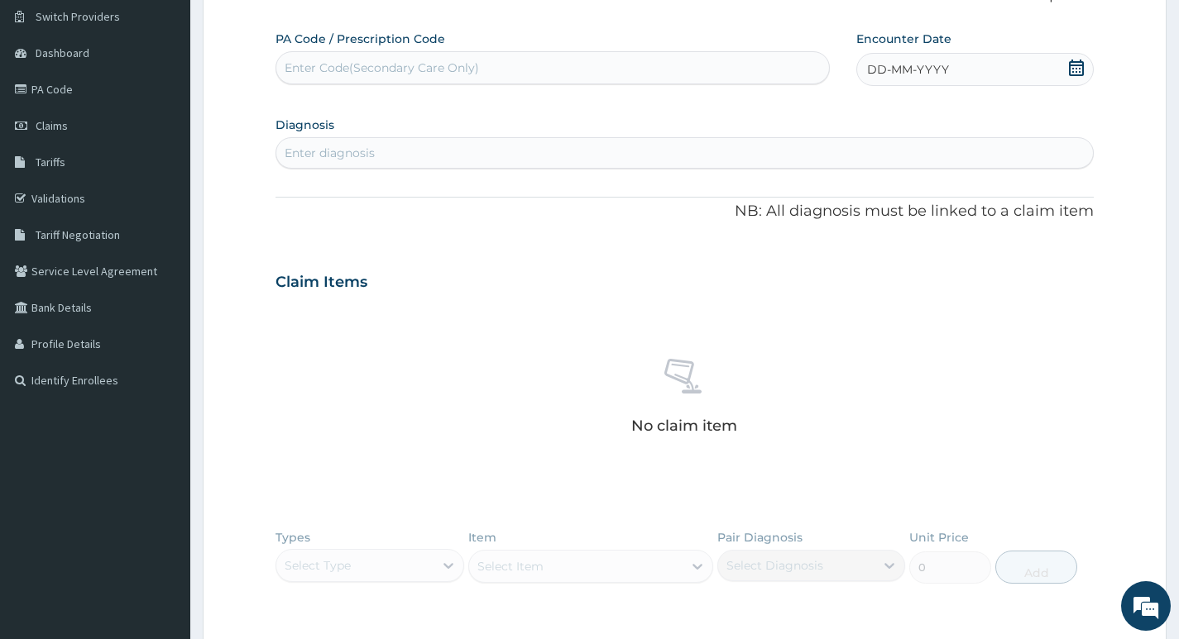
click at [1073, 81] on div "DD-MM-YYYY" at bounding box center [974, 69] width 237 height 33
click at [979, 203] on div "10" at bounding box center [976, 200] width 25 height 25
click at [325, 154] on div "Enter diagnosis" at bounding box center [330, 153] width 90 height 17
click at [338, 151] on div "Enter diagnosis" at bounding box center [330, 153] width 90 height 17
type input "[MEDICAL_DATA]"
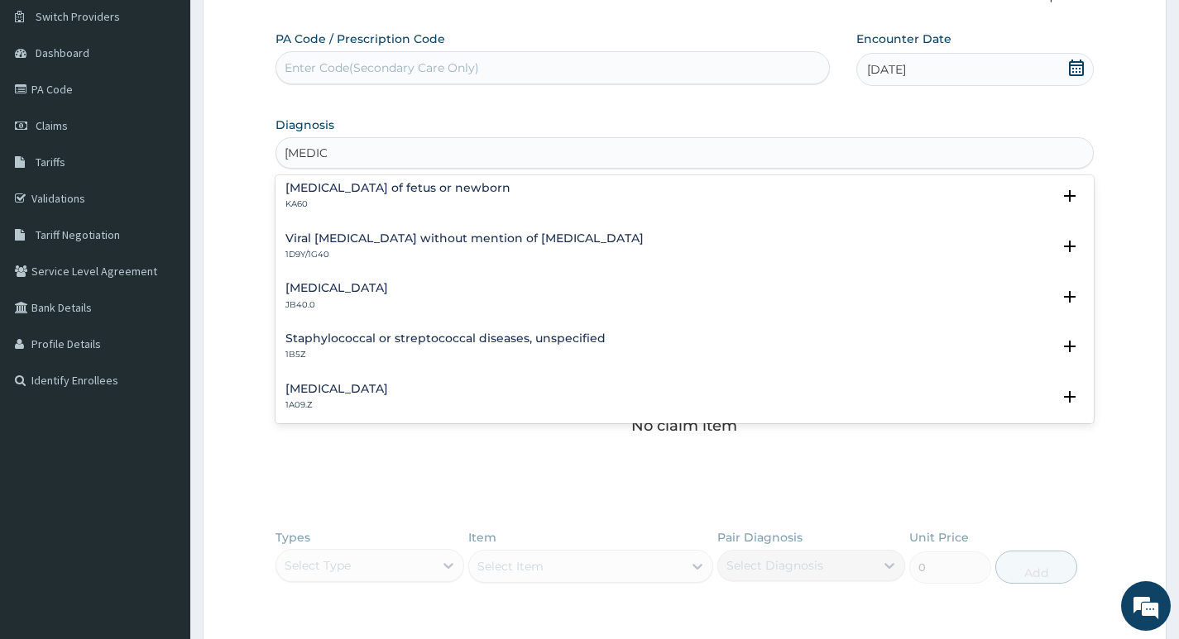
scroll to position [165, 0]
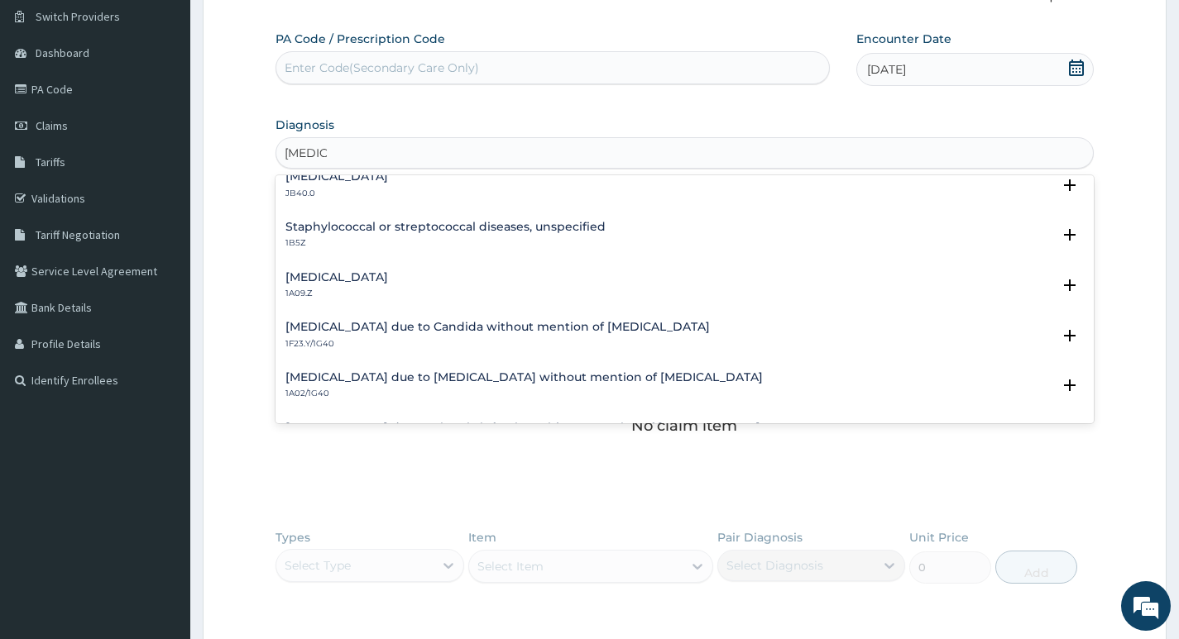
click at [344, 289] on p "1A09.Z" at bounding box center [336, 294] width 103 height 12
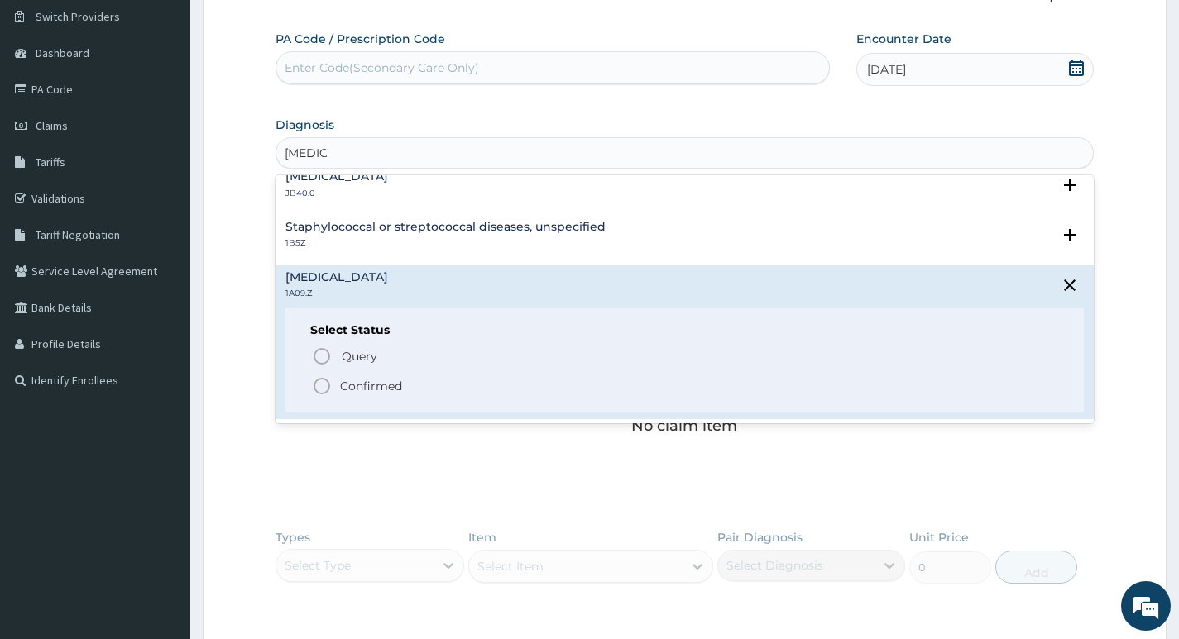
click at [372, 388] on p "Confirmed" at bounding box center [371, 386] width 62 height 17
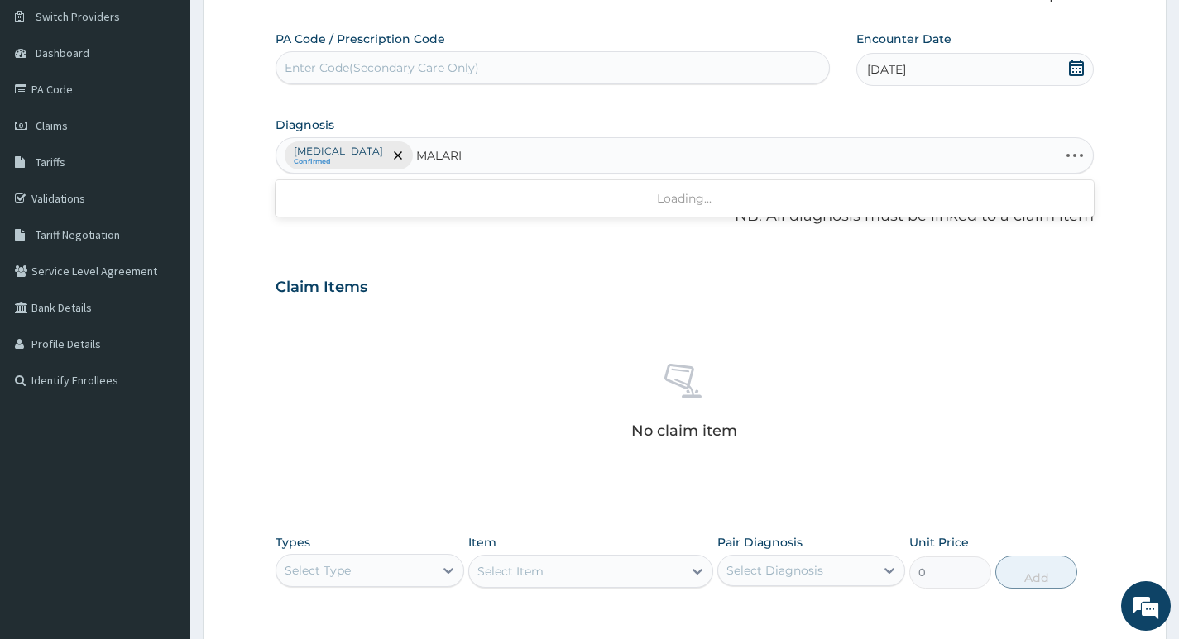
type input "MALARIA"
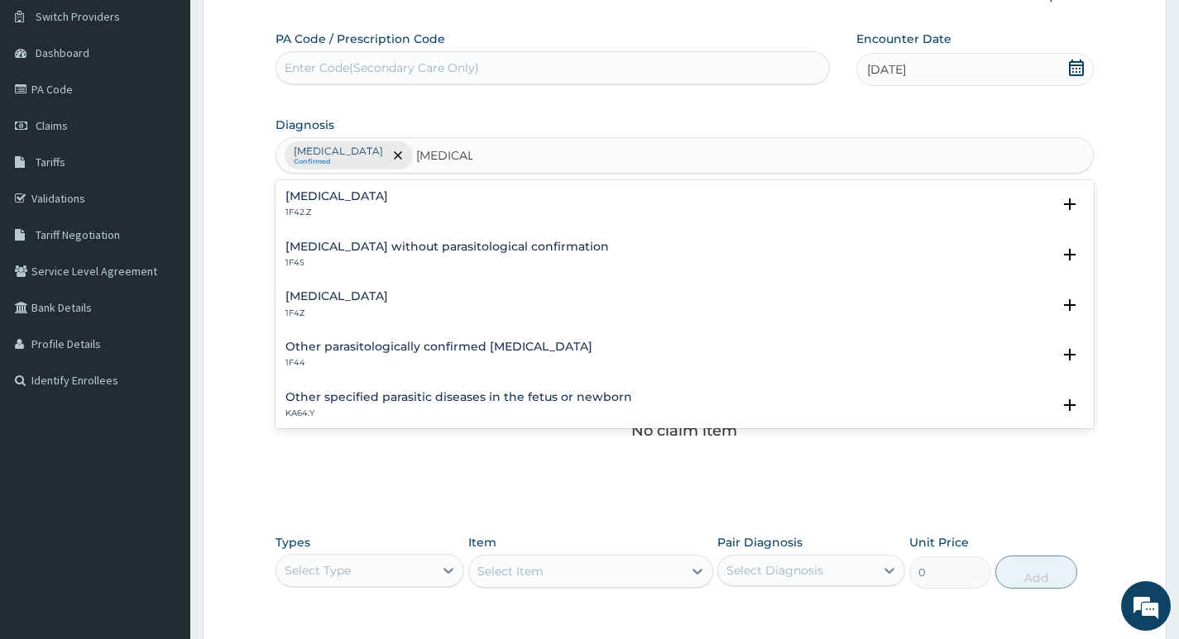
click at [352, 306] on div "Malaria, unspecified 1F4Z" at bounding box center [336, 304] width 103 height 29
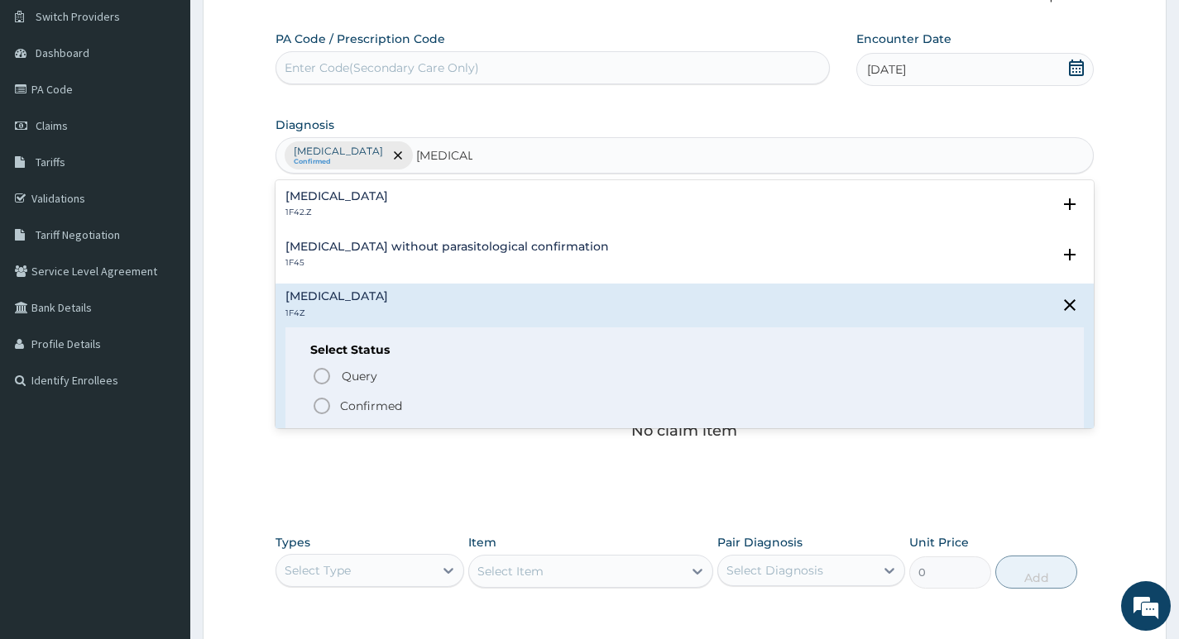
click at [380, 403] on p "Confirmed" at bounding box center [371, 406] width 62 height 17
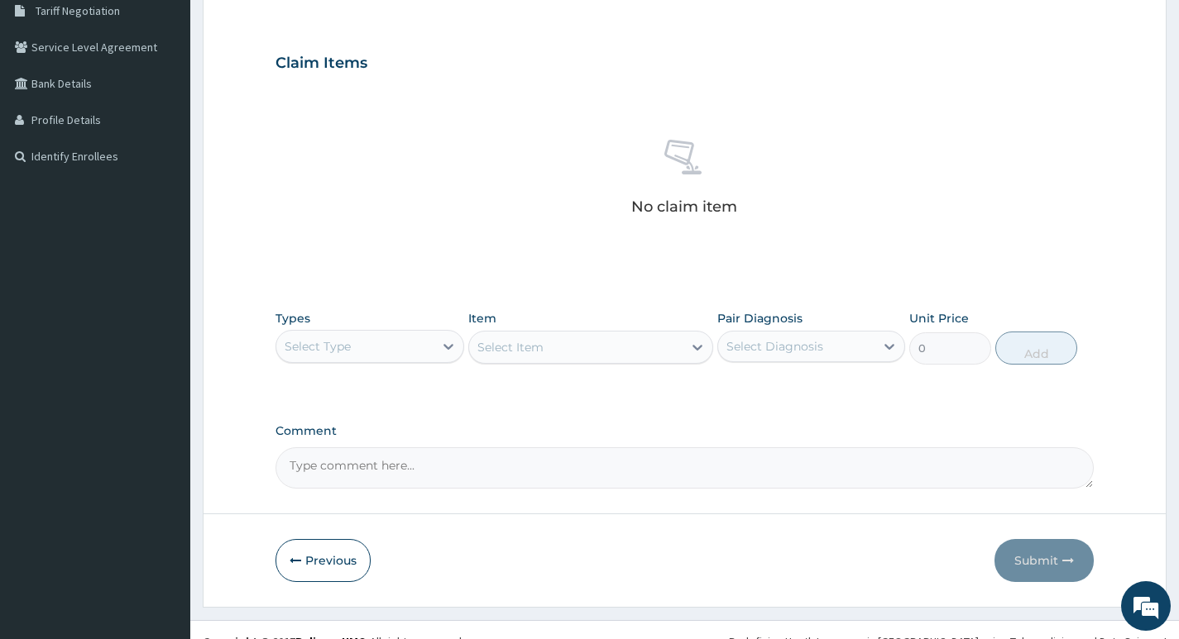
scroll to position [375, 0]
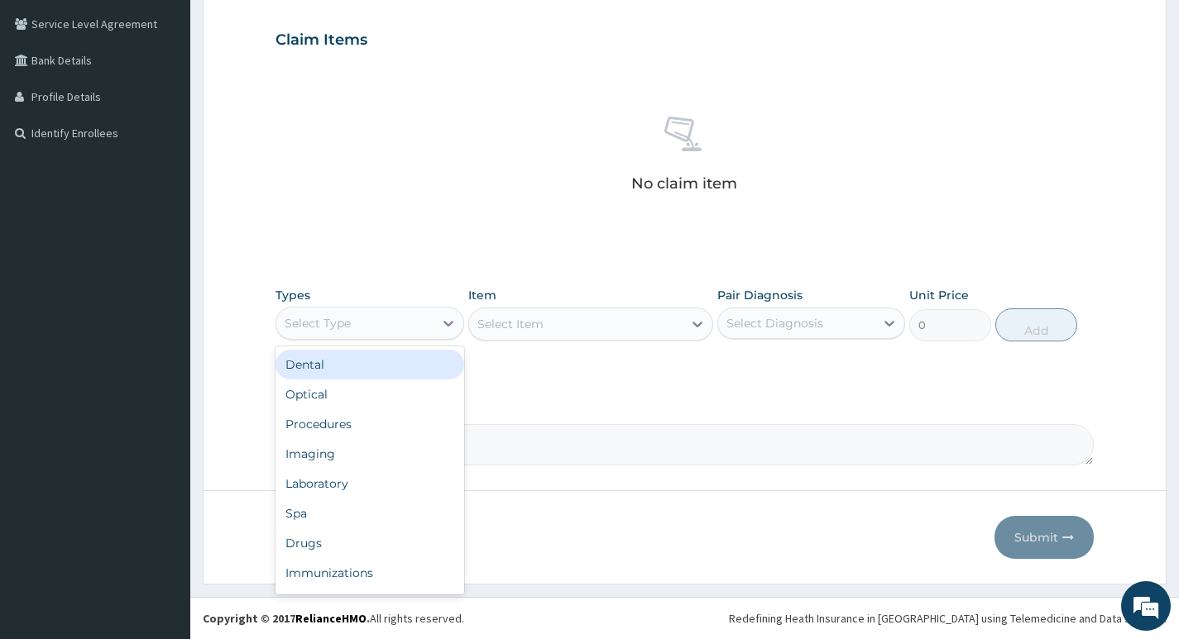
click at [413, 325] on div "Select Type" at bounding box center [354, 323] width 156 height 26
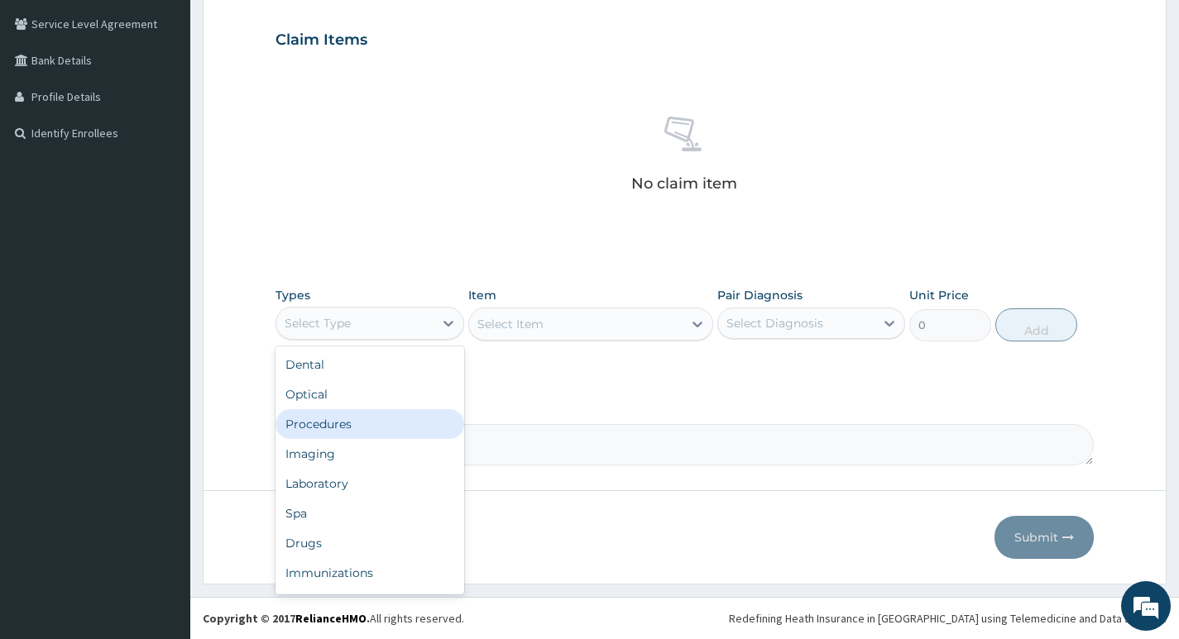
click at [353, 426] on div "Procedures" at bounding box center [369, 424] width 188 height 30
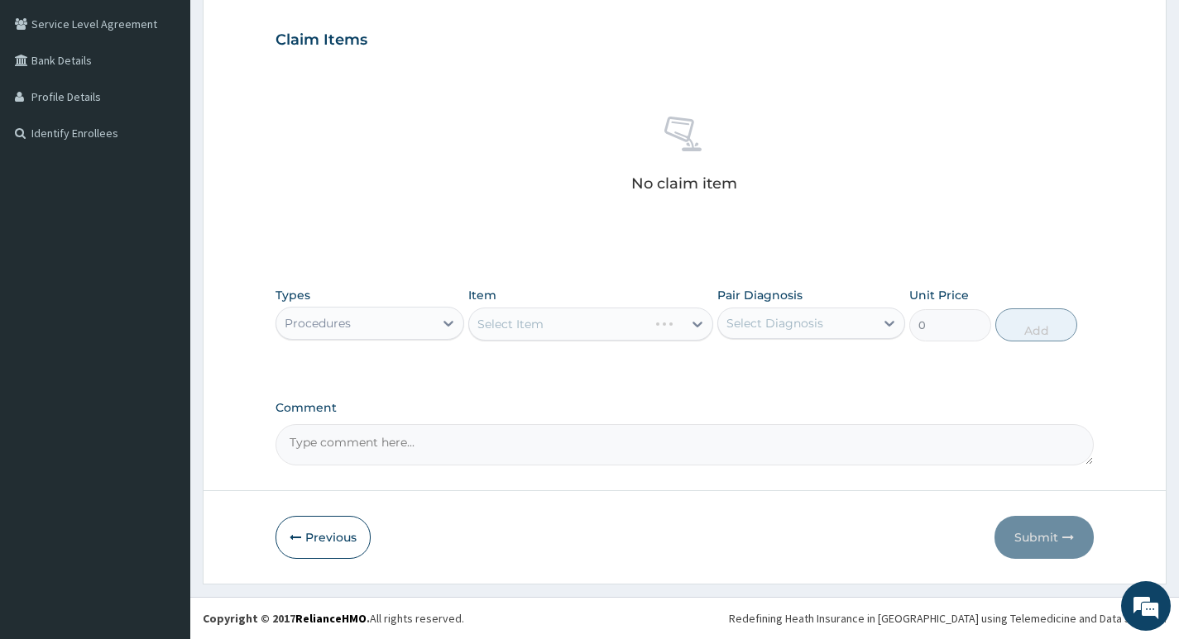
click at [649, 323] on div "Select Item" at bounding box center [591, 324] width 246 height 33
click at [641, 318] on div "Select Item" at bounding box center [576, 324] width 214 height 26
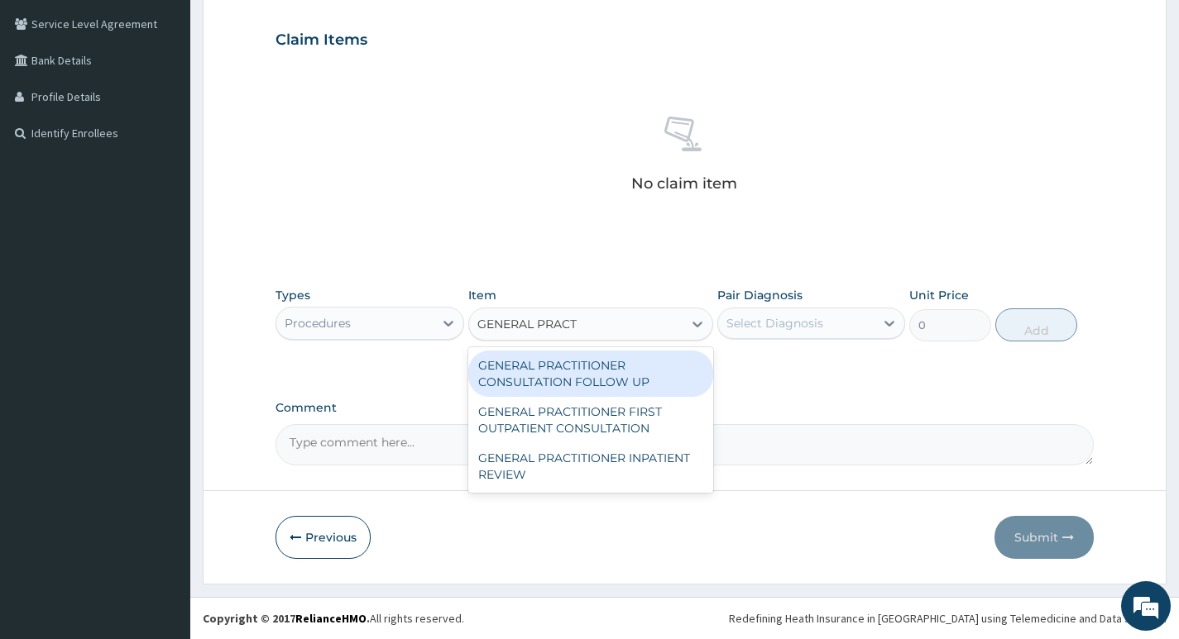
type input "GENERAL PRACTI"
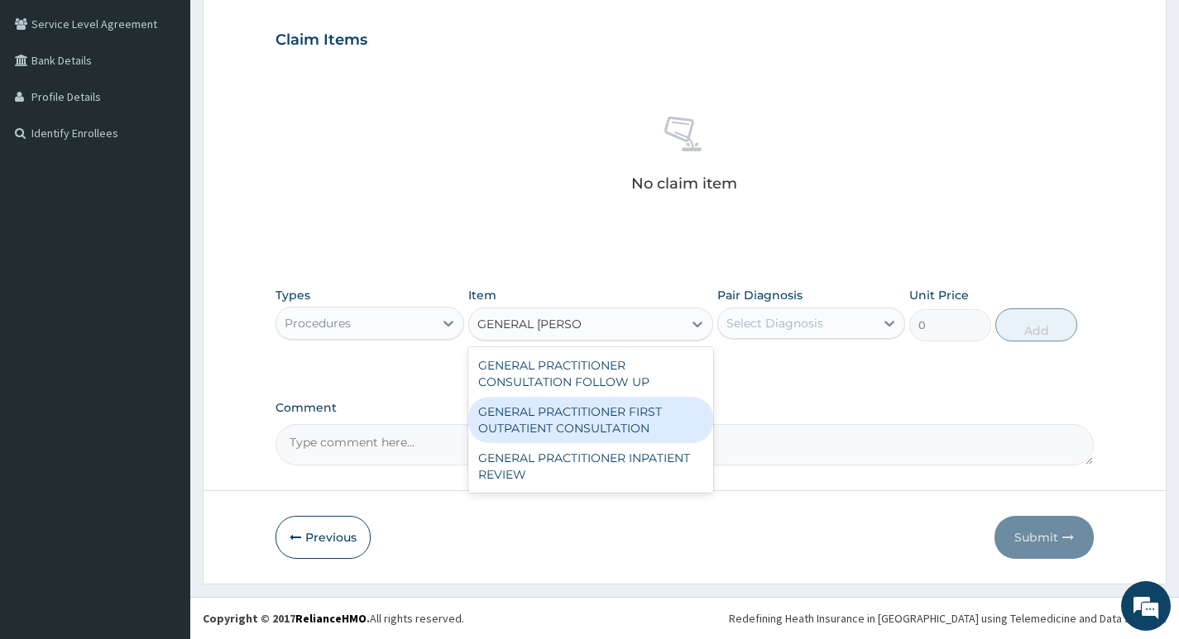
click at [629, 416] on div "GENERAL PRACTITIONER FIRST OUTPATIENT CONSULTATION" at bounding box center [591, 420] width 246 height 46
type input "3750"
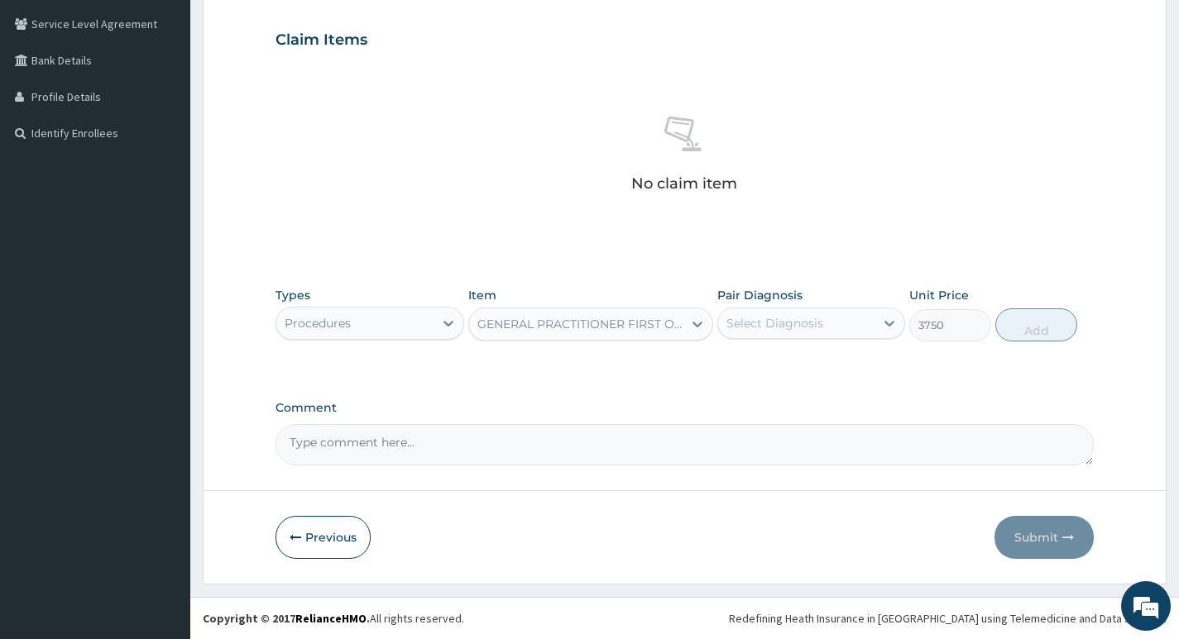
click at [750, 329] on div "Select Diagnosis" at bounding box center [774, 323] width 97 height 17
click at [772, 366] on label "Salmonella infection, unspecified" at bounding box center [795, 364] width 103 height 17
checkbox input "true"
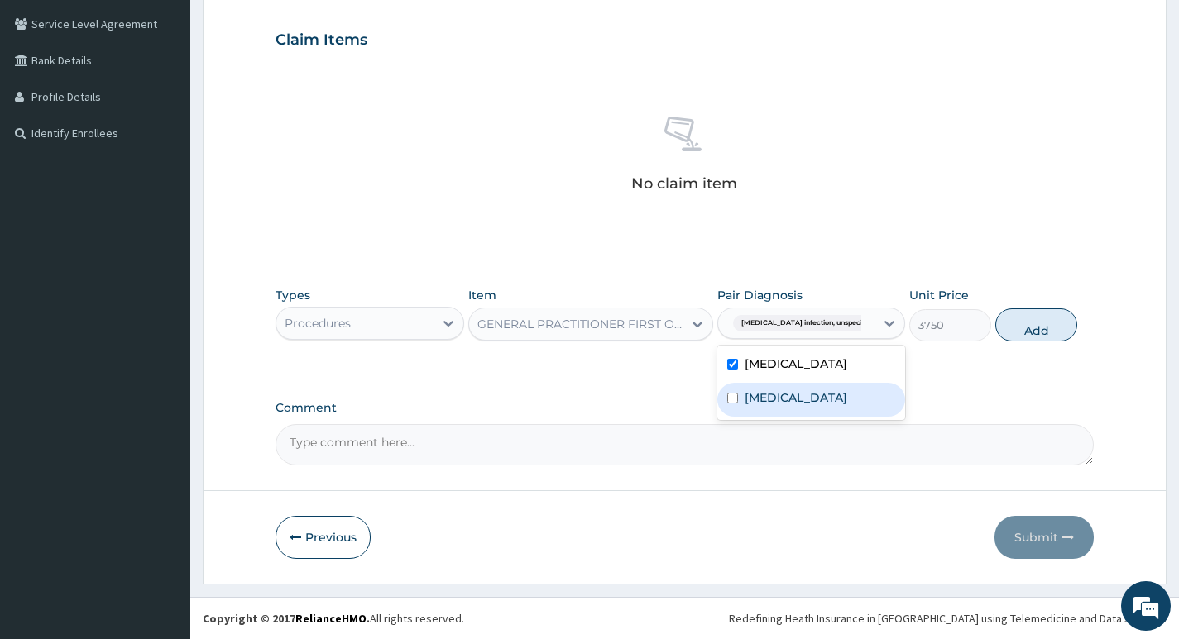
click at [769, 406] on label "Malaria, unspecified" at bounding box center [795, 398] width 103 height 17
checkbox input "true"
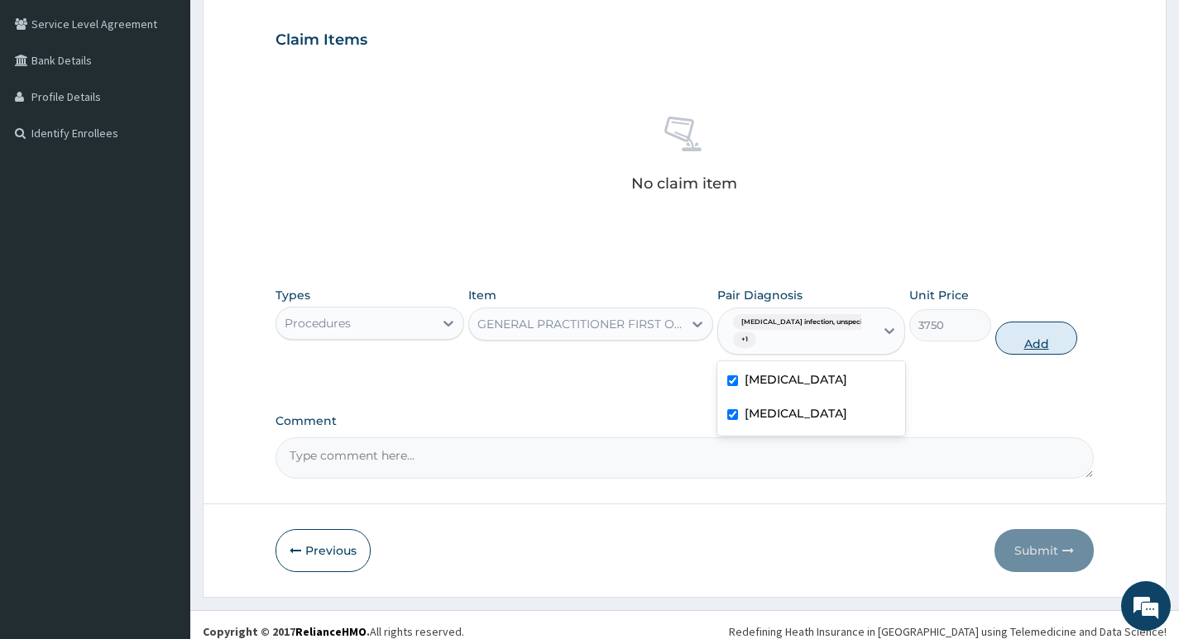
click at [1045, 345] on button "Add" at bounding box center [1036, 338] width 82 height 33
type input "0"
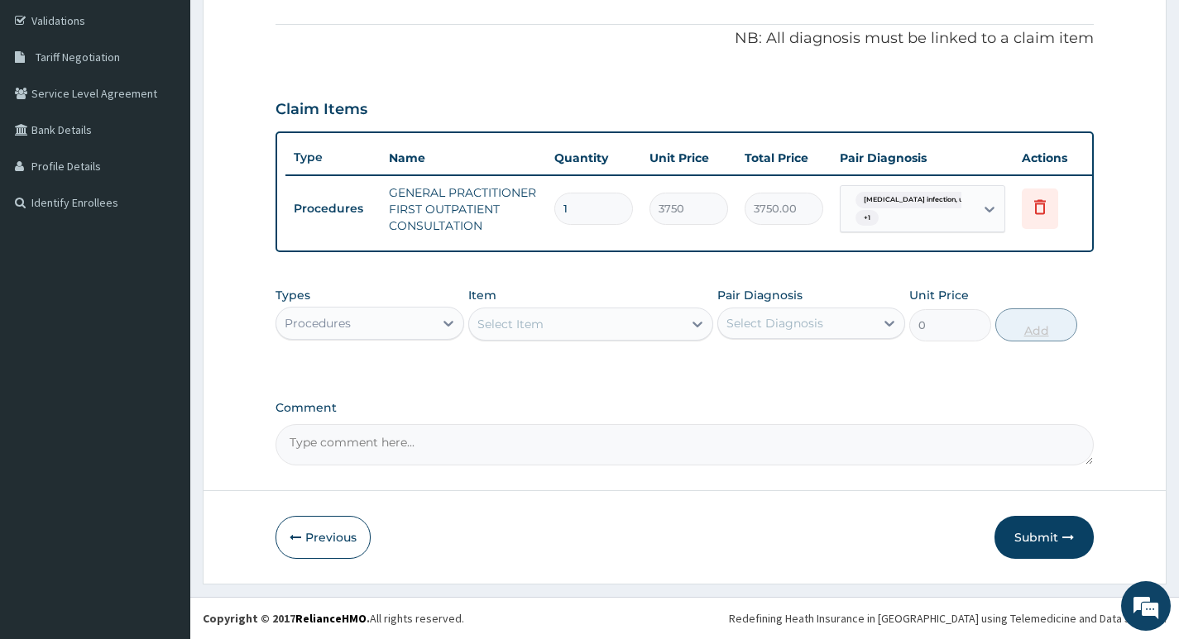
scroll to position [318, 0]
click at [443, 327] on icon at bounding box center [448, 323] width 17 height 17
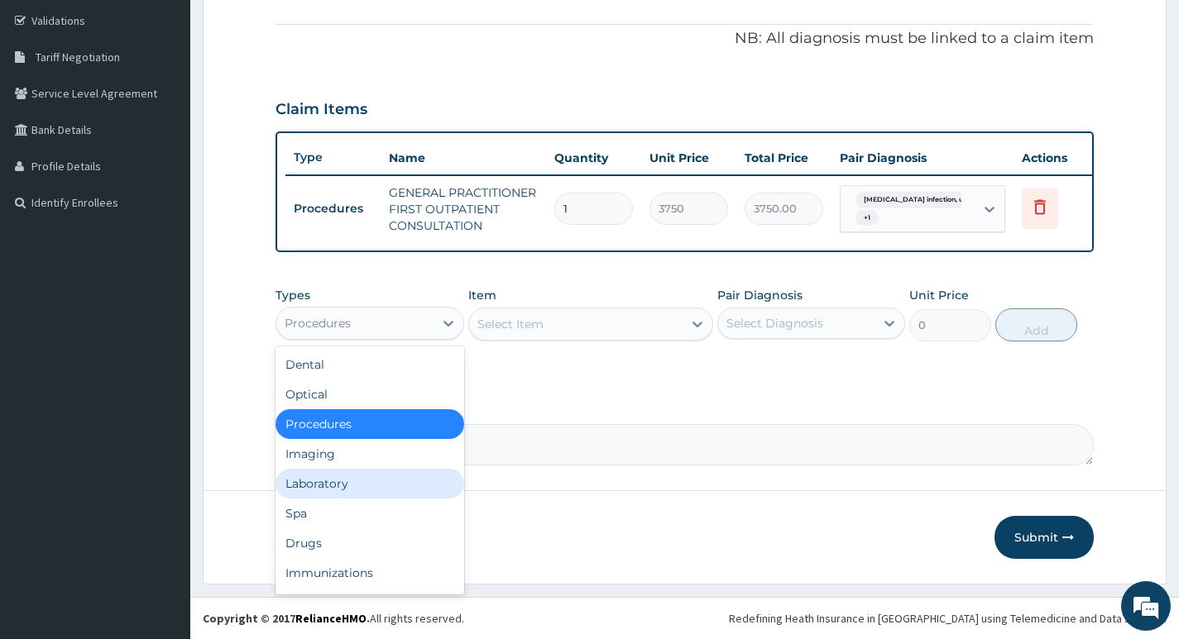
click at [374, 476] on div "Laboratory" at bounding box center [369, 484] width 188 height 30
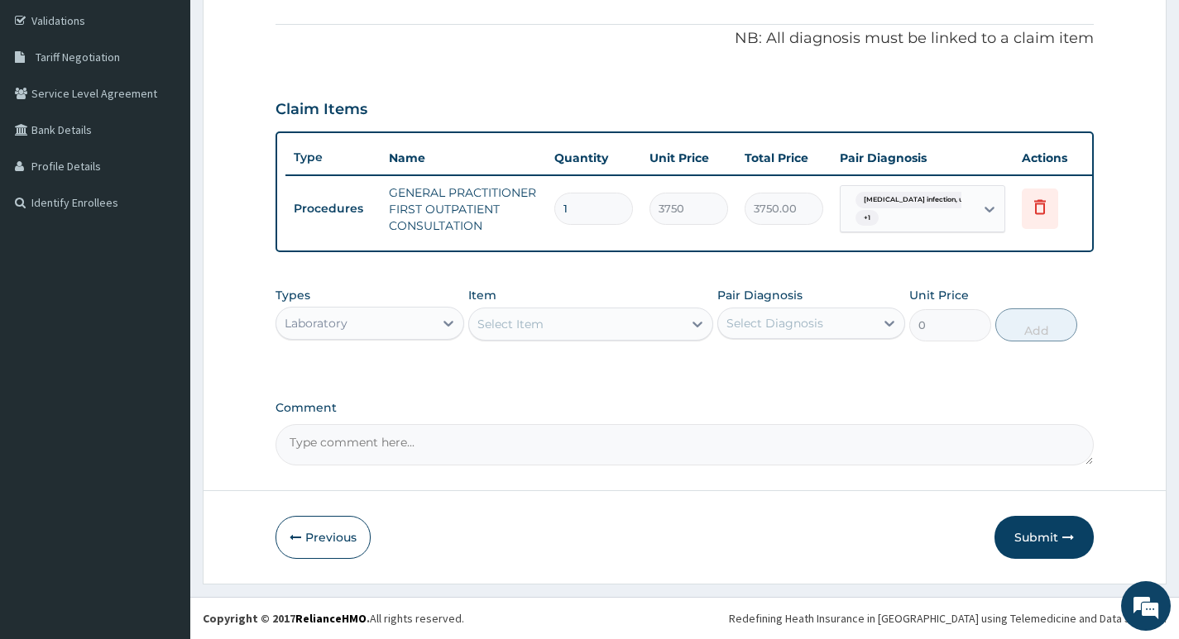
click at [600, 323] on div "Select Item" at bounding box center [576, 324] width 214 height 26
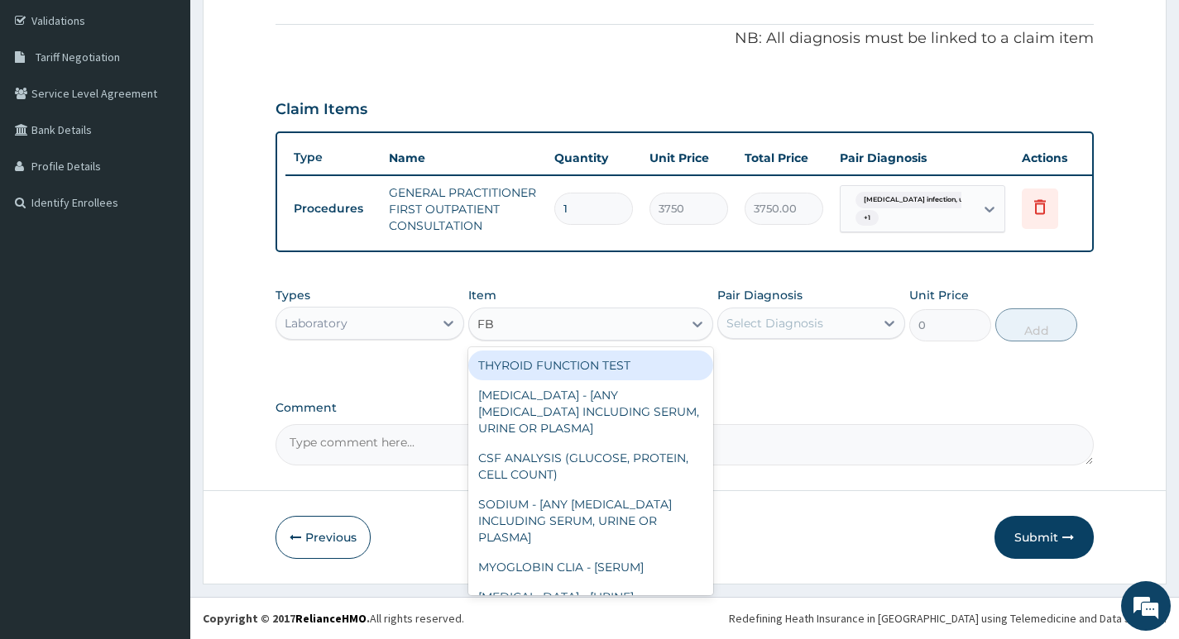
type input "FBC"
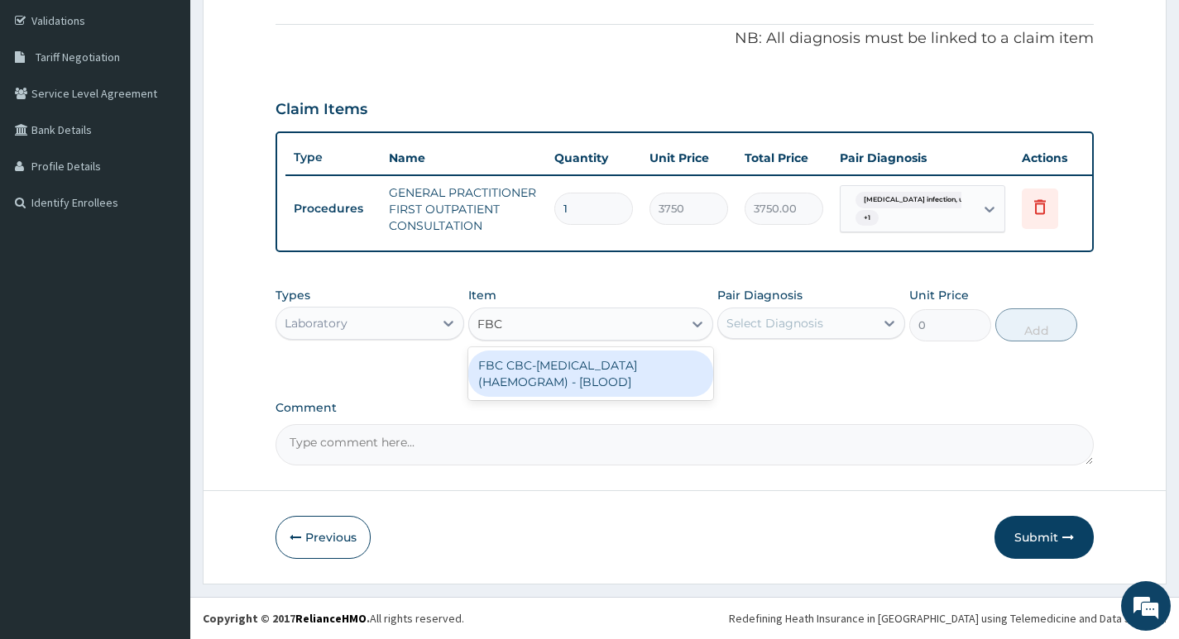
click at [620, 360] on div "FBC CBC-COMPLETE BLOOD COUNT (HAEMOGRAM) - [BLOOD]" at bounding box center [591, 374] width 246 height 46
type input "5000"
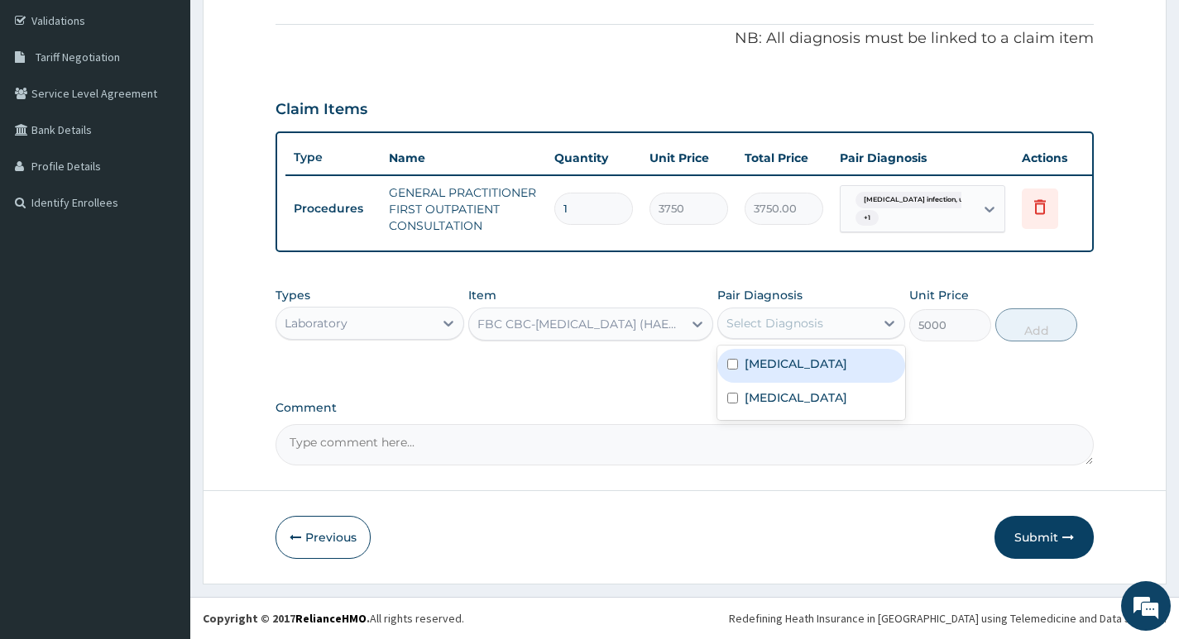
click at [833, 309] on div "Select Diagnosis" at bounding box center [811, 323] width 188 height 31
click at [808, 372] on label "Salmonella infection, unspecified" at bounding box center [795, 364] width 103 height 17
checkbox input "true"
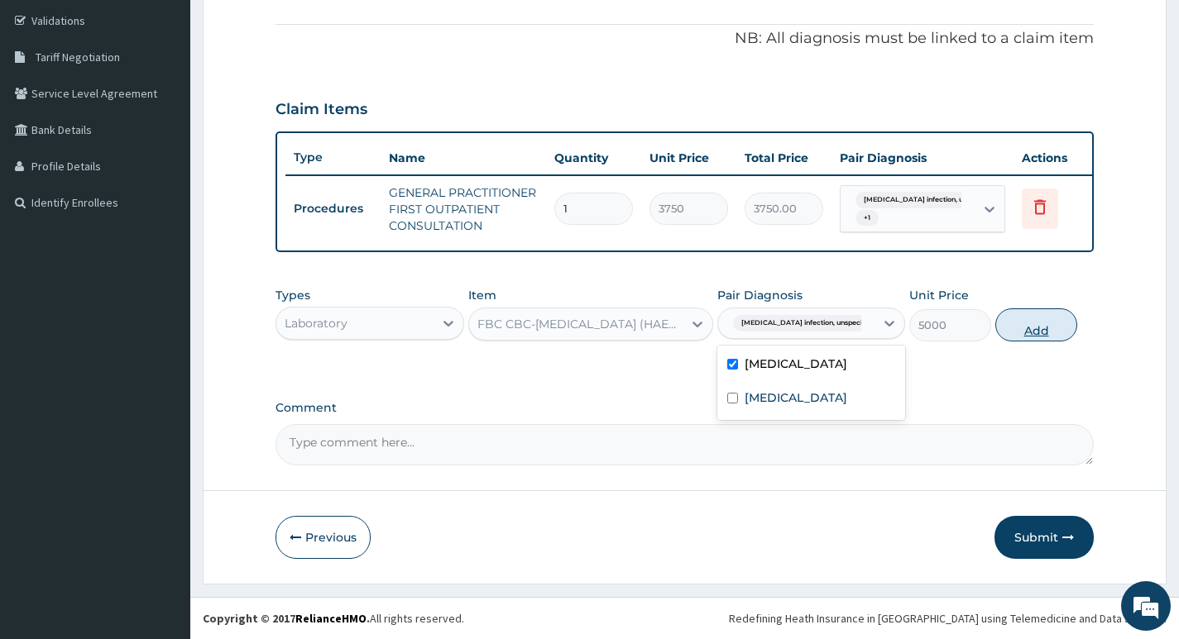
click at [1048, 332] on button "Add" at bounding box center [1036, 325] width 82 height 33
type input "0"
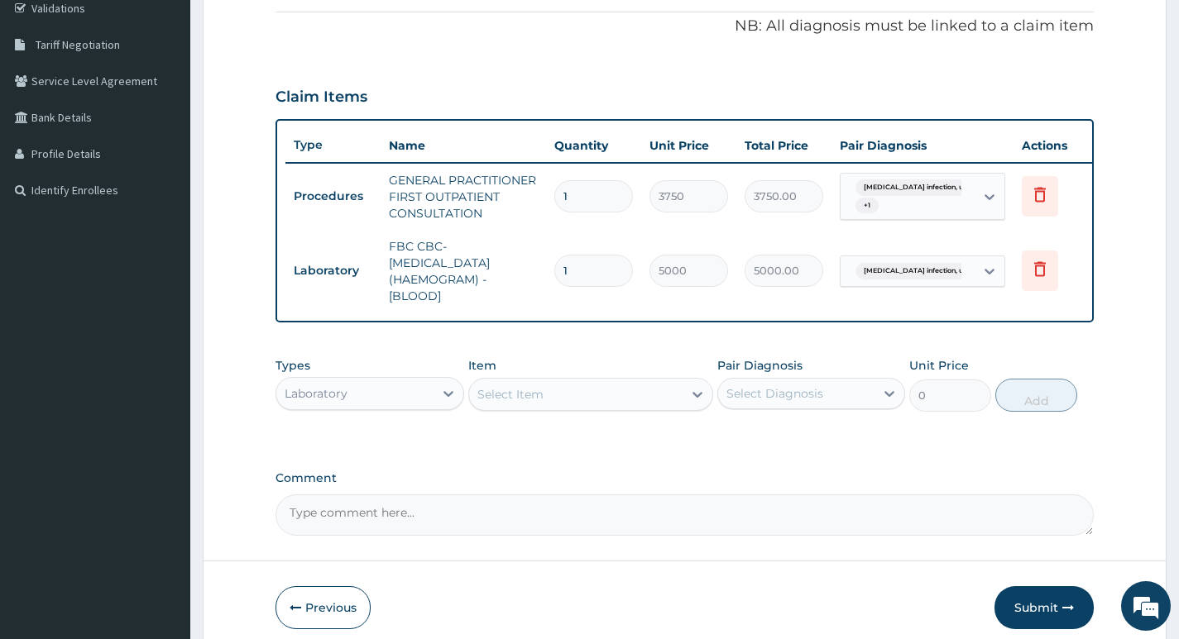
click at [394, 403] on div "Laboratory" at bounding box center [354, 393] width 156 height 26
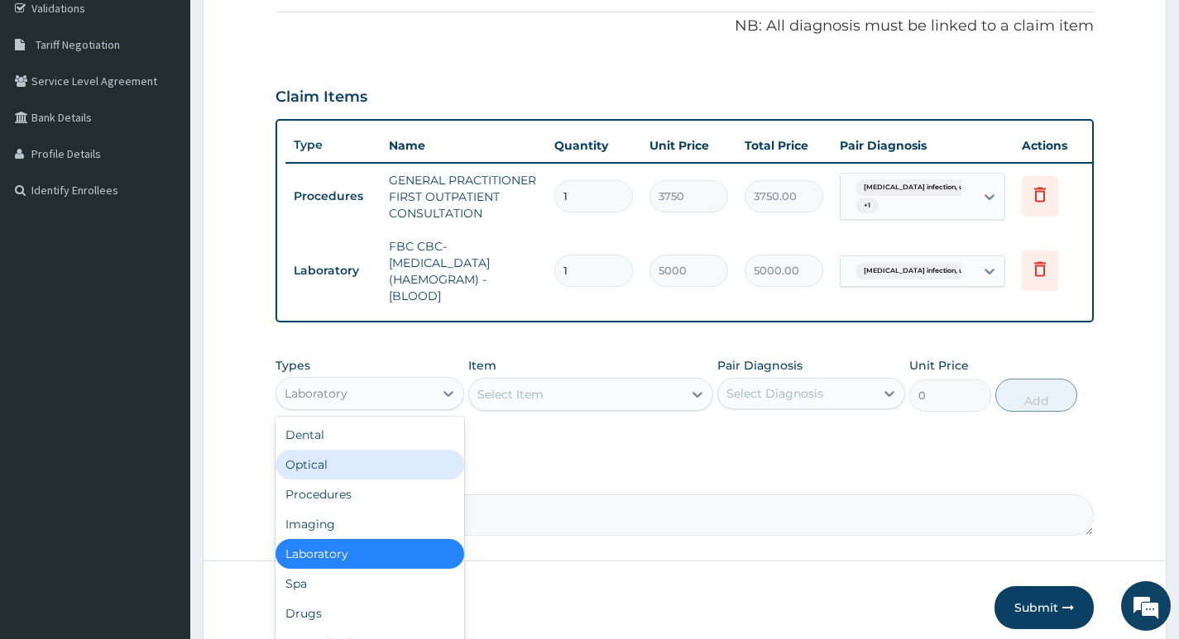
scroll to position [56, 0]
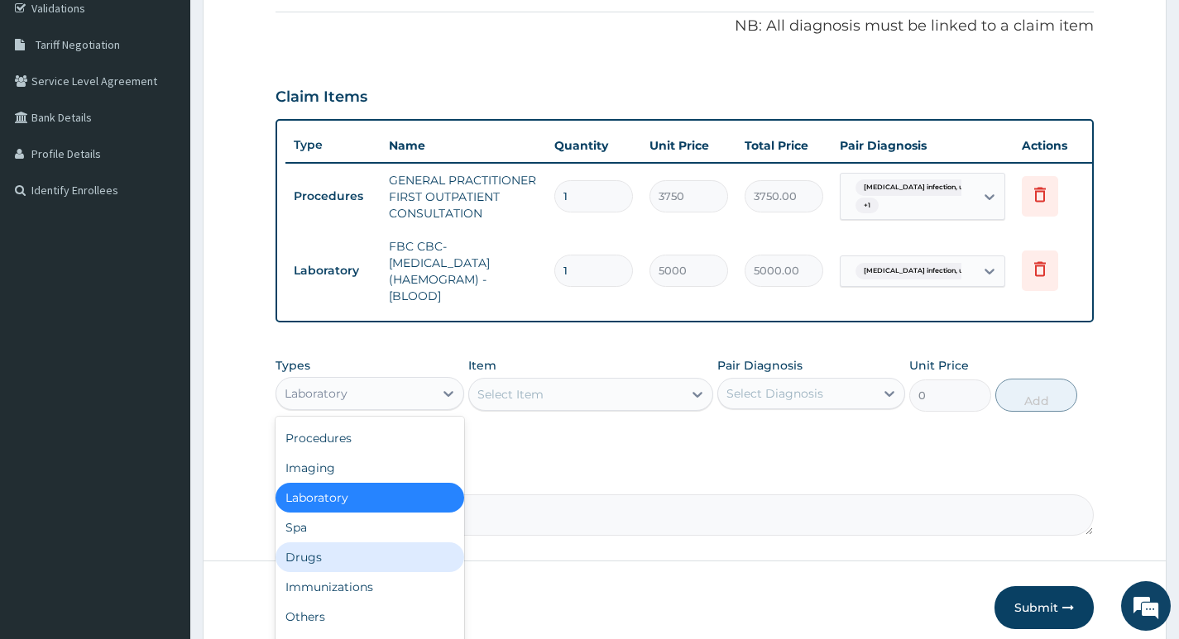
click at [330, 572] on div "Drugs" at bounding box center [369, 558] width 188 height 30
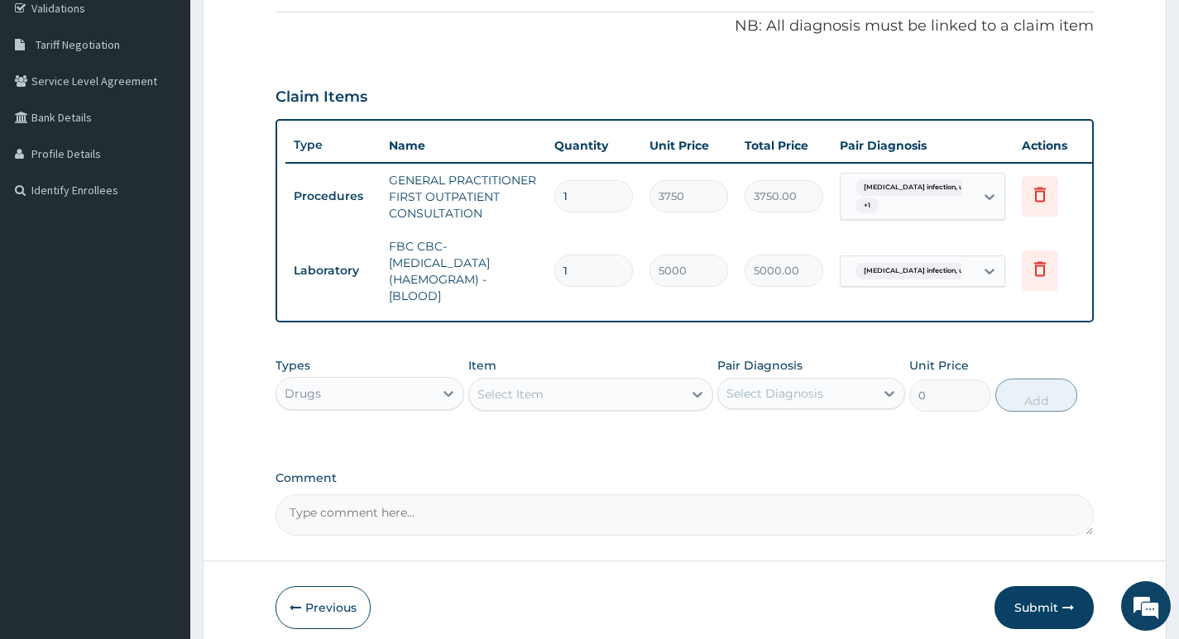
click at [542, 397] on div "Select Item" at bounding box center [576, 394] width 214 height 26
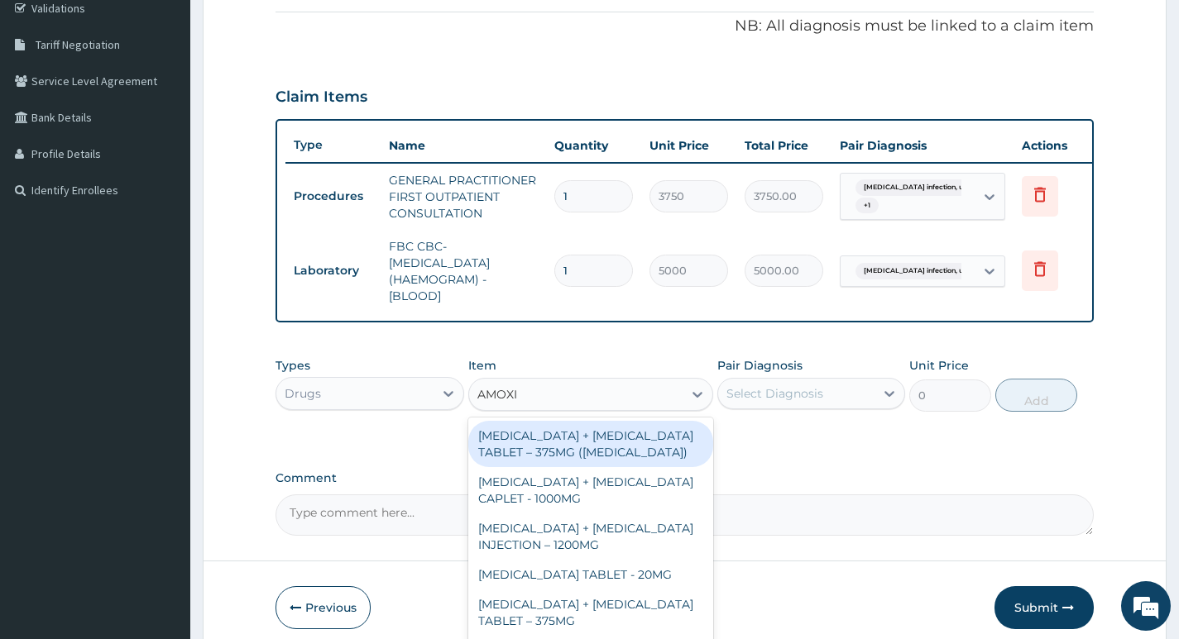
type input "AMOX"
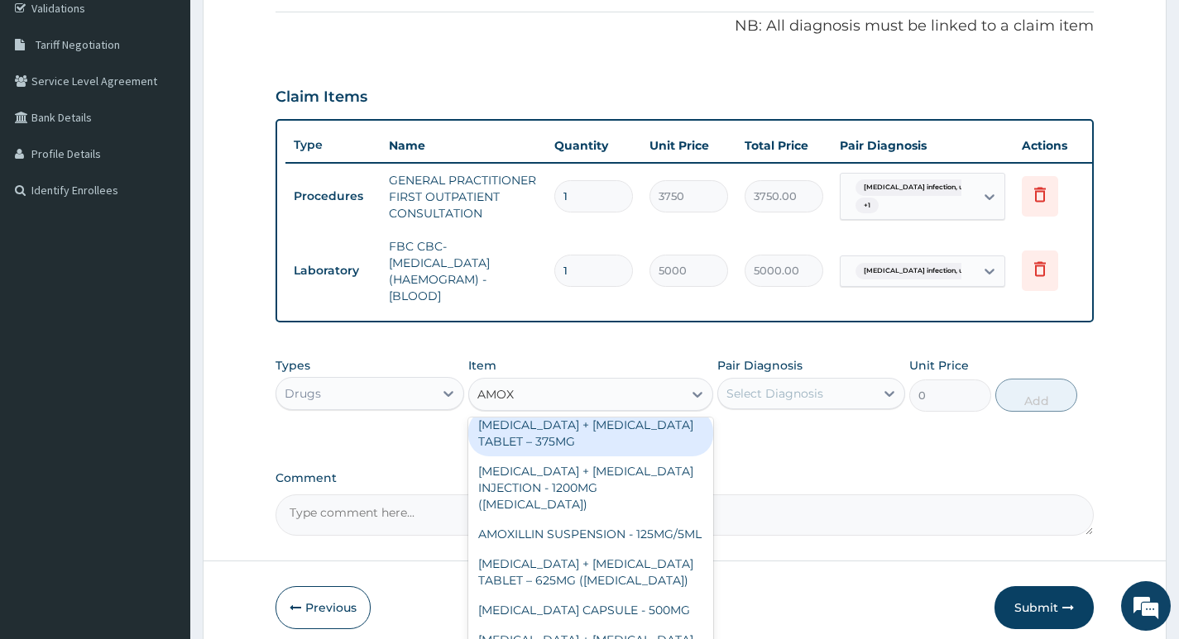
scroll to position [248, 0]
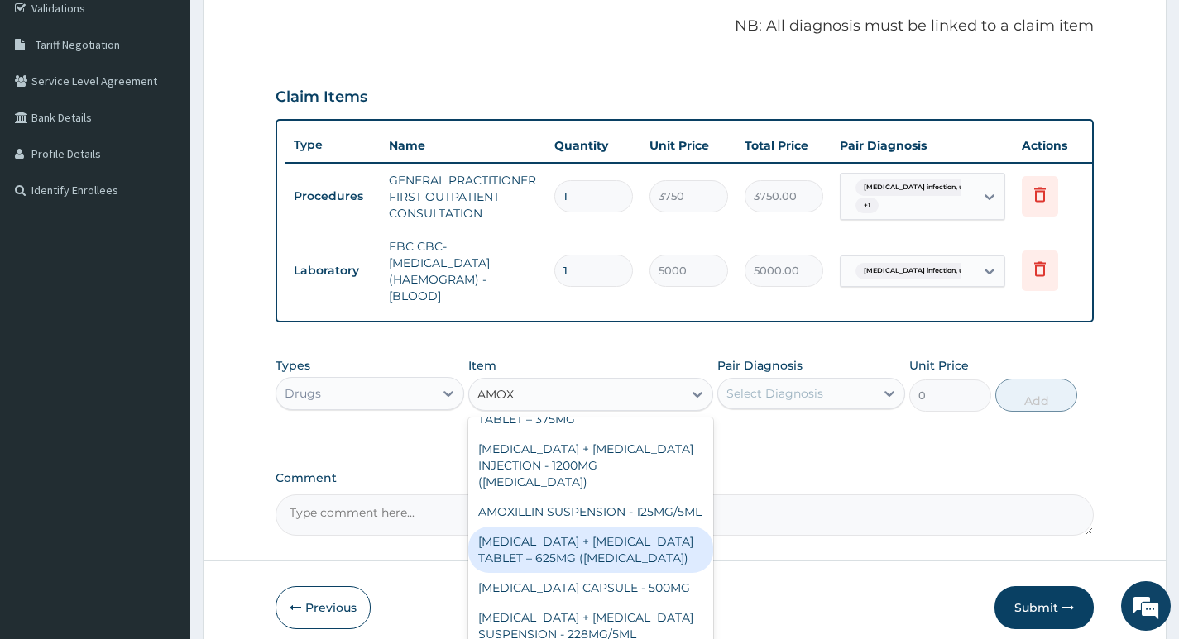
click at [639, 552] on div "AMOXICILLIN + CLAVULANIC ACID TABLET – 625MG (AUGMENTIN)" at bounding box center [591, 550] width 246 height 46
type input "672"
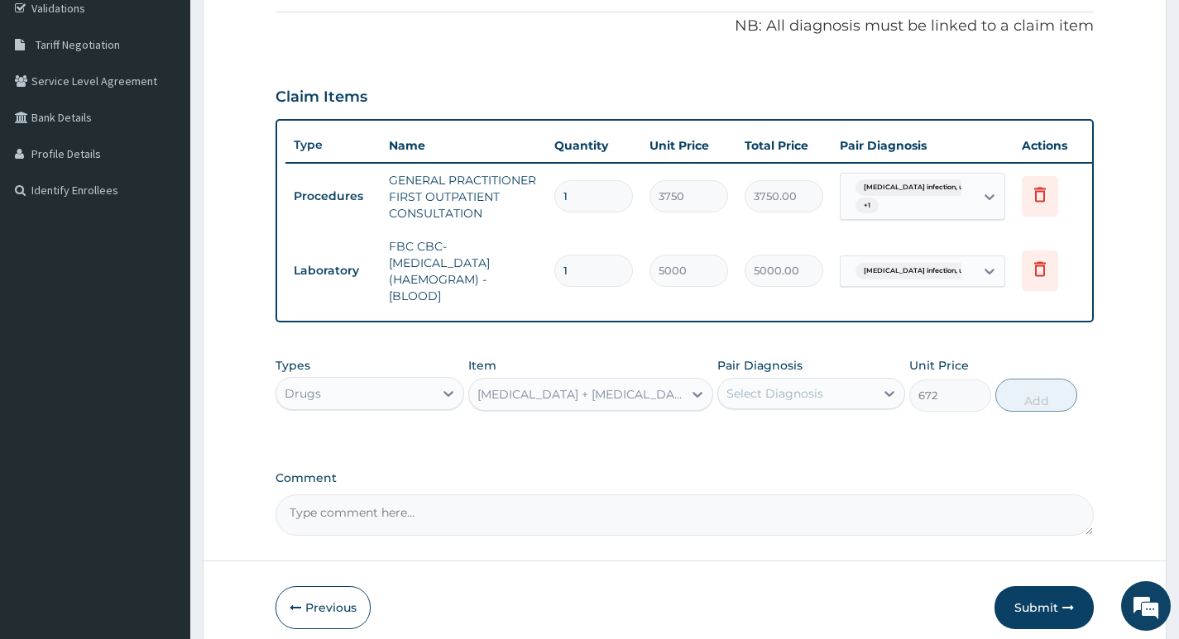
click at [787, 402] on div "Select Diagnosis" at bounding box center [774, 393] width 97 height 17
click at [787, 443] on label "Salmonella infection, unspecified" at bounding box center [795, 434] width 103 height 17
checkbox input "true"
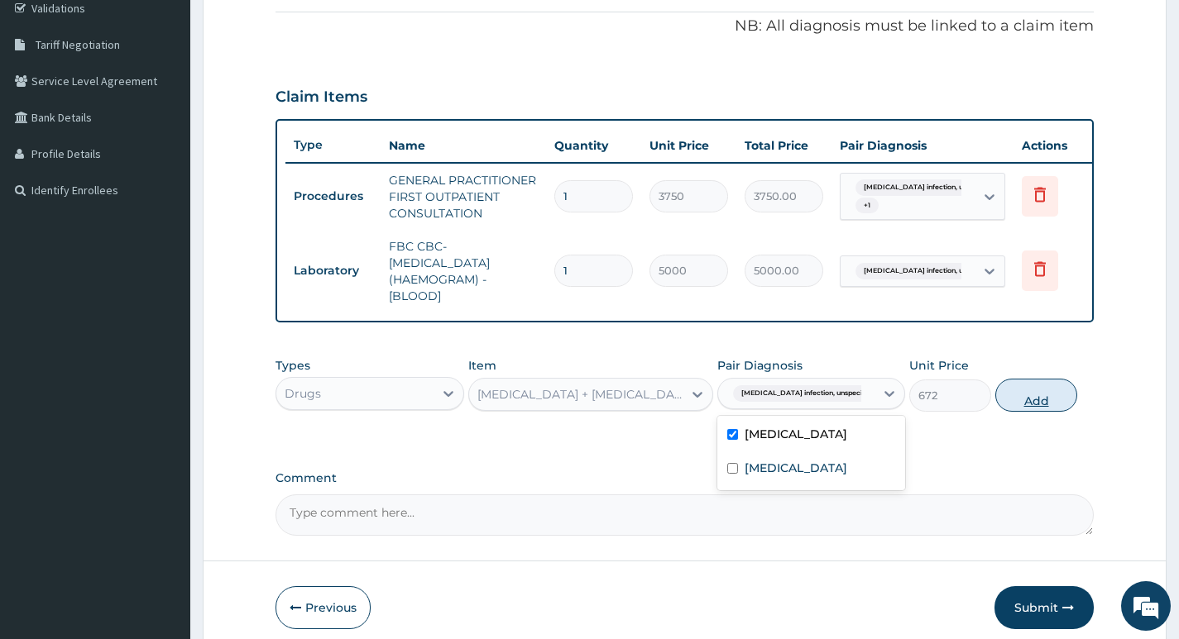
click at [1021, 412] on button "Add" at bounding box center [1036, 395] width 82 height 33
type input "0"
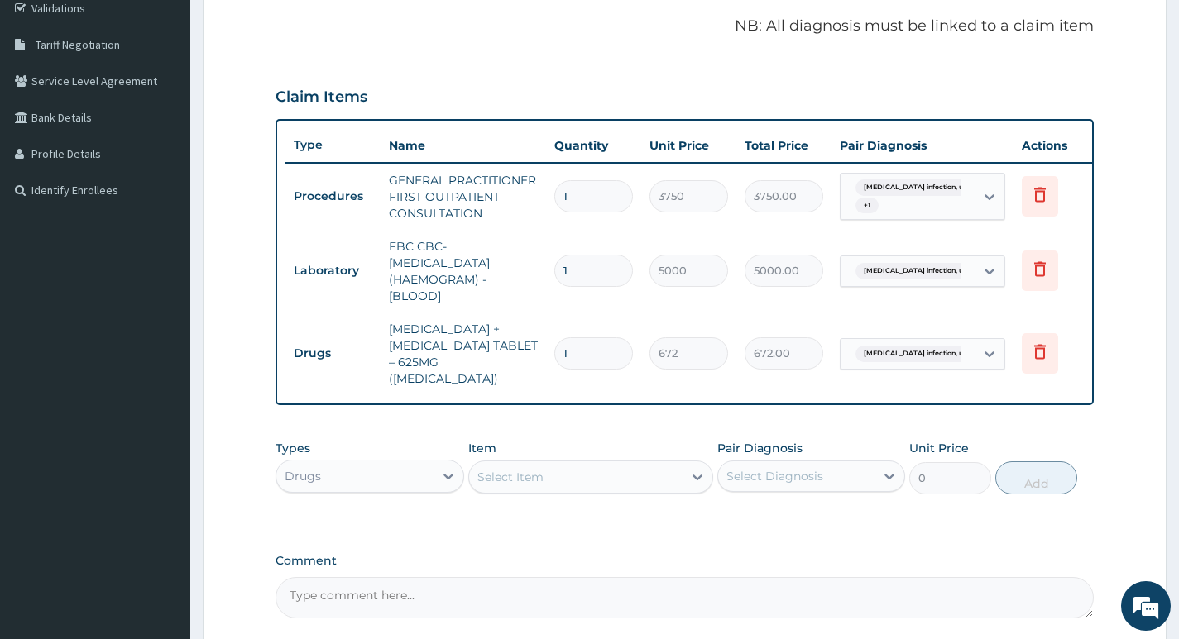
type input "10"
type input "6720.00"
type input "10"
click at [585, 494] on div "Select Item" at bounding box center [591, 477] width 246 height 33
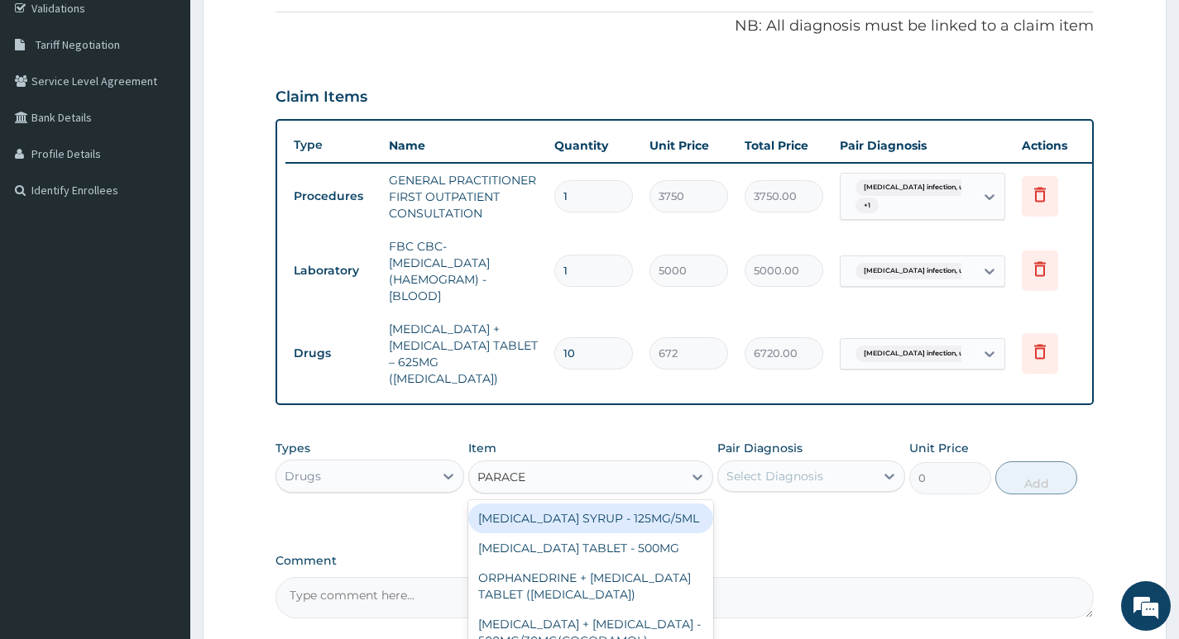
type input "PARACET"
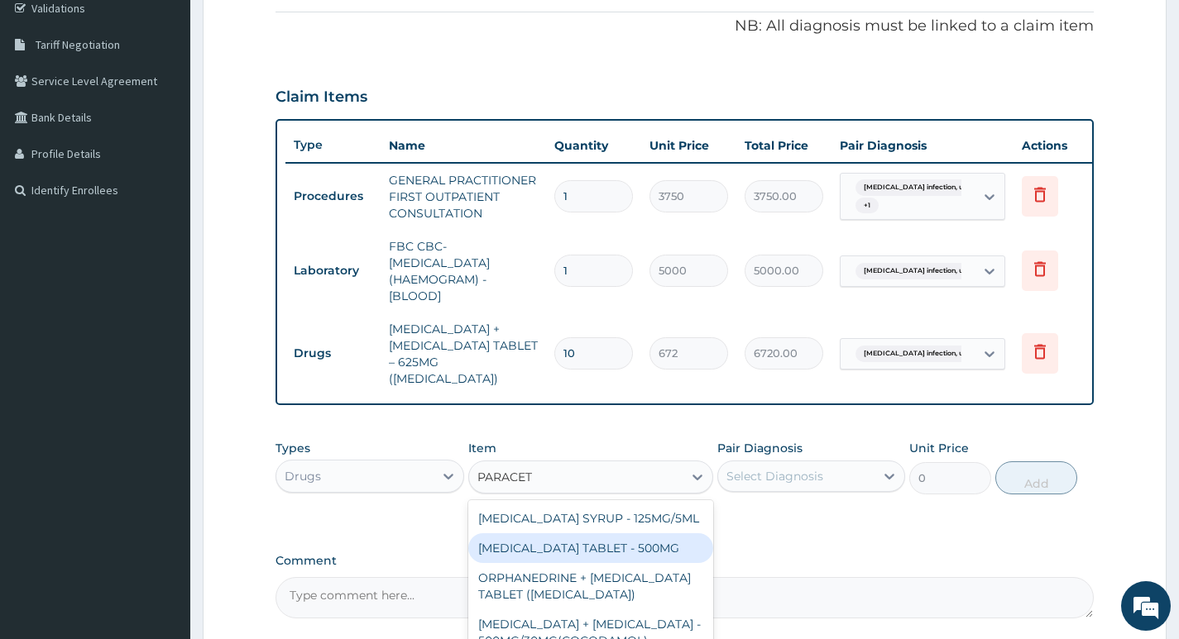
click at [581, 563] on div "PARACETAMOL TABLET - 500MG" at bounding box center [591, 548] width 246 height 30
type input "33.59999999999999"
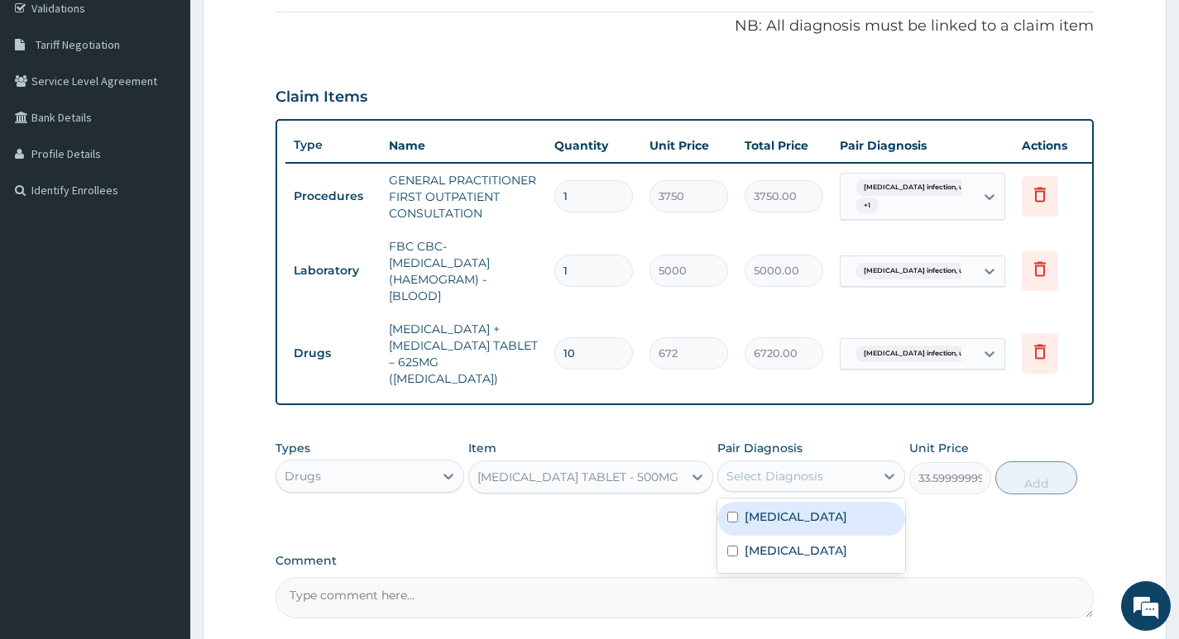
click at [801, 485] on div "Select Diagnosis" at bounding box center [774, 476] width 97 height 17
drag, startPoint x: 787, startPoint y: 540, endPoint x: 783, endPoint y: 581, distance: 40.7
click at [787, 525] on label "Salmonella infection, unspecified" at bounding box center [795, 517] width 103 height 17
checkbox input "true"
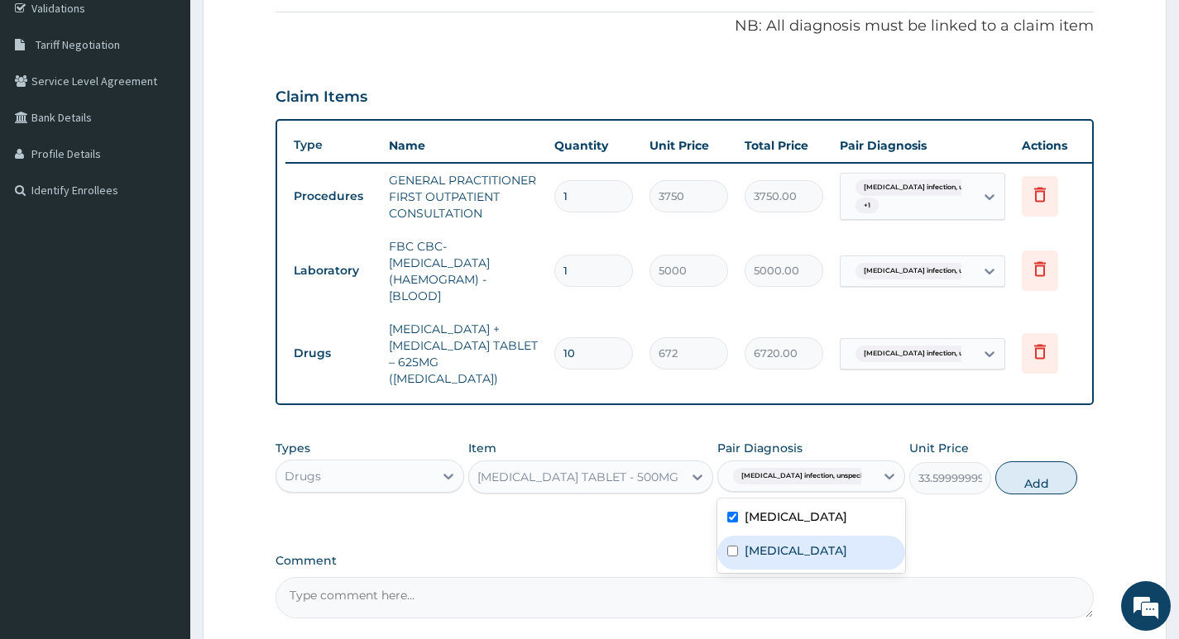
click at [783, 559] on label "Malaria, unspecified" at bounding box center [795, 551] width 103 height 17
checkbox input "true"
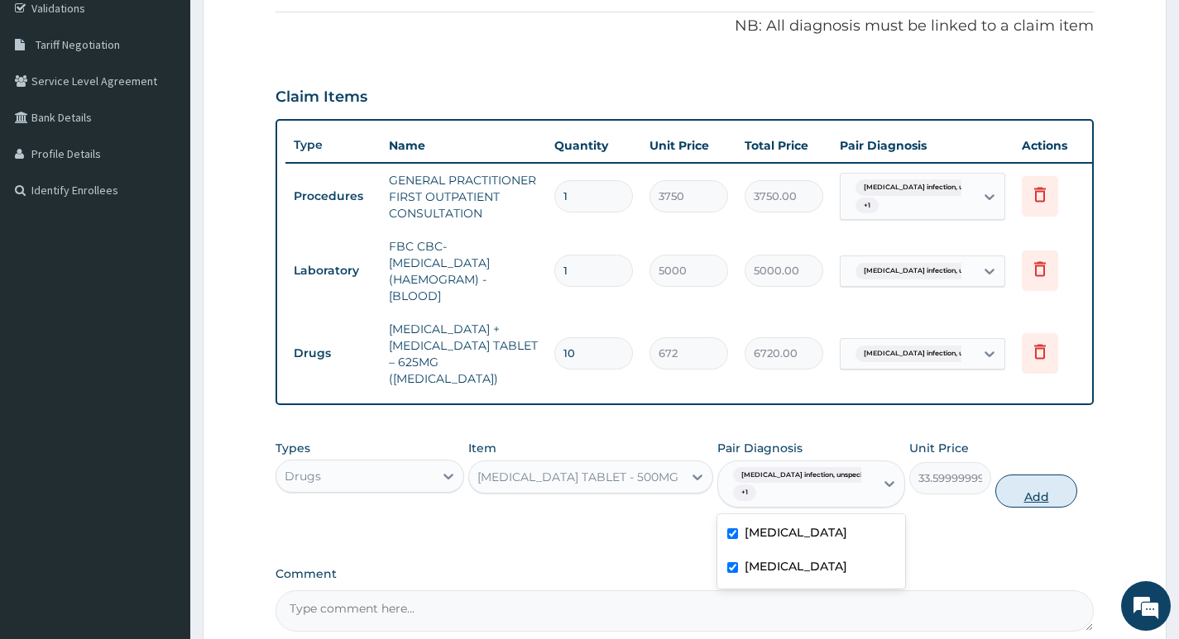
click at [1045, 508] on button "Add" at bounding box center [1036, 491] width 82 height 33
type input "0"
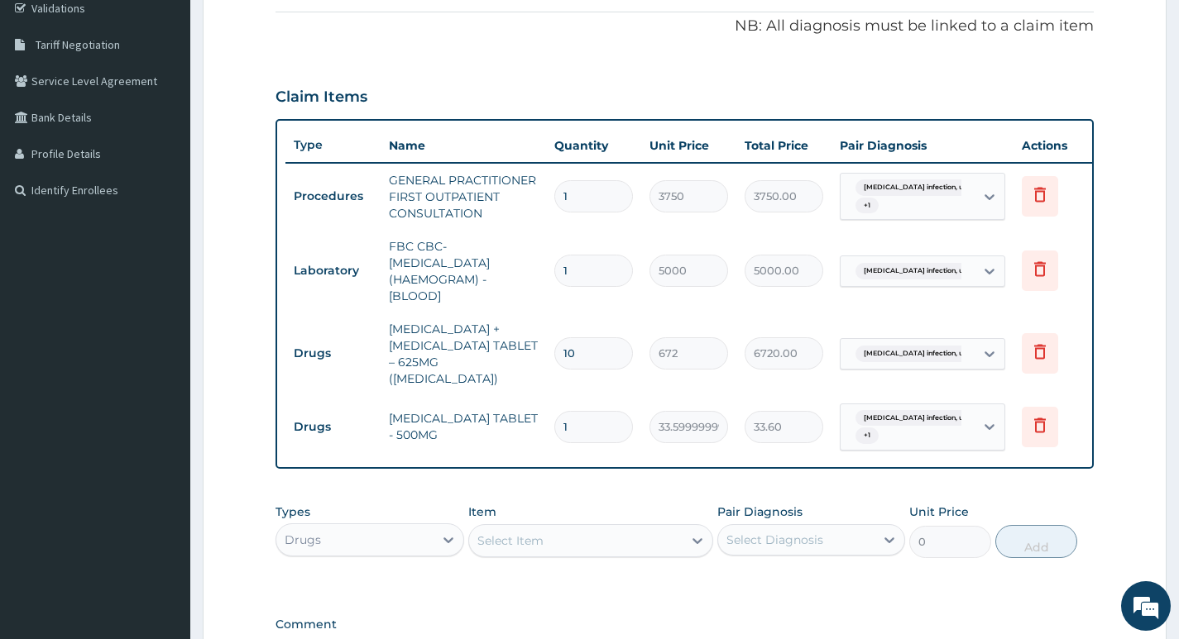
type input "18"
type input "604.80"
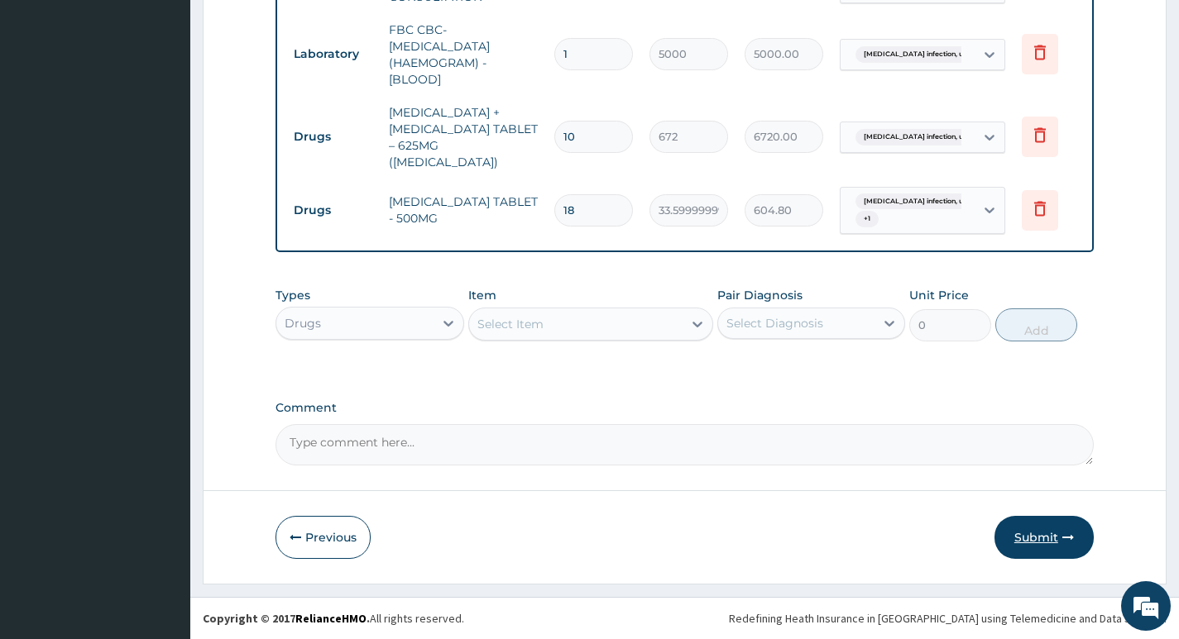
type input "18"
click at [1030, 541] on button "Submit" at bounding box center [1043, 537] width 99 height 43
click at [1021, 529] on button "Submit" at bounding box center [1043, 537] width 99 height 43
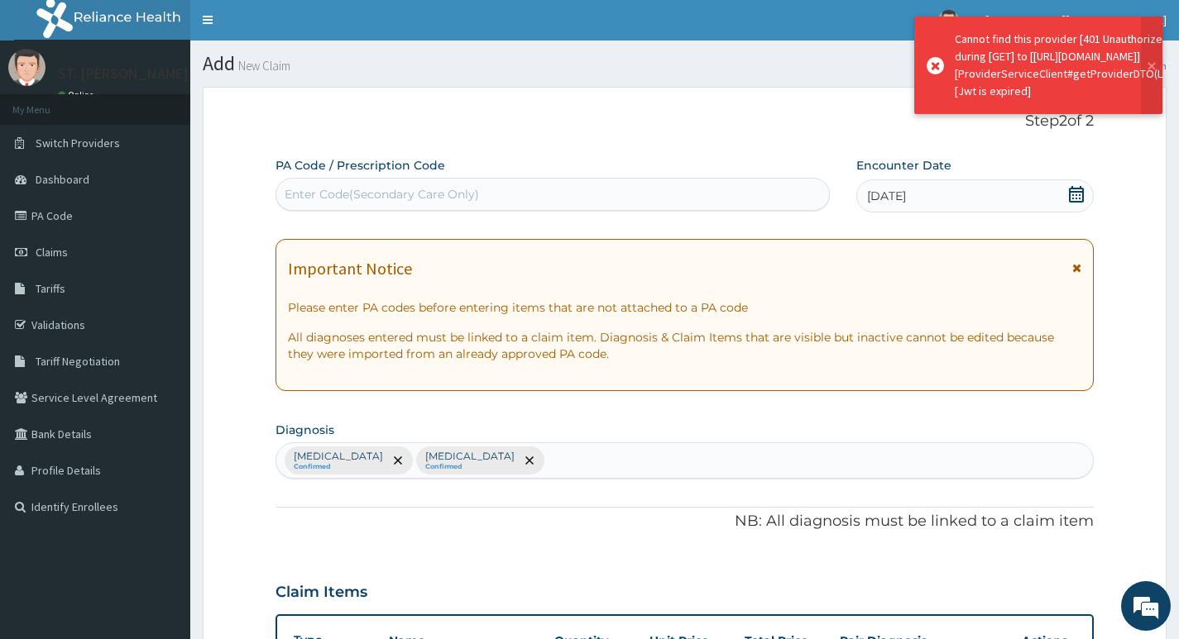
scroll to position [0, 0]
click at [1076, 268] on icon at bounding box center [1076, 269] width 9 height 12
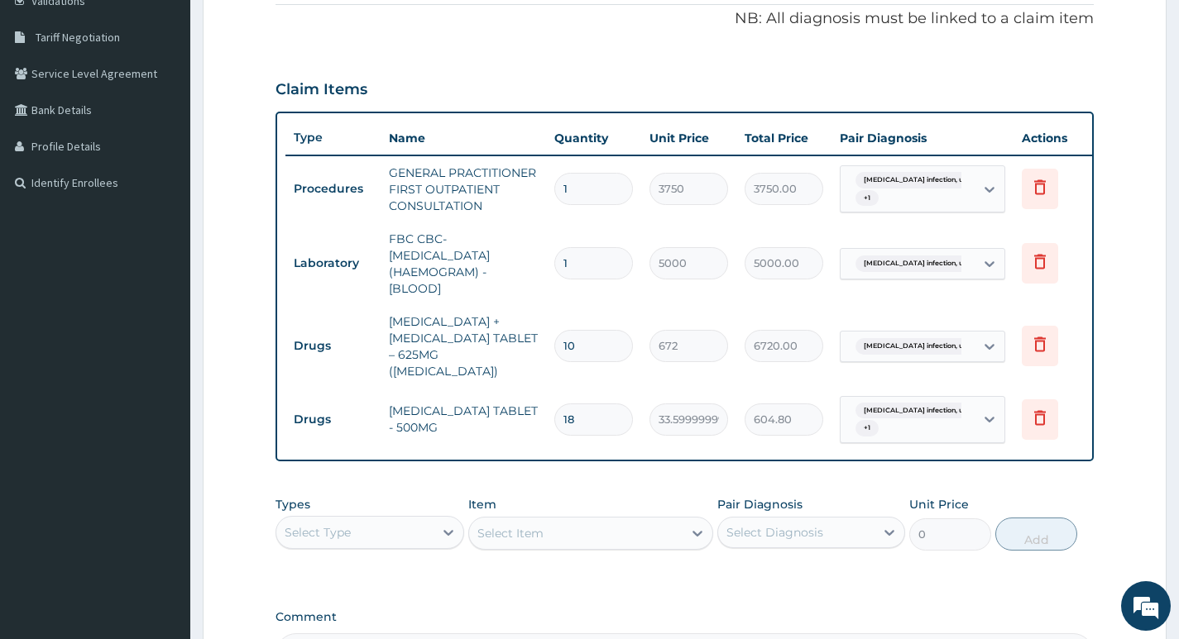
scroll to position [496, 0]
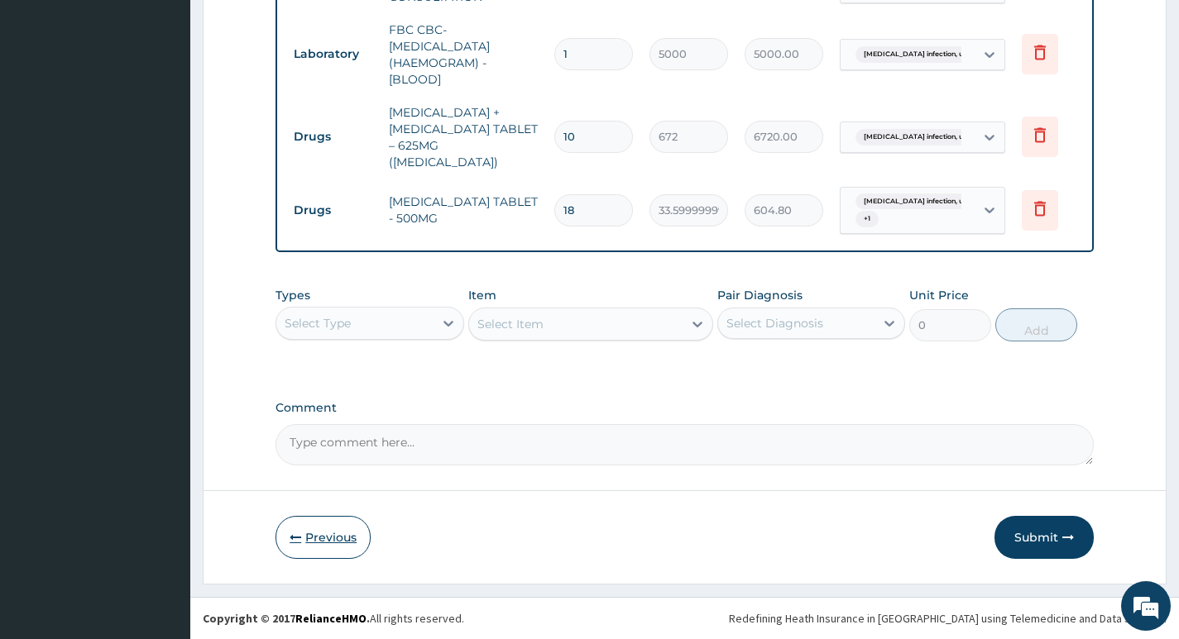
click at [342, 540] on button "Previous" at bounding box center [322, 537] width 95 height 43
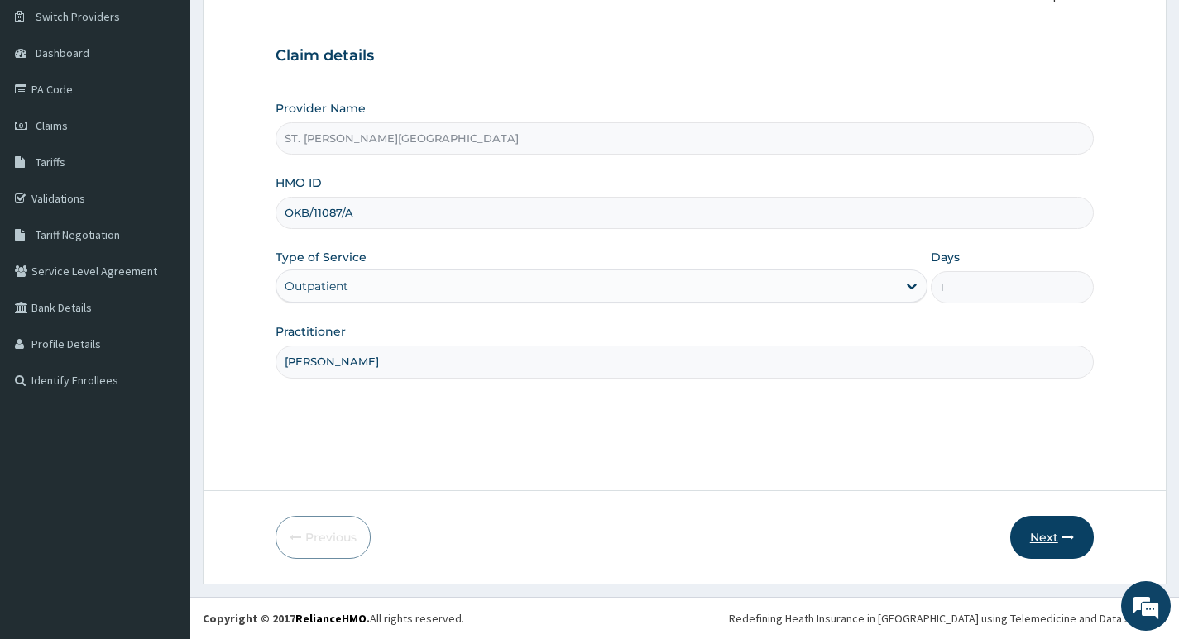
click at [1036, 540] on button "Next" at bounding box center [1052, 537] width 84 height 43
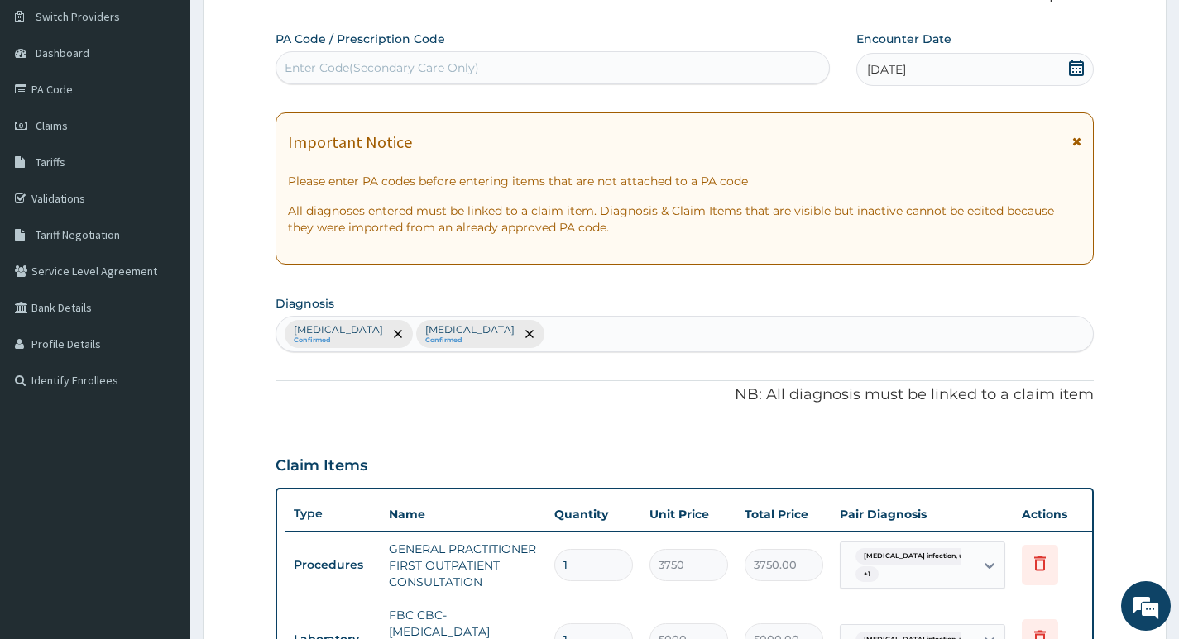
click at [1076, 143] on icon at bounding box center [1076, 142] width 9 height 12
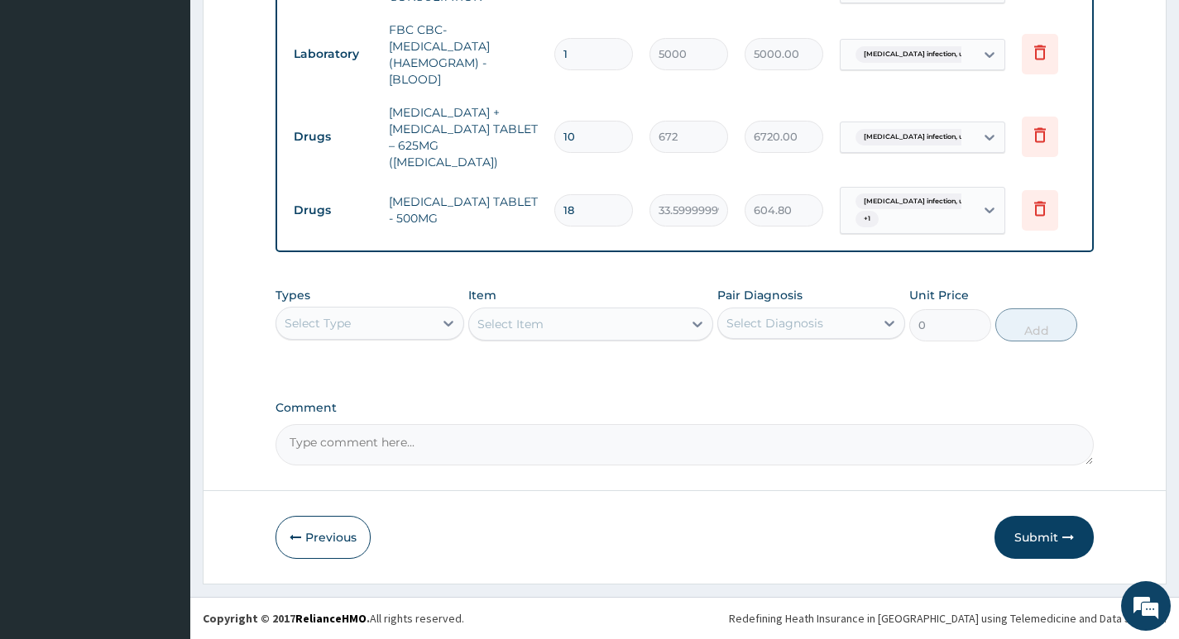
scroll to position [547, 0]
click at [1007, 533] on button "Submit" at bounding box center [1043, 537] width 99 height 43
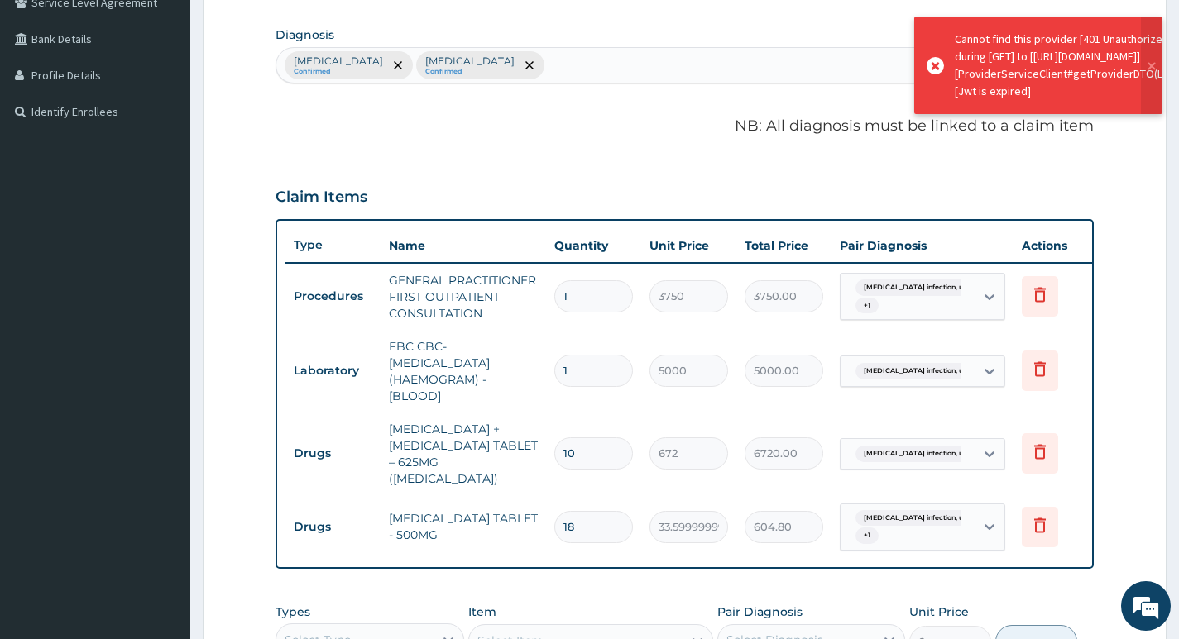
scroll to position [133, 0]
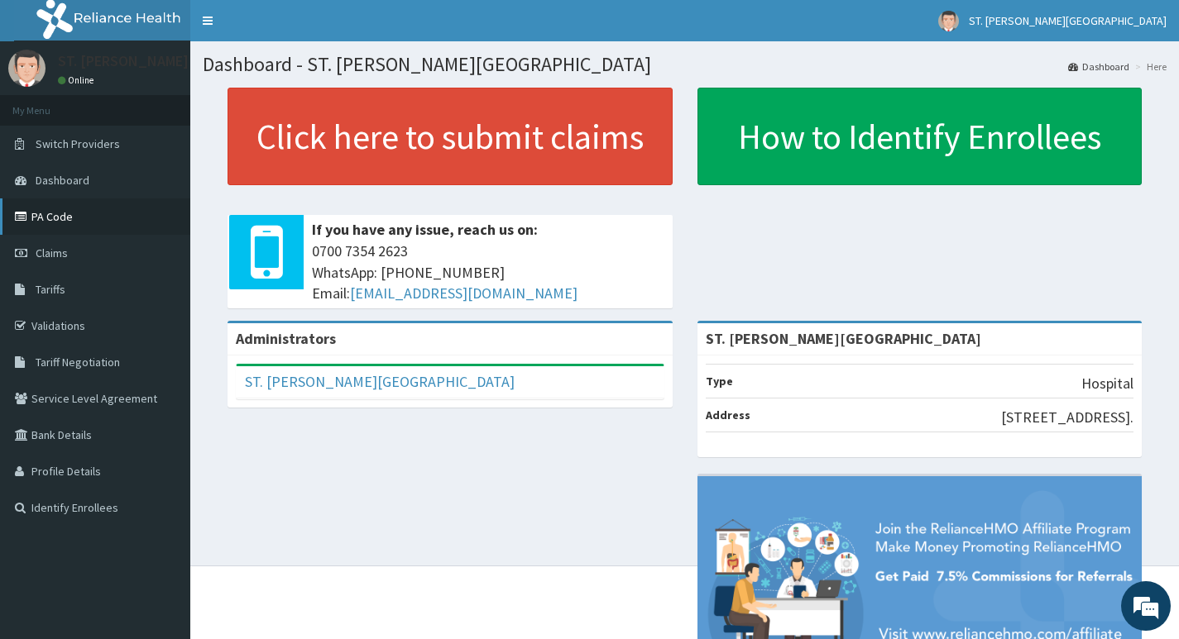
click at [103, 215] on link "PA Code" at bounding box center [95, 217] width 190 height 36
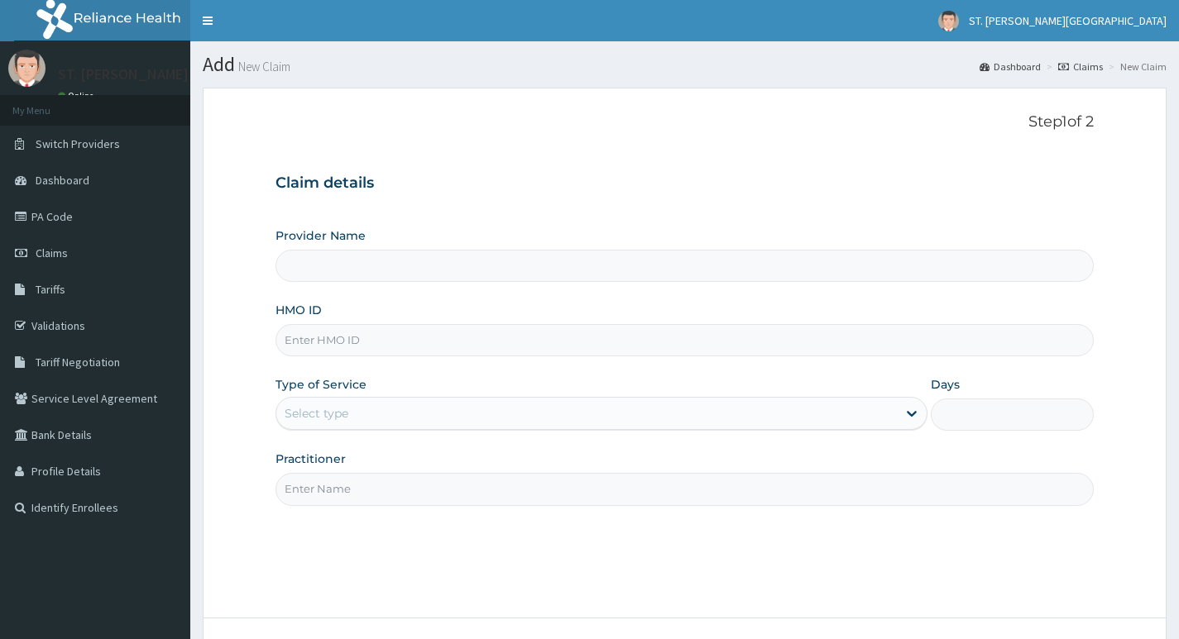
scroll to position [127, 0]
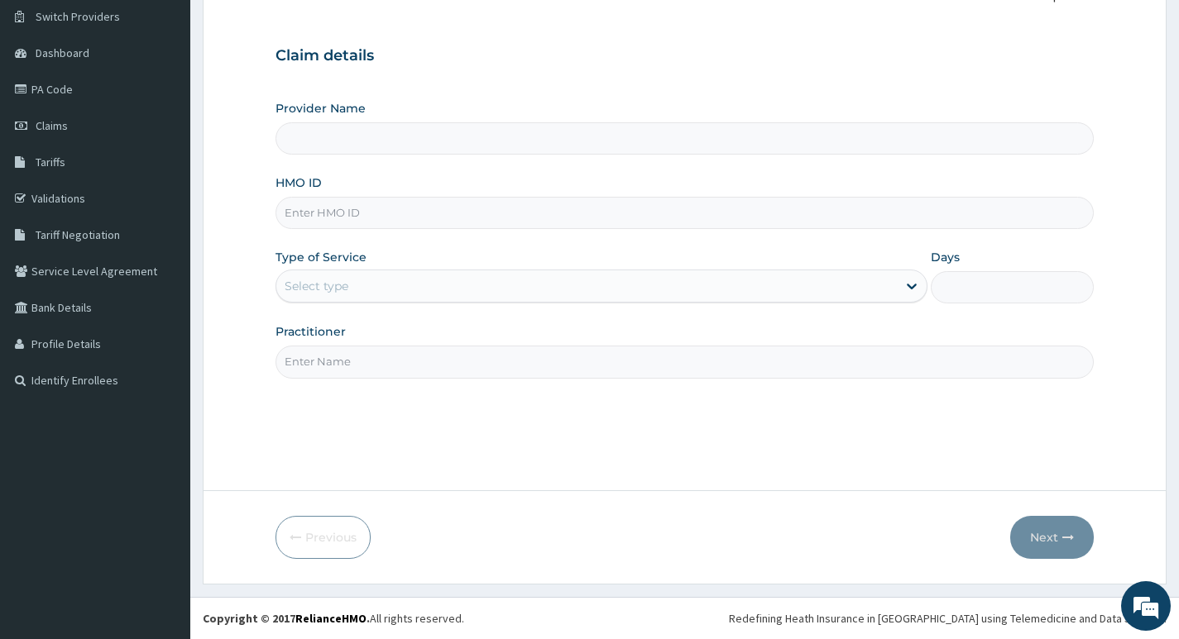
type input "ST. [PERSON_NAME][GEOGRAPHIC_DATA]"
click at [315, 227] on input "HMO ID" at bounding box center [684, 213] width 818 height 32
type input "OKB/11087/A"
click at [375, 287] on div "Select type" at bounding box center [586, 286] width 620 height 26
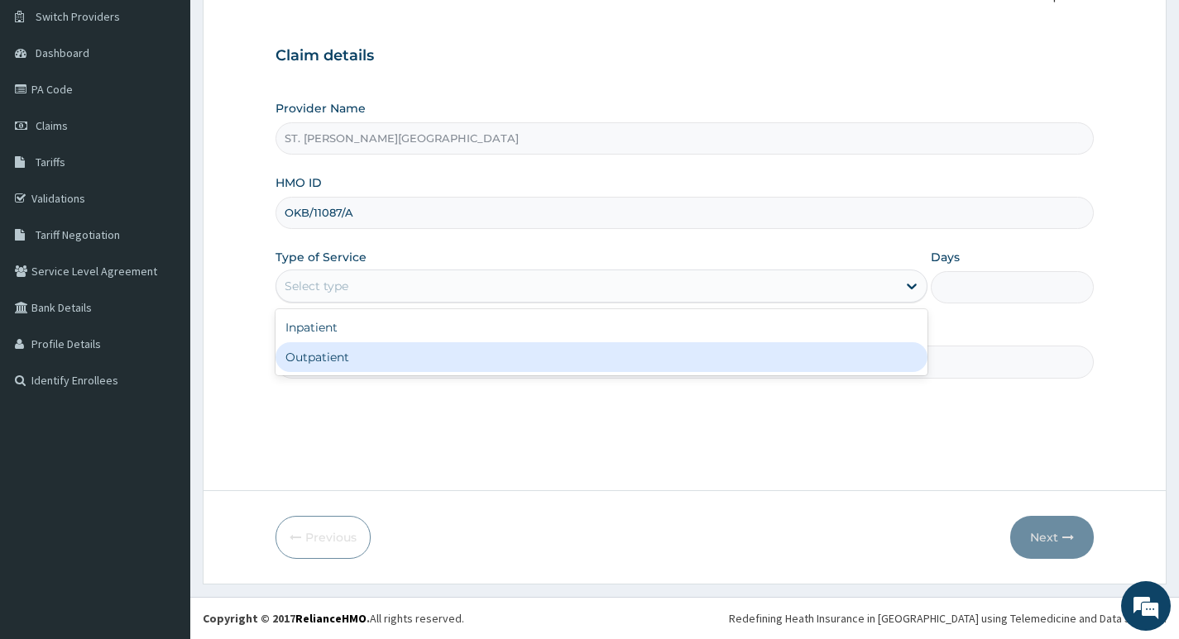
click at [336, 352] on div "Outpatient" at bounding box center [601, 357] width 652 height 30
type input "1"
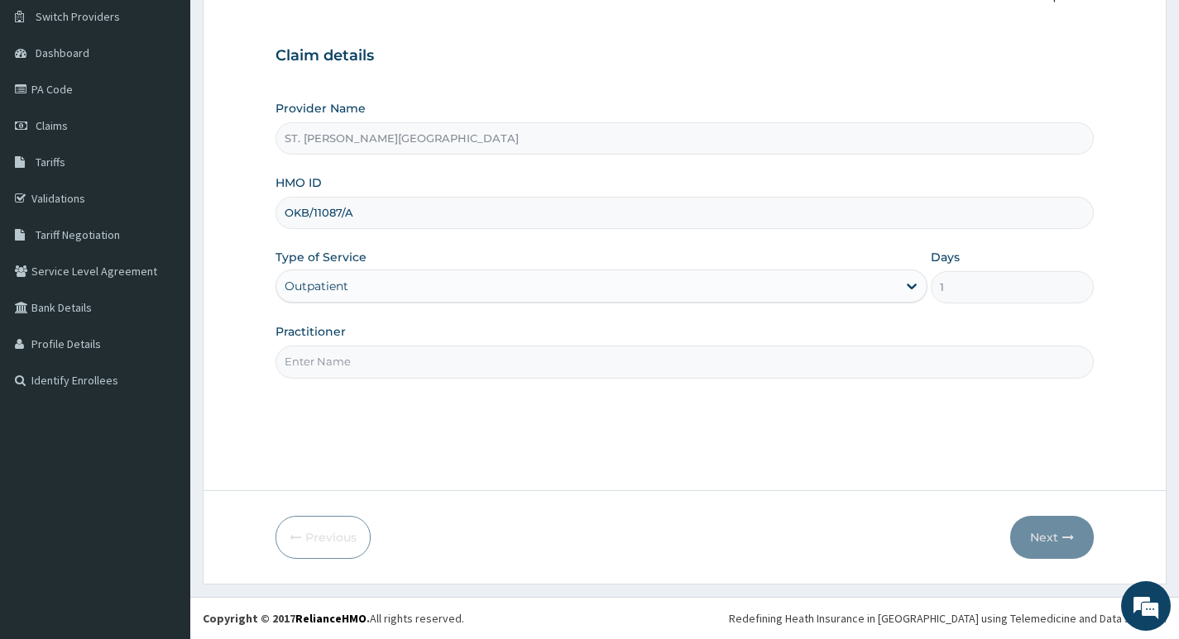
click at [343, 360] on input "Practitioner" at bounding box center [684, 362] width 818 height 32
type input "[PERSON_NAME]"
click at [1043, 537] on button "Next" at bounding box center [1052, 537] width 84 height 43
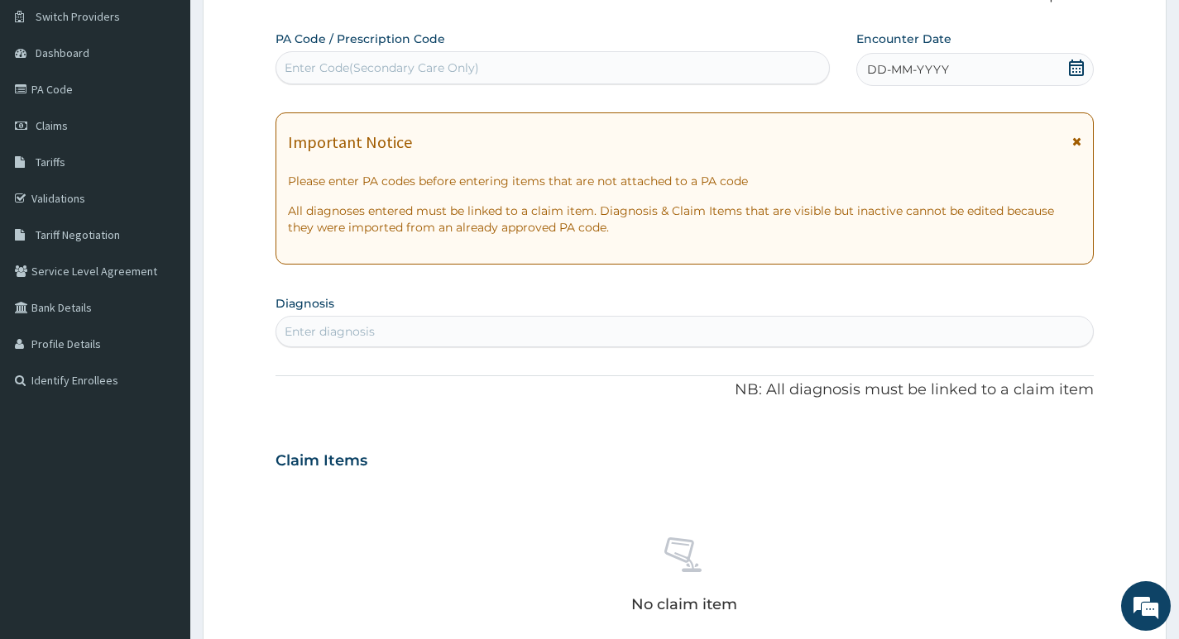
click at [1074, 138] on icon at bounding box center [1076, 142] width 9 height 12
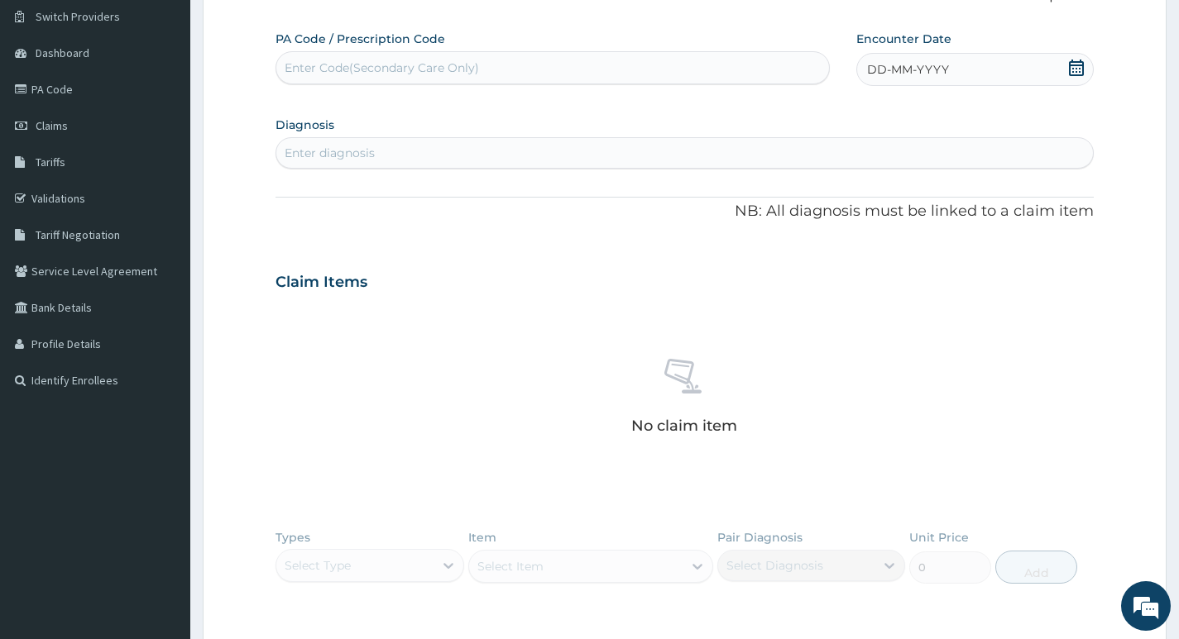
click at [1070, 65] on icon at bounding box center [1076, 68] width 15 height 17
click at [975, 200] on div "10" at bounding box center [976, 200] width 25 height 25
click at [344, 148] on div "Enter diagnosis" at bounding box center [330, 153] width 90 height 17
type input "[MEDICAL_DATA]"
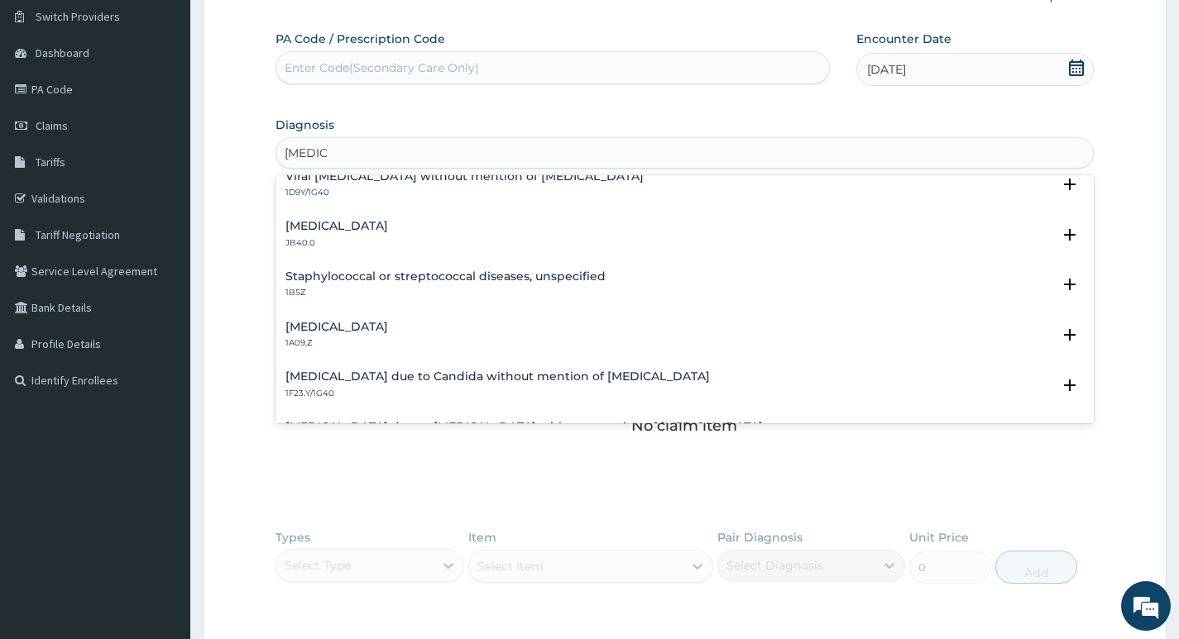
scroll to position [83, 0]
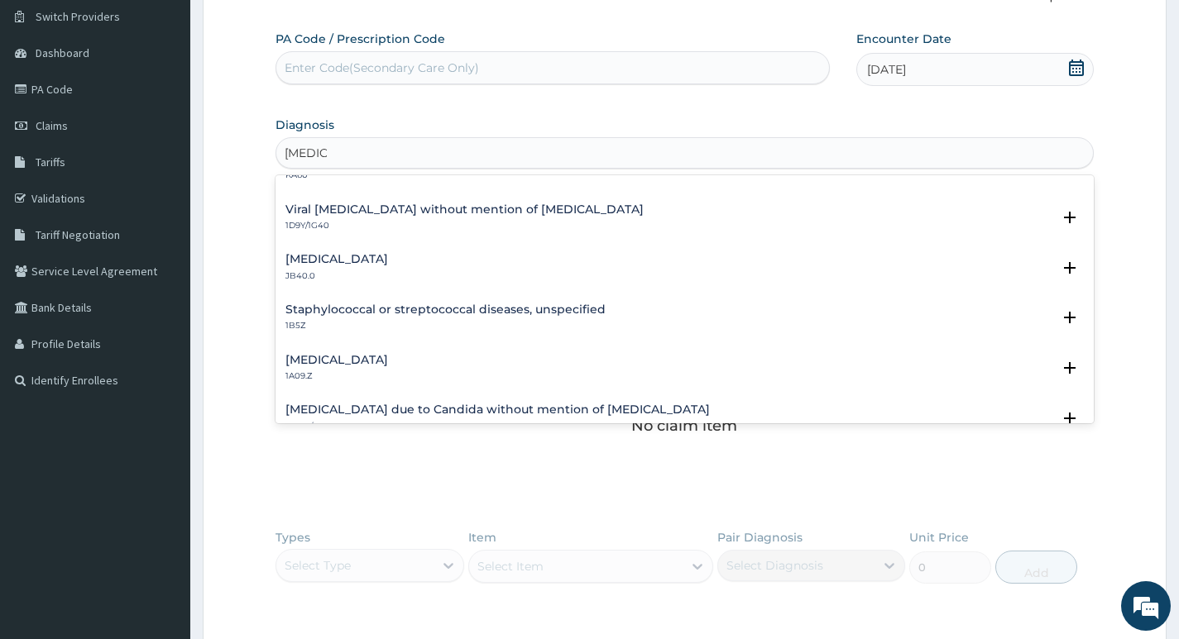
click at [326, 366] on h4 "[MEDICAL_DATA]" at bounding box center [336, 360] width 103 height 12
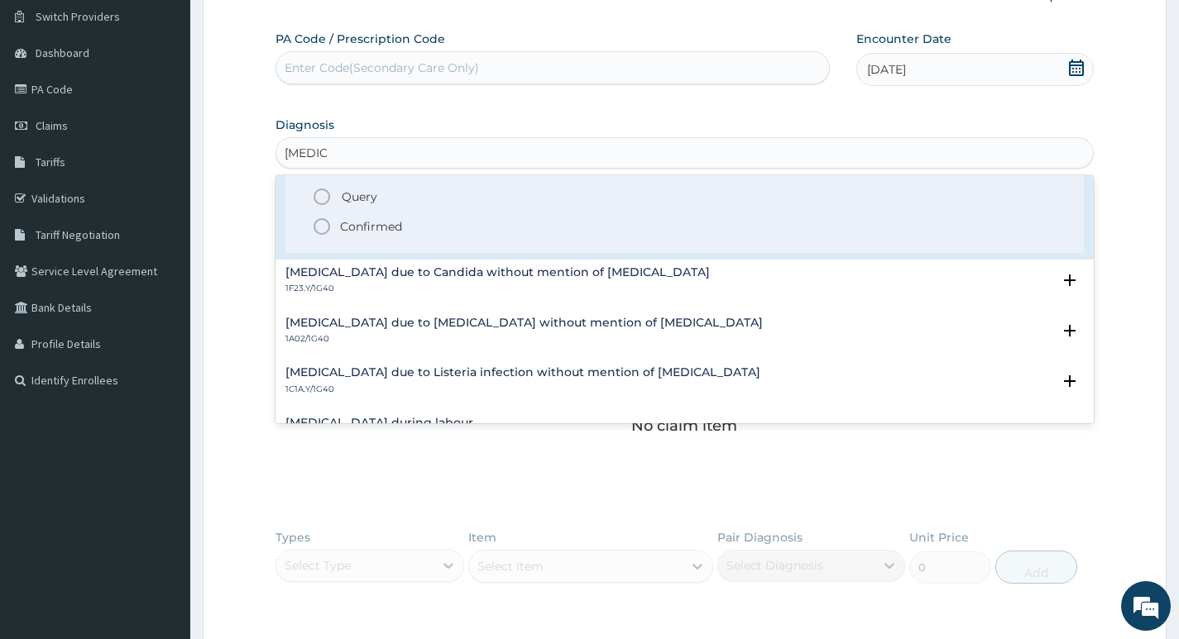
scroll to position [331, 0]
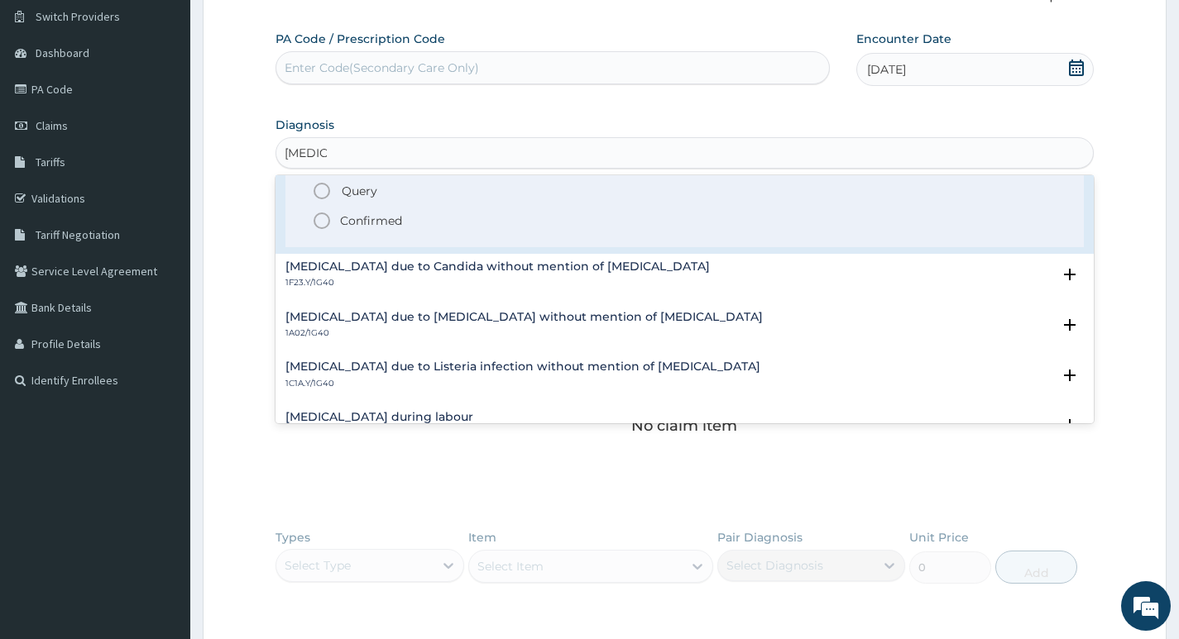
click at [347, 222] on p "Confirmed" at bounding box center [371, 221] width 62 height 17
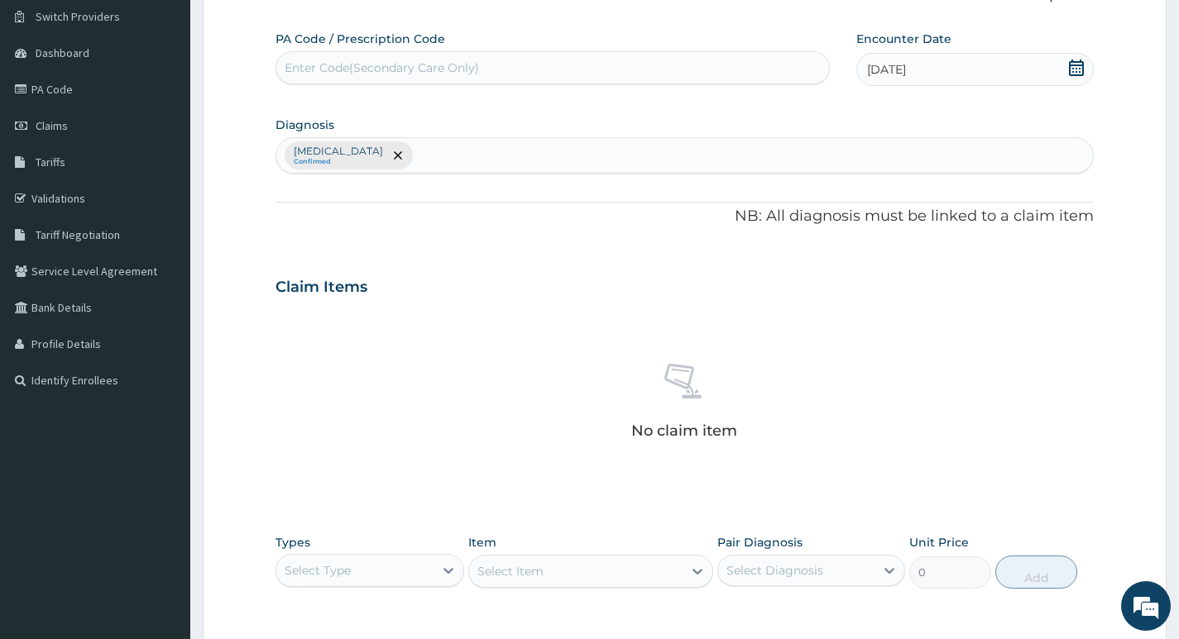
click at [515, 152] on div "[MEDICAL_DATA] Confirmed" at bounding box center [684, 155] width 816 height 35
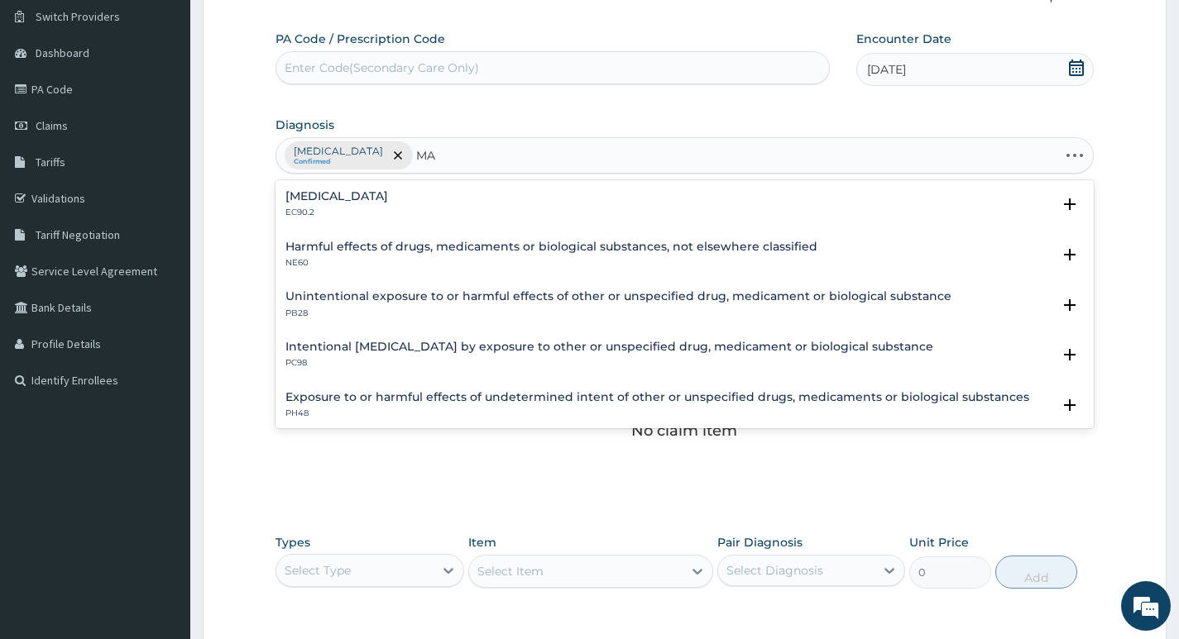
type input "M"
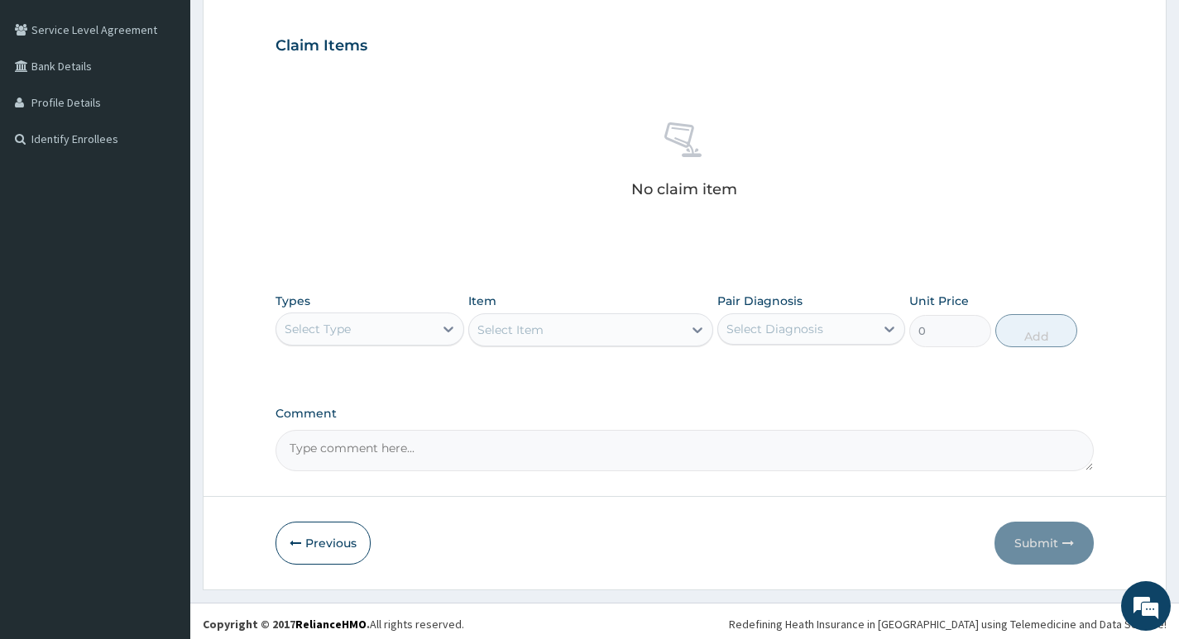
scroll to position [375, 0]
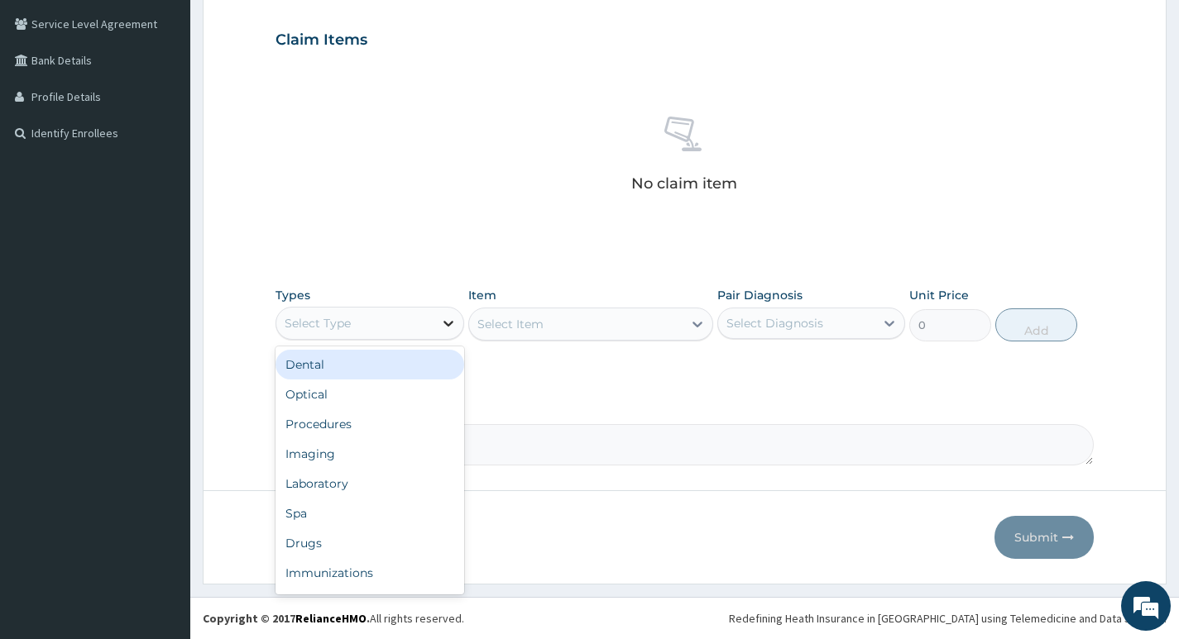
click at [448, 330] on icon at bounding box center [448, 323] width 17 height 17
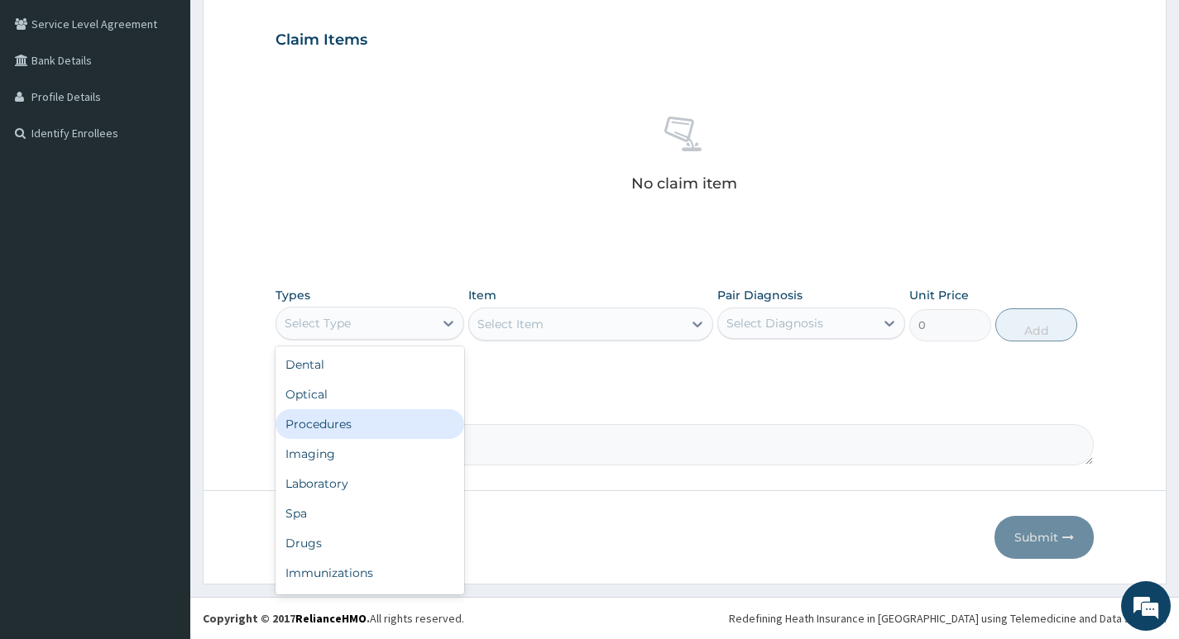
click at [355, 428] on div "Procedures" at bounding box center [369, 424] width 188 height 30
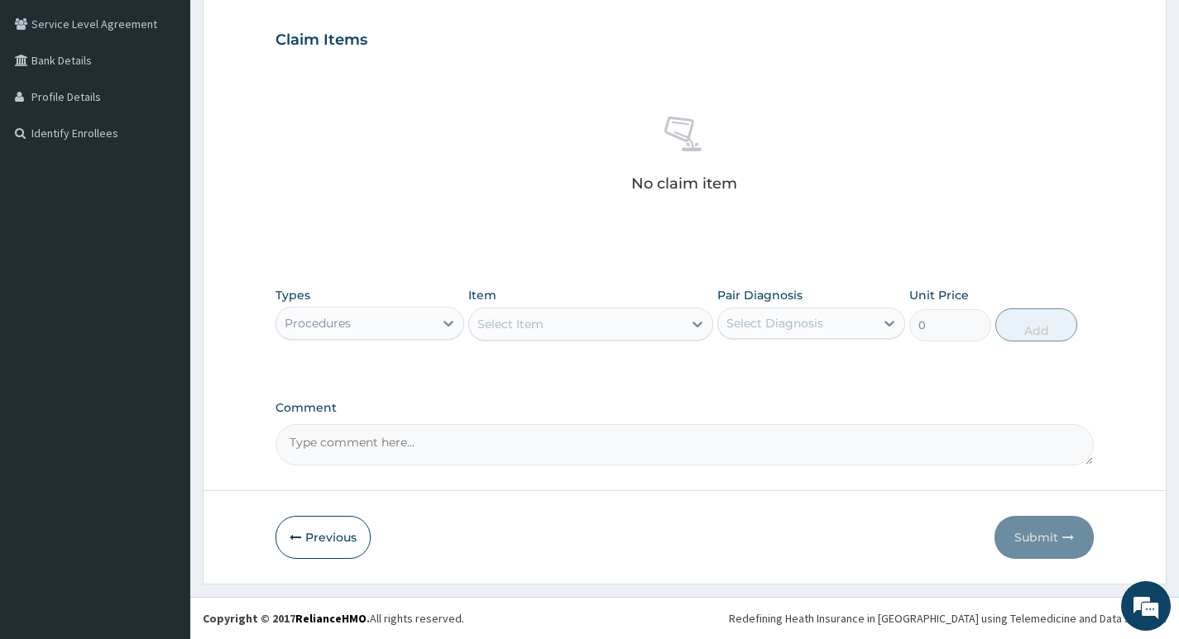
click at [570, 323] on div "Select Item" at bounding box center [576, 324] width 214 height 26
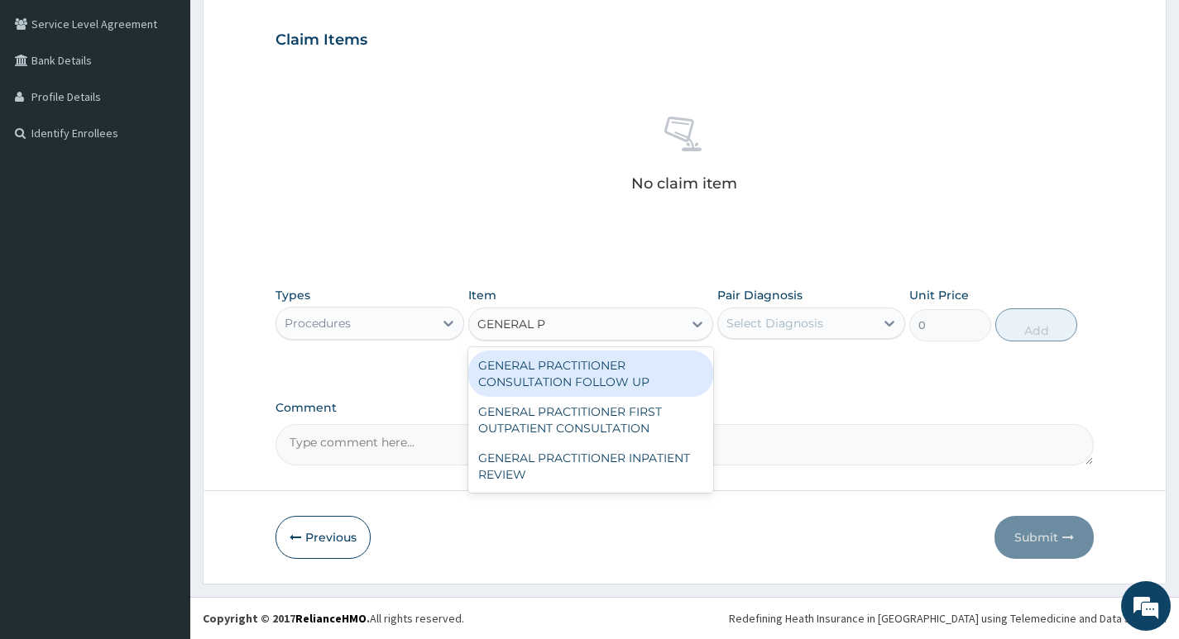
type input "GENERAL PR"
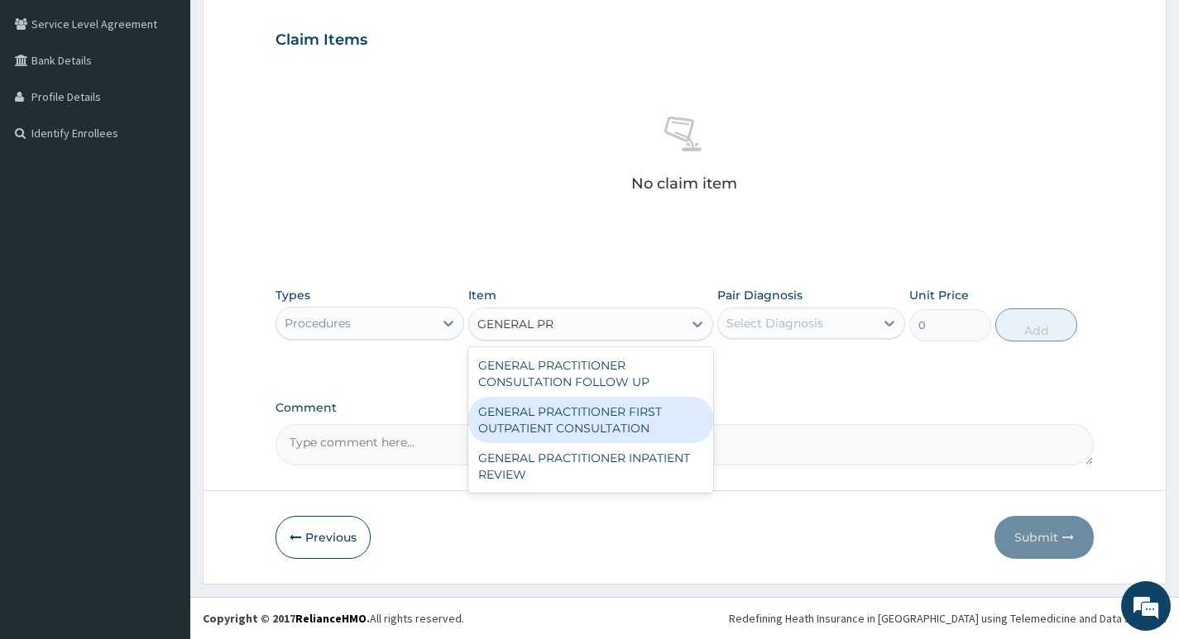
click at [572, 422] on div "GENERAL PRACTITIONER FIRST OUTPATIENT CONSULTATION" at bounding box center [591, 420] width 246 height 46
type input "3750"
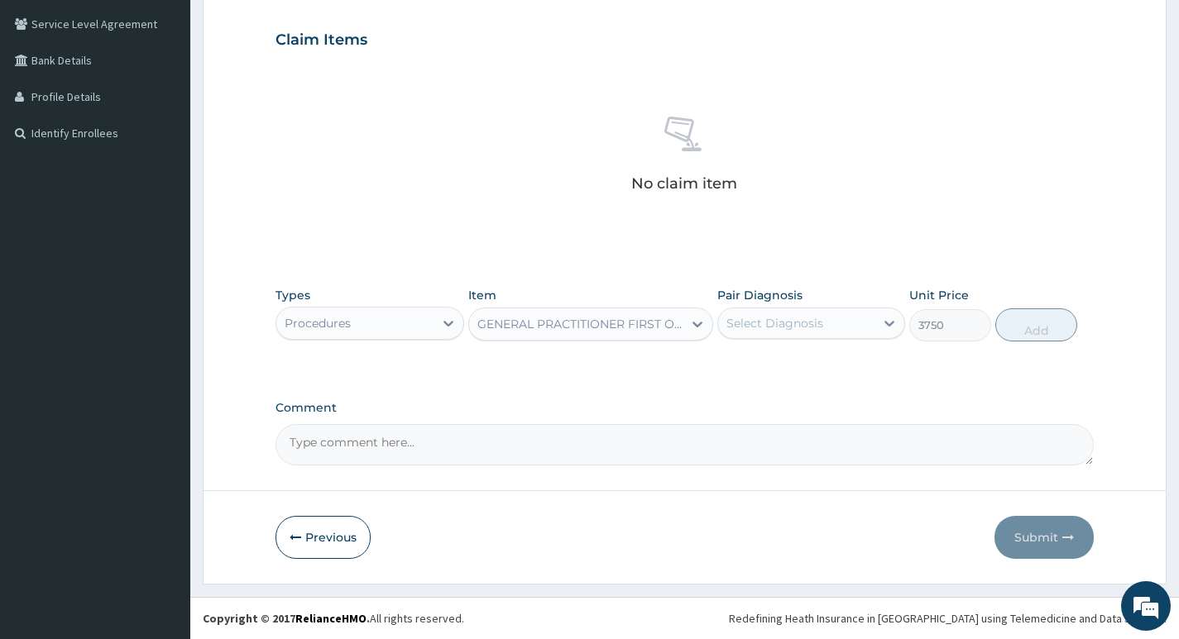
click at [798, 323] on div "Select Diagnosis" at bounding box center [774, 323] width 97 height 17
click at [797, 370] on label "[MEDICAL_DATA]" at bounding box center [795, 364] width 103 height 17
checkbox input "true"
click at [1021, 333] on button "Add" at bounding box center [1036, 325] width 82 height 33
type input "0"
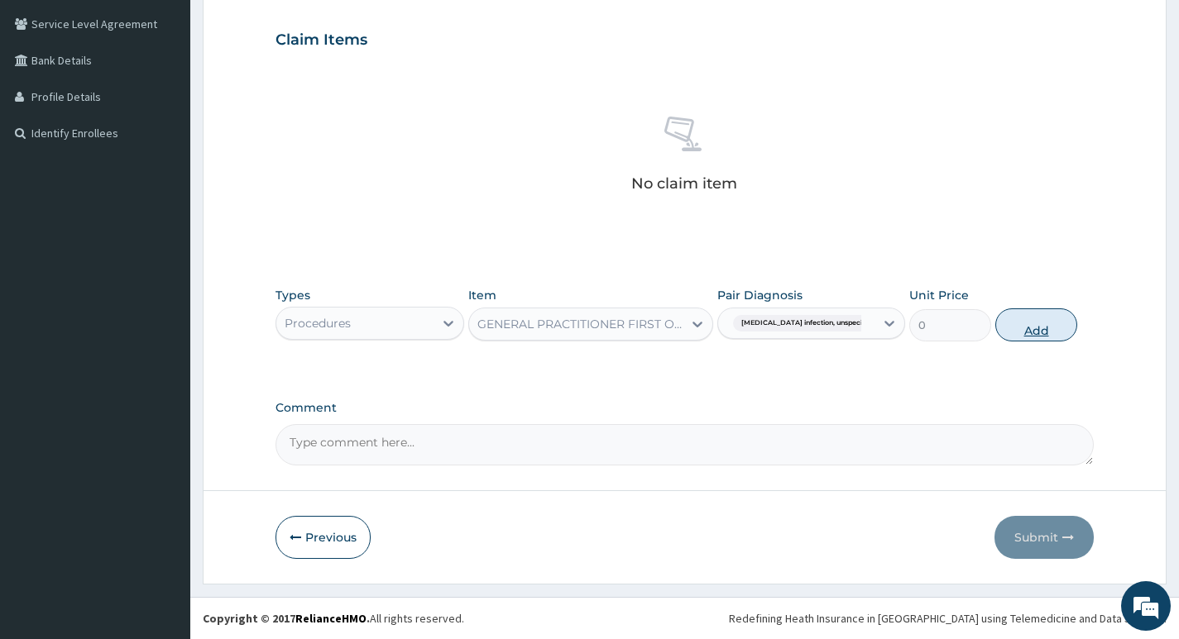
scroll to position [318, 0]
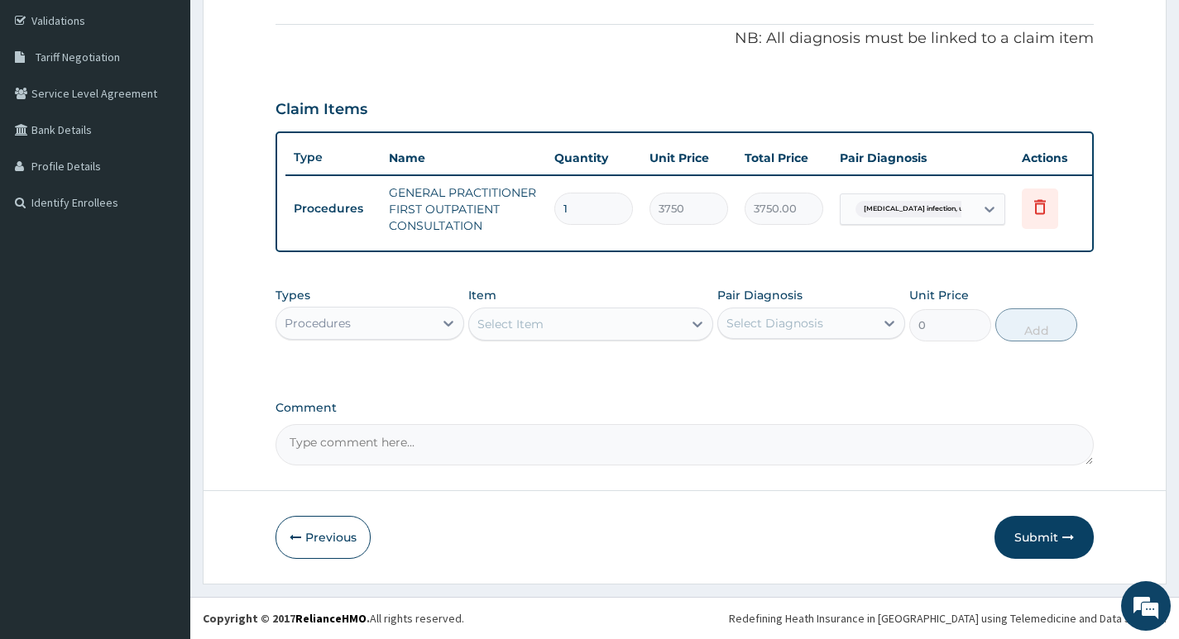
click at [409, 319] on div "Procedures" at bounding box center [354, 323] width 156 height 26
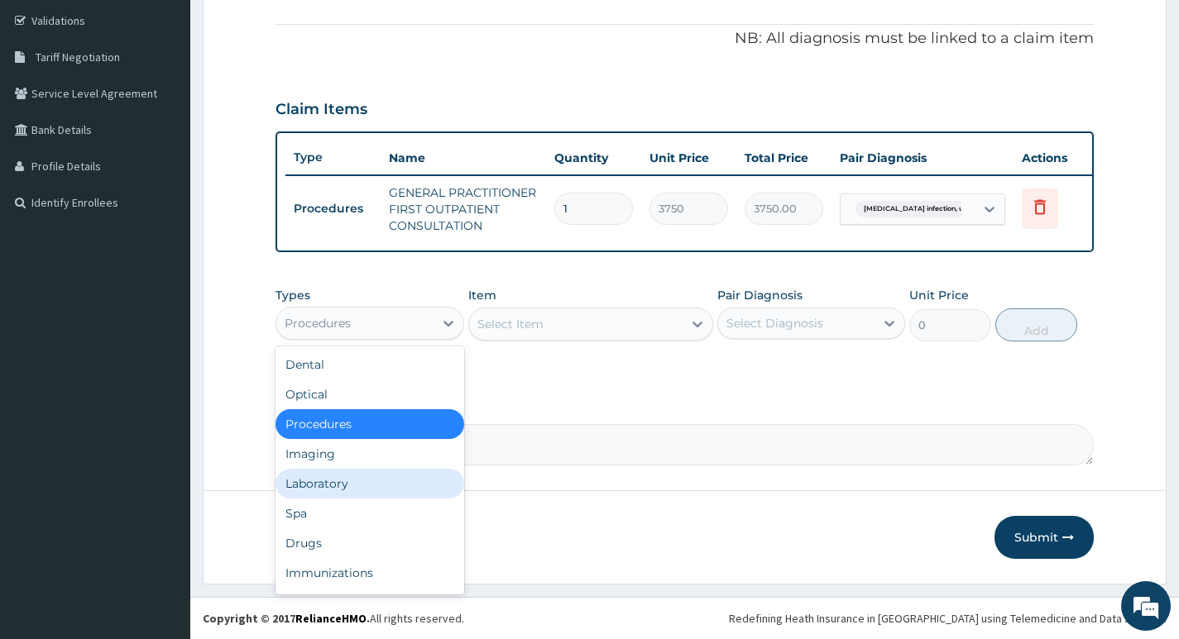
click at [379, 480] on div "Laboratory" at bounding box center [369, 484] width 188 height 30
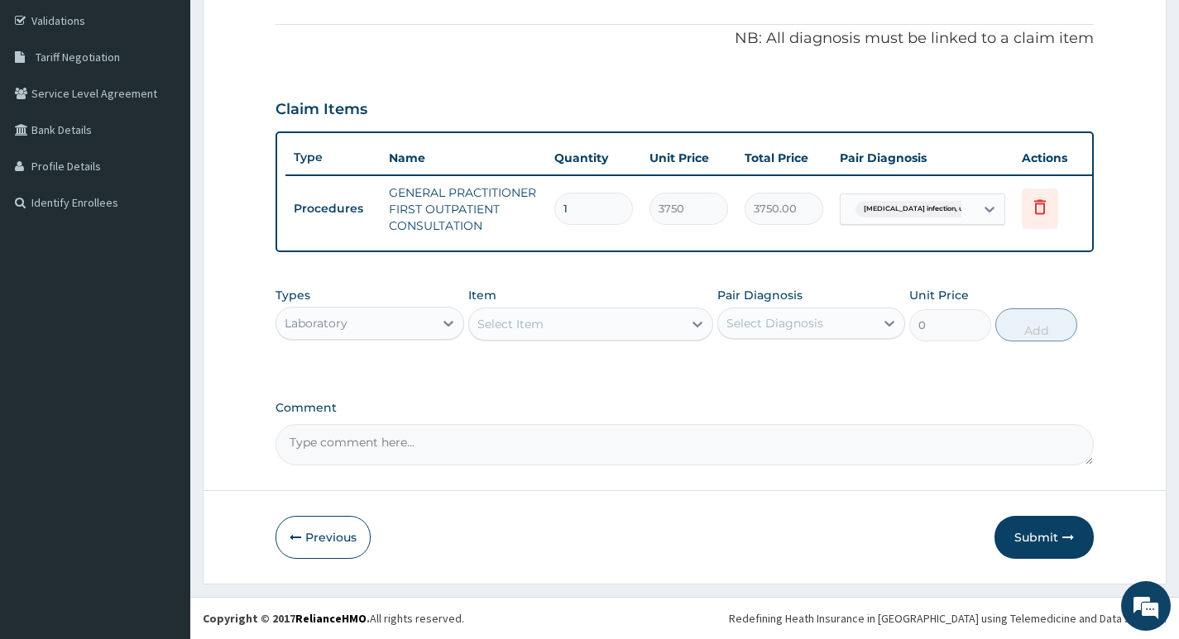
click at [674, 329] on div "Select Item" at bounding box center [576, 324] width 214 height 26
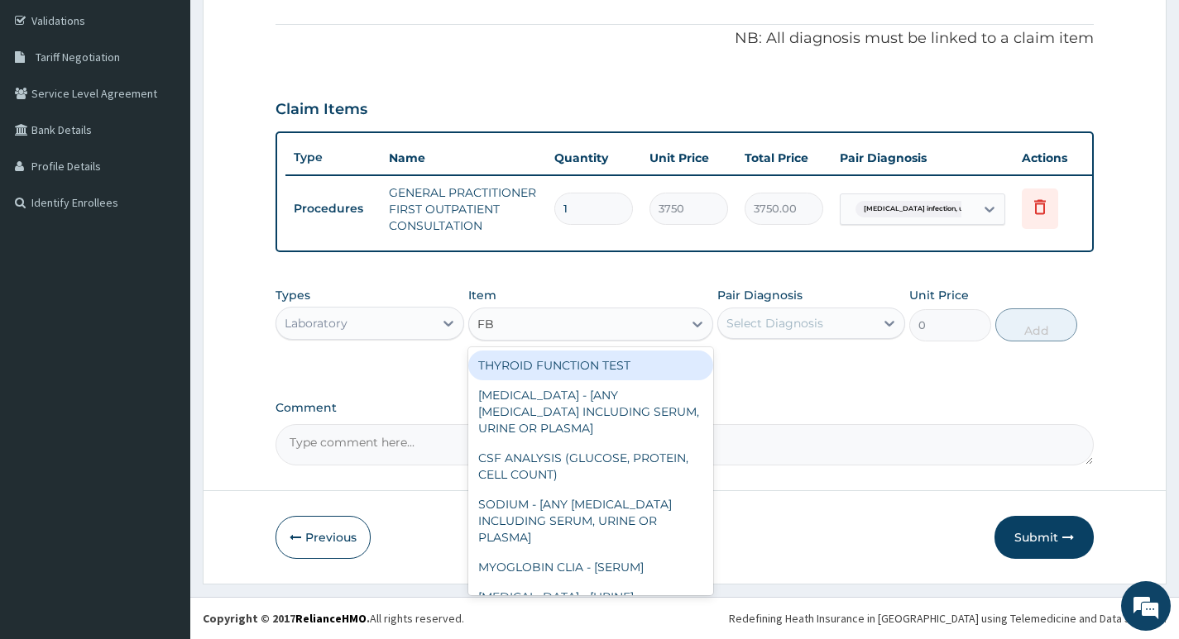
type input "FBC"
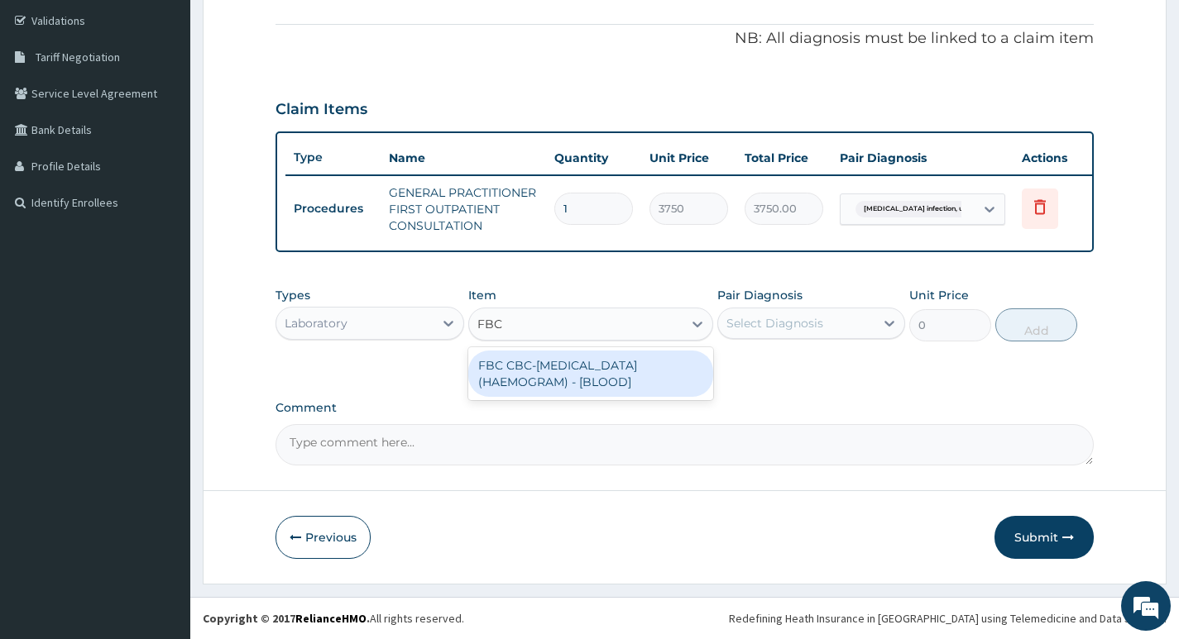
click at [658, 380] on div "FBC CBC-[MEDICAL_DATA] (HAEMOGRAM) - [BLOOD]" at bounding box center [591, 374] width 246 height 46
type input "5000"
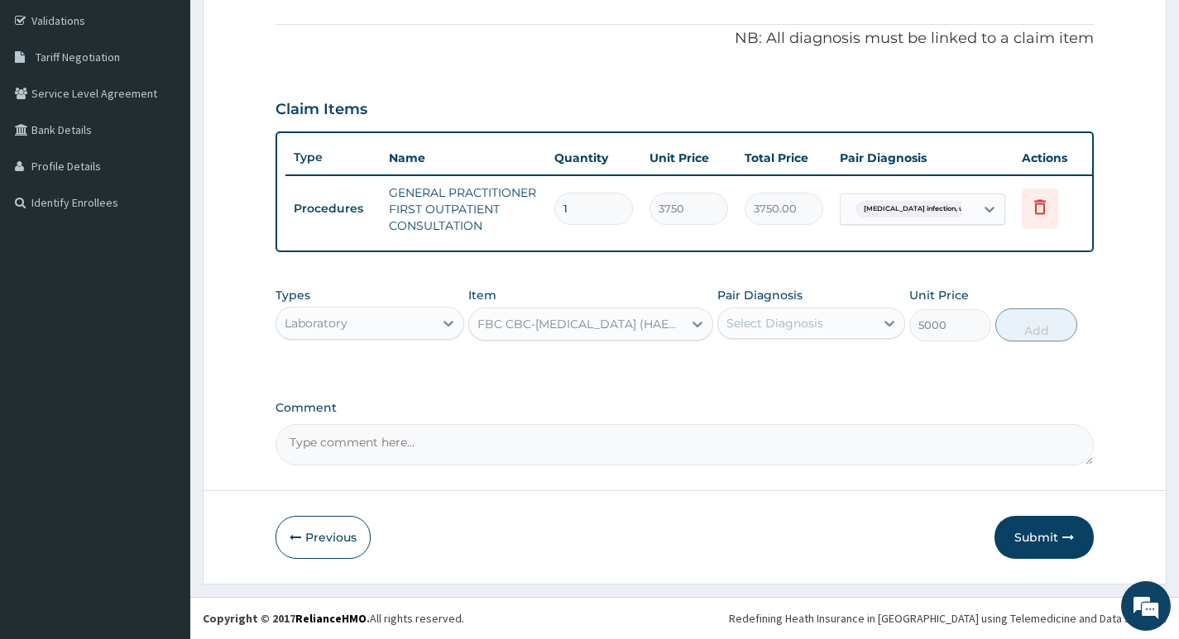
click at [772, 326] on div "Select Diagnosis" at bounding box center [774, 323] width 97 height 17
click at [793, 372] on label "[MEDICAL_DATA]" at bounding box center [795, 364] width 103 height 17
checkbox input "true"
click at [1046, 329] on button "Add" at bounding box center [1036, 325] width 82 height 33
type input "0"
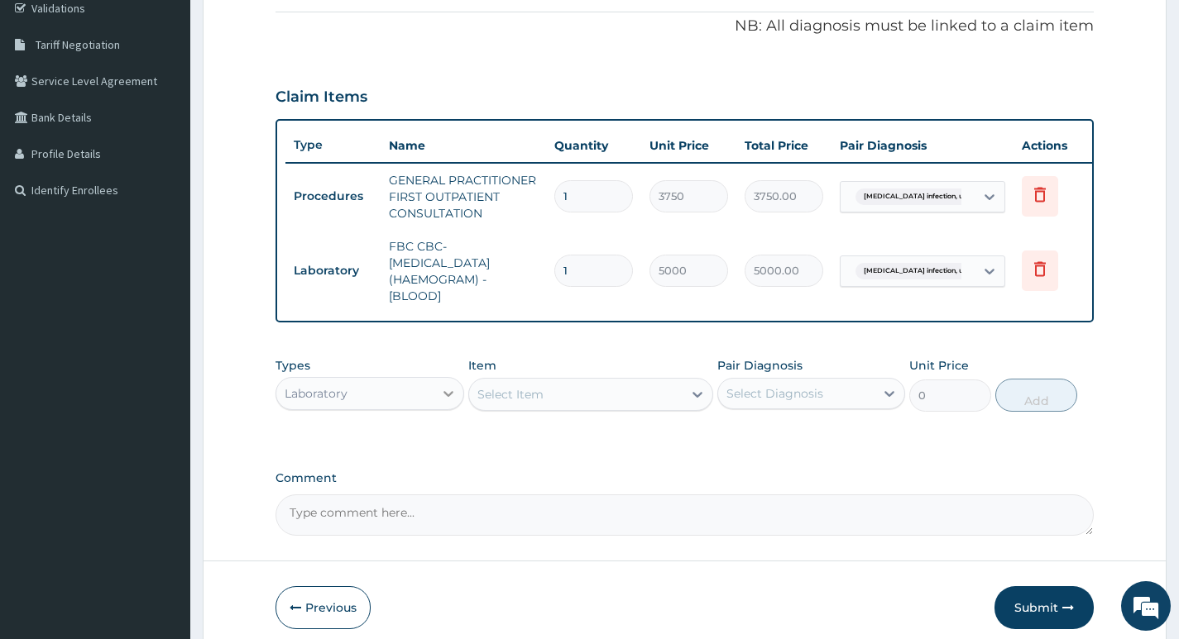
click at [442, 402] on icon at bounding box center [448, 393] width 17 height 17
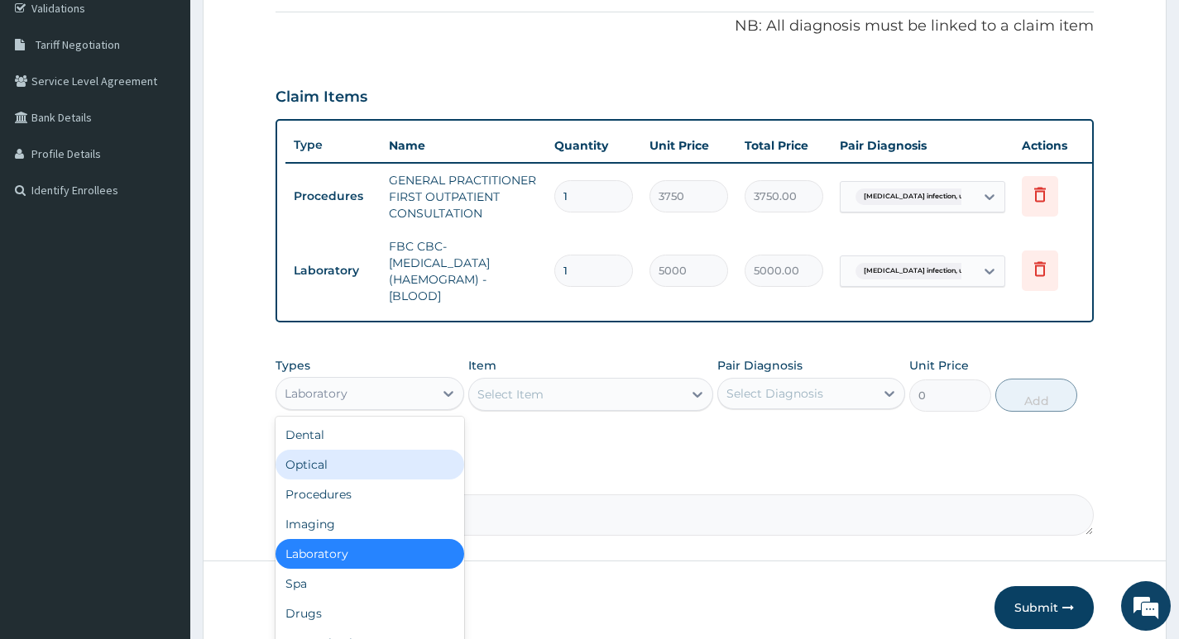
scroll to position [56, 0]
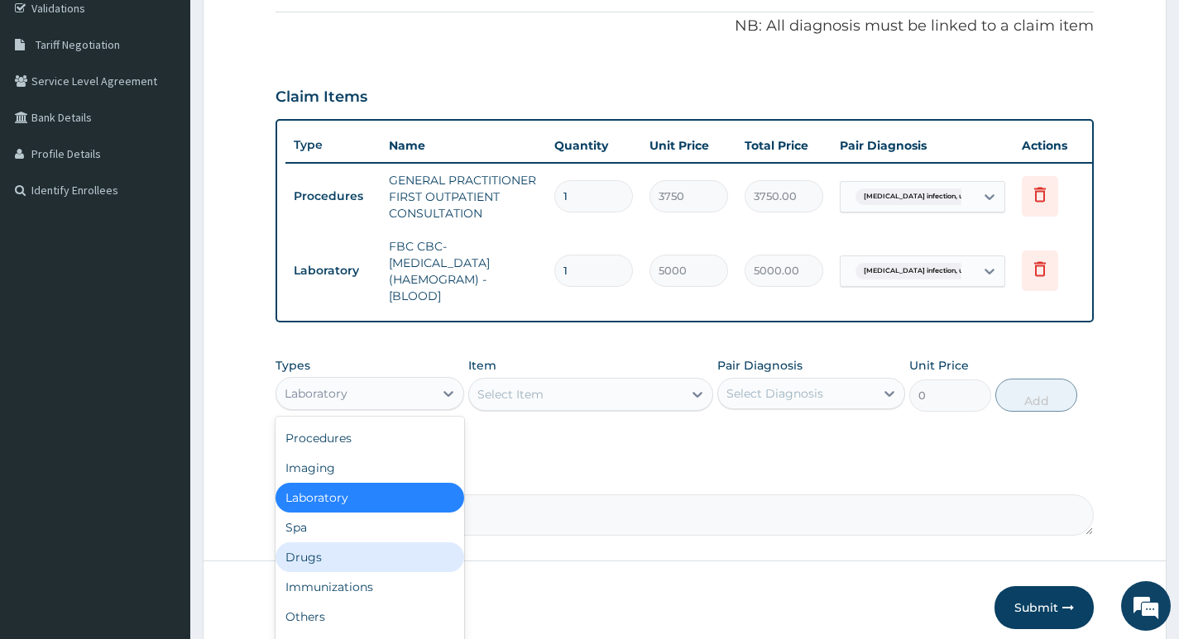
click at [362, 572] on div "Drugs" at bounding box center [369, 558] width 188 height 30
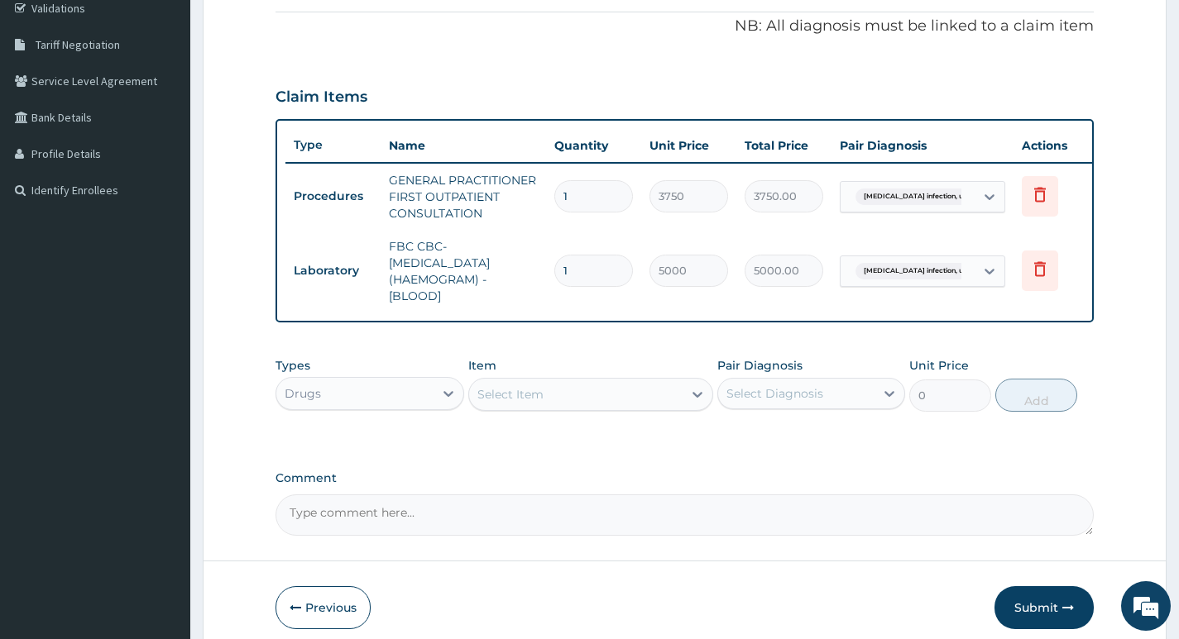
click at [685, 409] on div at bounding box center [697, 395] width 30 height 30
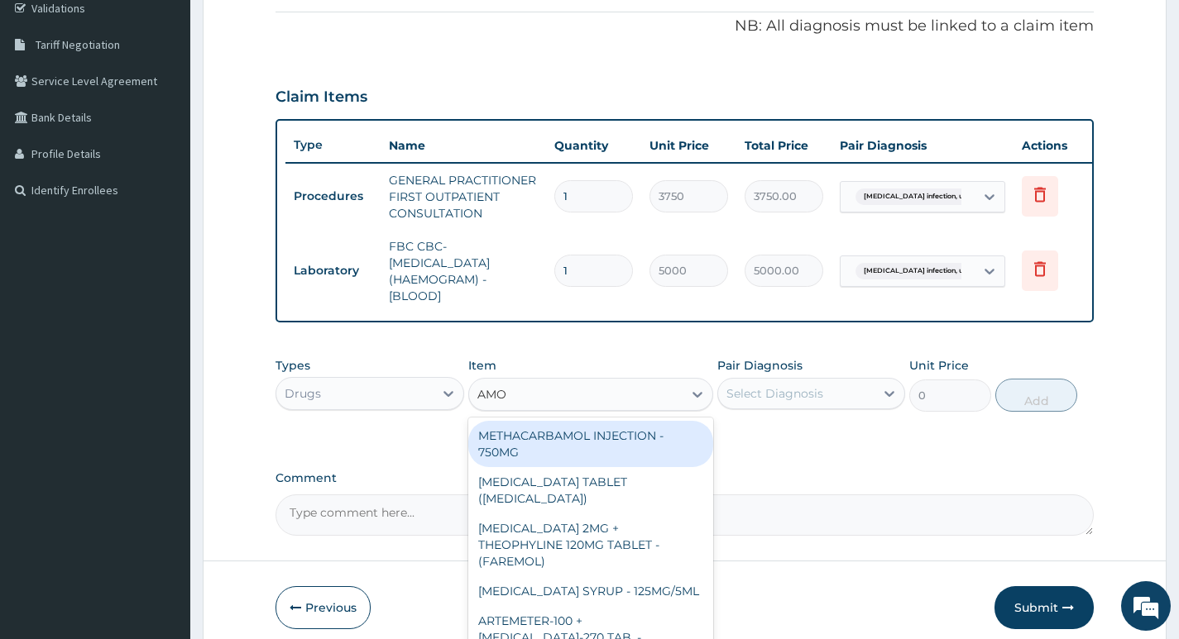
type input "AMOX"
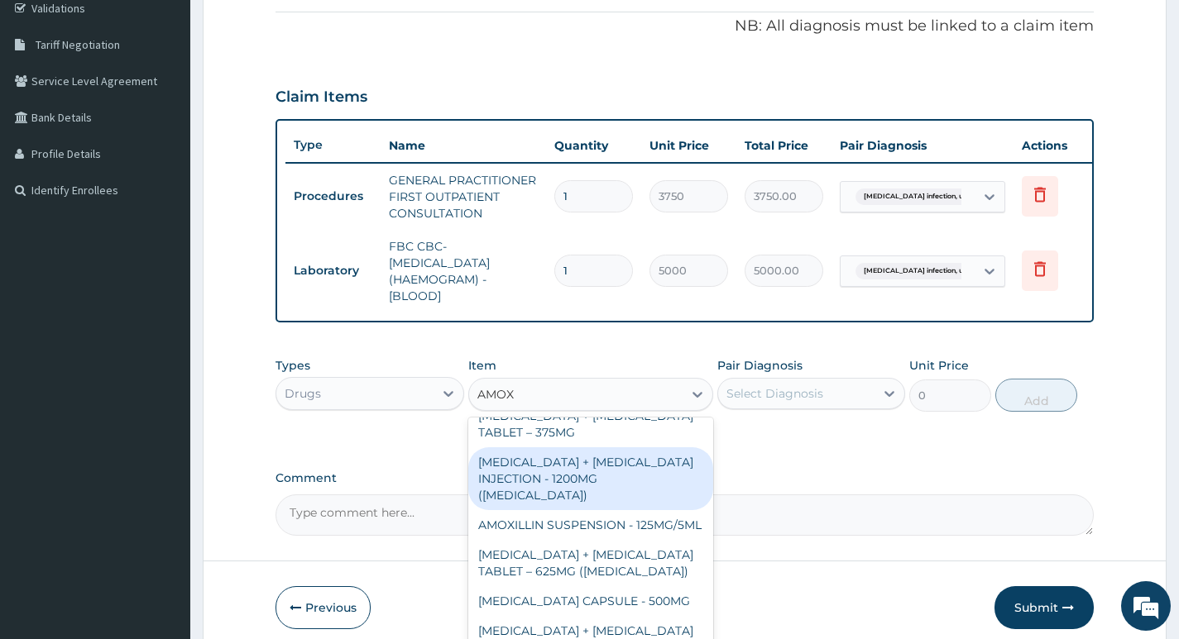
scroll to position [248, 0]
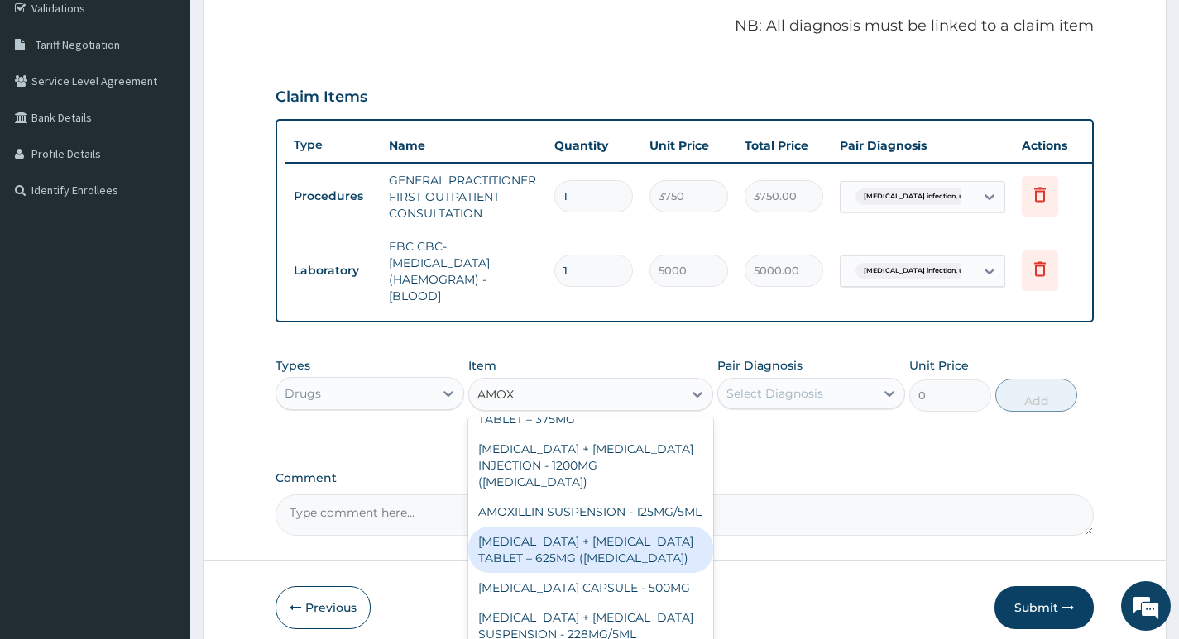
click at [617, 548] on div "[MEDICAL_DATA] + [MEDICAL_DATA] TABLET – 625MG ([MEDICAL_DATA])" at bounding box center [591, 550] width 246 height 46
type input "672"
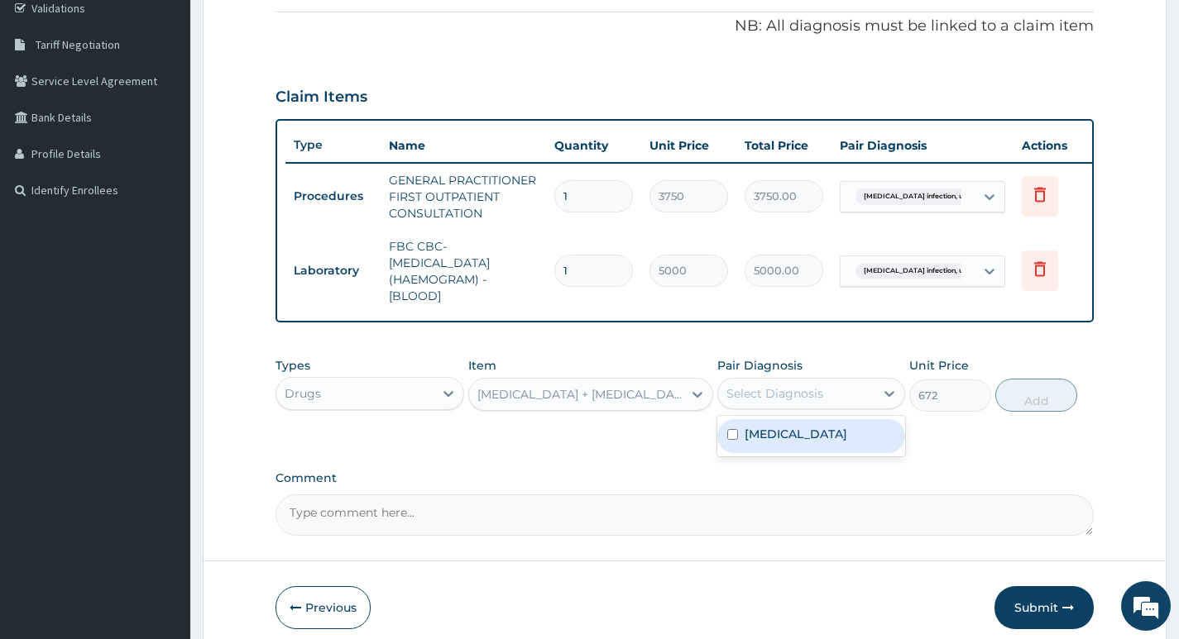
click at [797, 391] on div "Select Diagnosis" at bounding box center [811, 393] width 188 height 31
click at [784, 443] on label "[MEDICAL_DATA]" at bounding box center [795, 434] width 103 height 17
checkbox input "true"
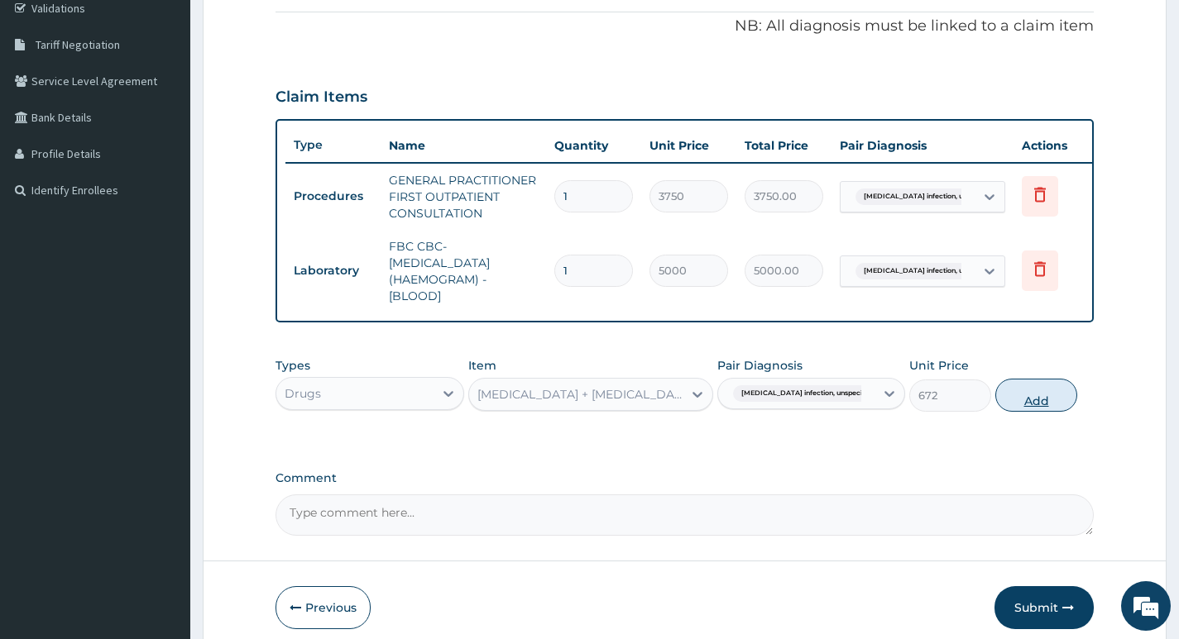
click at [1045, 410] on button "Add" at bounding box center [1036, 395] width 82 height 33
type input "0"
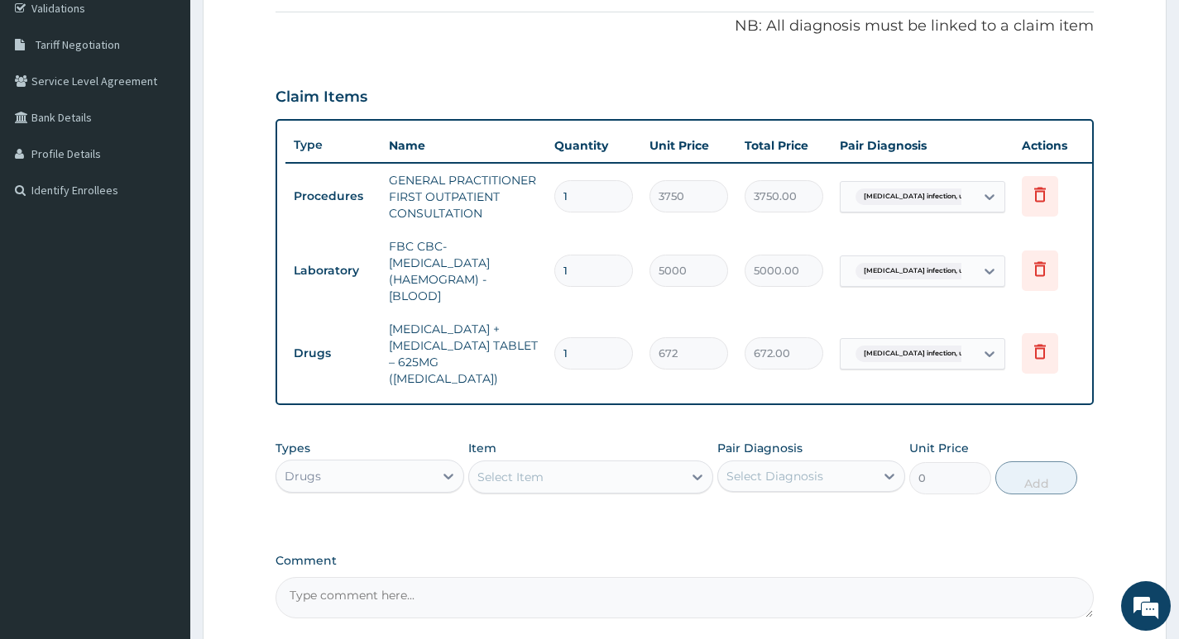
type input "10"
type input "6720.00"
type input "10"
click at [663, 488] on div "Select Item" at bounding box center [576, 477] width 214 height 26
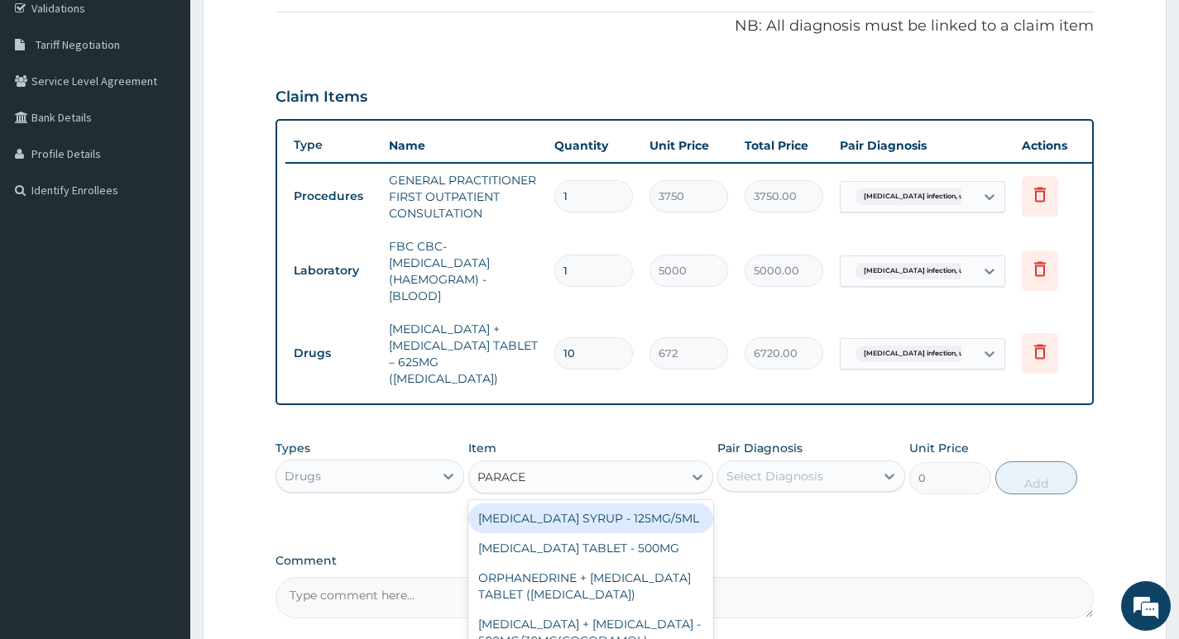
type input "PARACET"
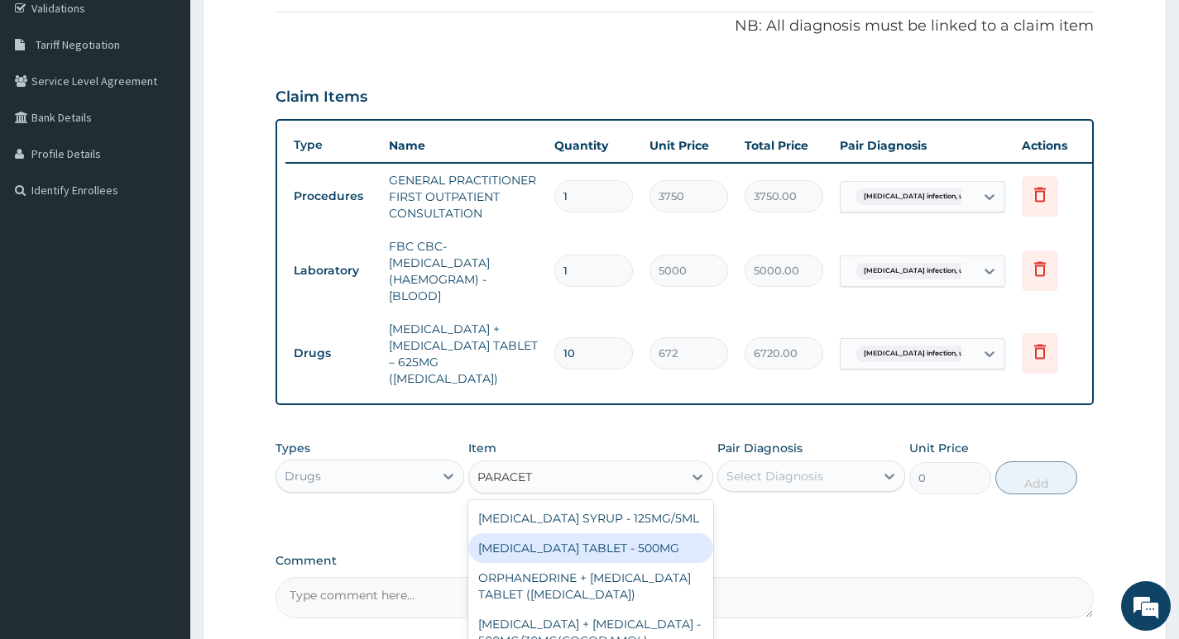
click at [639, 563] on div "[MEDICAL_DATA] TABLET - 500MG" at bounding box center [591, 548] width 246 height 30
type input "33.59999999999999"
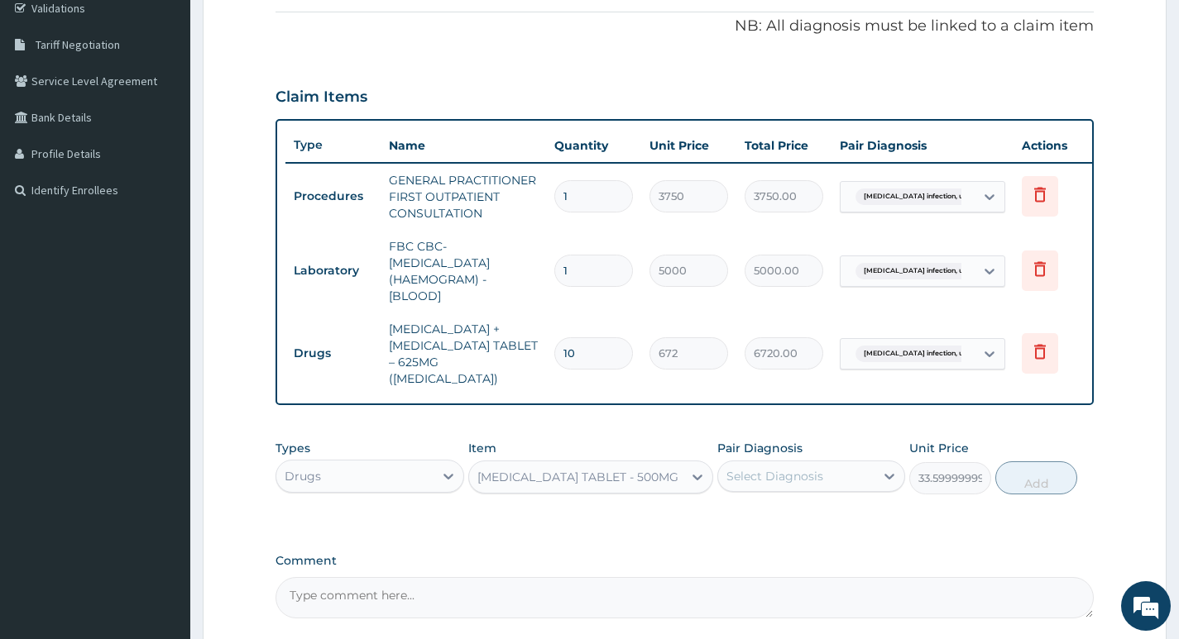
click at [752, 481] on div "Select Diagnosis" at bounding box center [774, 476] width 97 height 17
click at [757, 525] on label "[MEDICAL_DATA]" at bounding box center [795, 517] width 103 height 17
checkbox input "true"
click at [1023, 492] on button "Add" at bounding box center [1036, 478] width 82 height 33
type input "0"
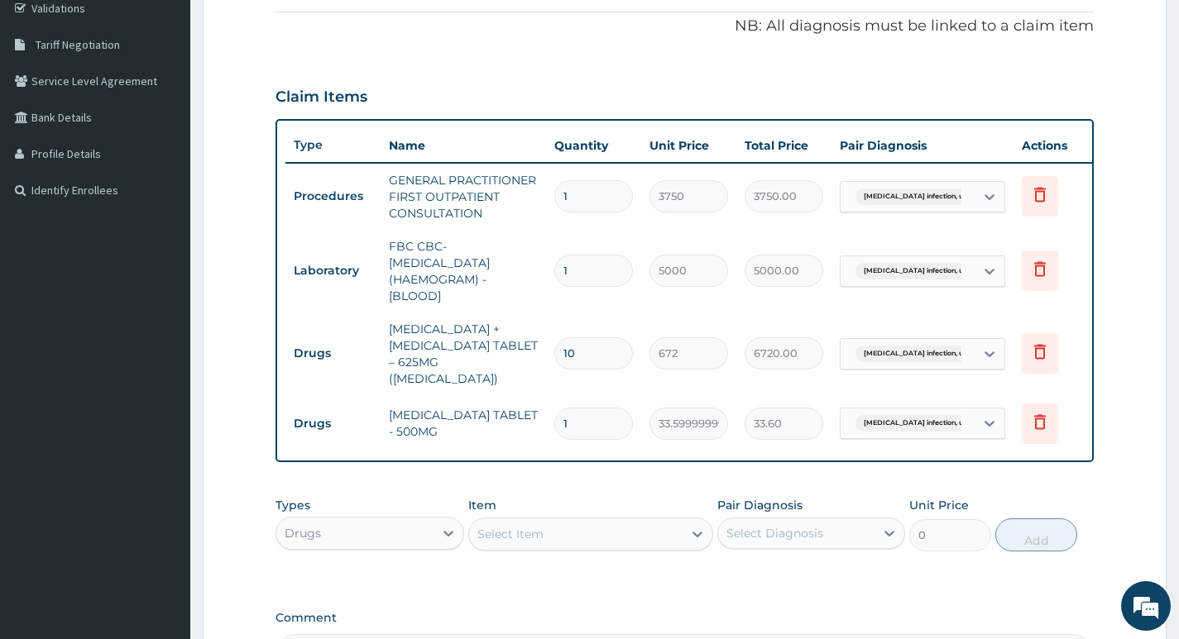
type input "18"
type input "604.80"
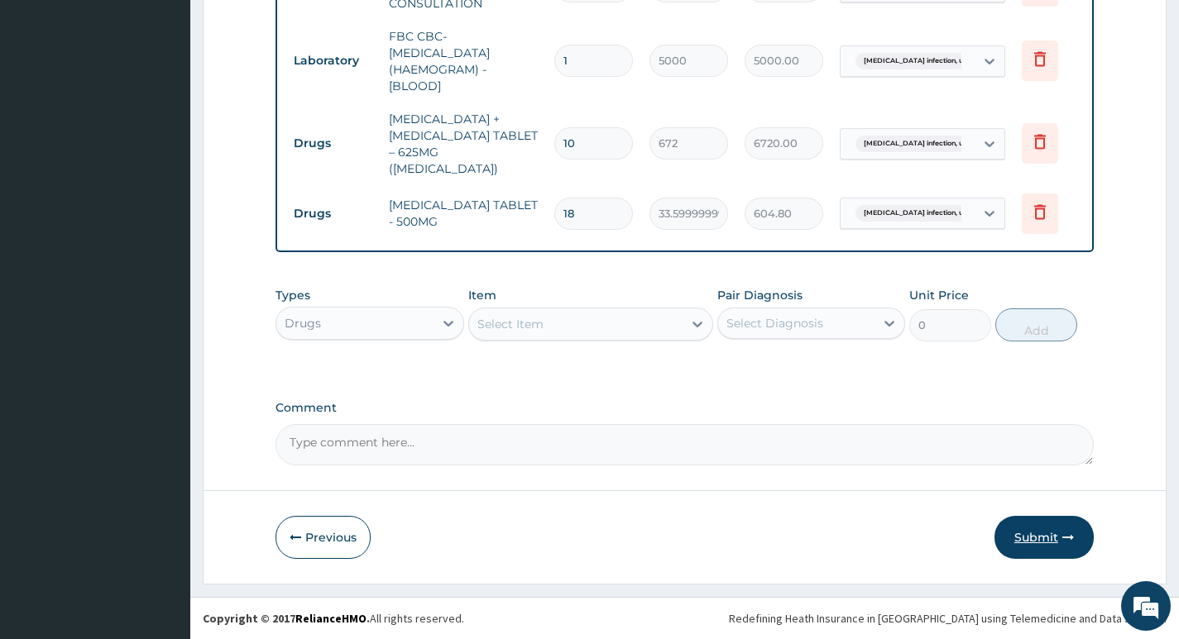
type input "18"
click at [1054, 533] on button "Submit" at bounding box center [1043, 537] width 99 height 43
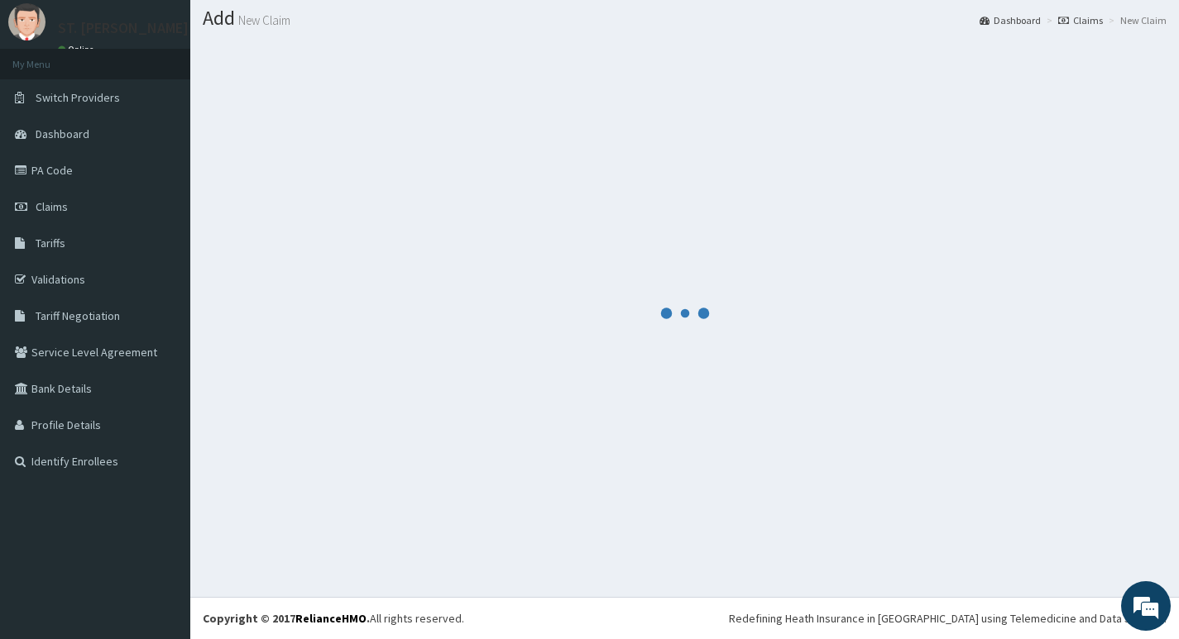
scroll to position [540, 0]
